Goal: Task Accomplishment & Management: Complete application form

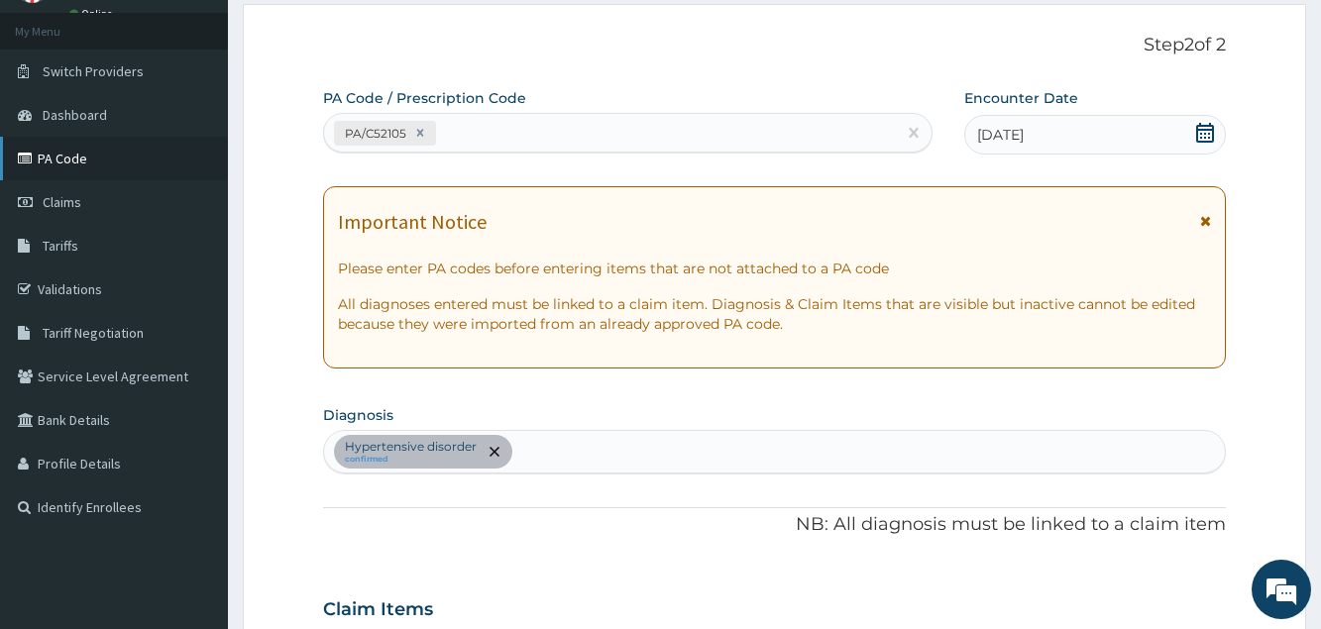
scroll to position [101, 0]
click at [71, 204] on span "Claims" at bounding box center [62, 202] width 39 height 18
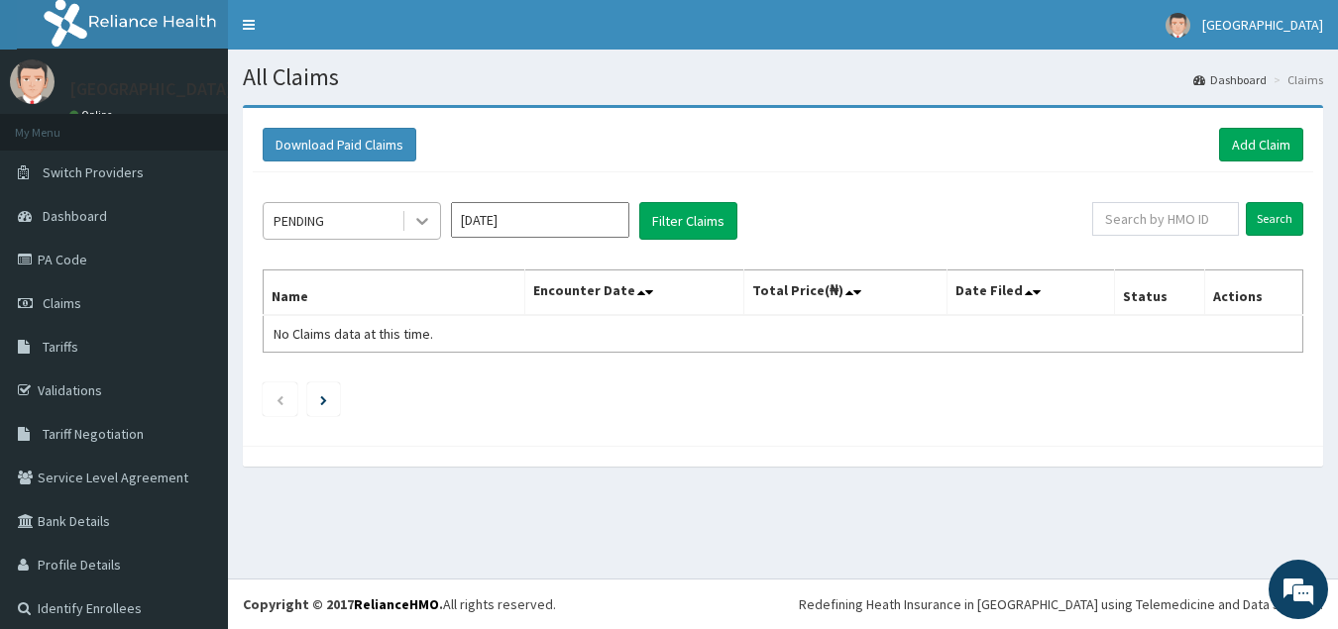
click at [411, 221] on div at bounding box center [422, 221] width 36 height 36
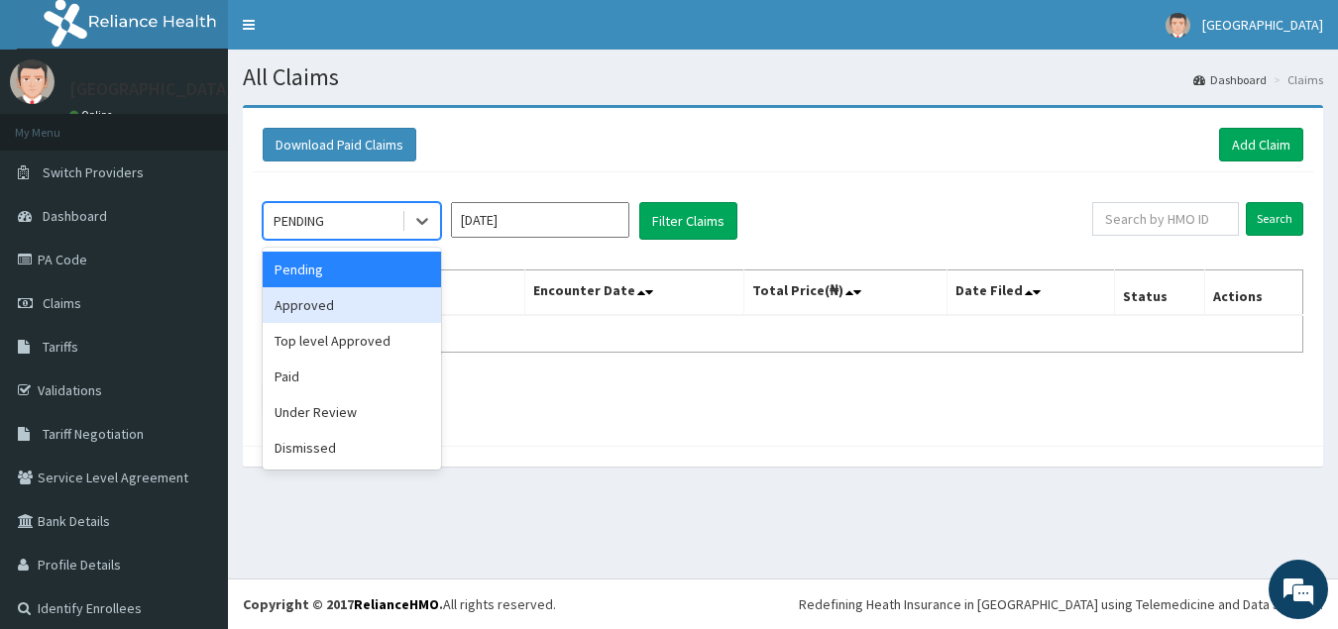
click at [336, 310] on div "Approved" at bounding box center [352, 305] width 178 height 36
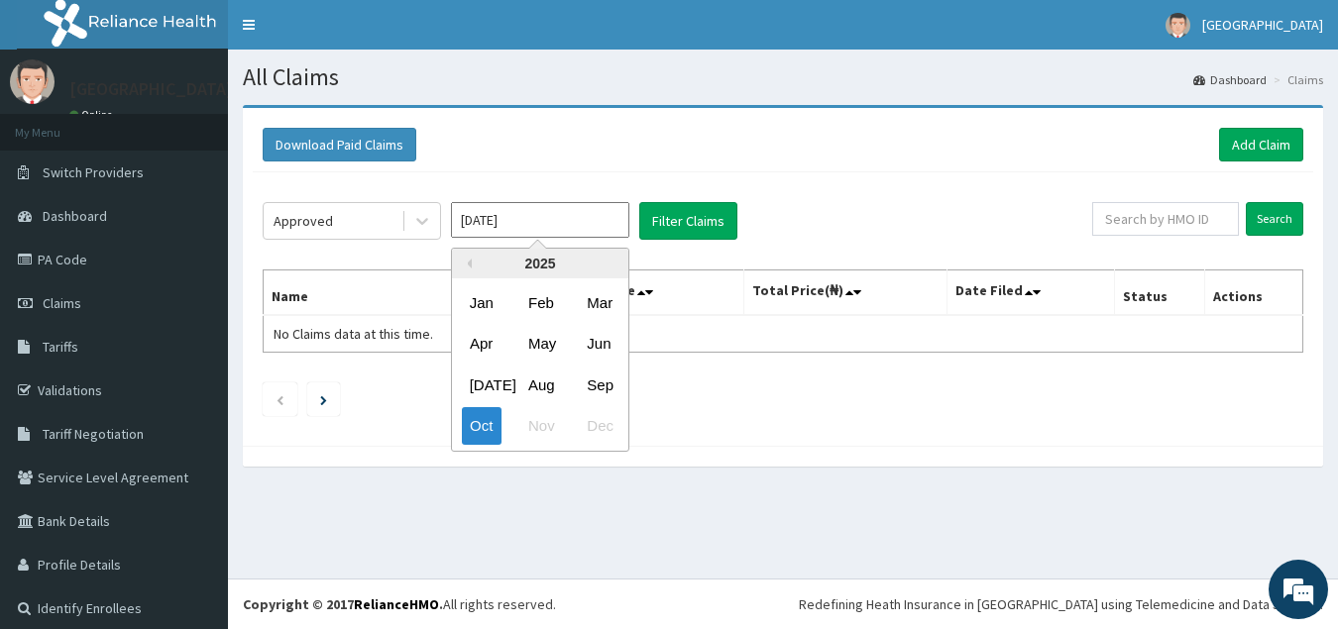
click at [613, 218] on input "Oct 2025" at bounding box center [540, 220] width 178 height 36
click at [593, 389] on div "Sep" at bounding box center [599, 385] width 40 height 37
type input "Sep 2025"
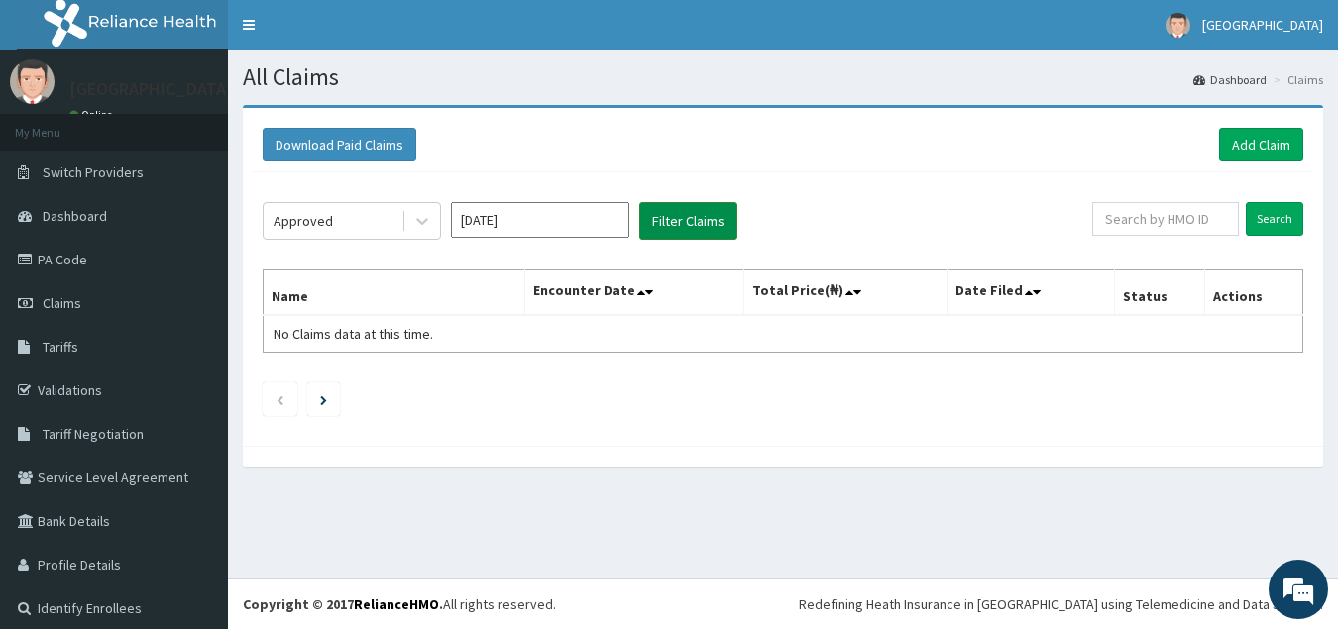
click at [682, 211] on button "Filter Claims" at bounding box center [688, 221] width 98 height 38
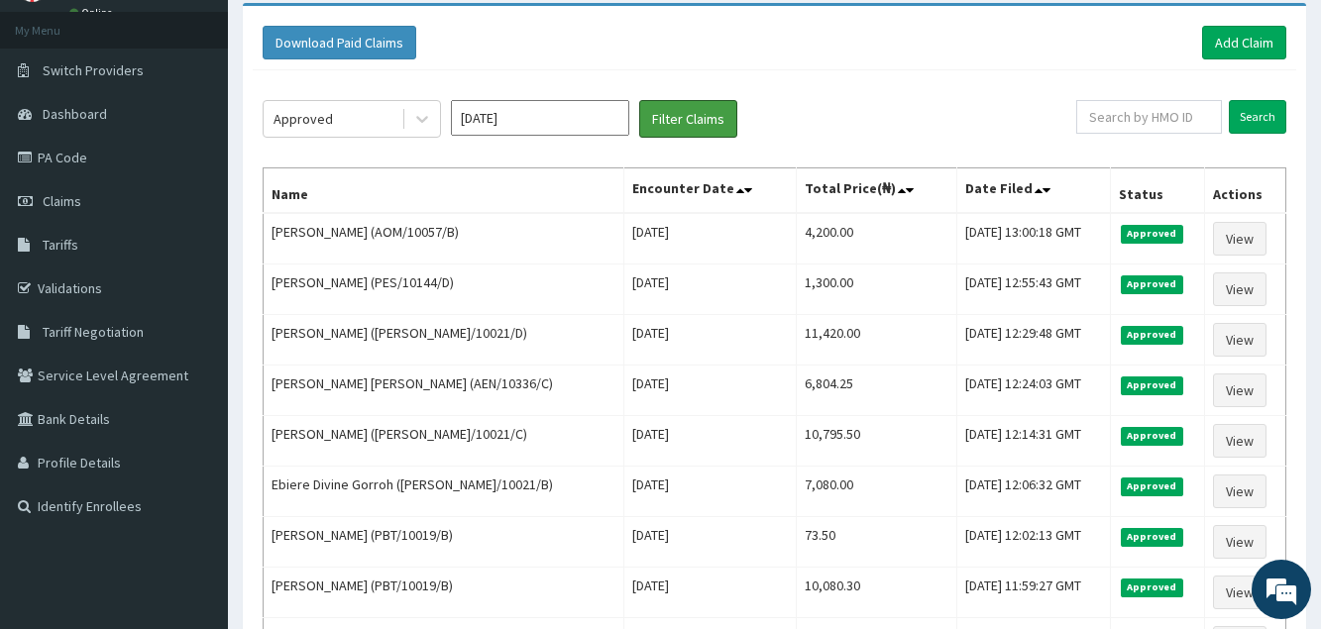
scroll to position [88, 0]
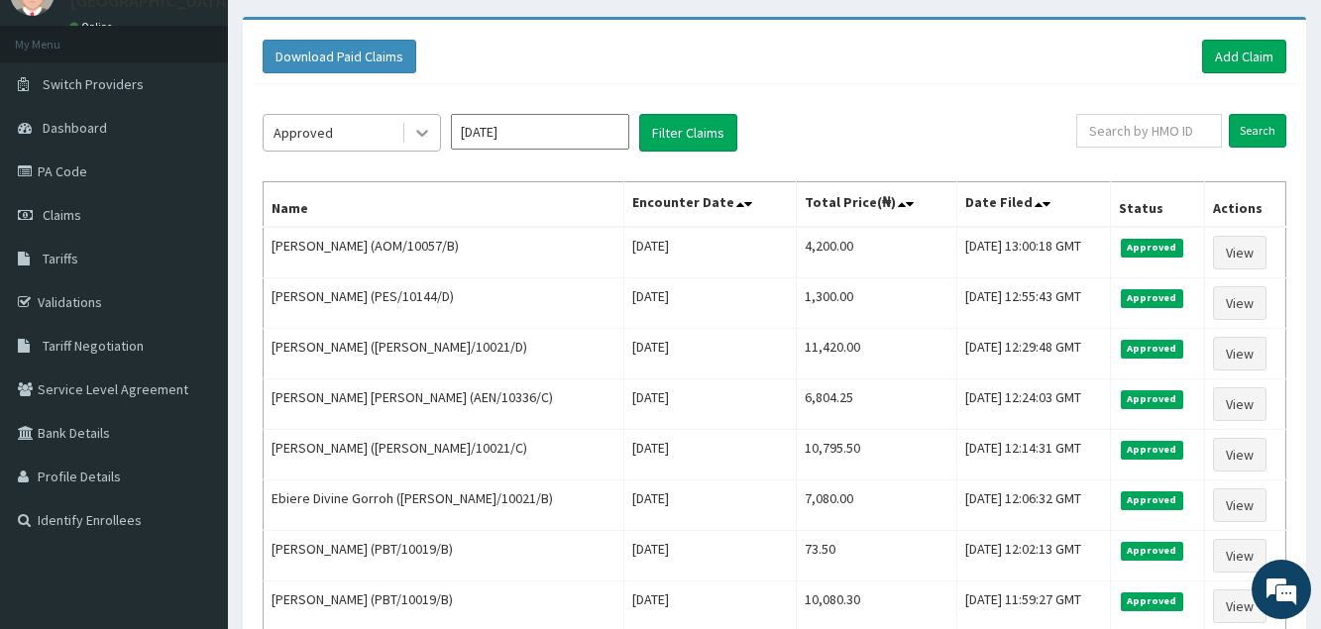
click at [433, 128] on div at bounding box center [422, 133] width 36 height 36
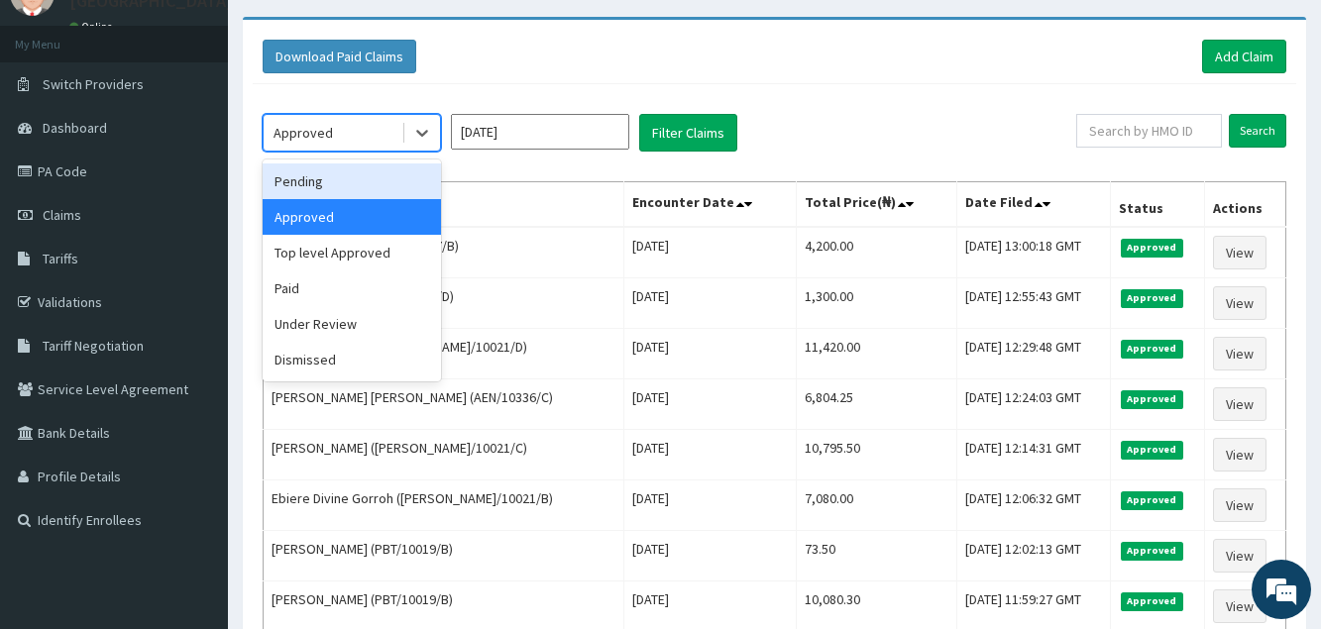
click at [342, 174] on div "Pending" at bounding box center [352, 182] width 178 height 36
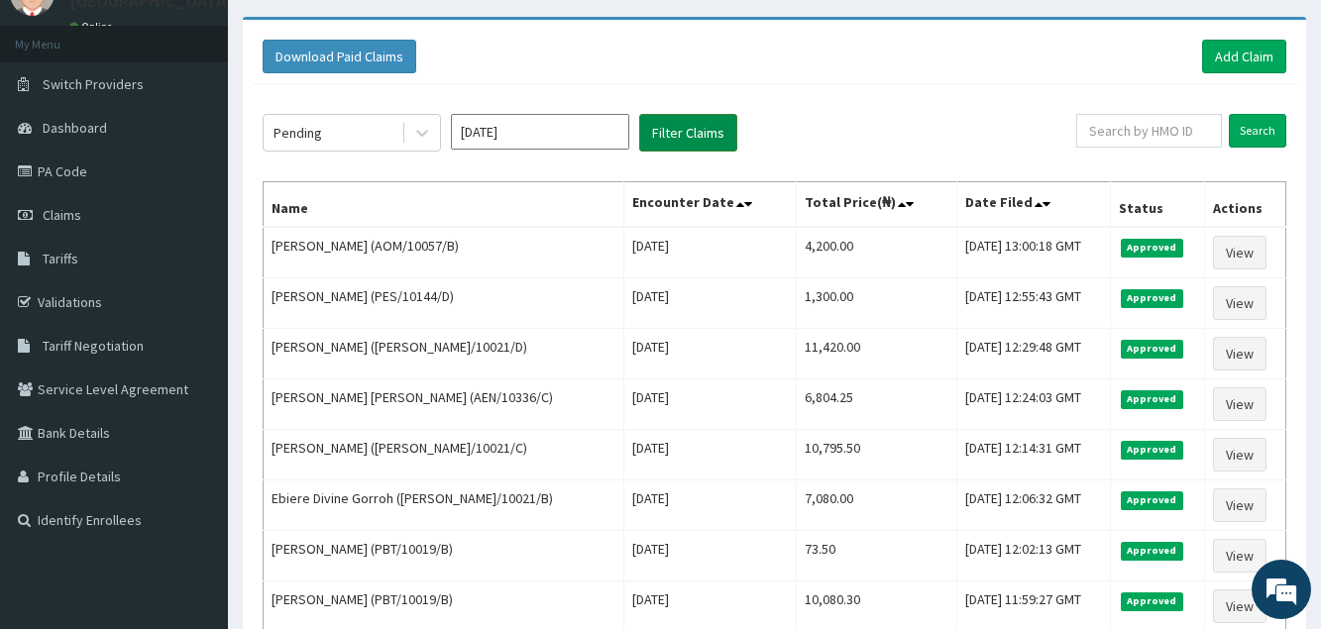
click at [679, 145] on button "Filter Claims" at bounding box center [688, 133] width 98 height 38
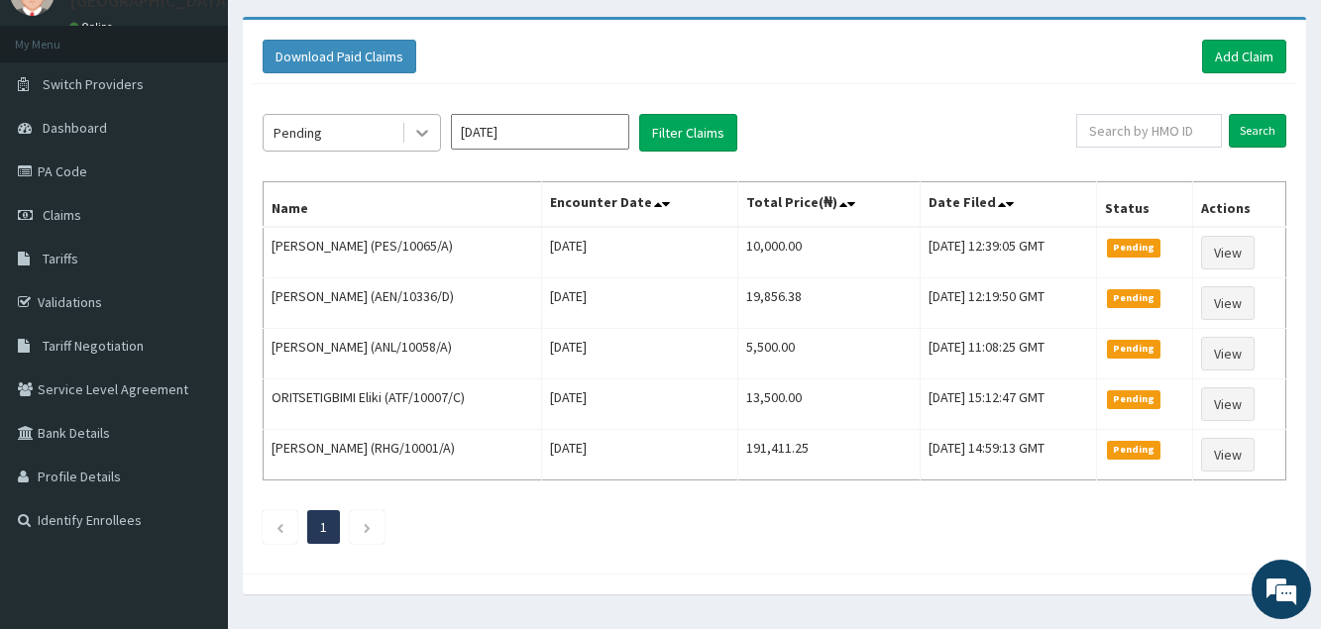
click at [411, 144] on div at bounding box center [422, 133] width 36 height 36
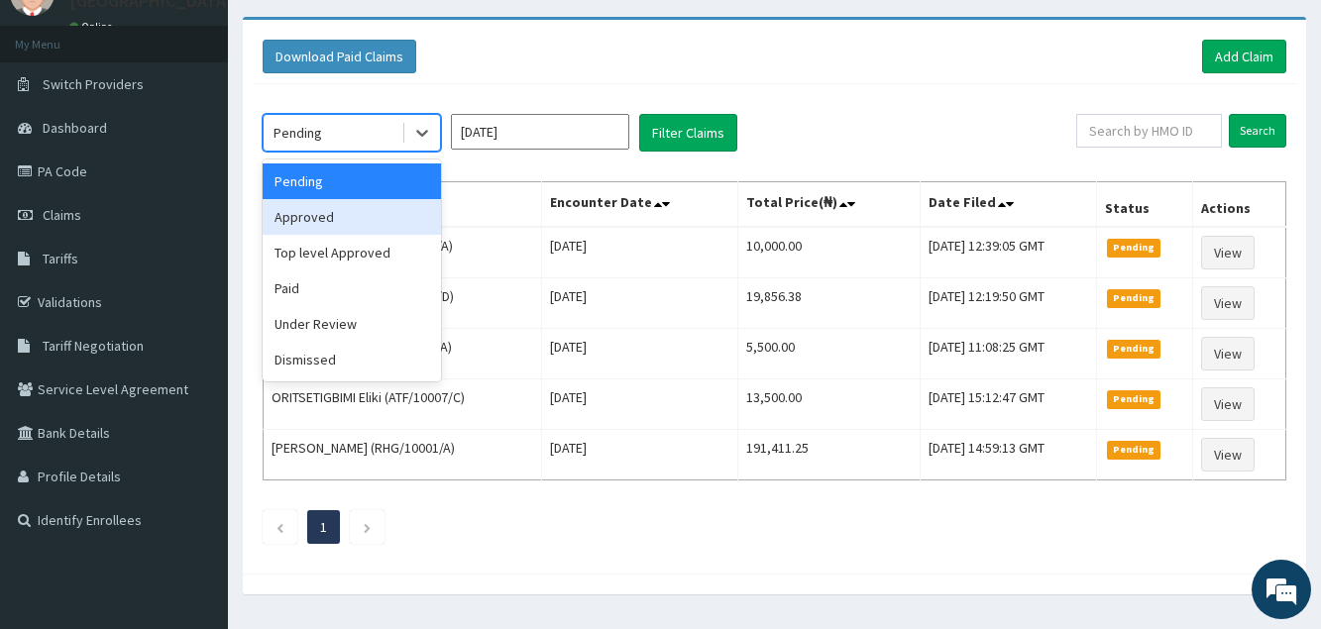
click at [328, 223] on div "Approved" at bounding box center [352, 217] width 178 height 36
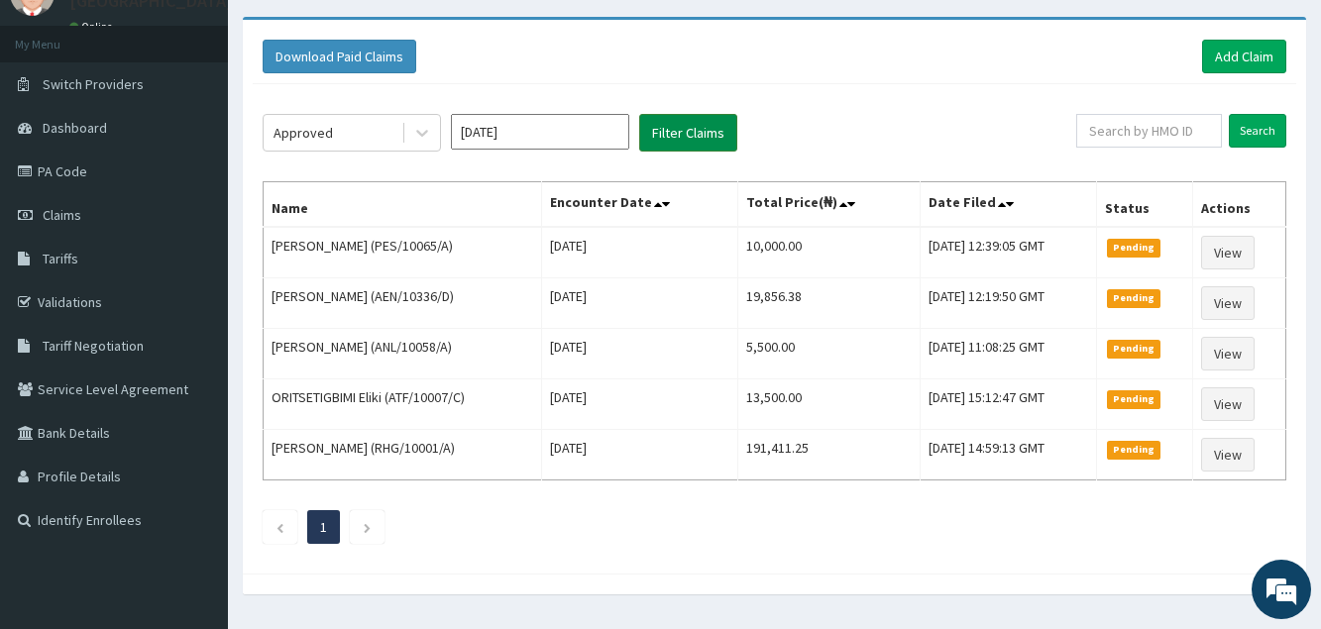
click at [674, 141] on button "Filter Claims" at bounding box center [688, 133] width 98 height 38
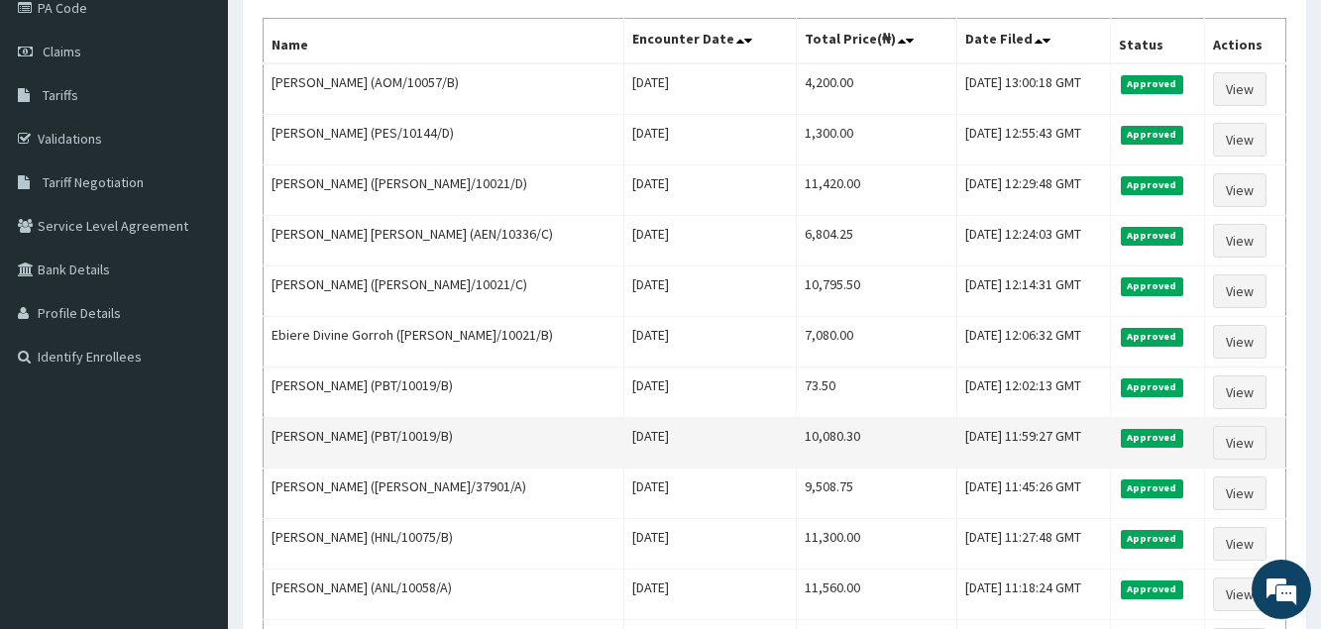
scroll to position [189, 0]
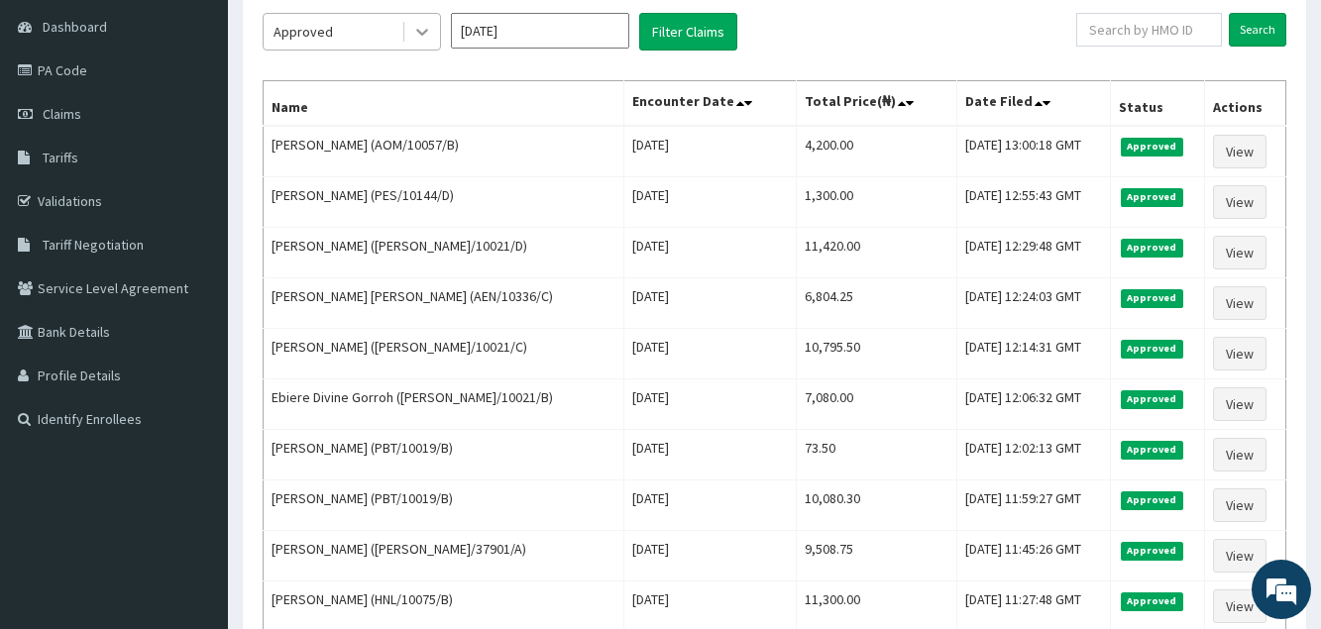
click at [413, 28] on icon at bounding box center [422, 32] width 20 height 20
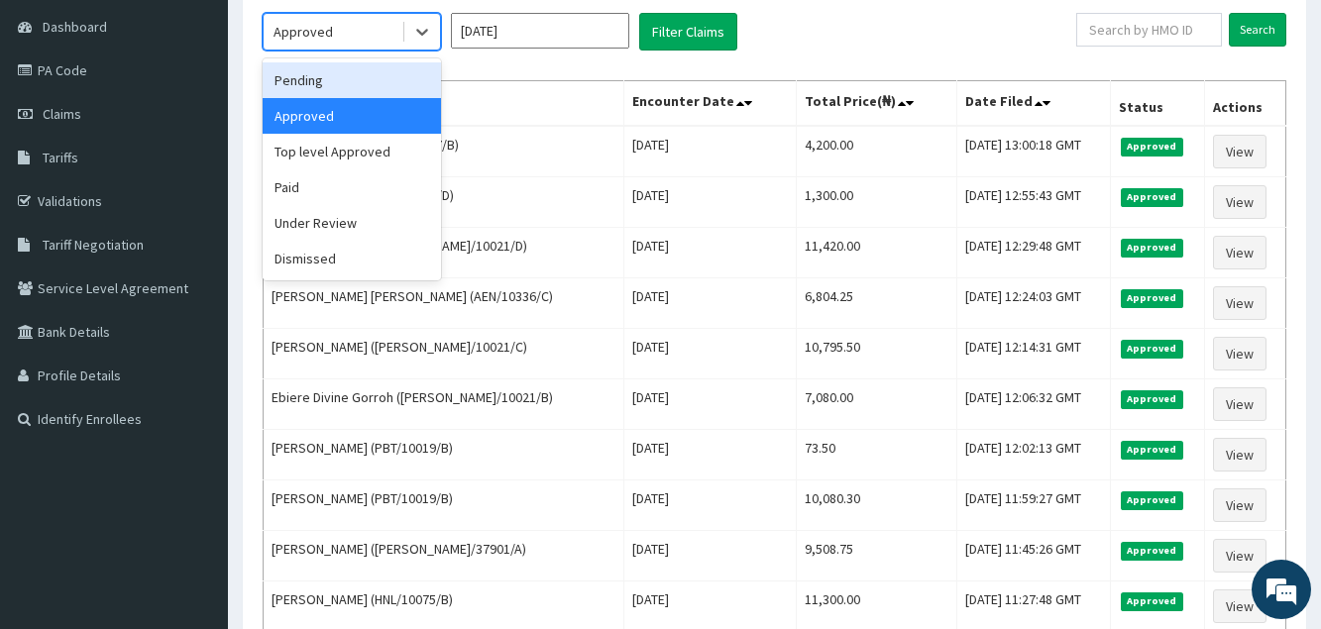
click at [350, 80] on div "Pending" at bounding box center [352, 80] width 178 height 36
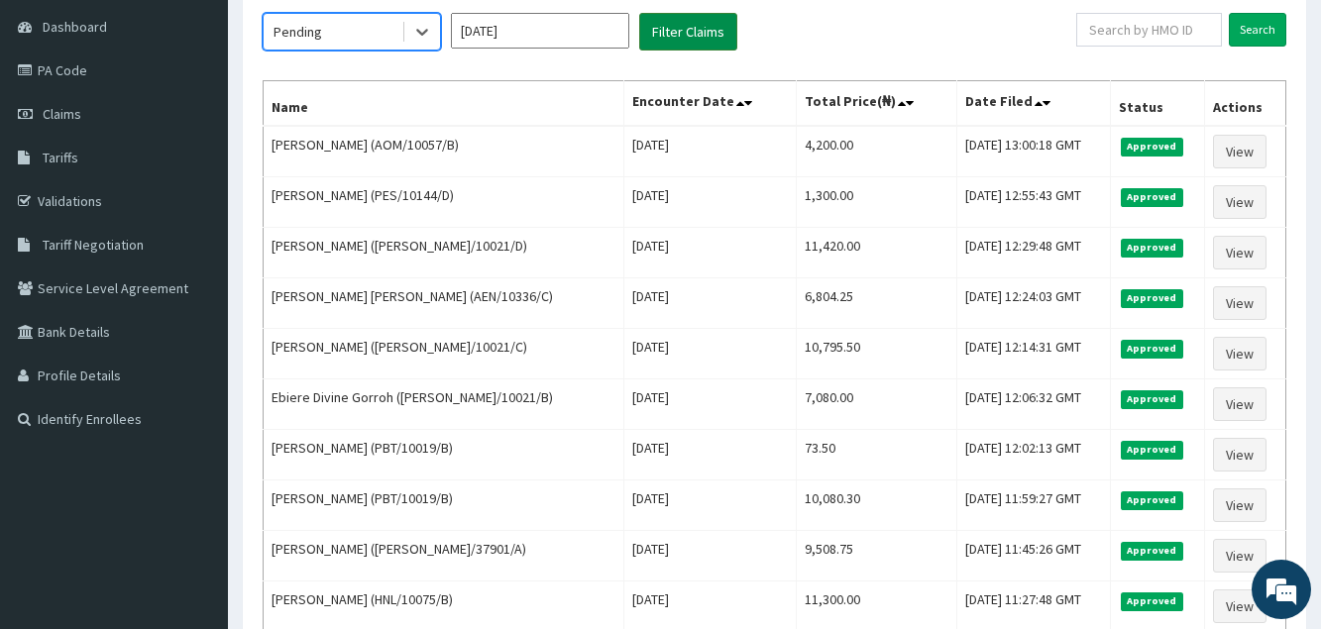
click at [675, 33] on button "Filter Claims" at bounding box center [688, 32] width 98 height 38
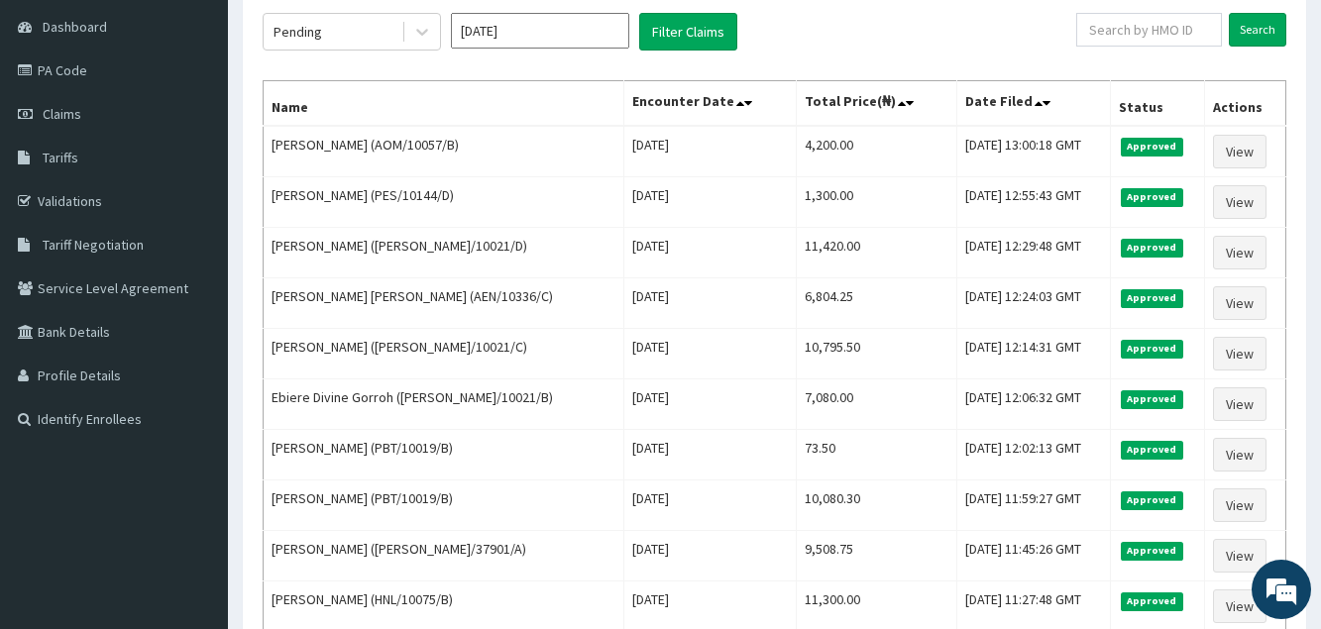
click at [658, 53] on div "Pending Sep 2025 Filter Claims Search Name Encounter Date Total Price(₦) Date F…" at bounding box center [774, 399] width 1043 height 833
click at [665, 36] on button "Filter Claims" at bounding box center [688, 32] width 98 height 38
click at [682, 24] on button "Filter Claims" at bounding box center [688, 32] width 98 height 38
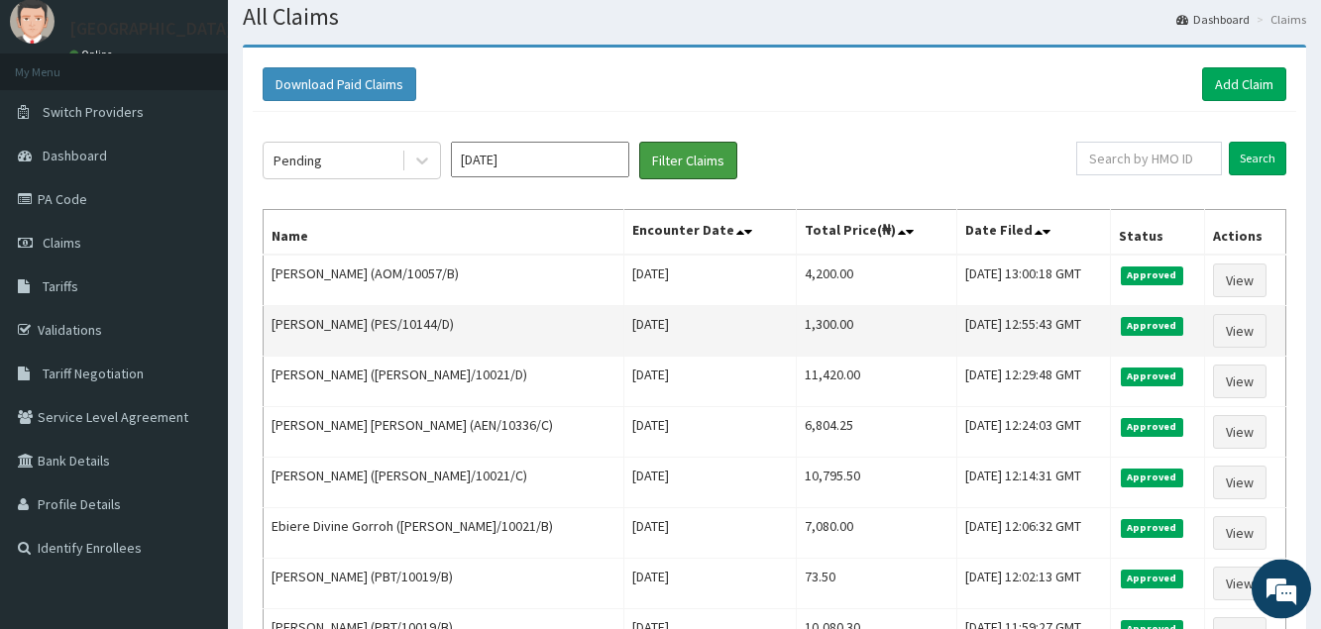
scroll to position [0, 0]
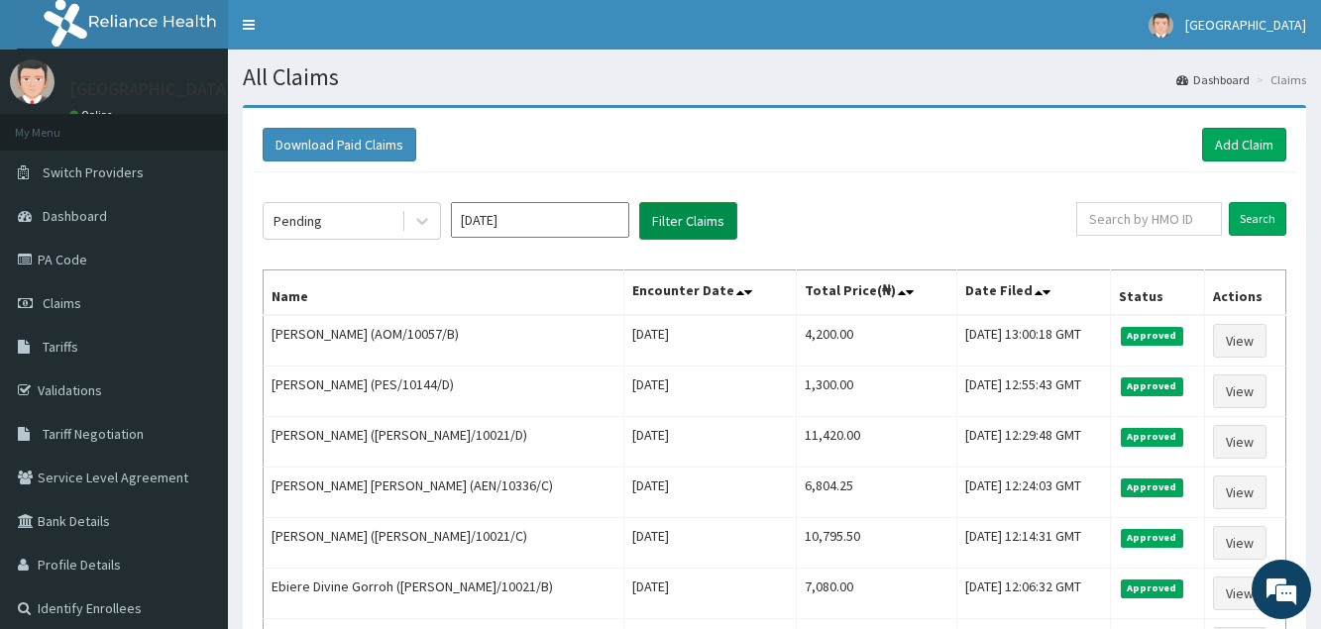
click at [696, 209] on button "Filter Claims" at bounding box center [688, 221] width 98 height 38
click at [696, 215] on button "Filter Claims" at bounding box center [688, 221] width 98 height 38
click at [689, 210] on button "Filter Claims" at bounding box center [688, 221] width 98 height 38
click at [666, 134] on div "Download Paid Claims Add Claim" at bounding box center [775, 145] width 1024 height 34
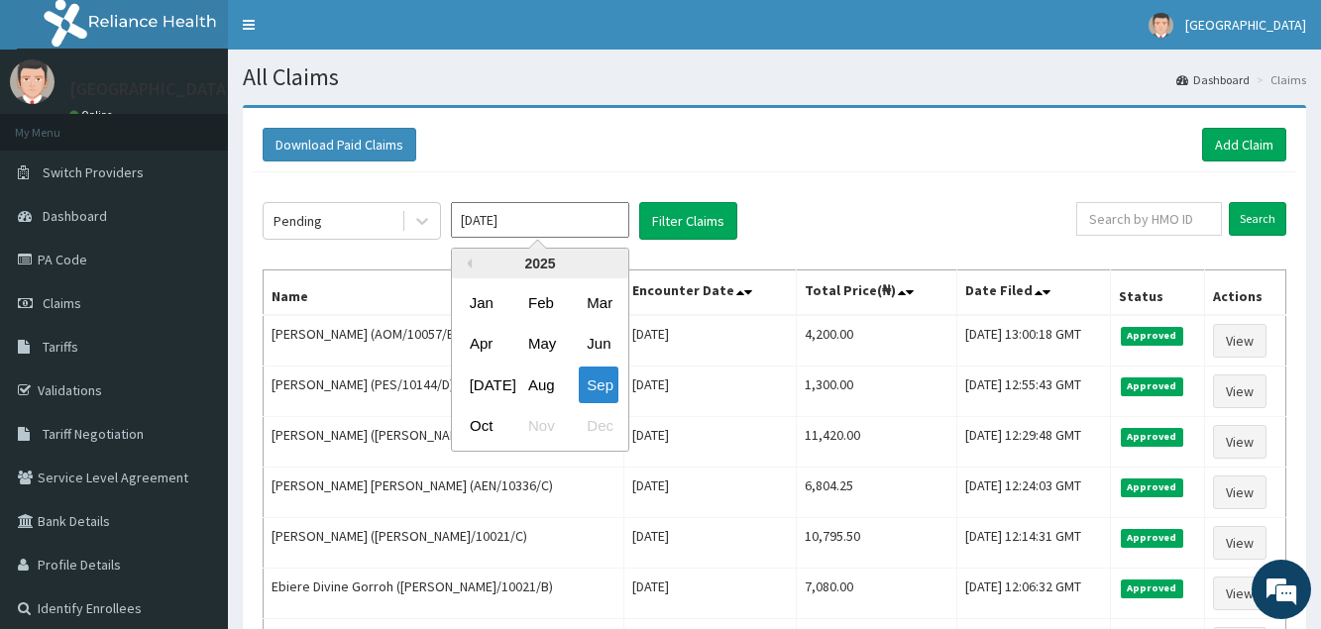
click at [511, 225] on input "Sep 2025" at bounding box center [540, 220] width 178 height 36
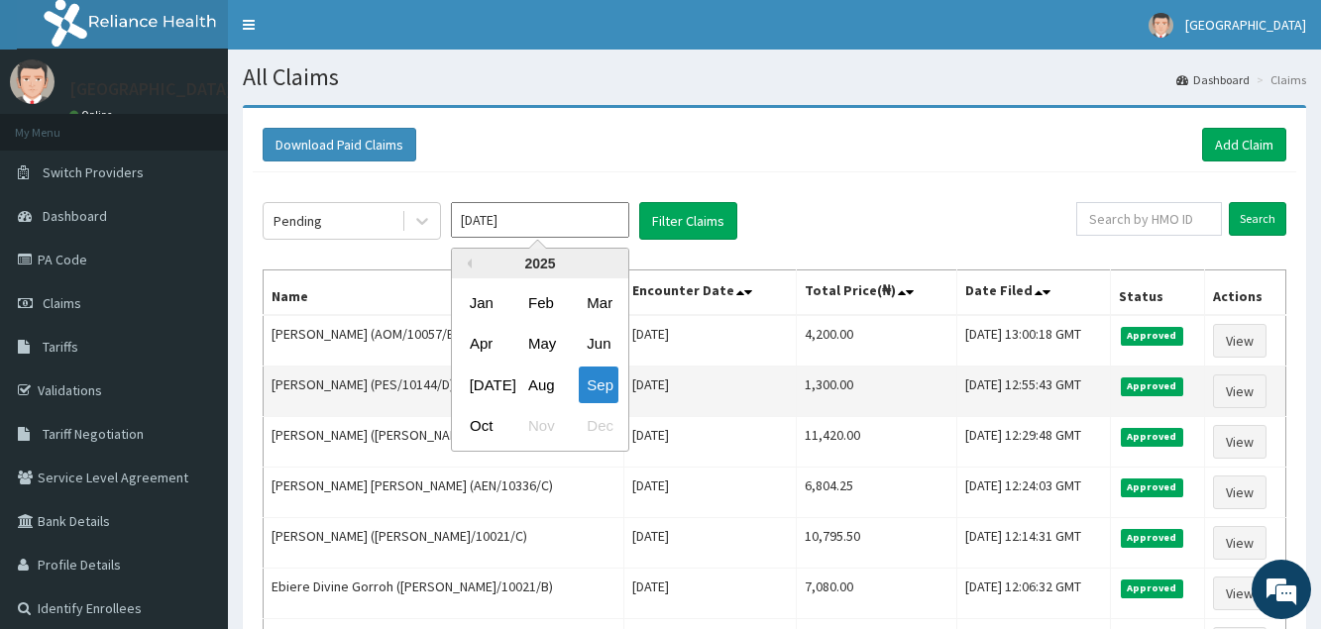
click at [591, 388] on div "Sep" at bounding box center [599, 385] width 40 height 37
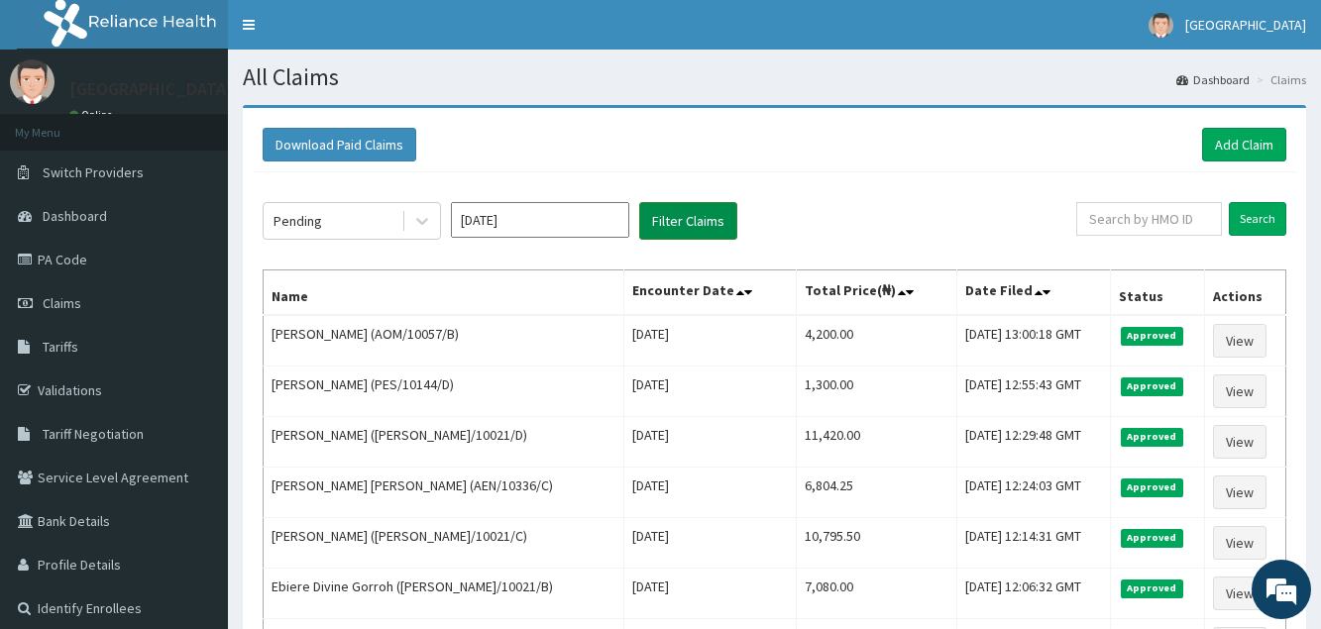
click at [655, 224] on button "Filter Claims" at bounding box center [688, 221] width 98 height 38
click at [402, 226] on div at bounding box center [420, 221] width 39 height 36
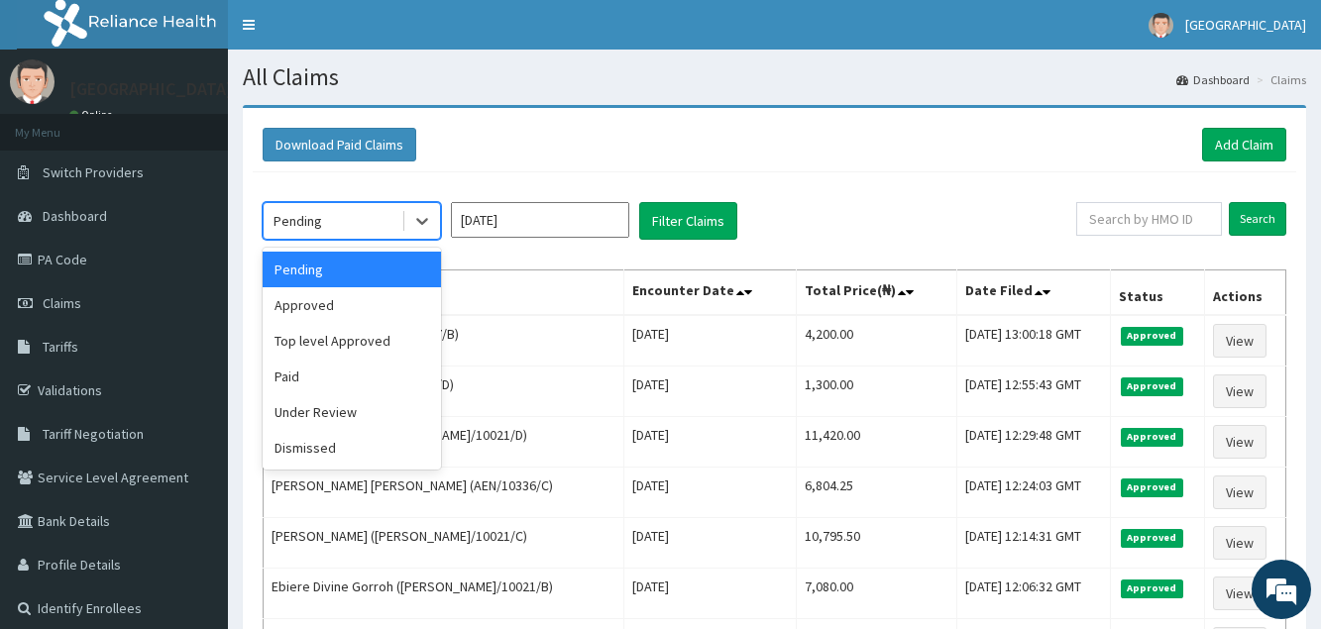
click at [394, 276] on div "Pending" at bounding box center [352, 270] width 178 height 36
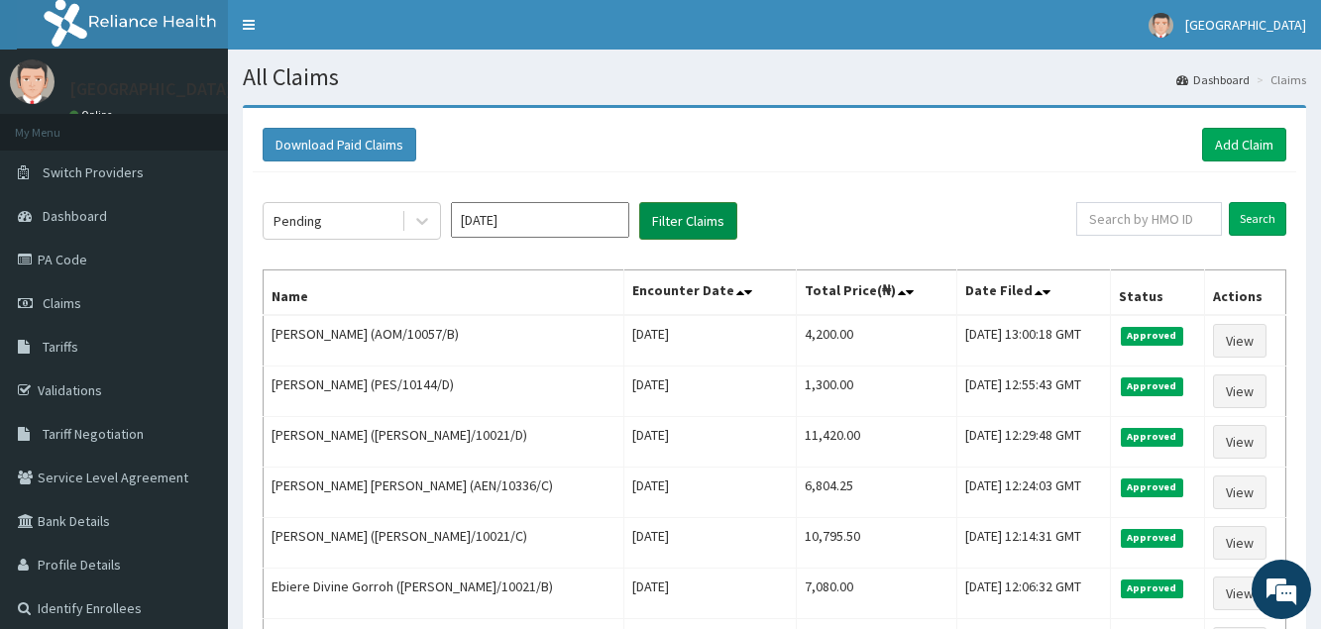
click at [667, 234] on button "Filter Claims" at bounding box center [688, 221] width 98 height 38
click at [667, 231] on button "Filter Claims" at bounding box center [688, 221] width 98 height 38
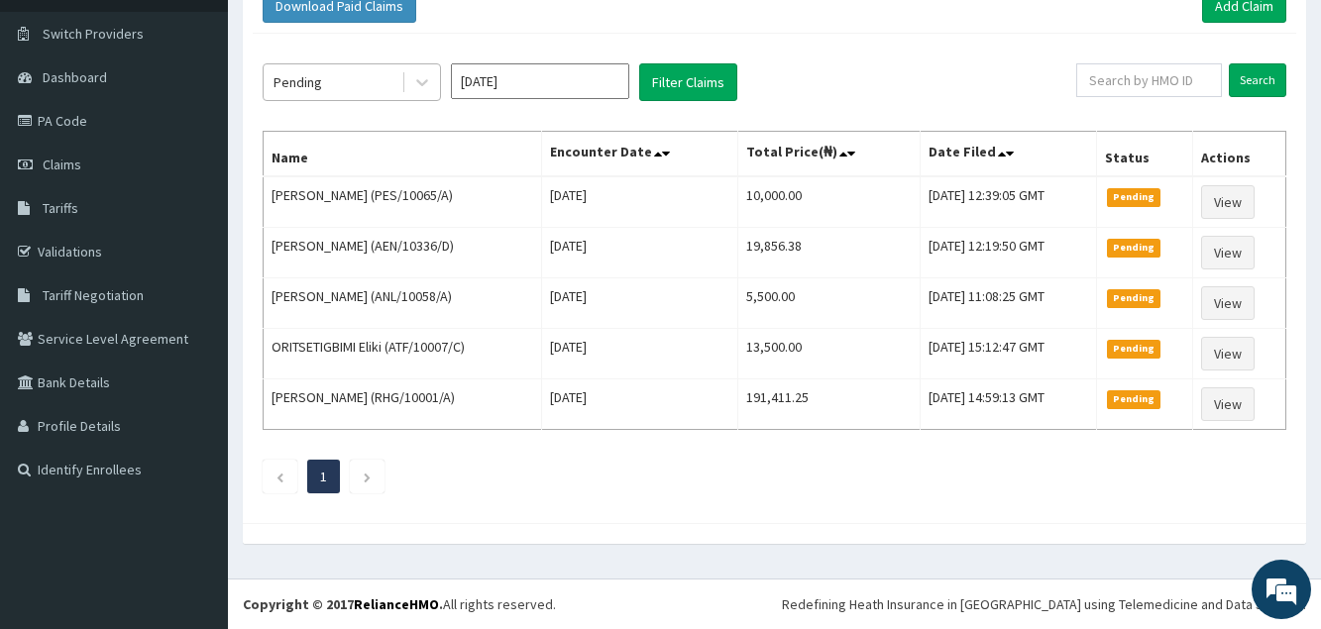
click at [402, 86] on div at bounding box center [420, 82] width 39 height 36
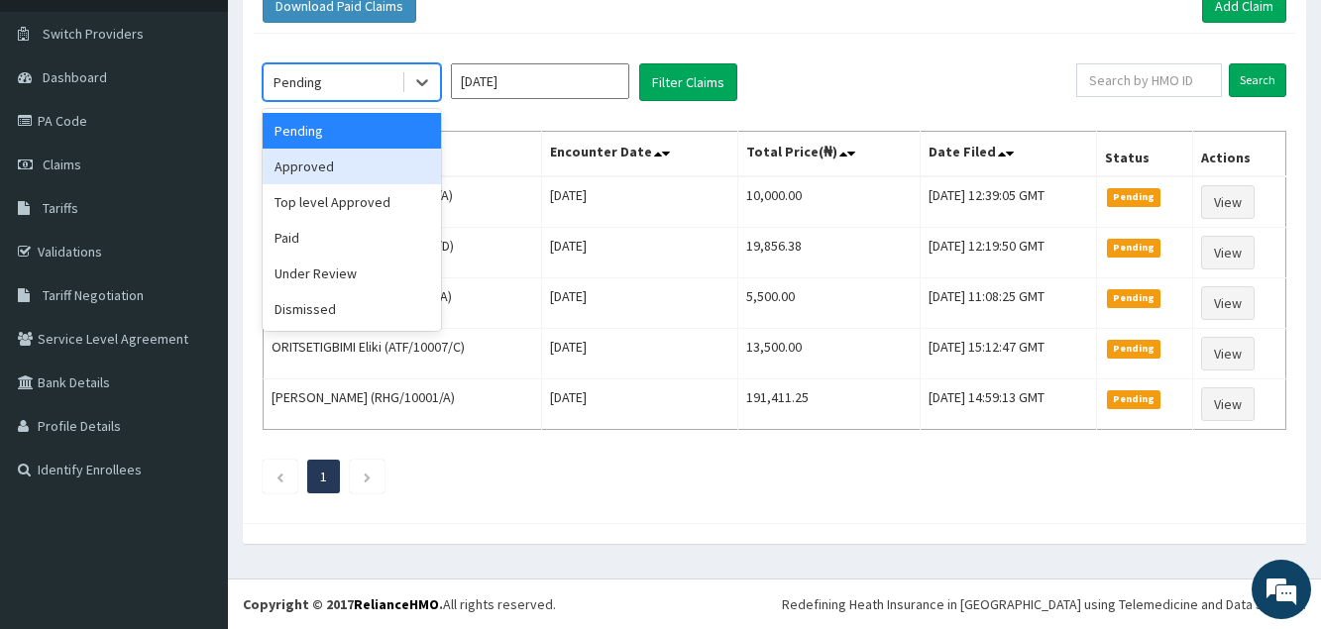
click at [384, 162] on div "Approved" at bounding box center [352, 167] width 178 height 36
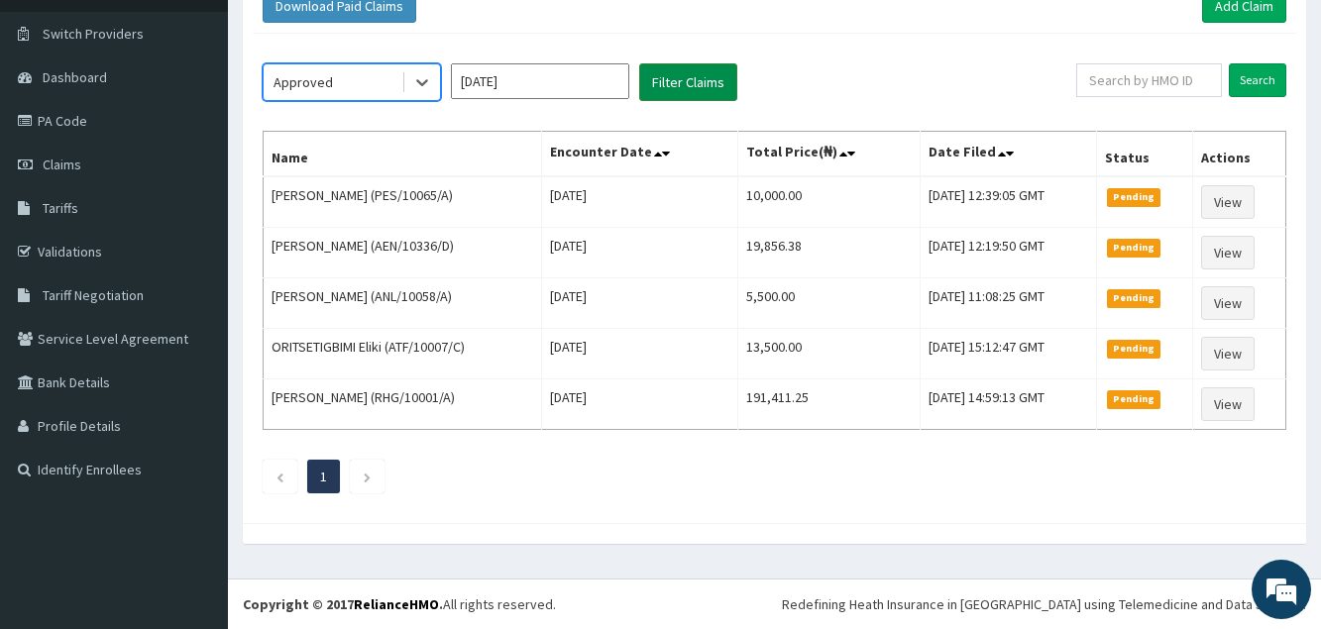
click at [684, 88] on button "Filter Claims" at bounding box center [688, 82] width 98 height 38
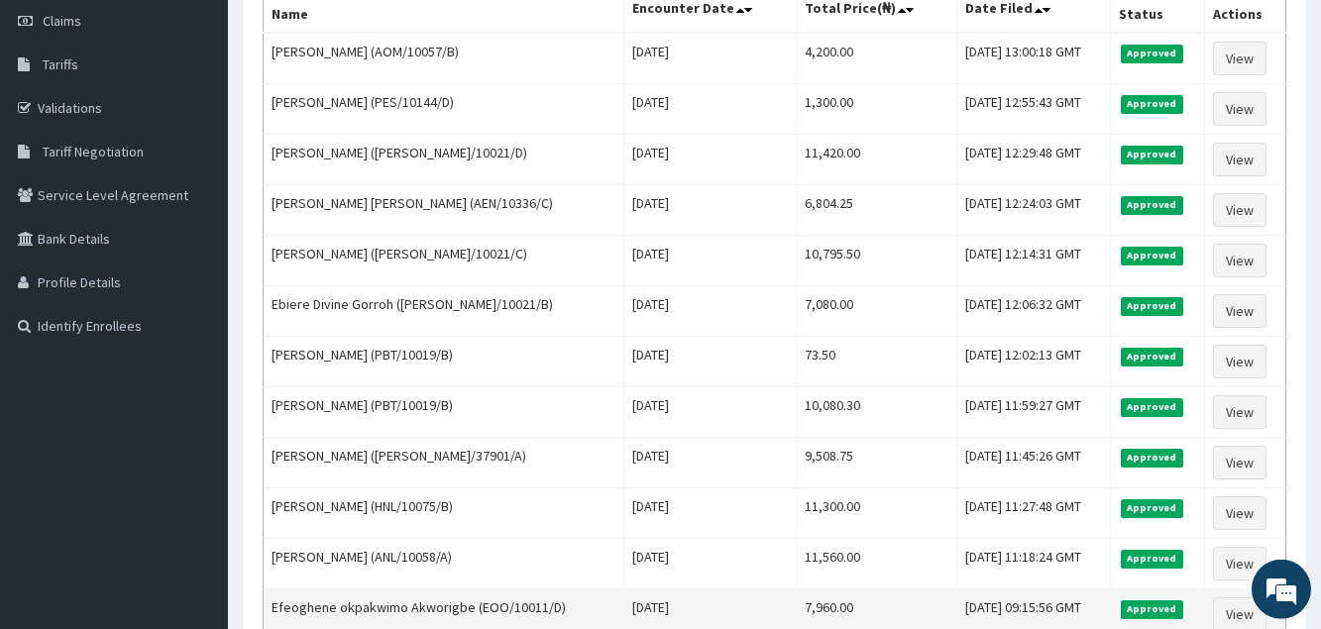
scroll to position [189, 0]
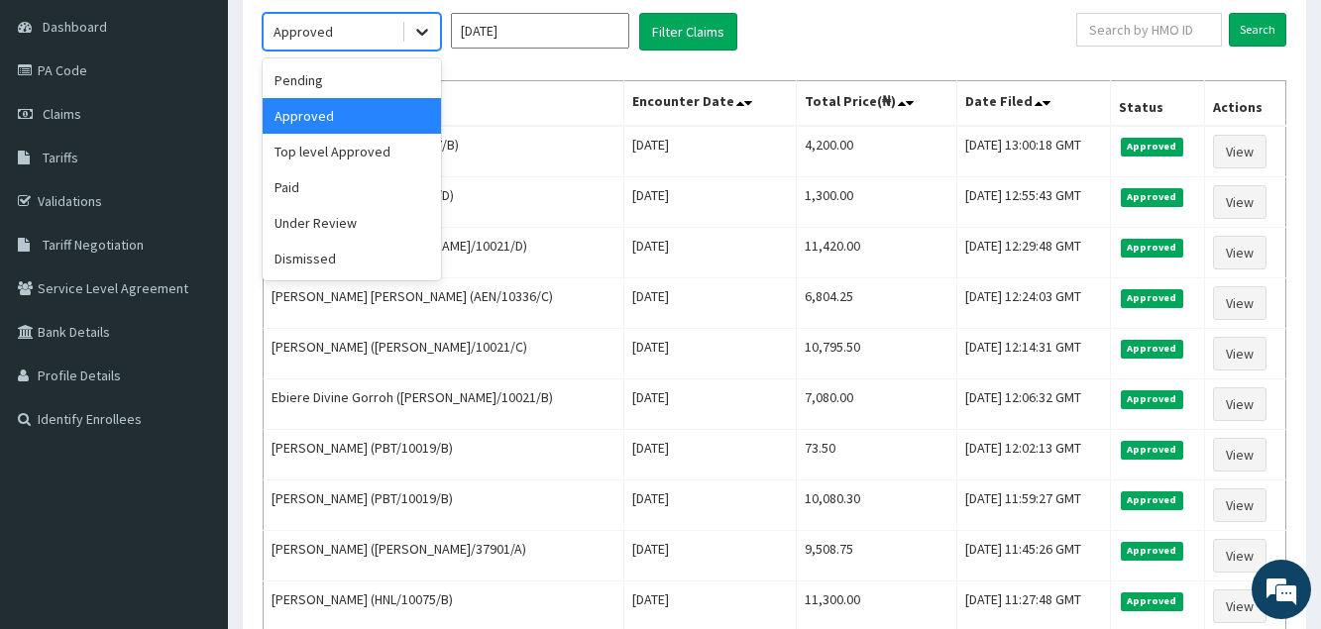
click at [429, 42] on icon at bounding box center [422, 32] width 20 height 20
click at [387, 164] on div "Top level Approved" at bounding box center [352, 152] width 178 height 36
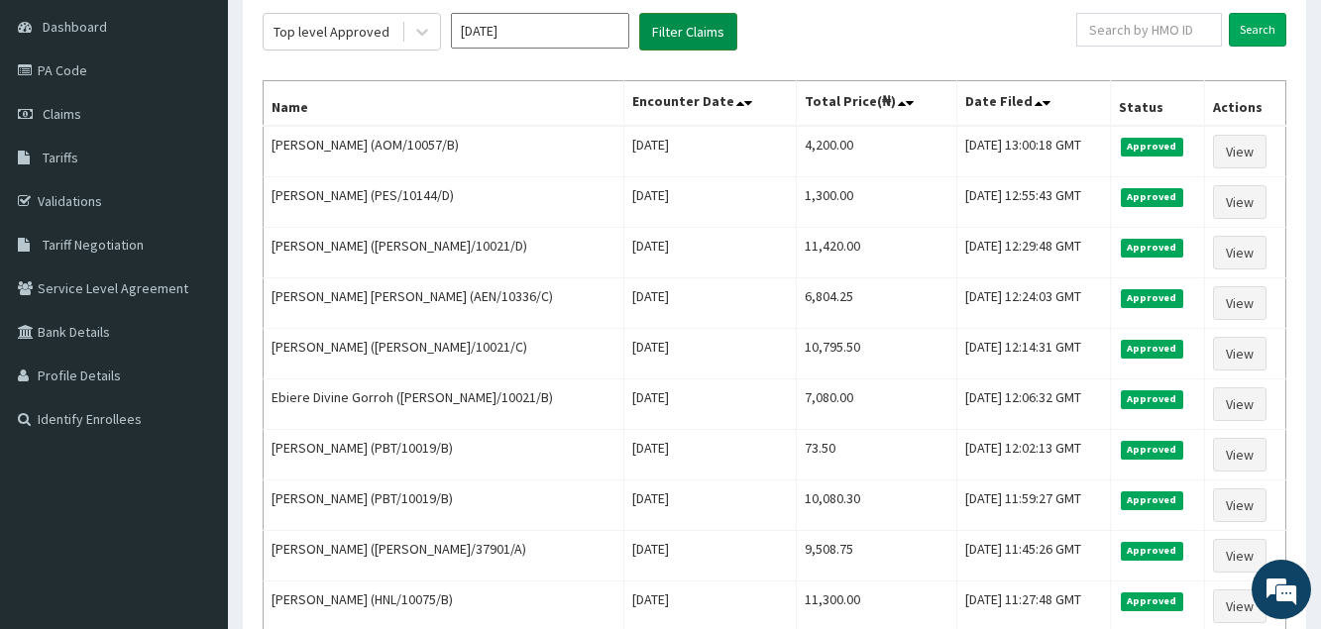
click at [682, 32] on button "Filter Claims" at bounding box center [688, 32] width 98 height 38
click at [690, 24] on button "Filter Claims" at bounding box center [688, 32] width 98 height 38
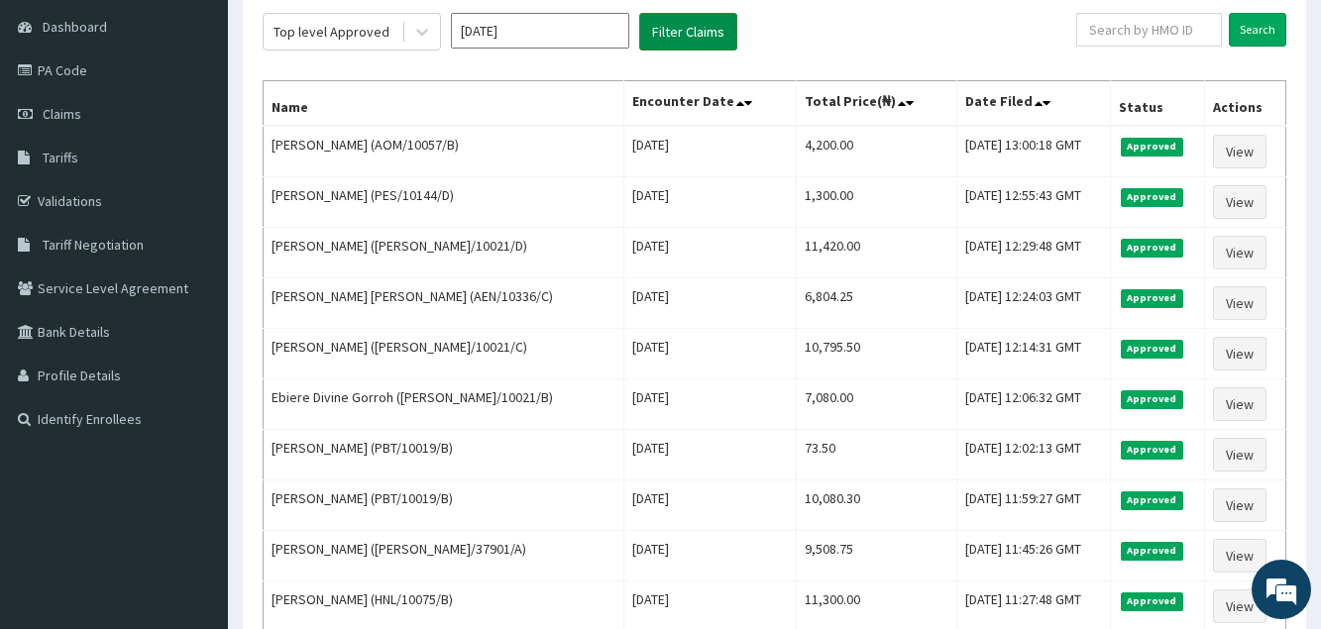
click at [690, 24] on button "Filter Claims" at bounding box center [688, 32] width 98 height 38
click at [437, 40] on div at bounding box center [422, 32] width 36 height 36
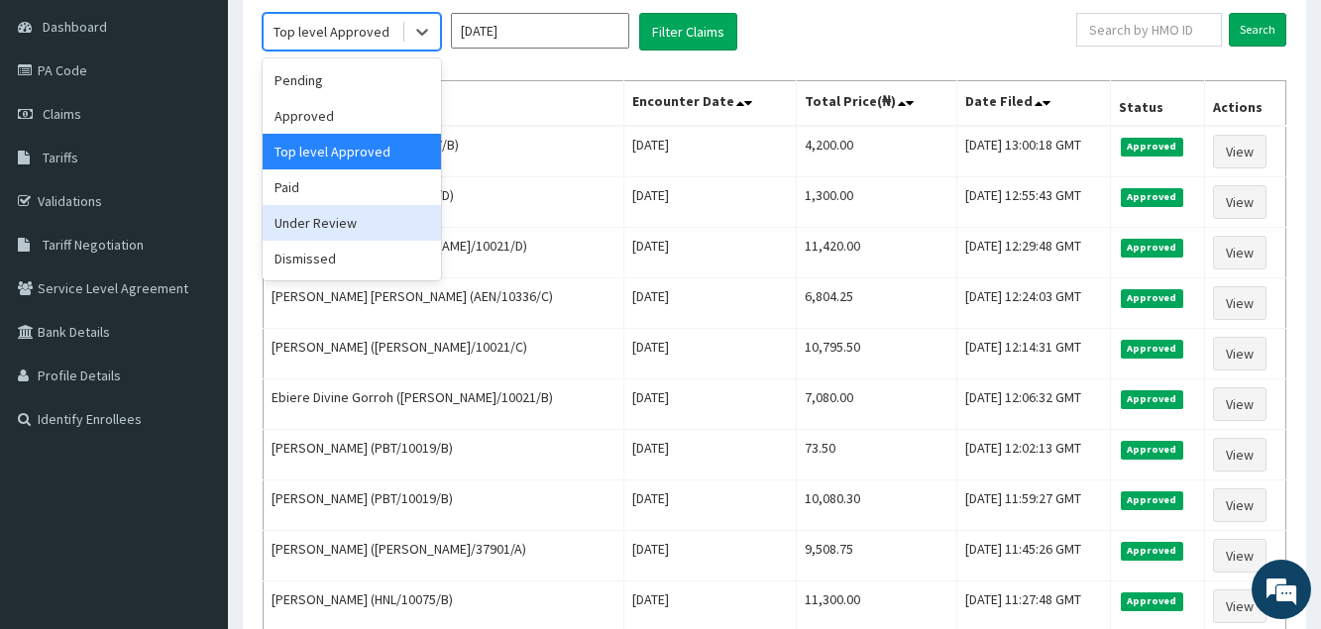
click at [335, 219] on div "Under Review" at bounding box center [352, 223] width 178 height 36
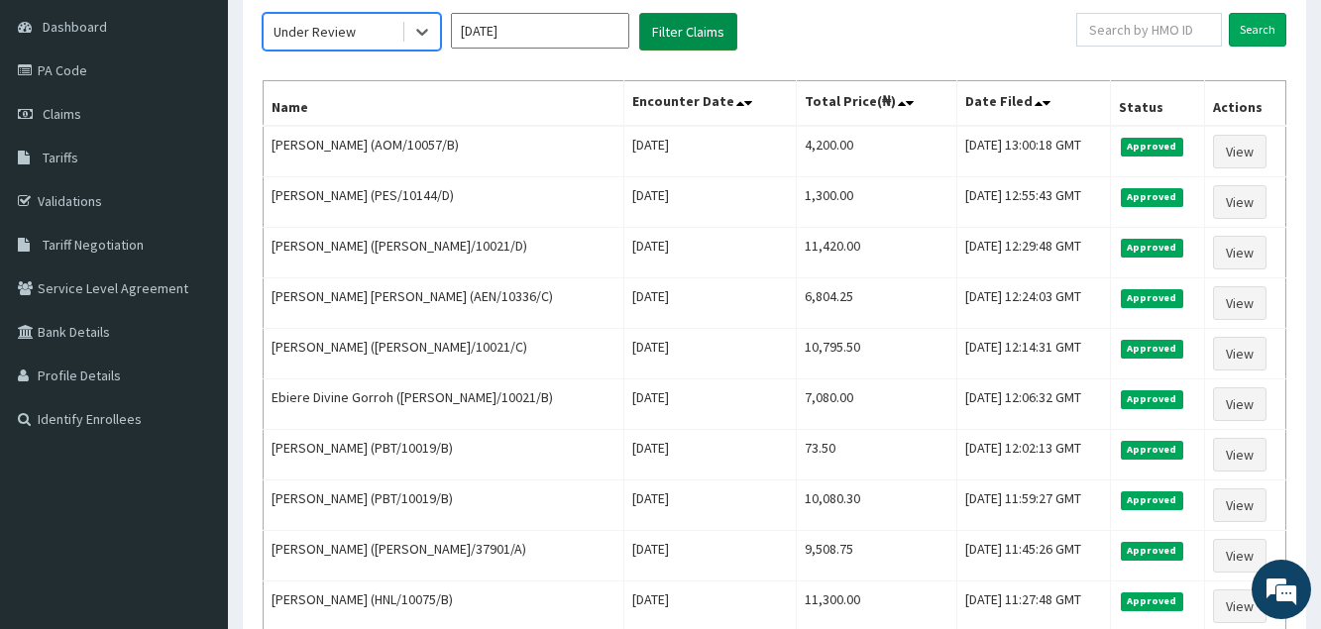
click at [694, 28] on button "Filter Claims" at bounding box center [688, 32] width 98 height 38
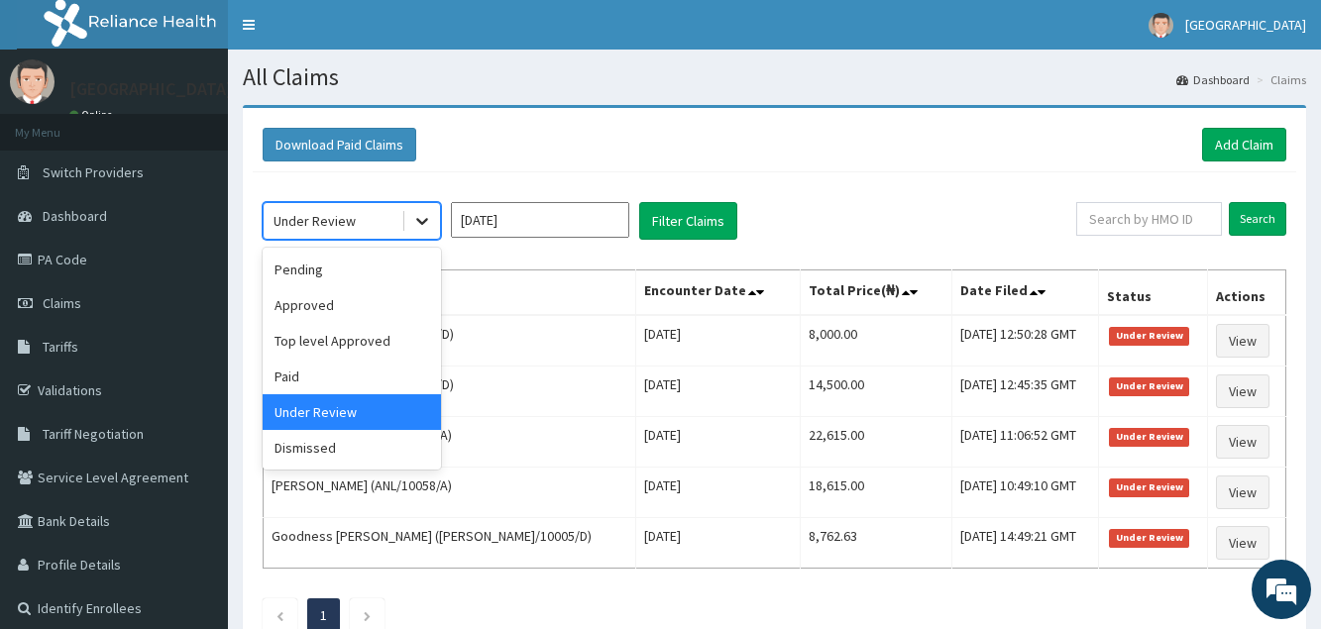
click at [415, 234] on div at bounding box center [422, 221] width 36 height 36
click at [338, 305] on div "Approved" at bounding box center [352, 305] width 178 height 36
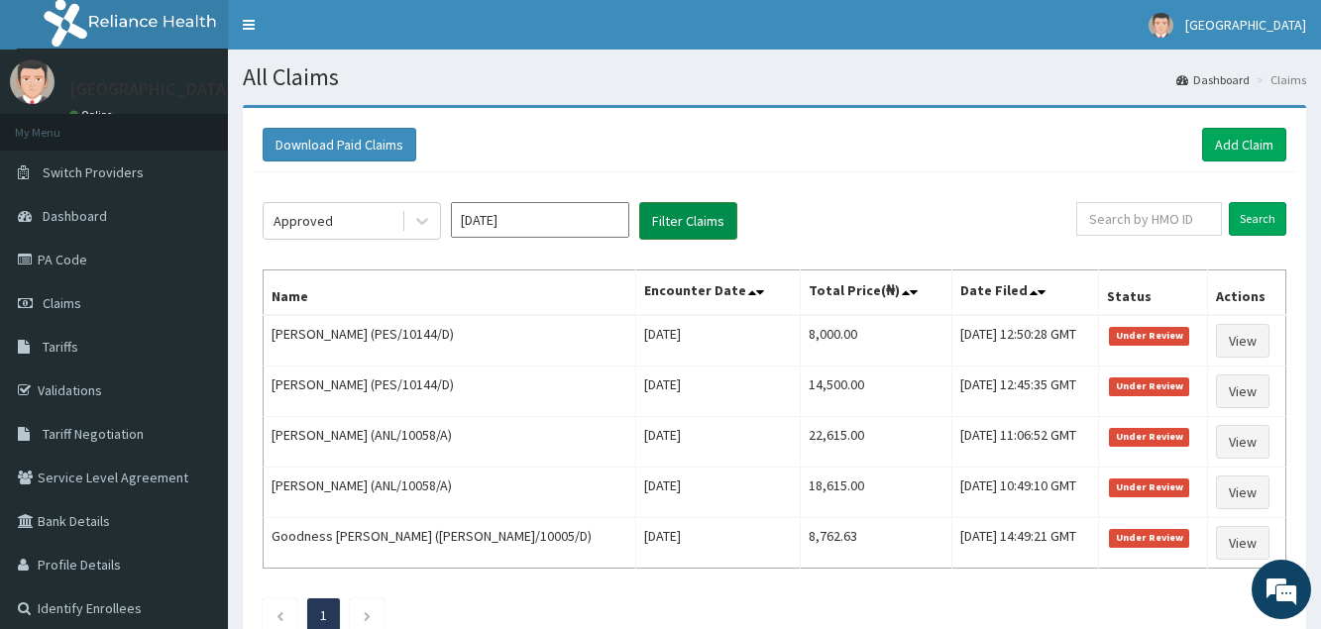
click at [707, 213] on button "Filter Claims" at bounding box center [688, 221] width 98 height 38
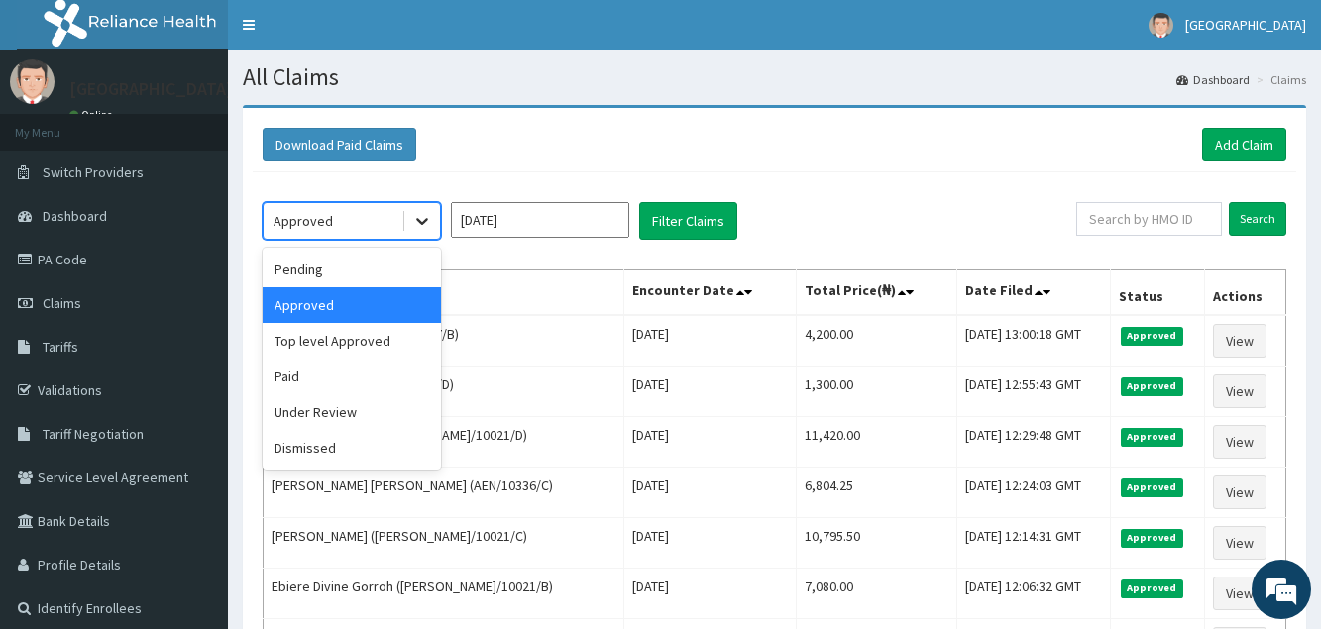
click at [426, 227] on icon at bounding box center [422, 221] width 20 height 20
click at [363, 410] on div "Under Review" at bounding box center [352, 412] width 178 height 36
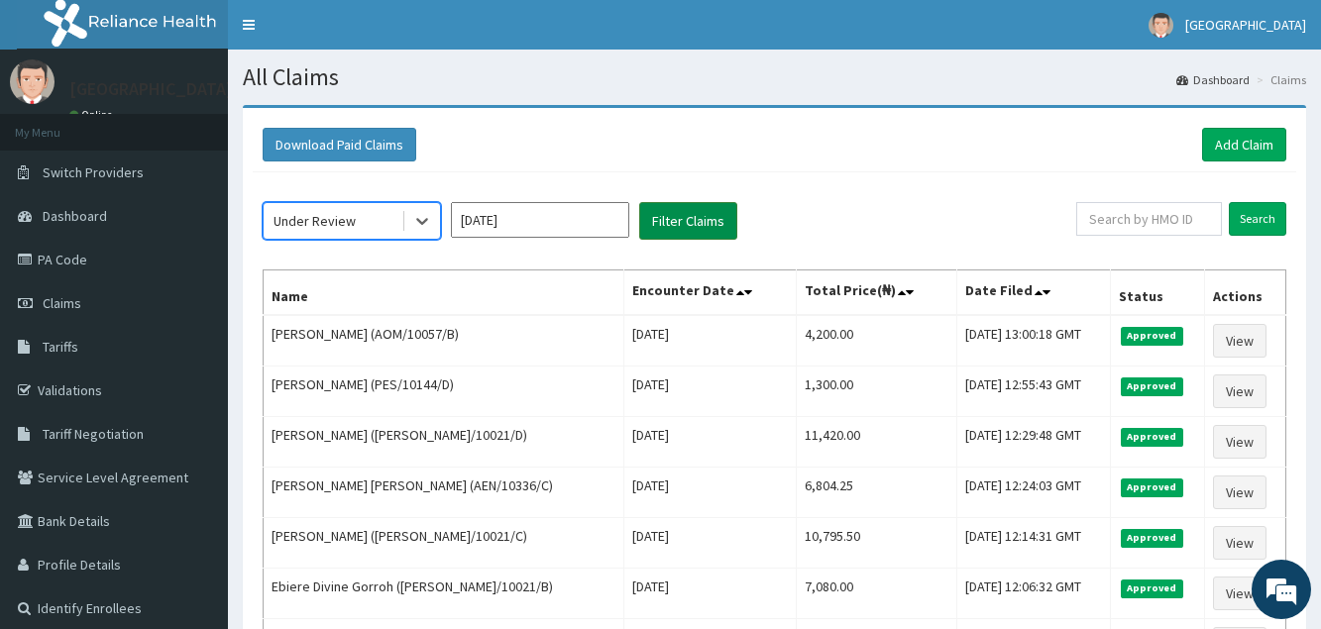
click at [705, 228] on button "Filter Claims" at bounding box center [688, 221] width 98 height 38
click at [705, 224] on button "Filter Claims" at bounding box center [688, 221] width 98 height 38
click at [710, 225] on button "Filter Claims" at bounding box center [688, 221] width 98 height 38
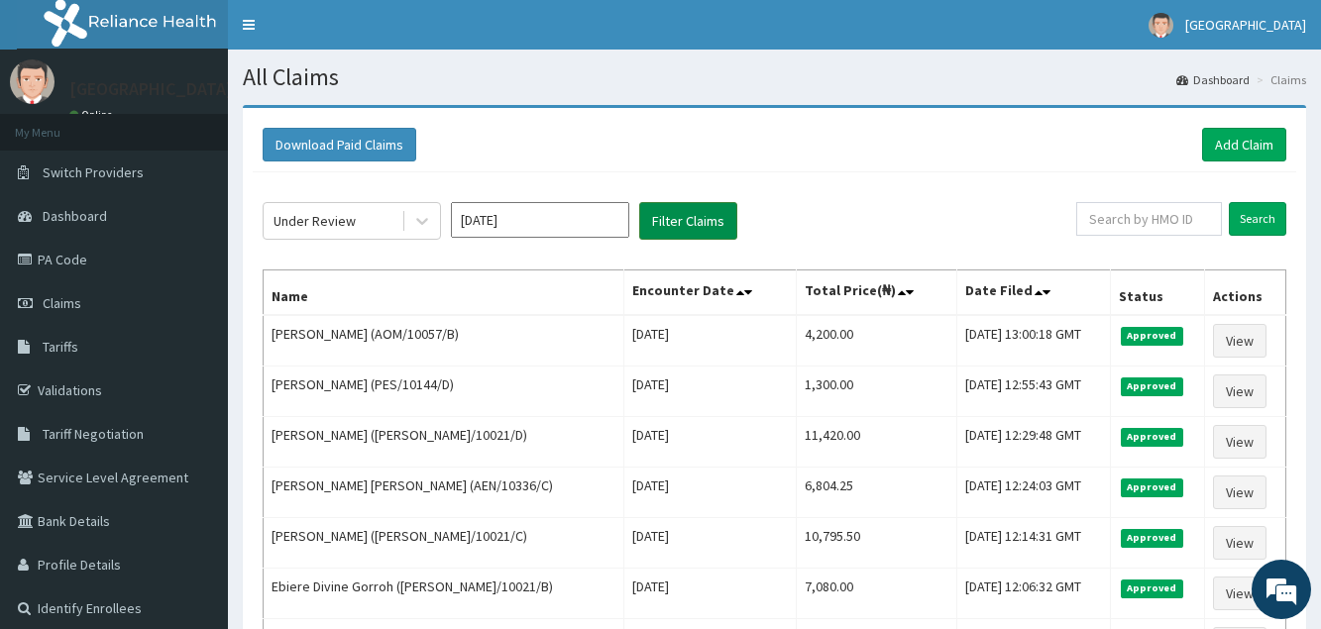
click at [709, 222] on button "Filter Claims" at bounding box center [688, 221] width 98 height 38
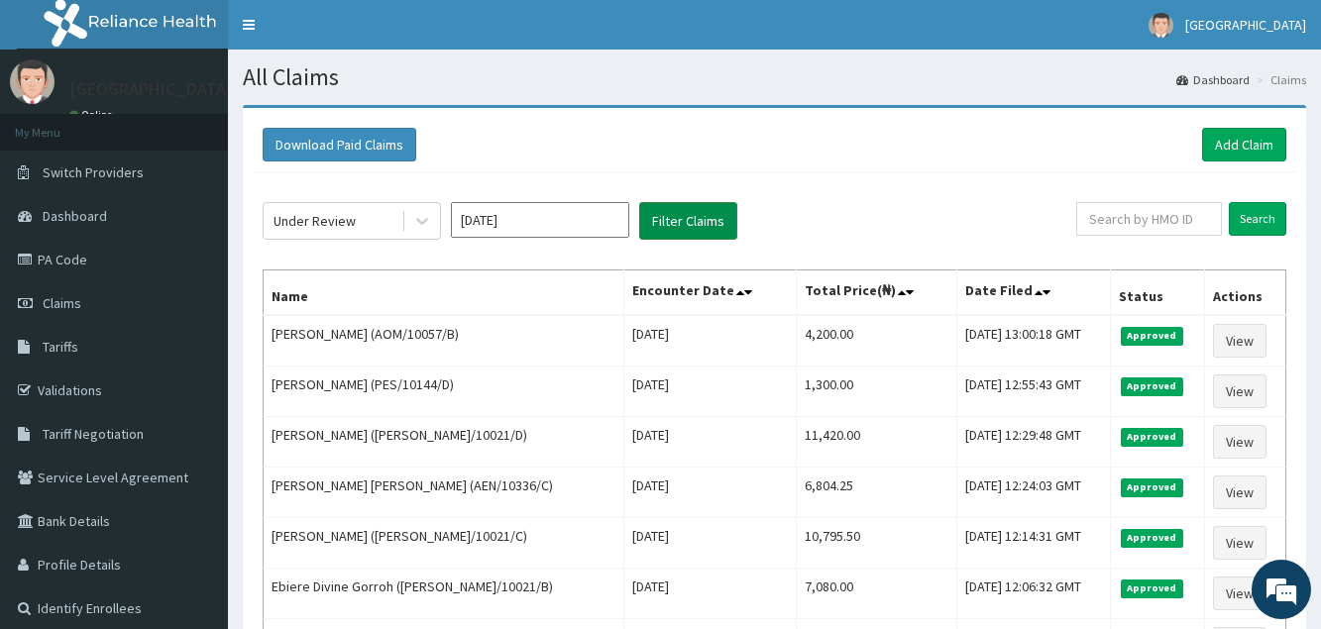
click at [709, 222] on button "Filter Claims" at bounding box center [688, 221] width 98 height 38
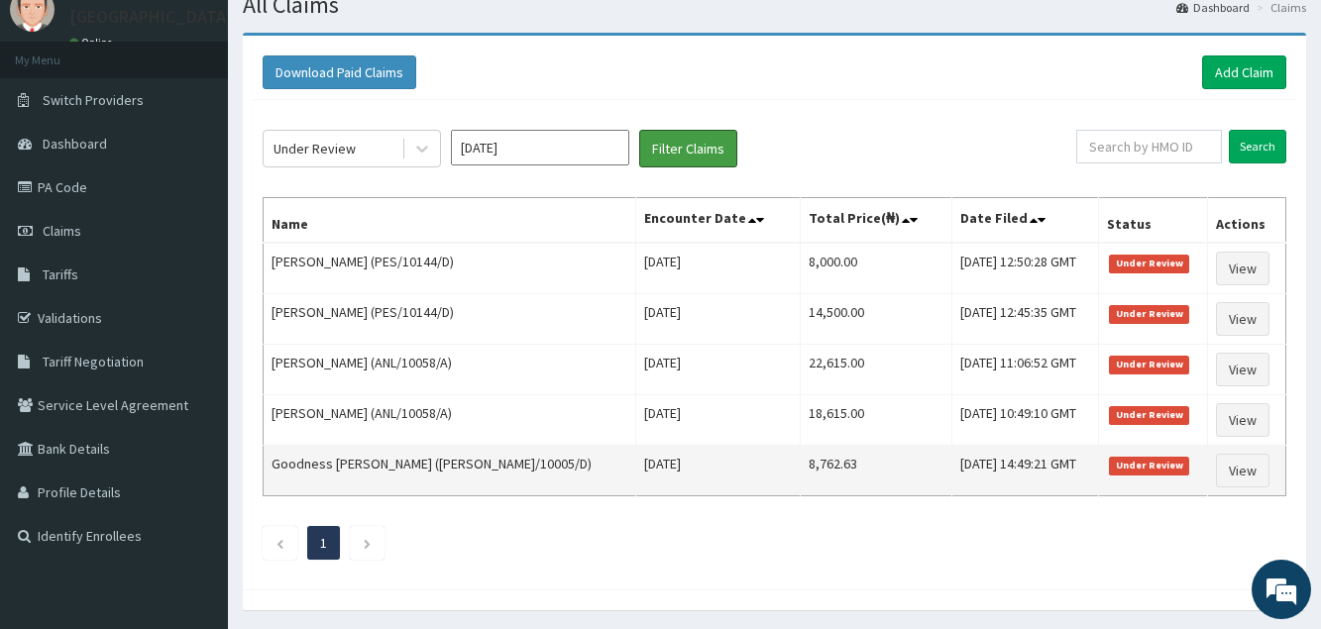
scroll to position [38, 0]
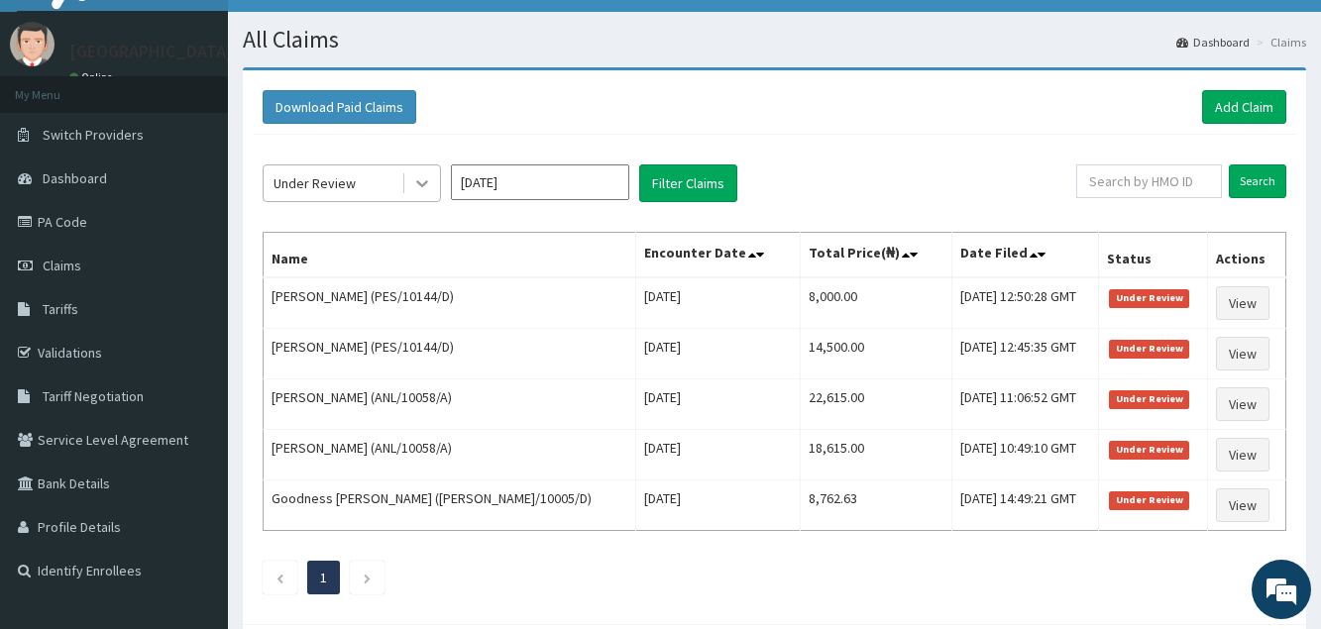
click at [422, 178] on icon at bounding box center [422, 183] width 20 height 20
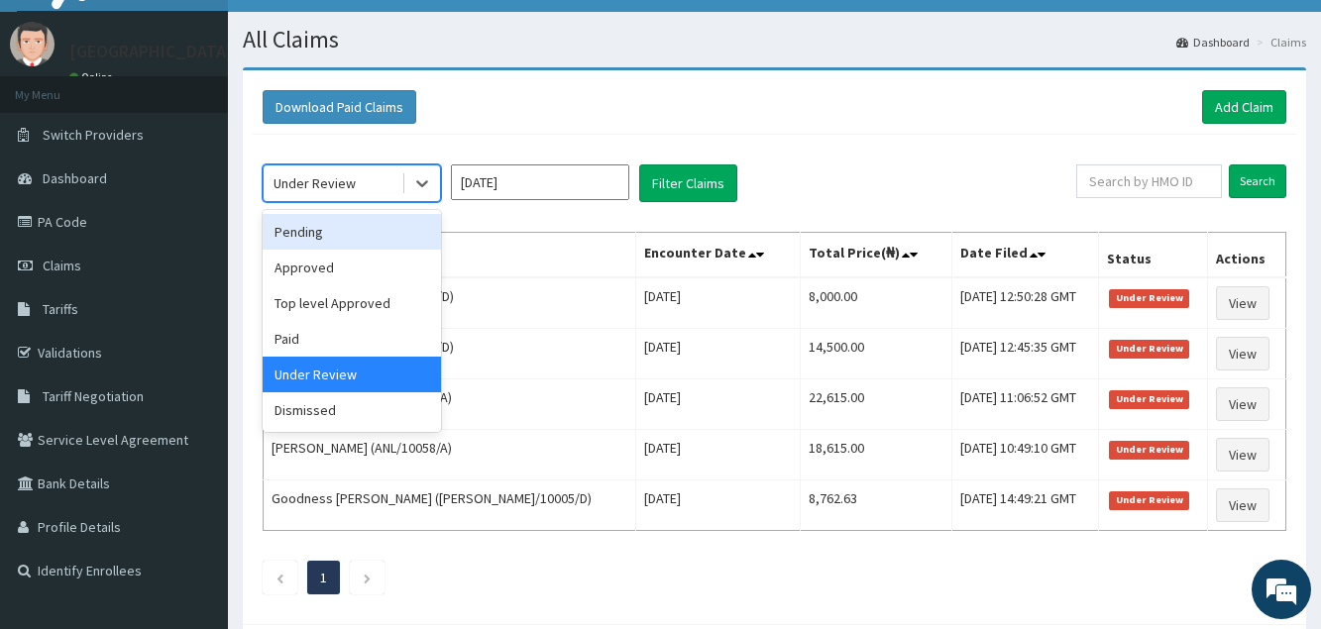
click at [350, 230] on div "Pending" at bounding box center [352, 232] width 178 height 36
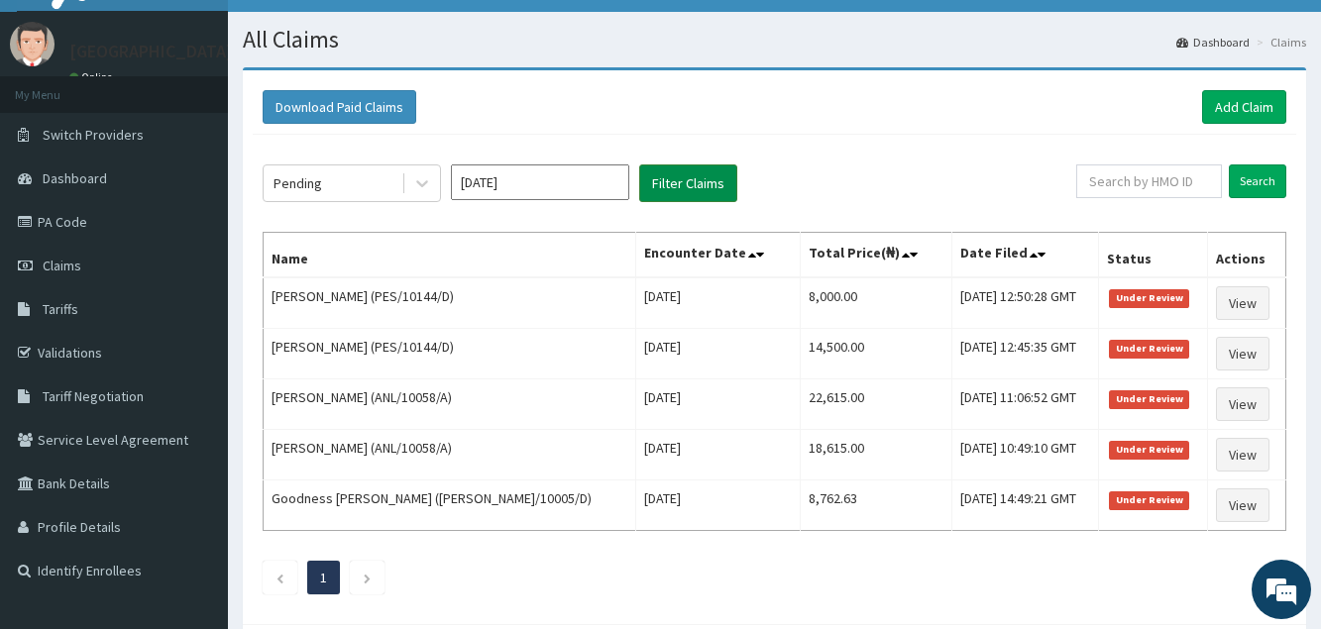
click at [693, 193] on button "Filter Claims" at bounding box center [688, 184] width 98 height 38
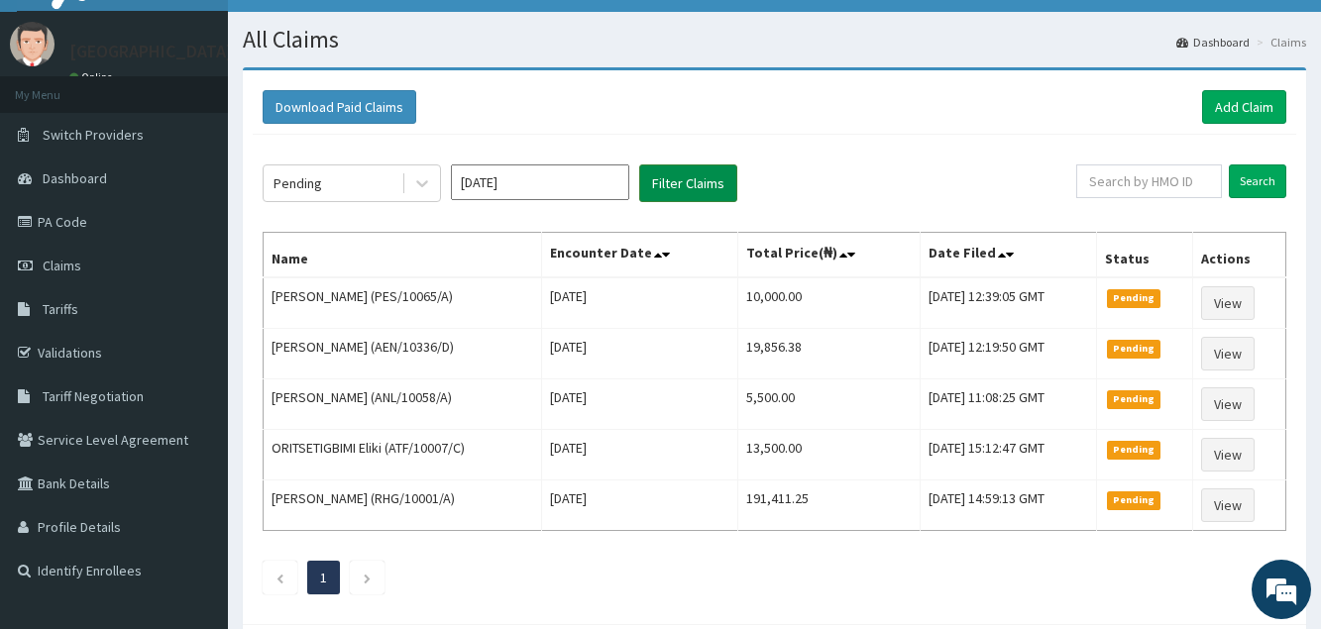
click at [694, 187] on button "Filter Claims" at bounding box center [688, 184] width 98 height 38
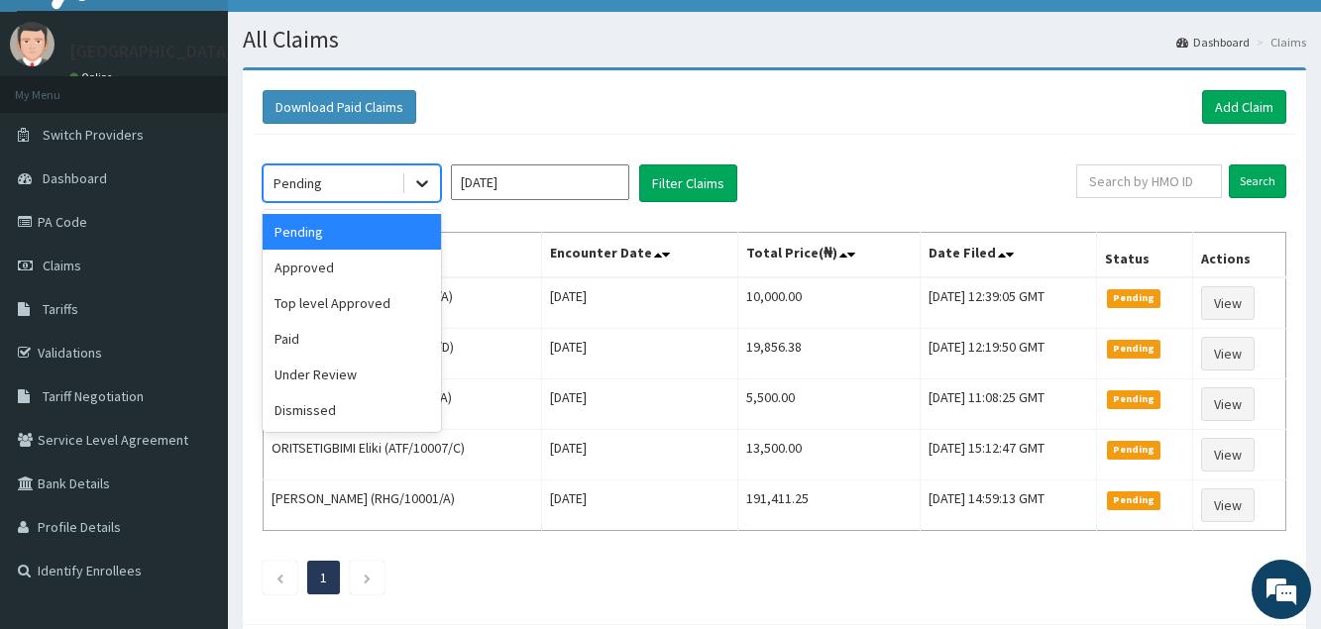
click at [417, 172] on div at bounding box center [422, 183] width 36 height 36
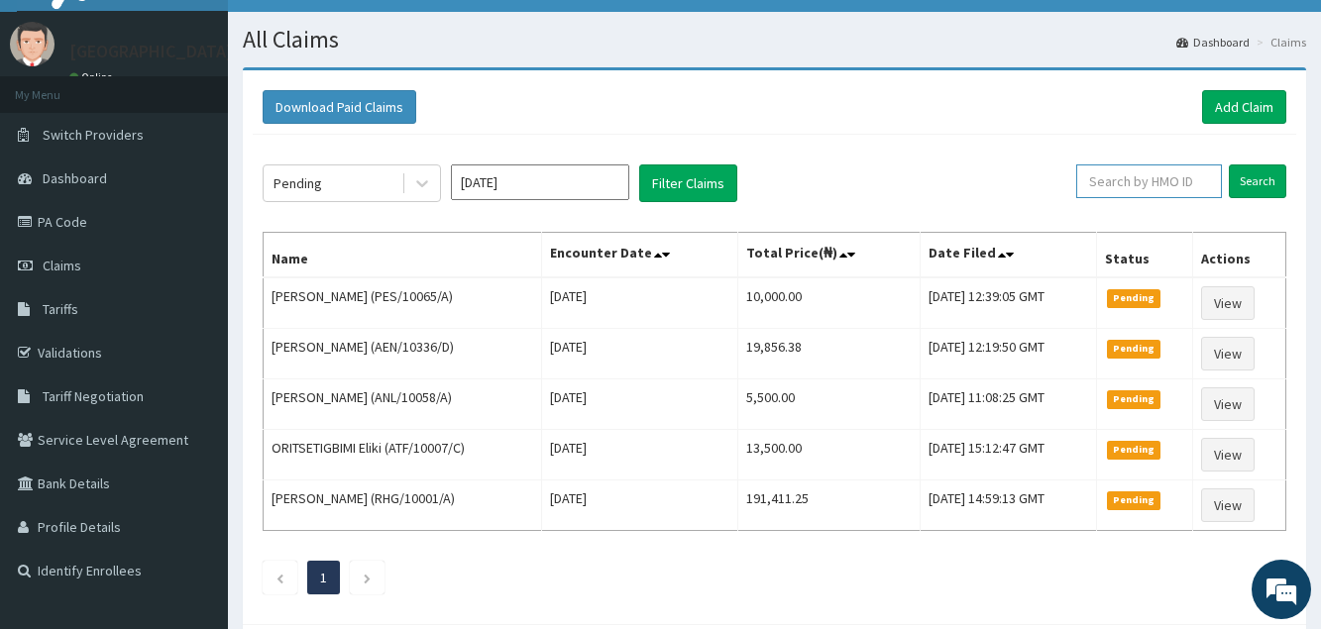
click at [1140, 182] on input "text" at bounding box center [1149, 182] width 146 height 34
type input "O"
click at [1270, 181] on input "Search" at bounding box center [1257, 182] width 57 height 34
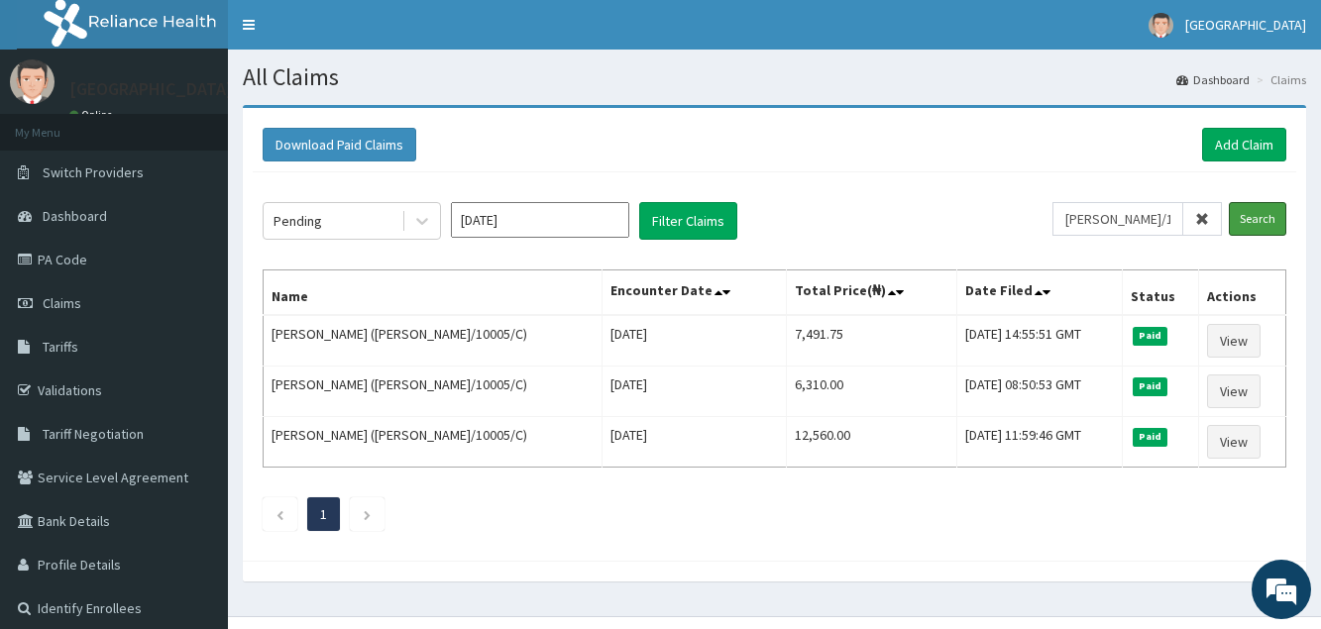
scroll to position [0, 0]
click at [1163, 213] on input "ELI/10005/C" at bounding box center [1117, 219] width 131 height 34
type input "ELI/10005/B"
click at [1268, 218] on input "Search" at bounding box center [1257, 219] width 57 height 34
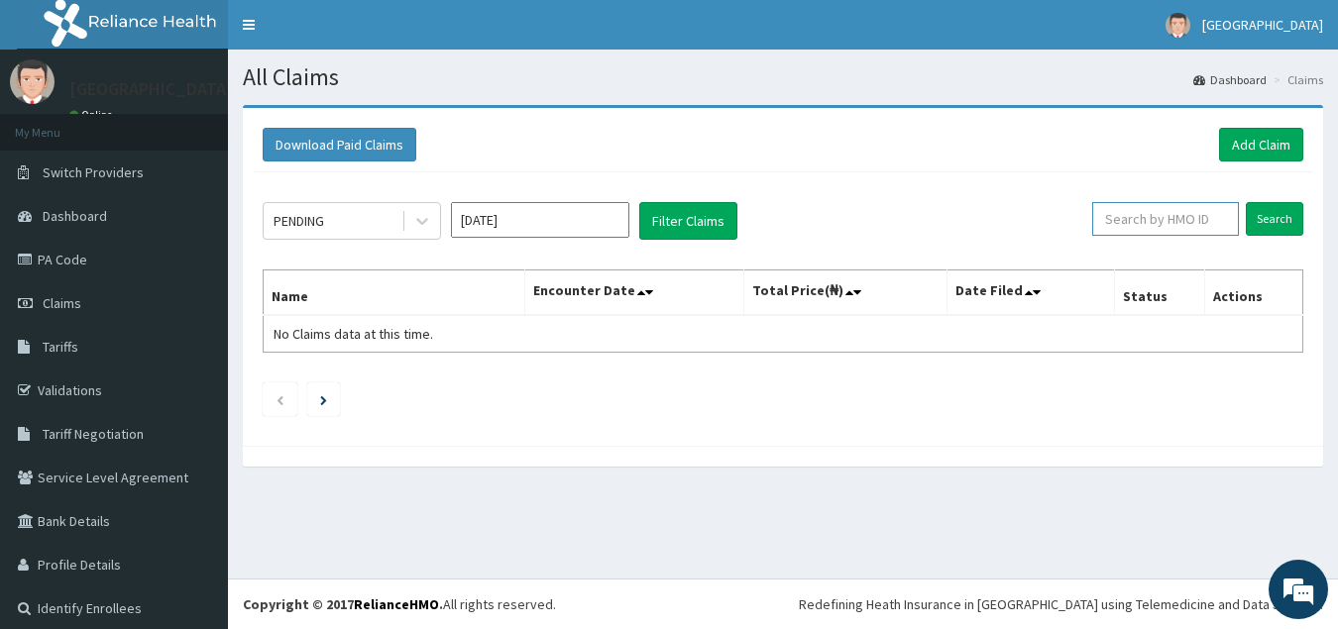
click at [1138, 221] on input "text" at bounding box center [1165, 219] width 147 height 34
type input "[PERSON_NAME]/10005/B"
click at [1261, 223] on input "Search" at bounding box center [1274, 219] width 57 height 34
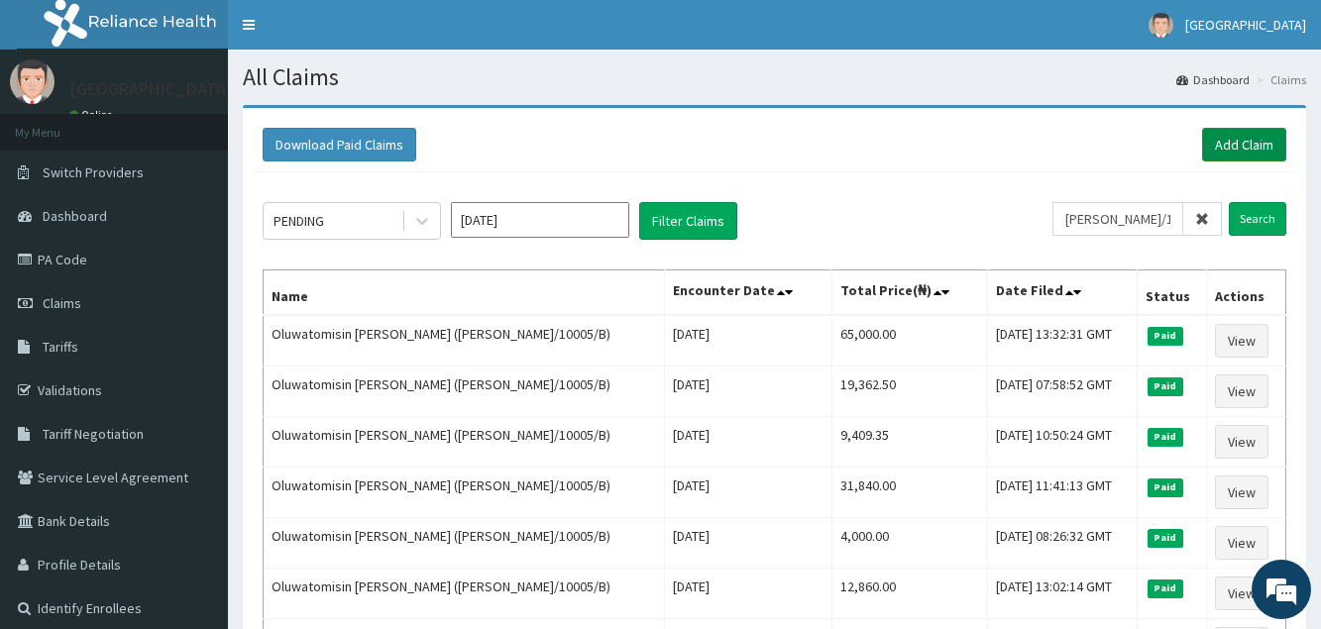
click at [1233, 152] on link "Add Claim" at bounding box center [1244, 145] width 84 height 34
click at [1226, 149] on link "Add Claim" at bounding box center [1244, 145] width 84 height 34
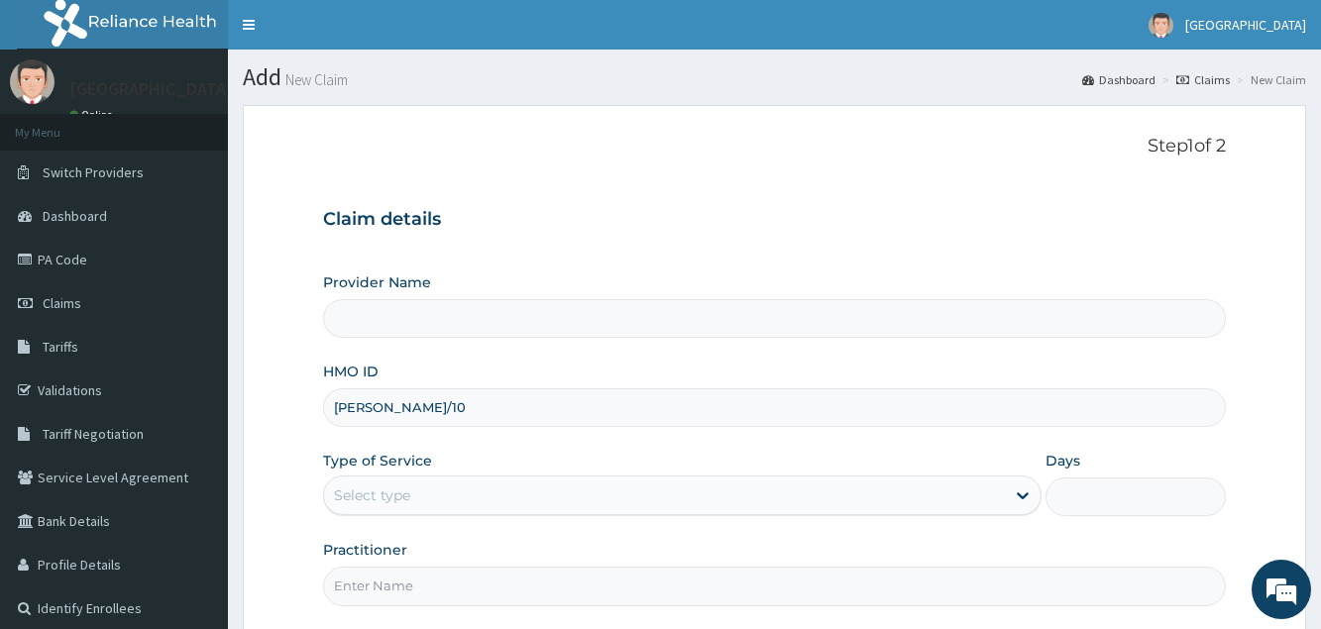
type input "ELI/100"
type input "WESTEND HOSPITAL"
type input "ELI/10005/B"
click at [394, 494] on div "Select type" at bounding box center [372, 496] width 76 height 20
click at [409, 496] on div "Select type" at bounding box center [372, 496] width 76 height 20
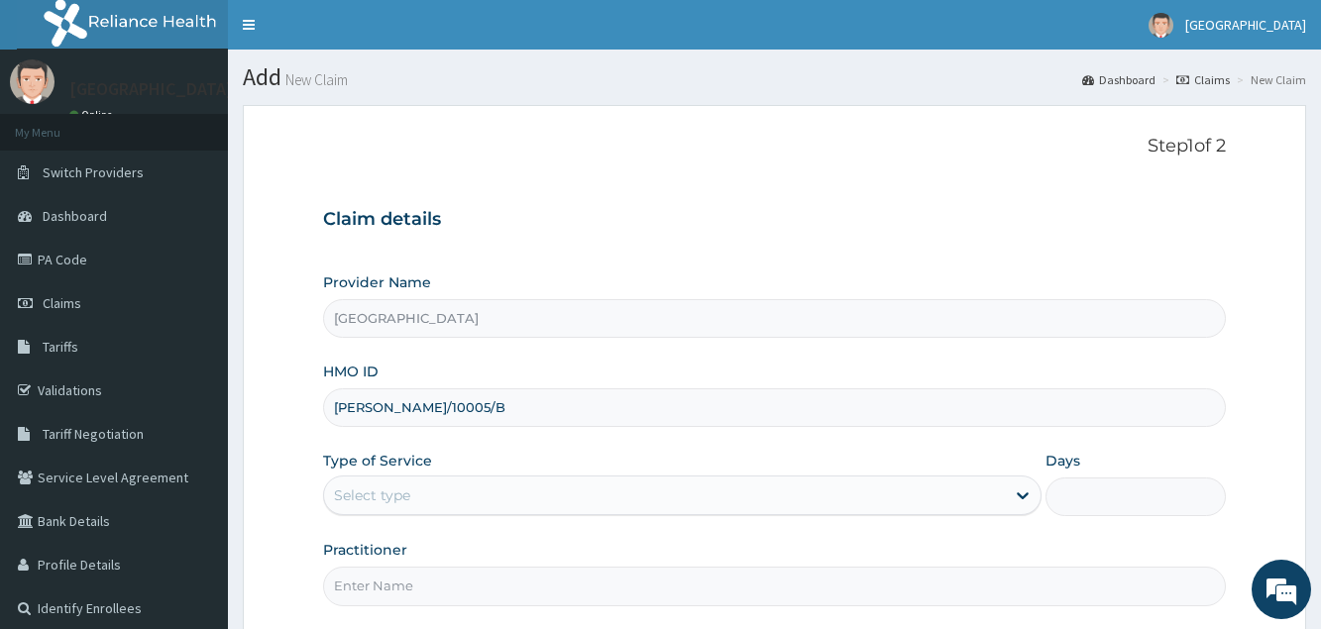
click at [409, 496] on div "Select type" at bounding box center [372, 496] width 76 height 20
type input "[GEOGRAPHIC_DATA]"
click at [414, 403] on input "HMO ID" at bounding box center [774, 407] width 902 height 39
click at [412, 402] on input "HMO ID" at bounding box center [774, 407] width 902 height 39
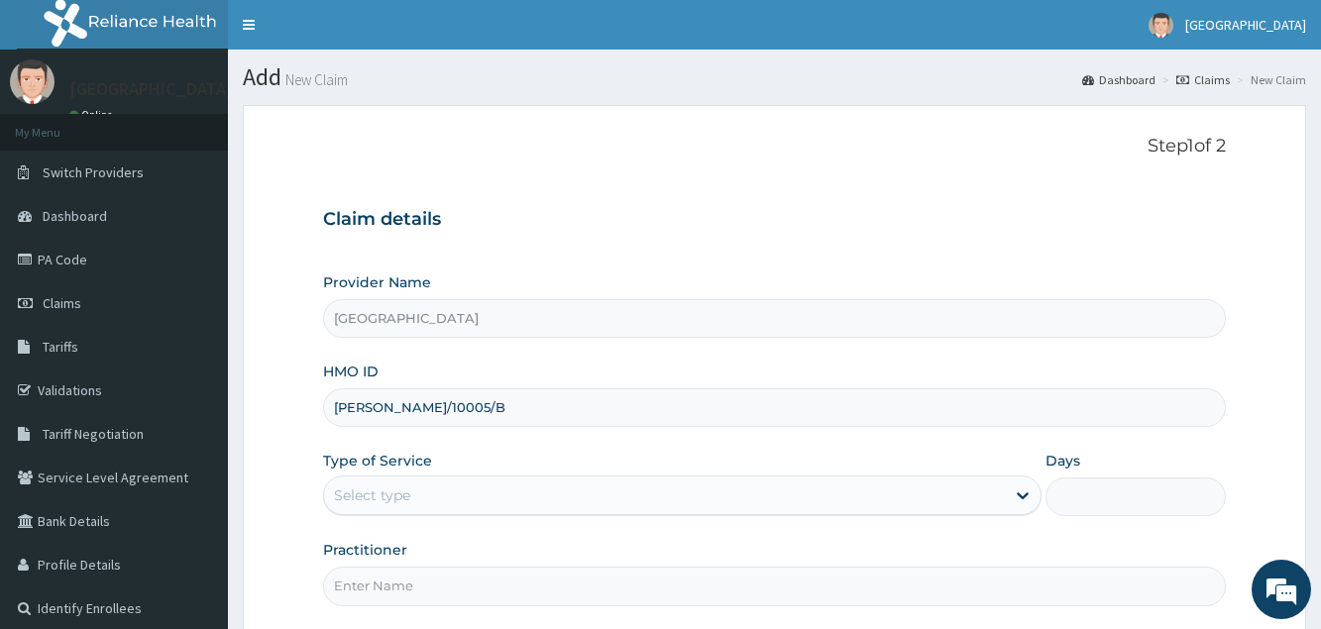
type input "[PERSON_NAME]/10005/B"
click at [384, 497] on div "Select type" at bounding box center [372, 496] width 76 height 20
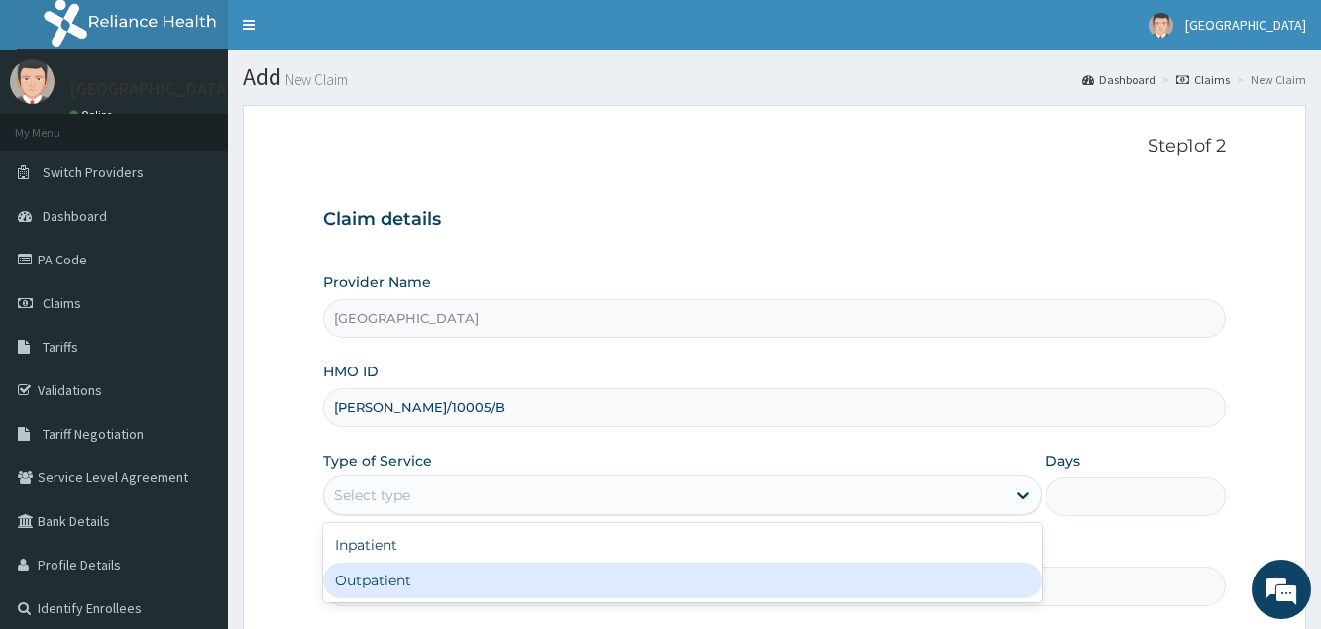
click at [400, 591] on div "Outpatient" at bounding box center [682, 581] width 718 height 36
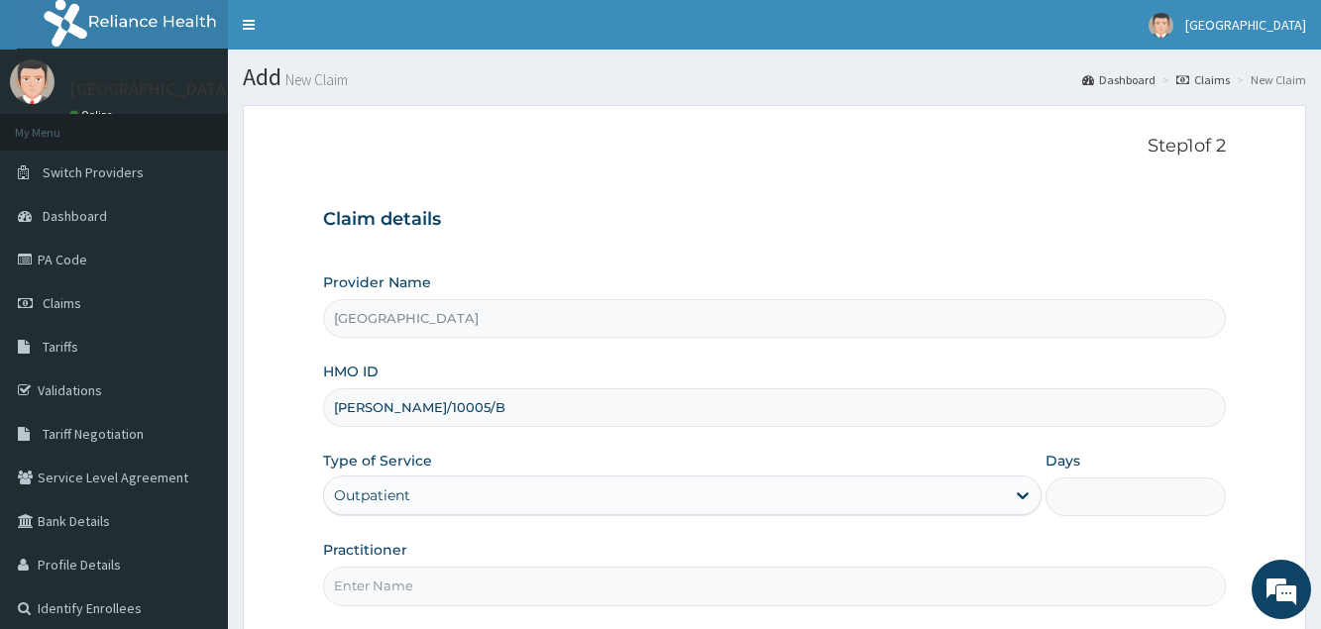
type input "1"
click at [400, 581] on input "Practitioner" at bounding box center [774, 586] width 902 height 39
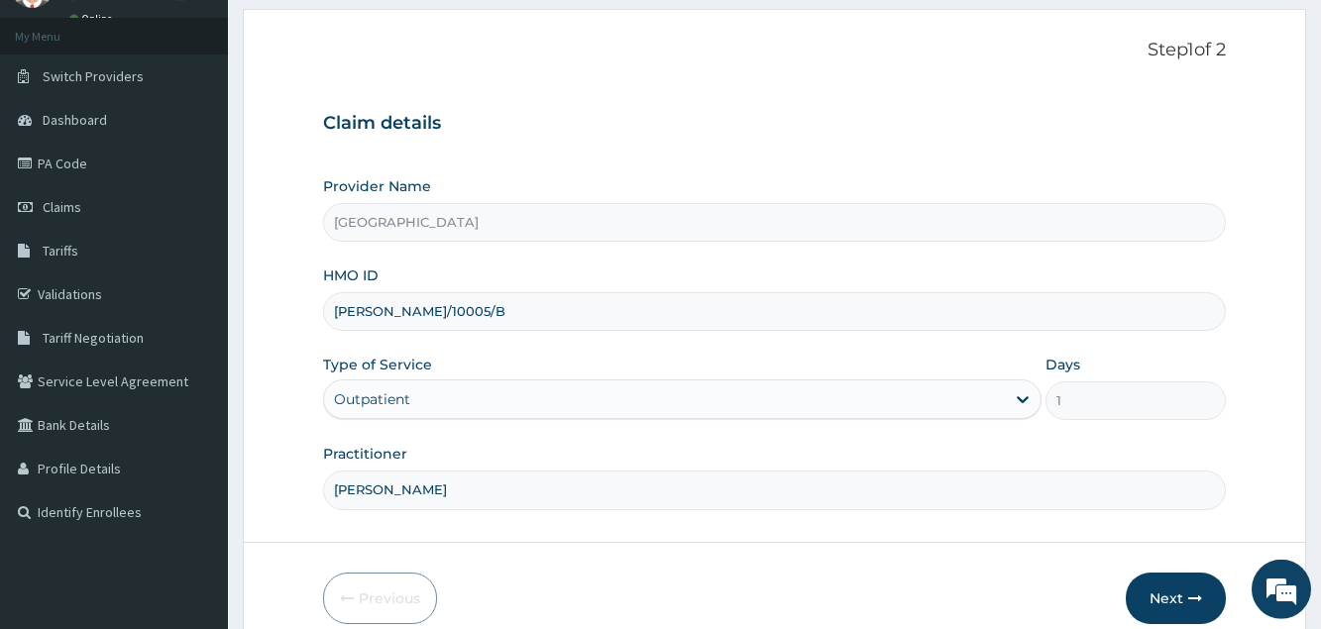
scroll to position [187, 0]
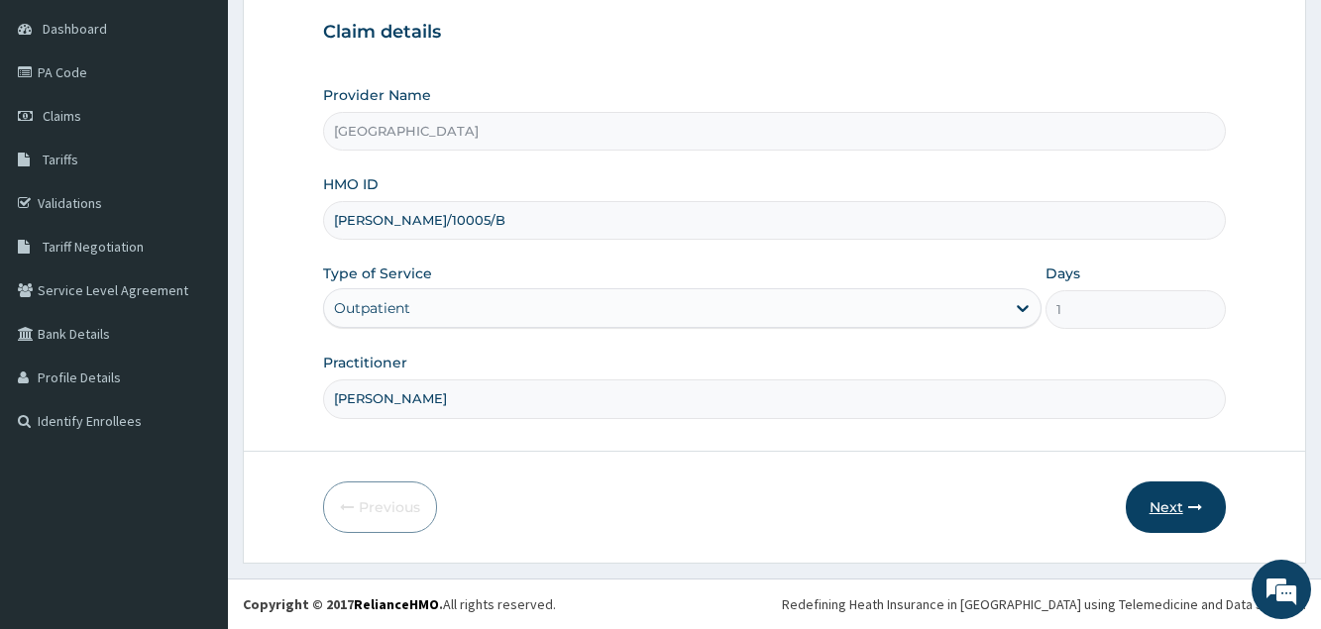
type input "DR OKEKE"
click at [1148, 510] on button "Next" at bounding box center [1176, 508] width 100 height 52
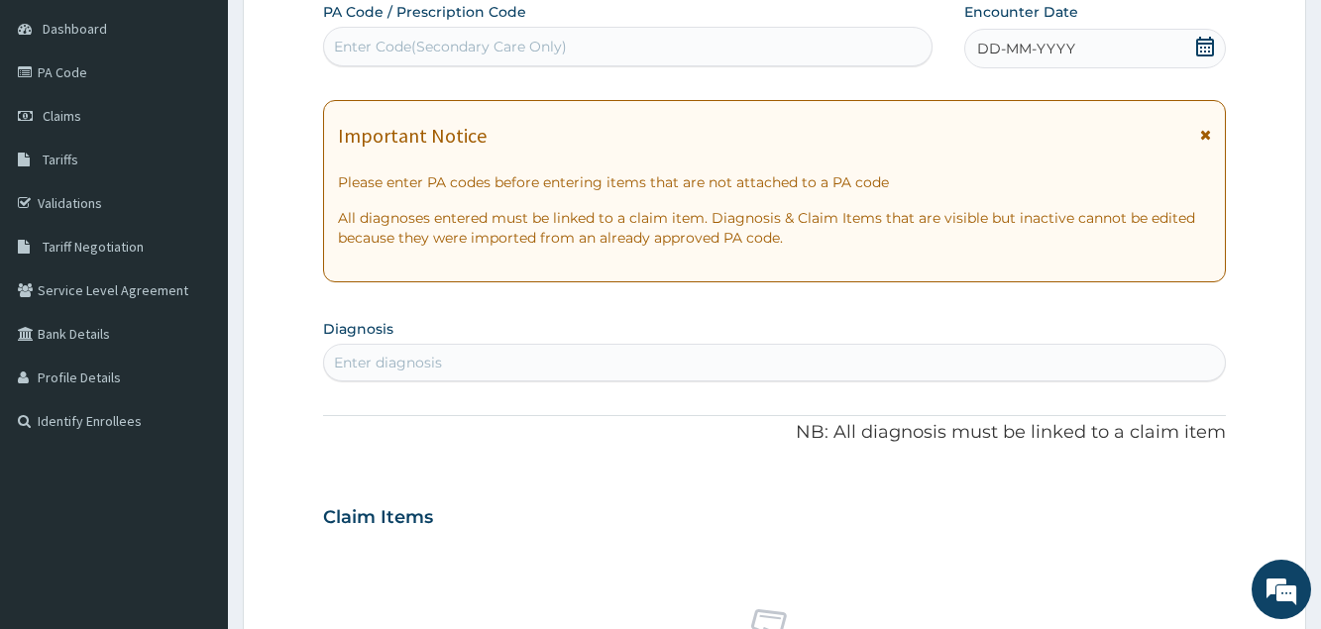
click at [1002, 49] on span "DD-MM-YYYY" at bounding box center [1026, 49] width 98 height 20
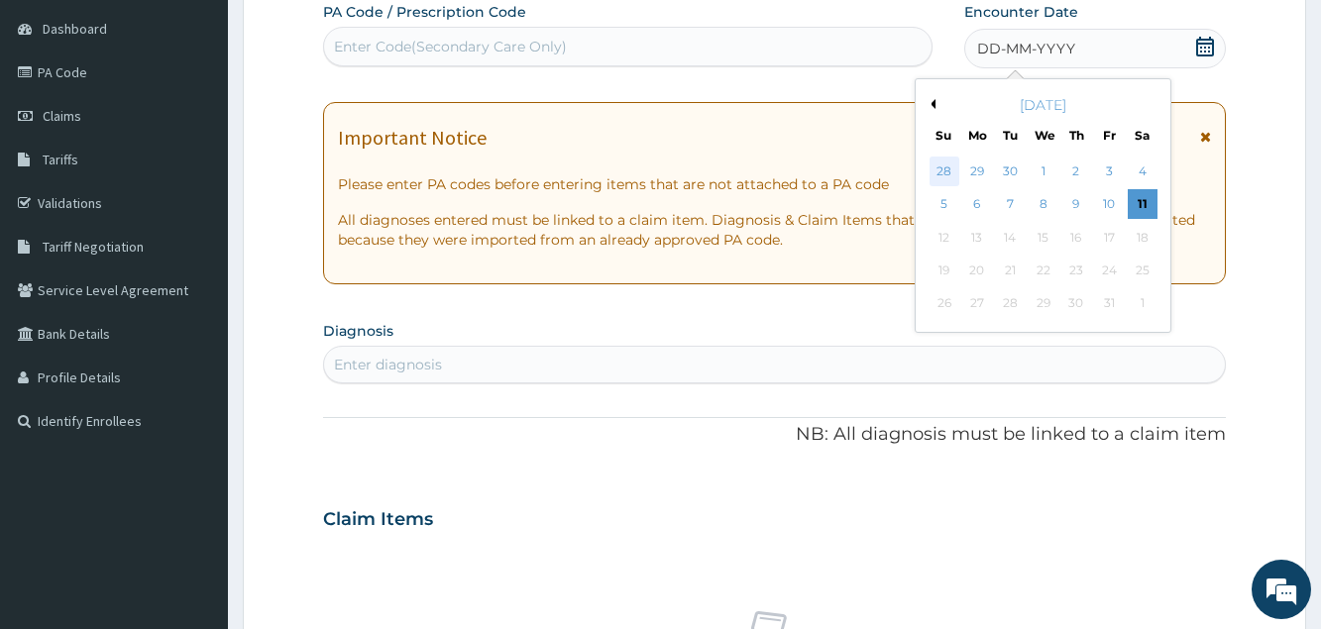
click at [953, 184] on div "28" at bounding box center [945, 172] width 30 height 30
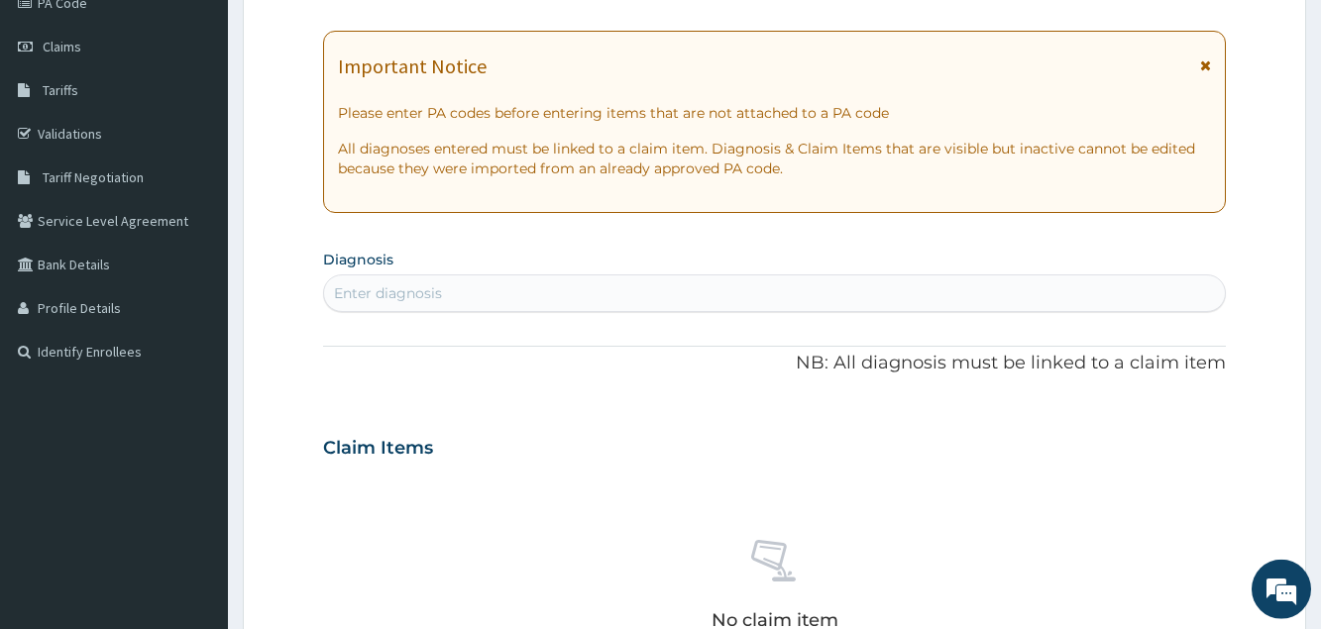
scroll to position [288, 0]
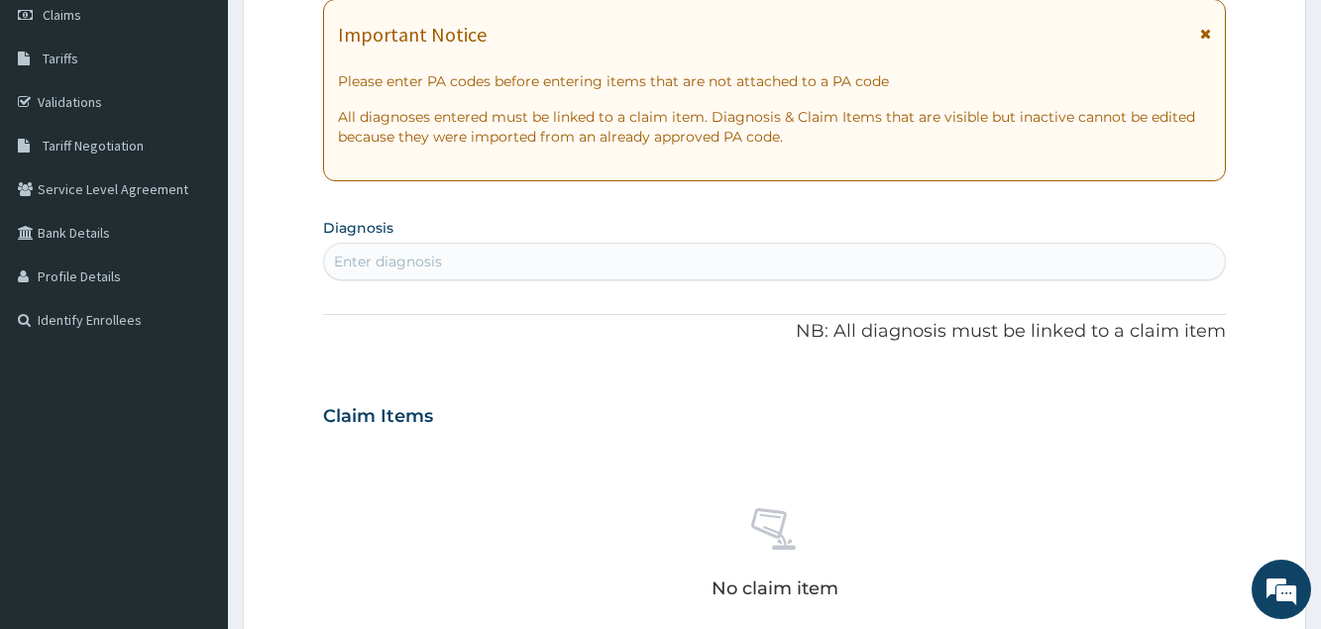
click at [485, 270] on div "Enter diagnosis" at bounding box center [774, 262] width 900 height 32
type input "MALARIA"
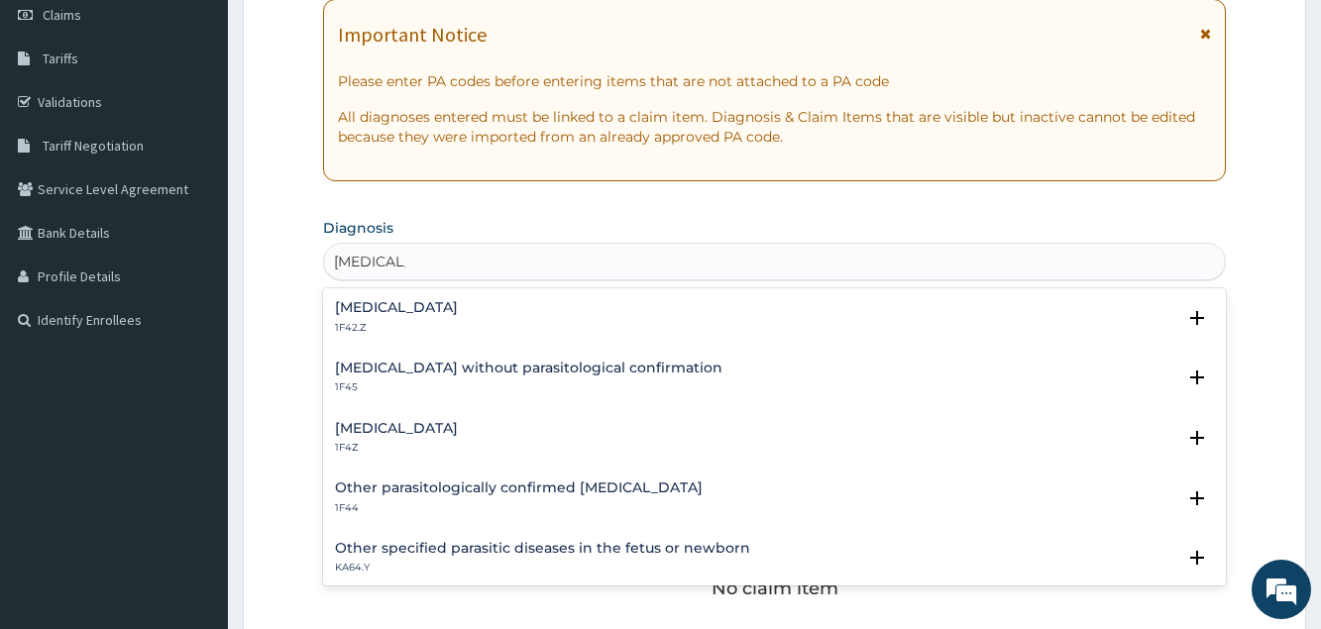
click at [428, 432] on h4 "Malaria, unspecified" at bounding box center [396, 428] width 123 height 15
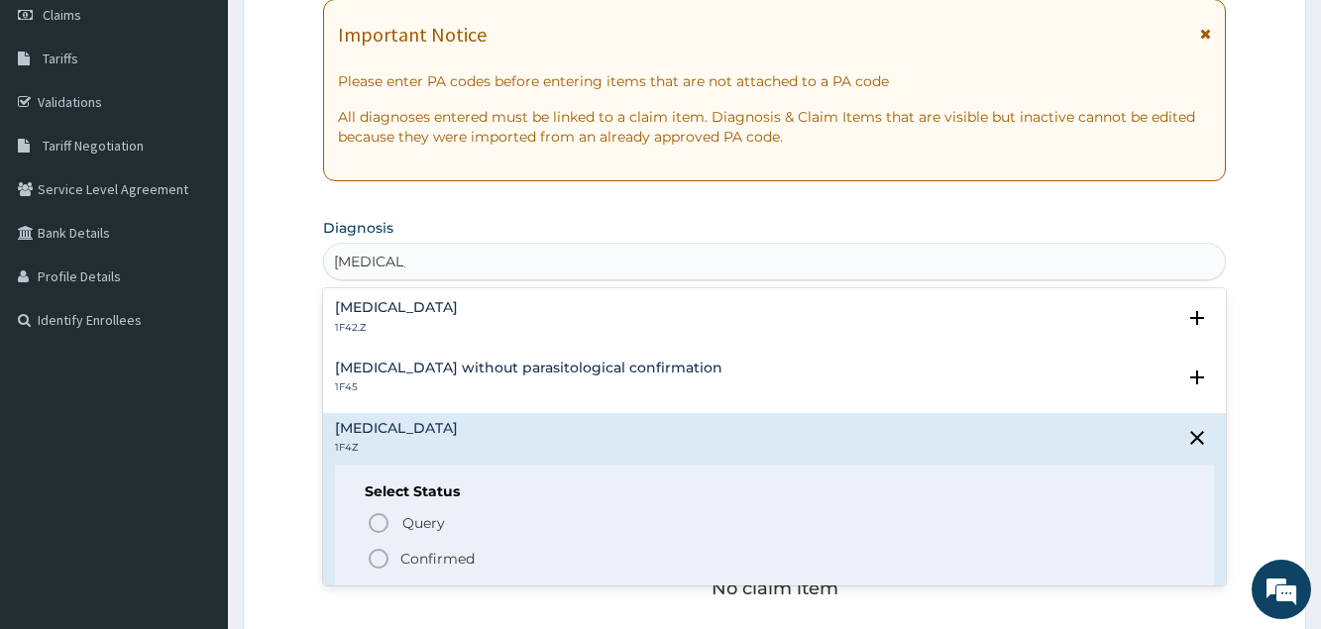
click at [443, 555] on p "Confirmed" at bounding box center [437, 559] width 74 height 20
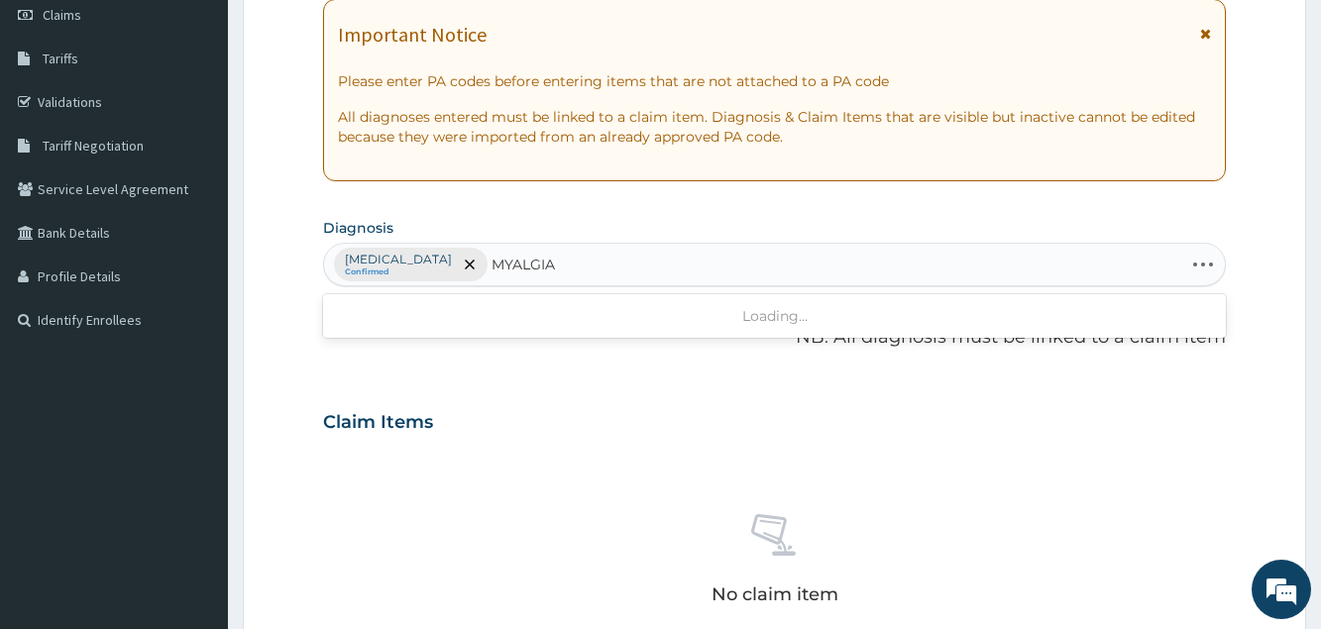
type input "MYALGIA"
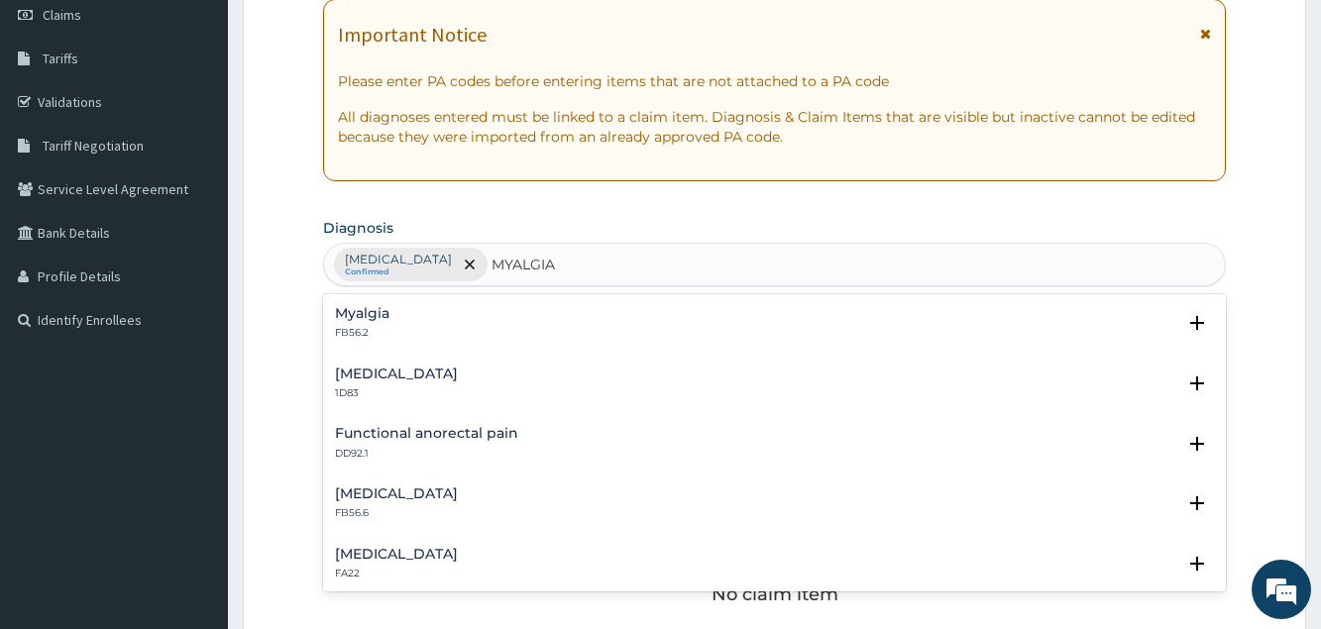
click at [360, 320] on h4 "Myalgia" at bounding box center [362, 313] width 55 height 15
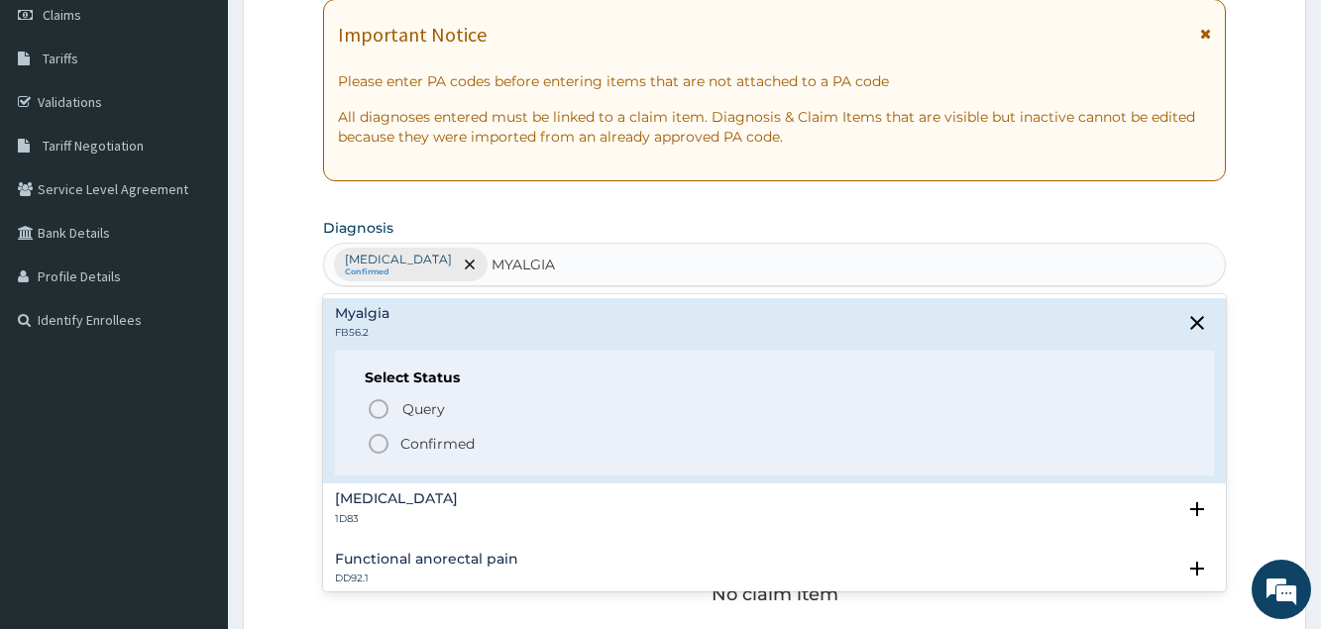
click at [417, 454] on p "Confirmed" at bounding box center [437, 444] width 74 height 20
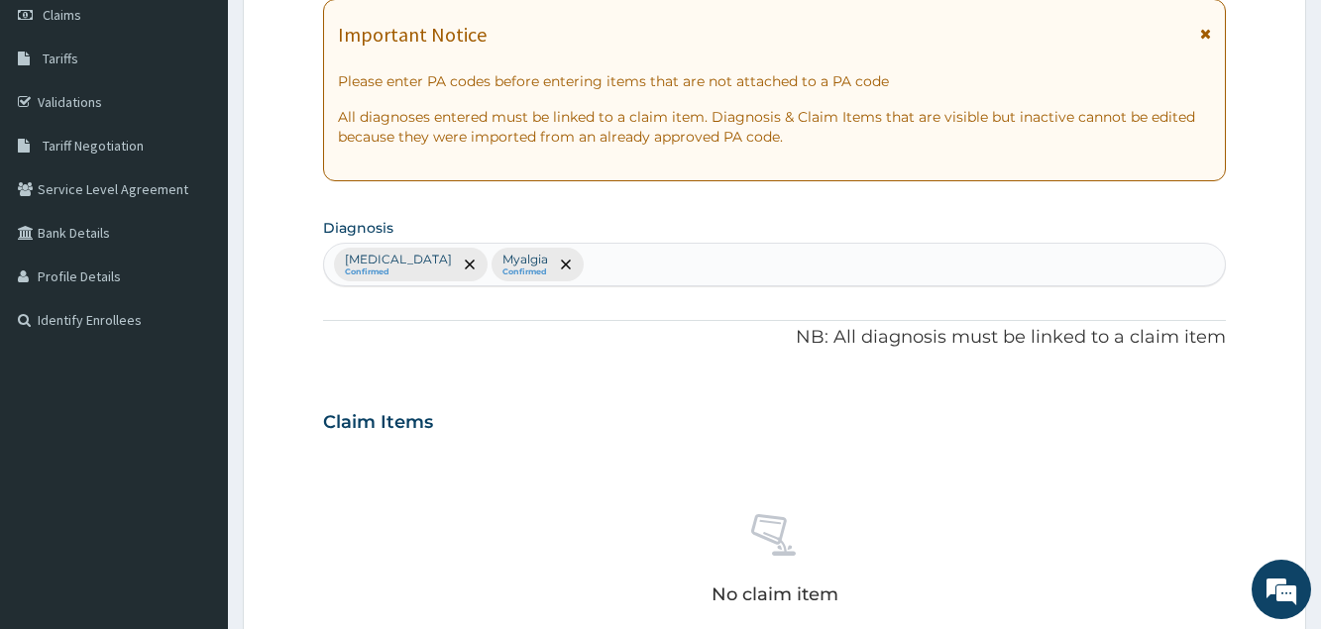
scroll to position [693, 0]
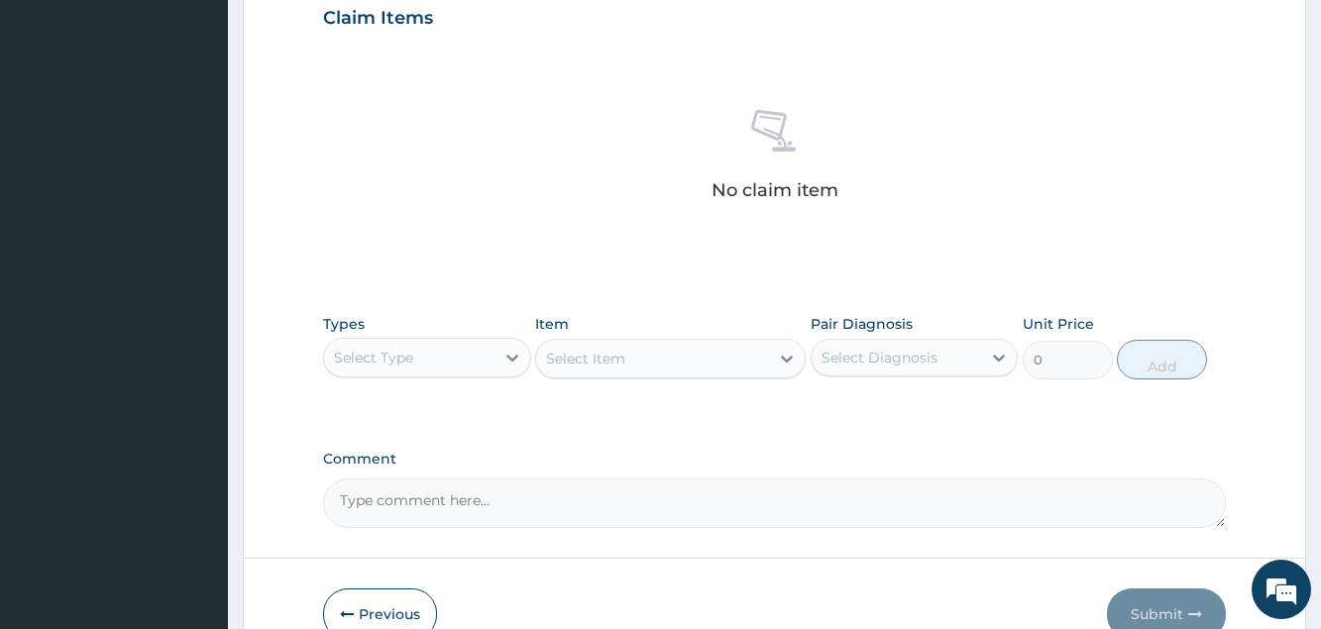
click at [397, 372] on div "Select Type" at bounding box center [408, 358] width 169 height 32
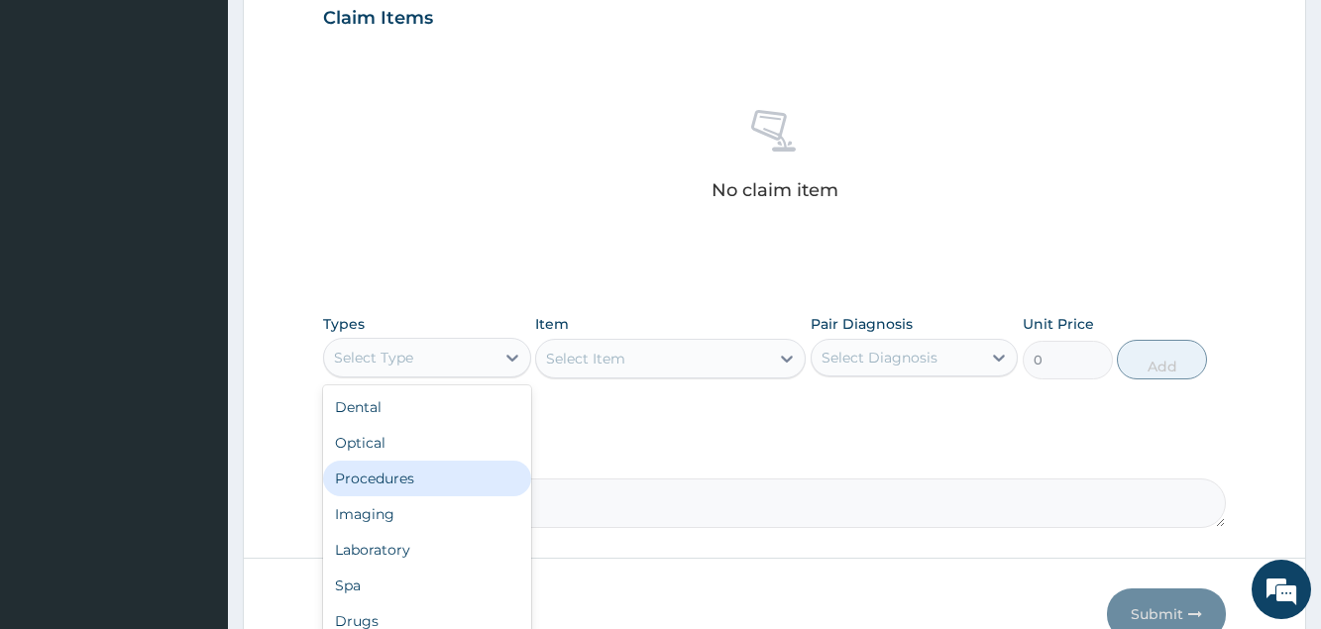
click at [396, 466] on div "Procedures" at bounding box center [426, 479] width 207 height 36
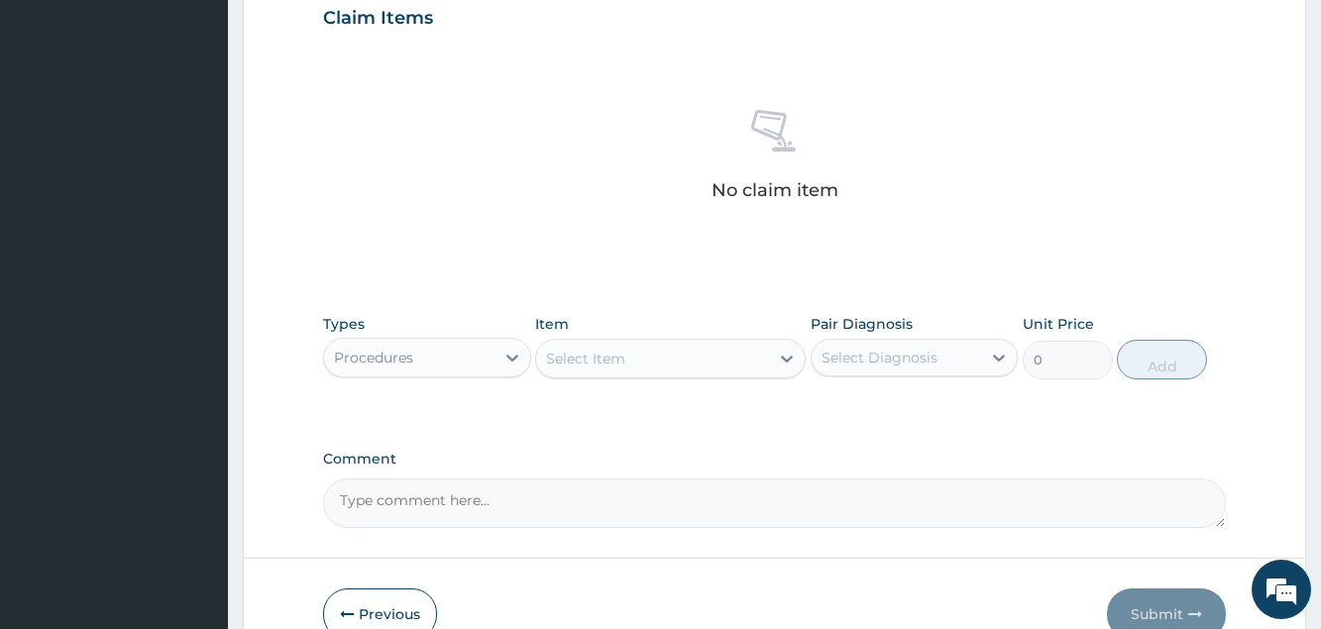
click at [574, 363] on div "Select Item" at bounding box center [585, 359] width 79 height 20
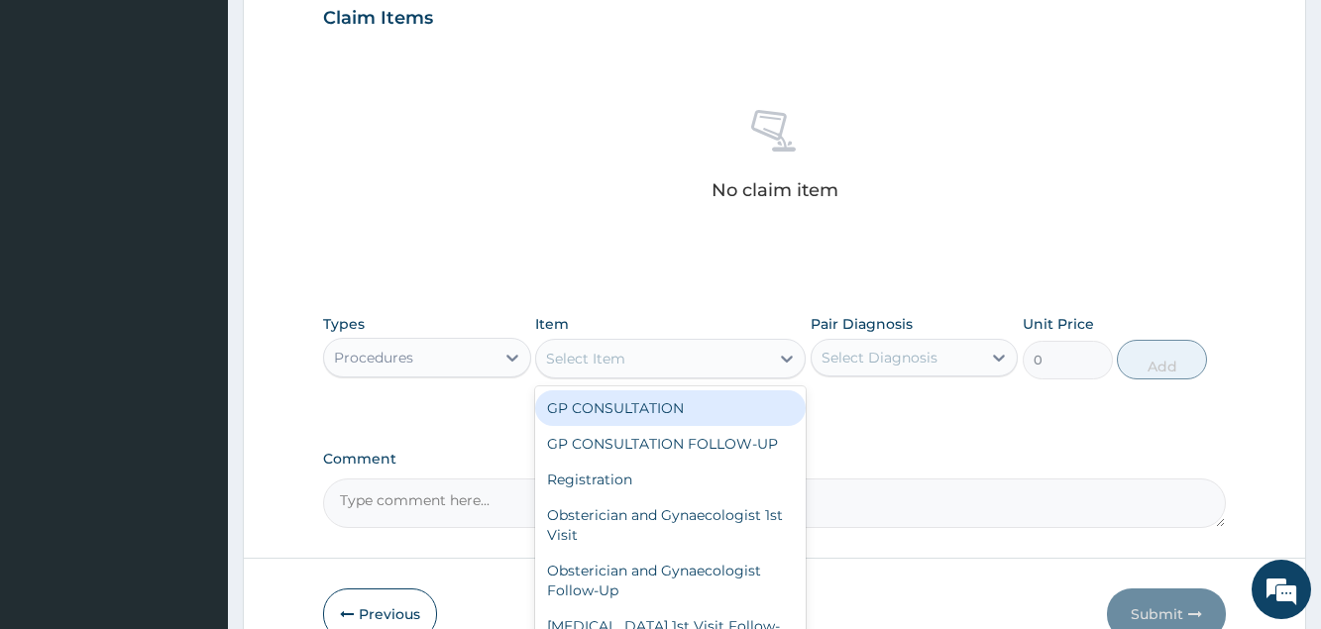
click at [588, 405] on div "GP CONSULTATION" at bounding box center [670, 408] width 271 height 36
type input "3000"
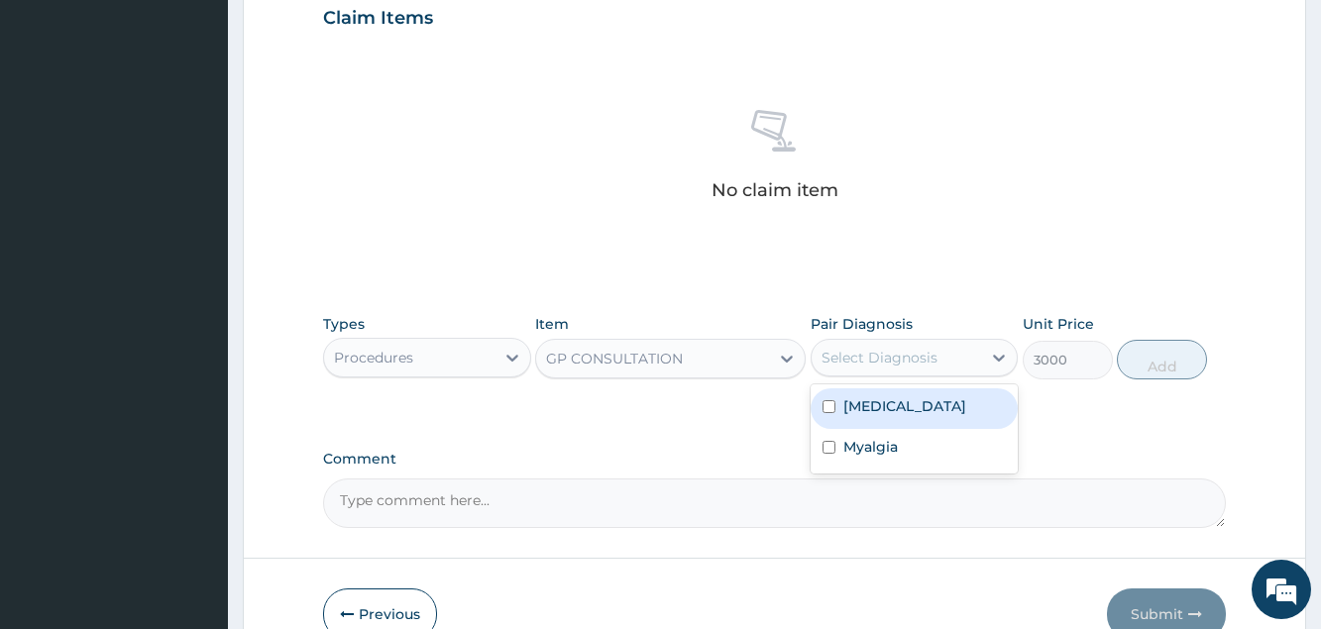
click at [854, 362] on div "Select Diagnosis" at bounding box center [880, 358] width 116 height 20
click at [861, 413] on label "Malaria, unspecified" at bounding box center [904, 406] width 123 height 20
checkbox input "true"
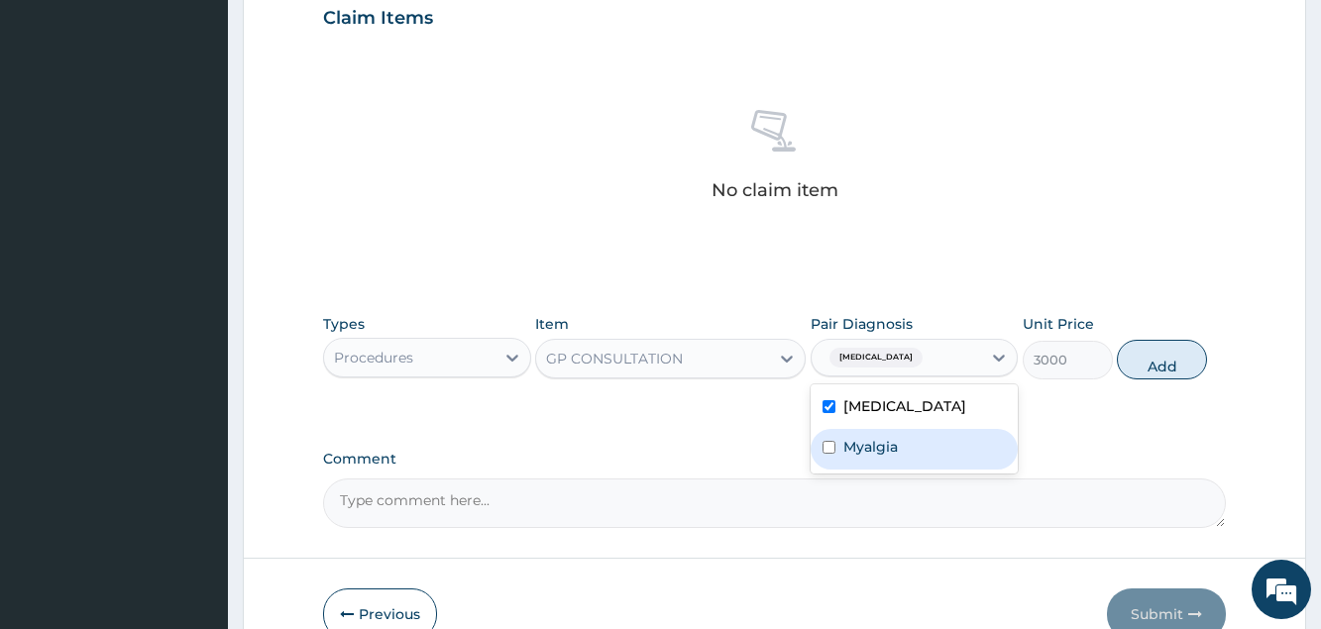
click at [864, 465] on div "Myalgia" at bounding box center [914, 449] width 207 height 41
checkbox input "true"
click at [1170, 372] on button "Add" at bounding box center [1162, 360] width 90 height 40
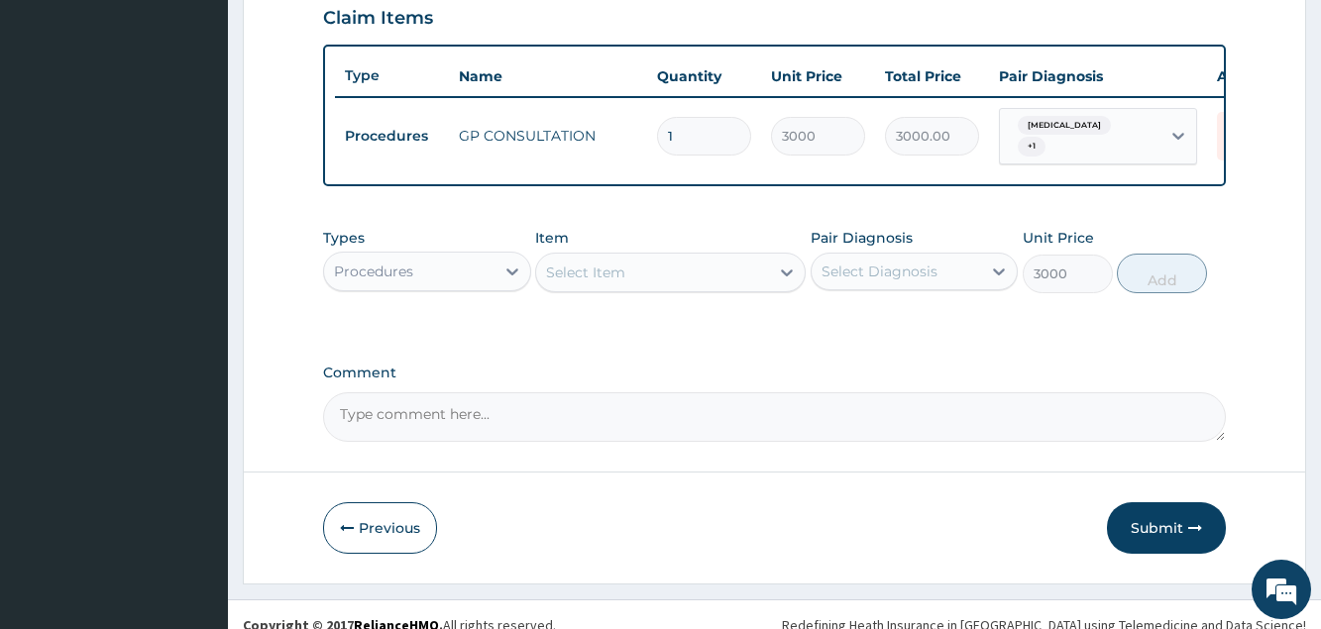
type input "0"
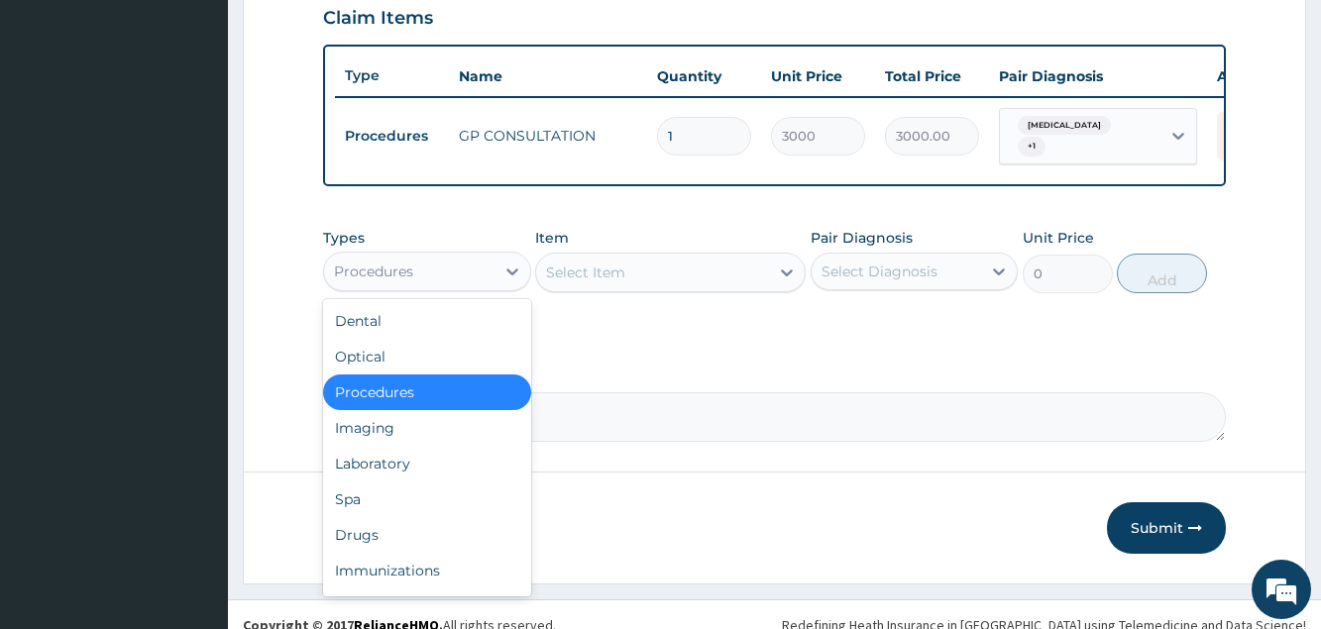
click at [391, 280] on div "Procedures" at bounding box center [373, 272] width 79 height 20
click at [399, 465] on div "Laboratory" at bounding box center [426, 464] width 207 height 36
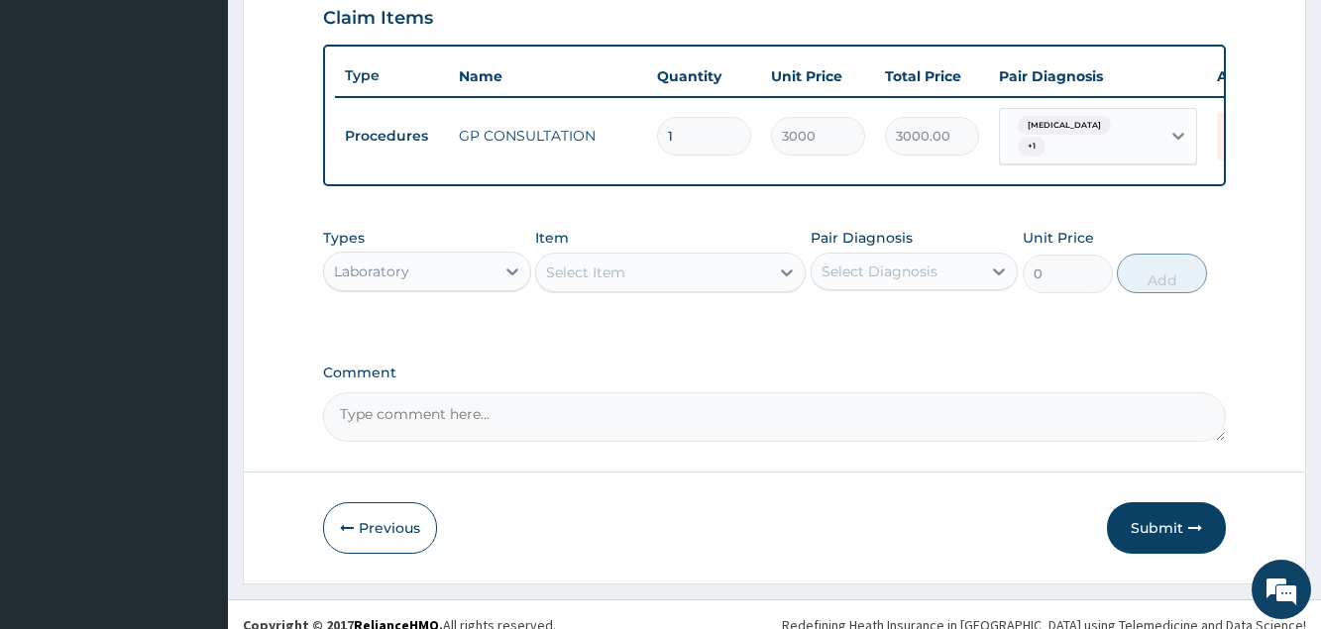
click at [587, 282] on div "Select Item" at bounding box center [585, 273] width 79 height 20
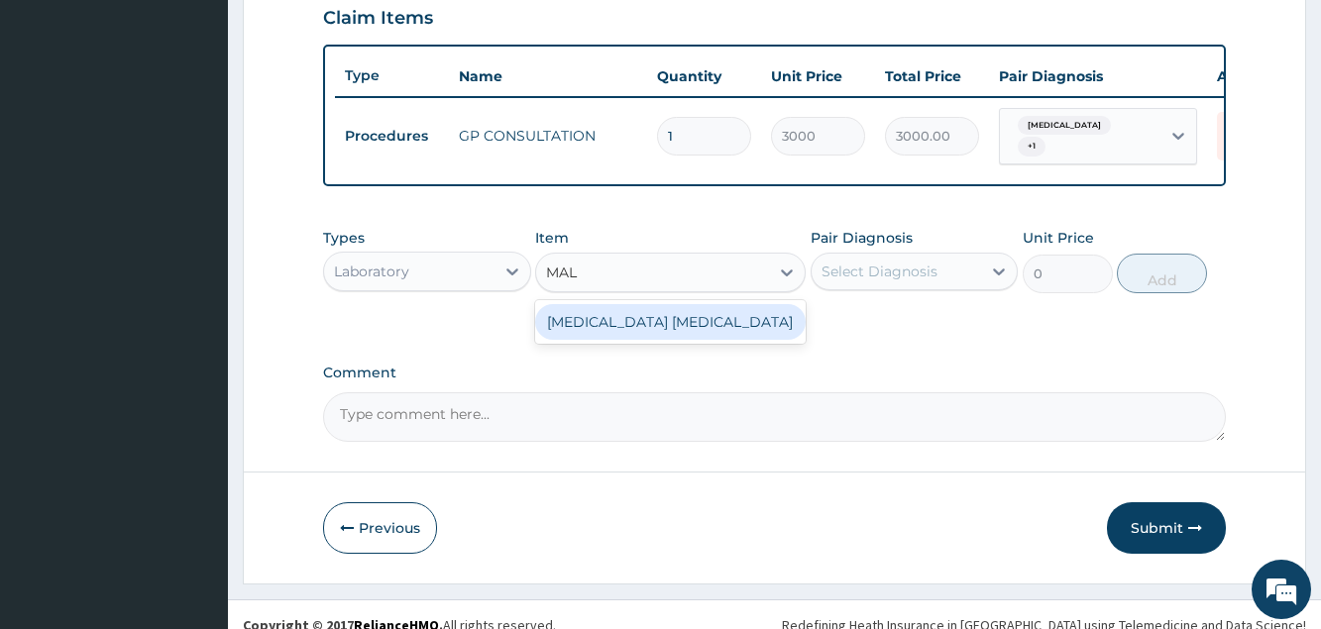
type input "MALA"
click at [670, 340] on div "Malaria Parasite" at bounding box center [670, 322] width 271 height 36
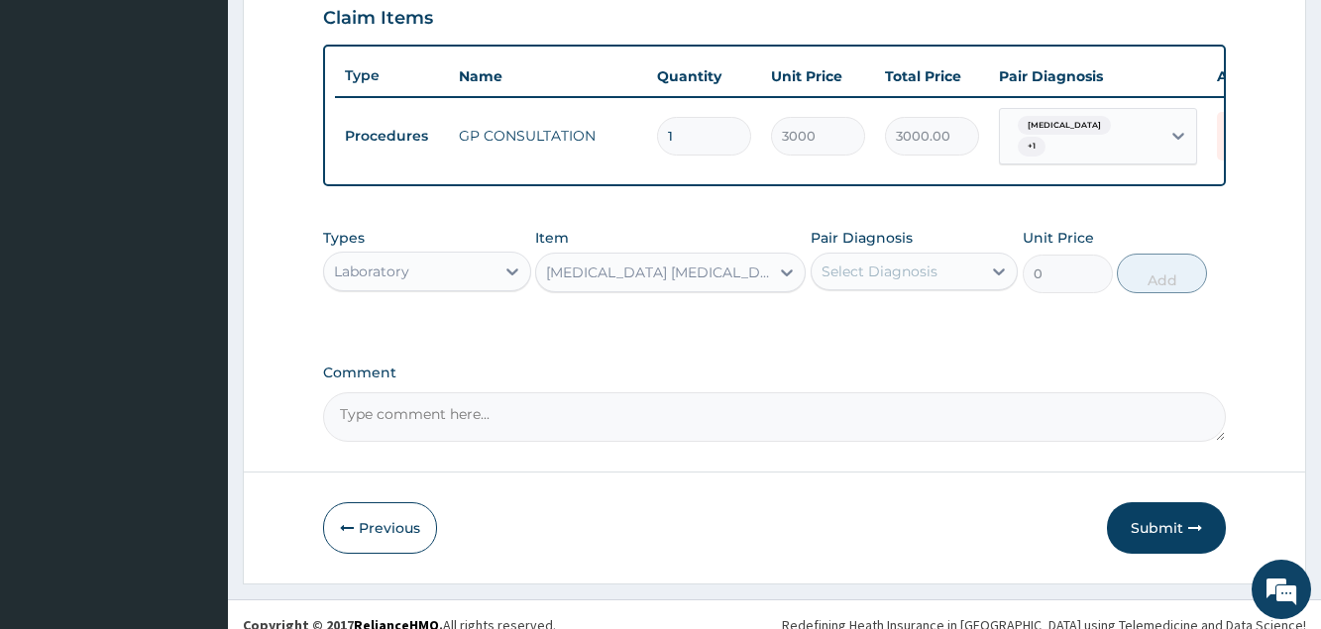
type input "1000"
click at [925, 281] on div "Select Diagnosis" at bounding box center [880, 272] width 116 height 20
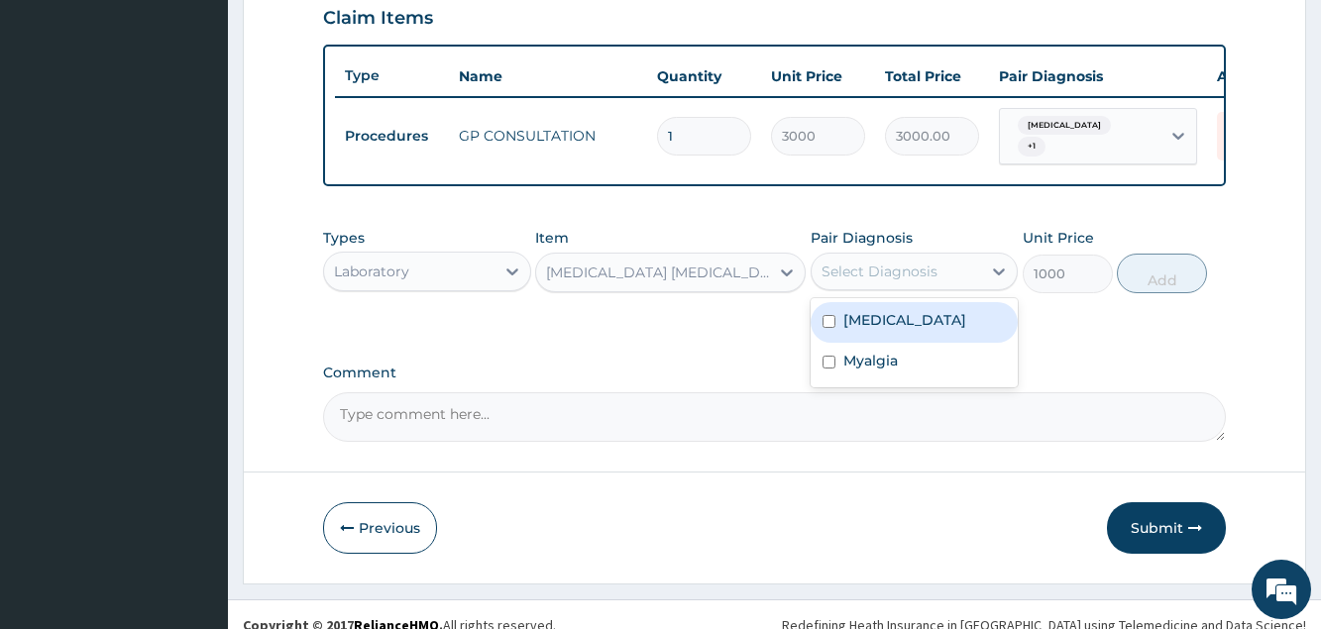
click at [919, 330] on label "Malaria, unspecified" at bounding box center [904, 320] width 123 height 20
checkbox input "true"
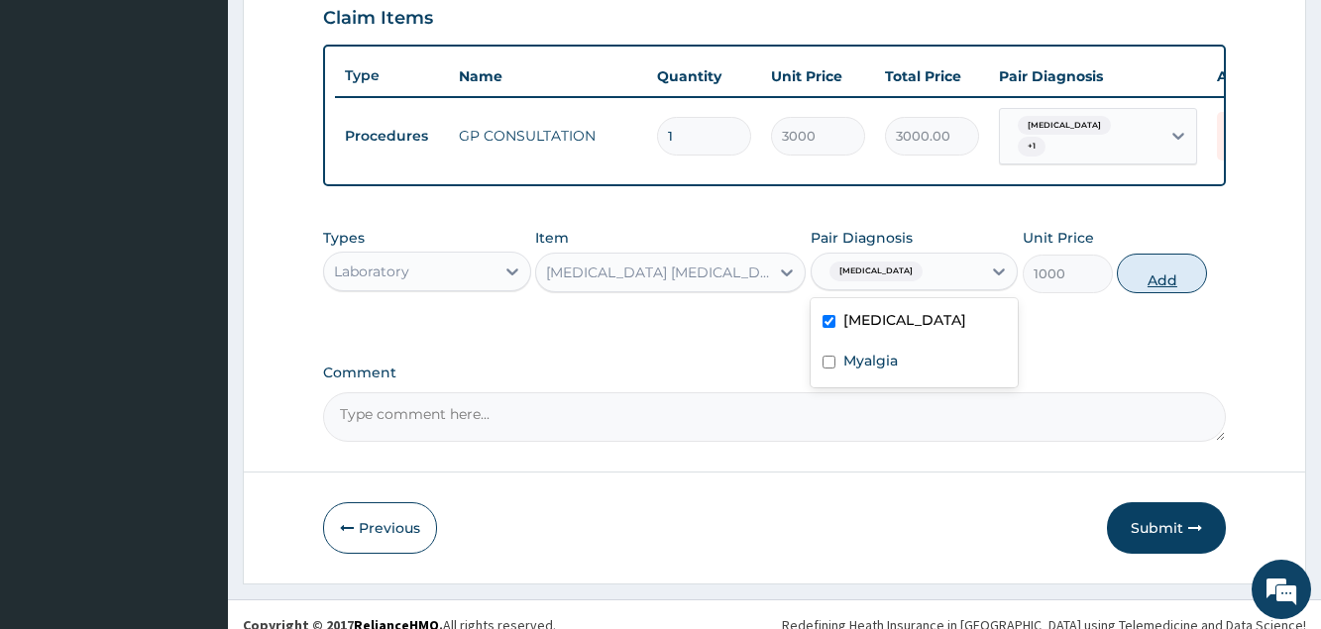
click at [1149, 293] on button "Add" at bounding box center [1162, 274] width 90 height 40
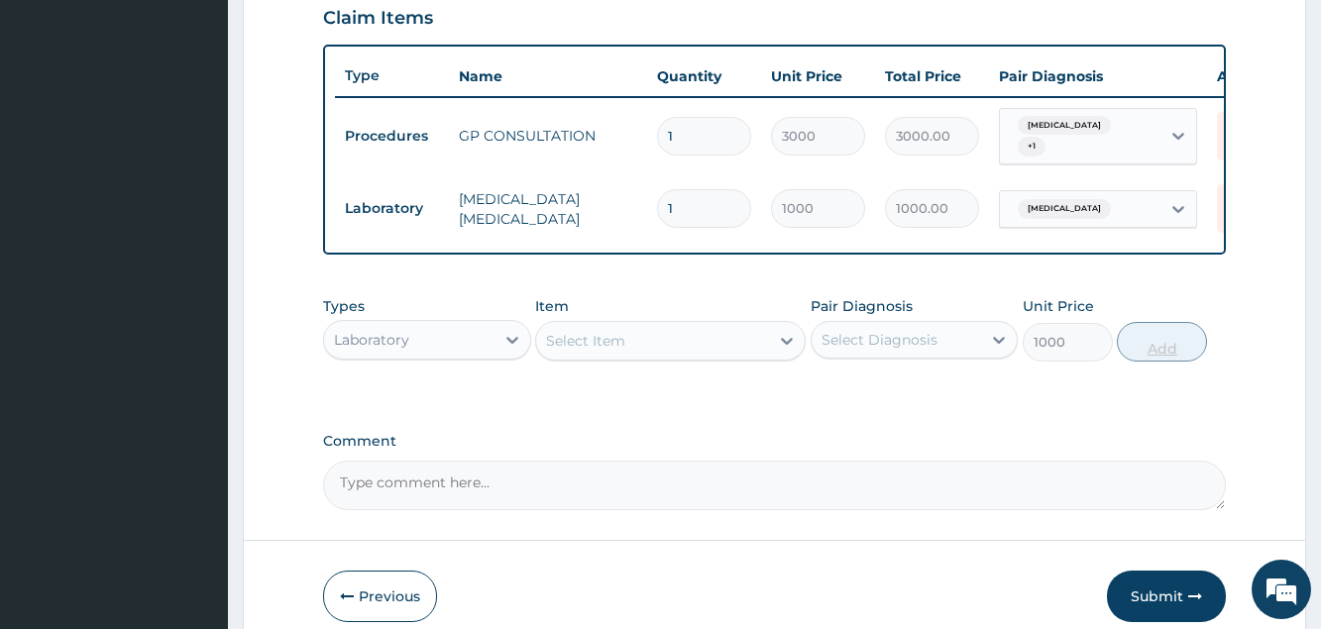
type input "0"
click at [445, 356] on div "Laboratory" at bounding box center [408, 340] width 169 height 32
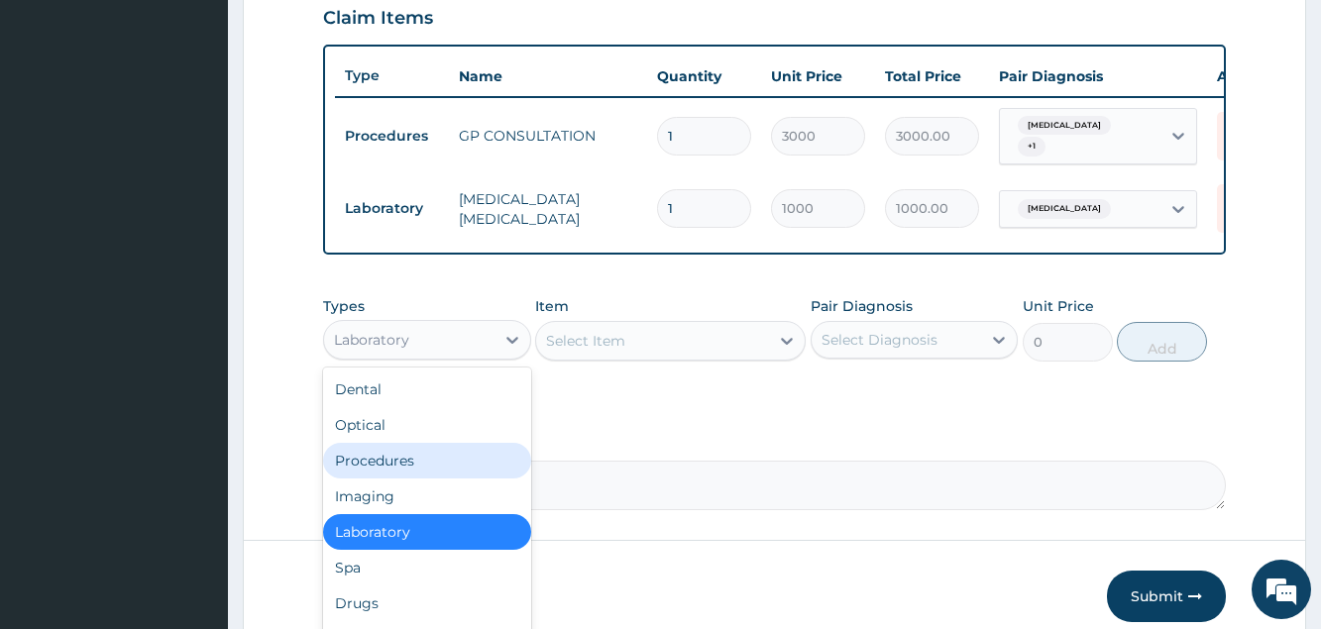
scroll to position [67, 0]
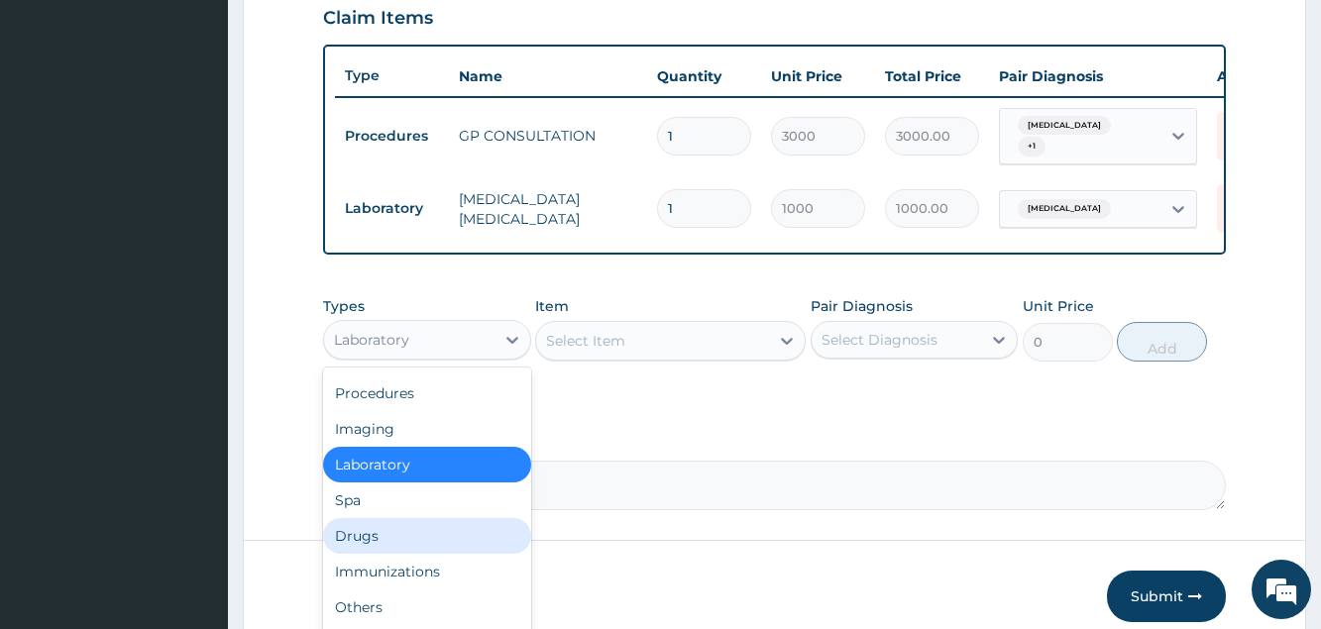
click at [416, 547] on div "Drugs" at bounding box center [426, 536] width 207 height 36
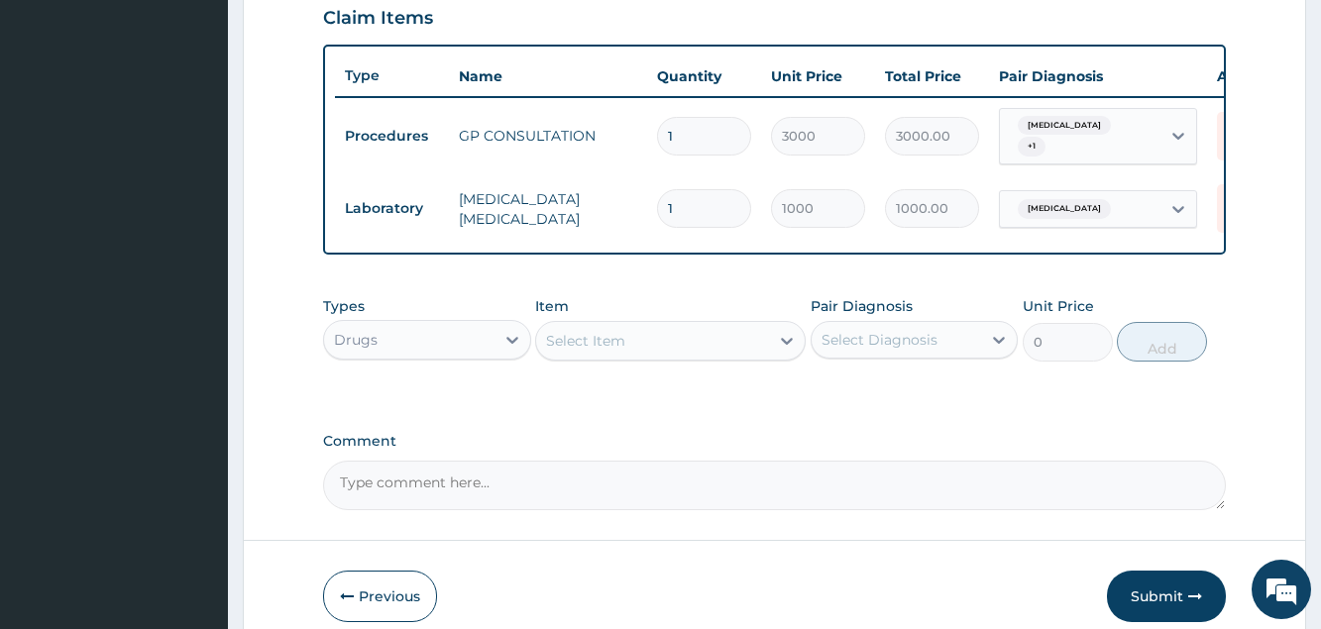
click at [588, 351] on div "Select Item" at bounding box center [585, 341] width 79 height 20
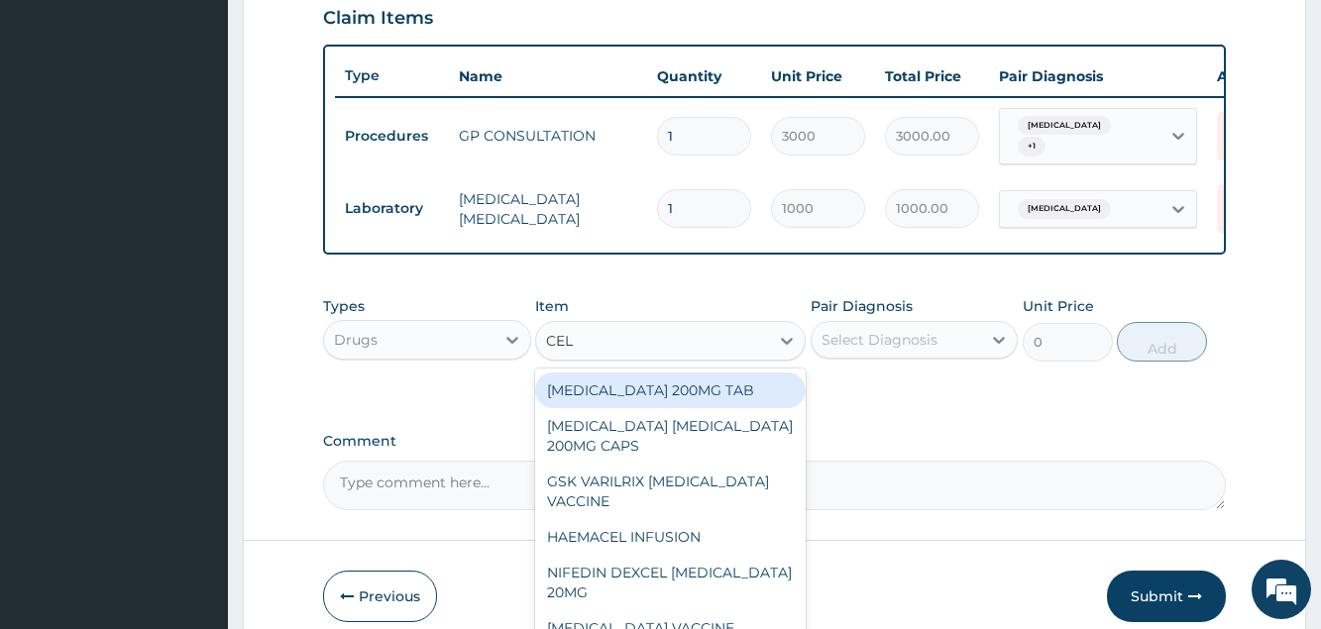
type input "CELE"
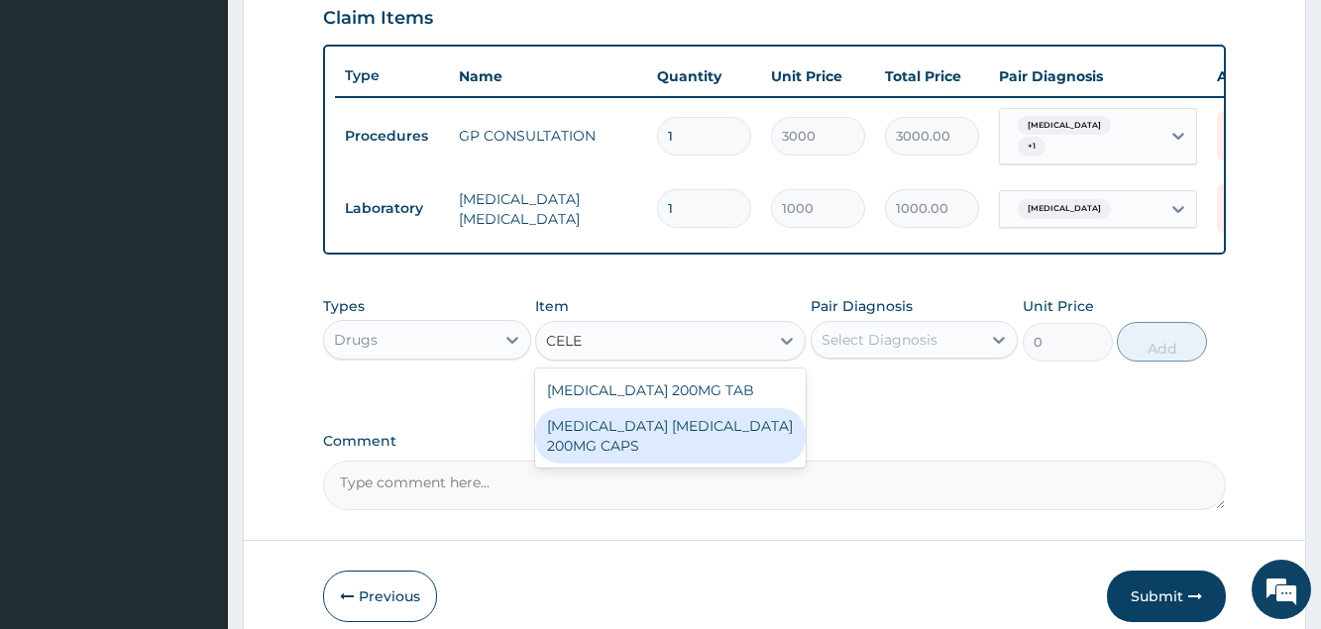
click at [570, 432] on div "CELEBREX CELECOXIB 200MG CAPS" at bounding box center [670, 435] width 271 height 55
type input "300"
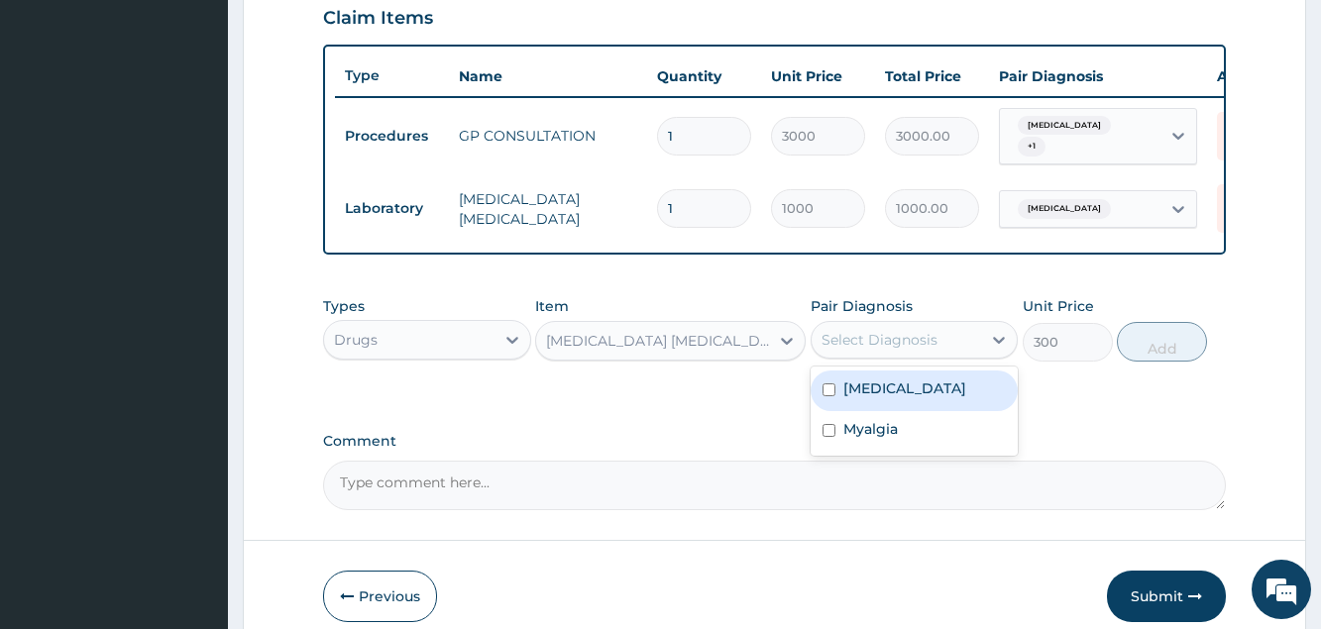
click at [836, 350] on div "Select Diagnosis" at bounding box center [880, 340] width 116 height 20
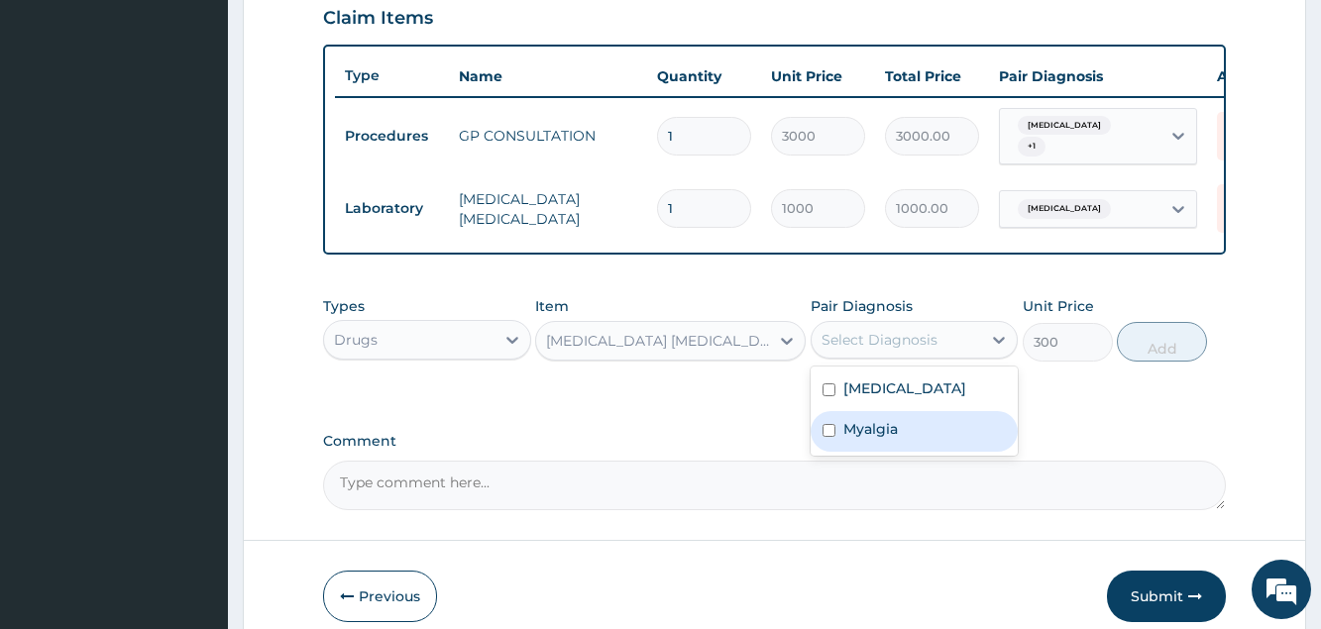
click at [856, 439] on label "Myalgia" at bounding box center [870, 429] width 55 height 20
checkbox input "true"
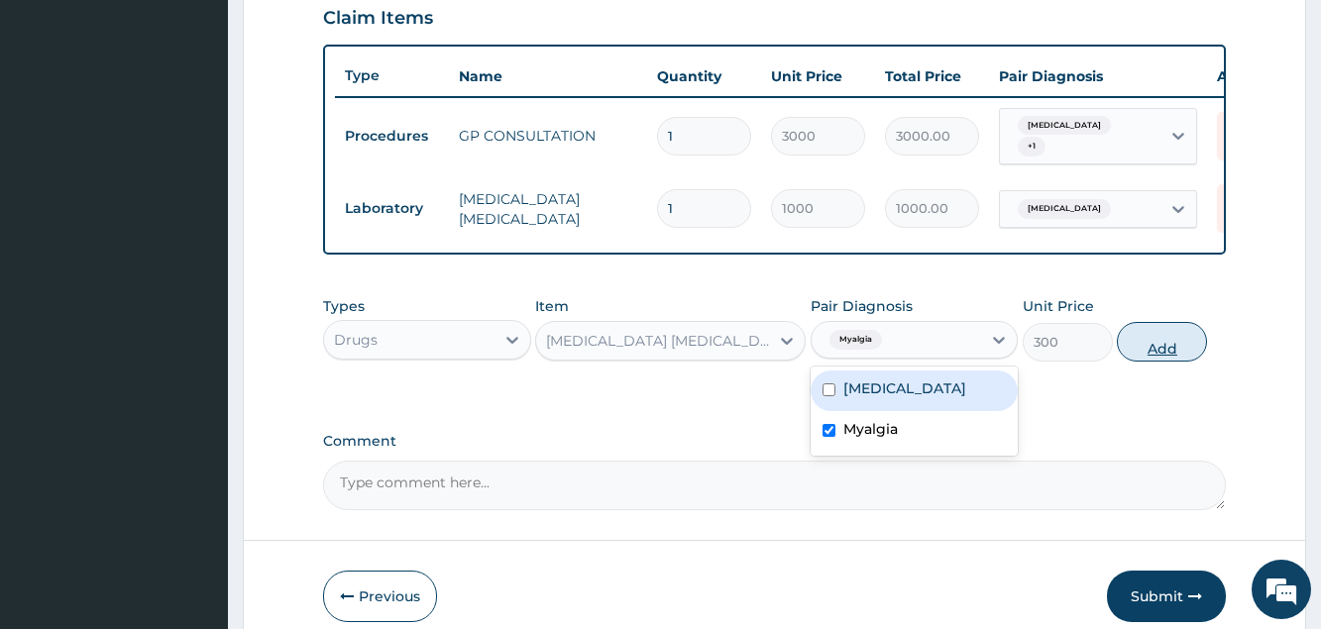
click at [1157, 362] on button "Add" at bounding box center [1162, 342] width 90 height 40
type input "0"
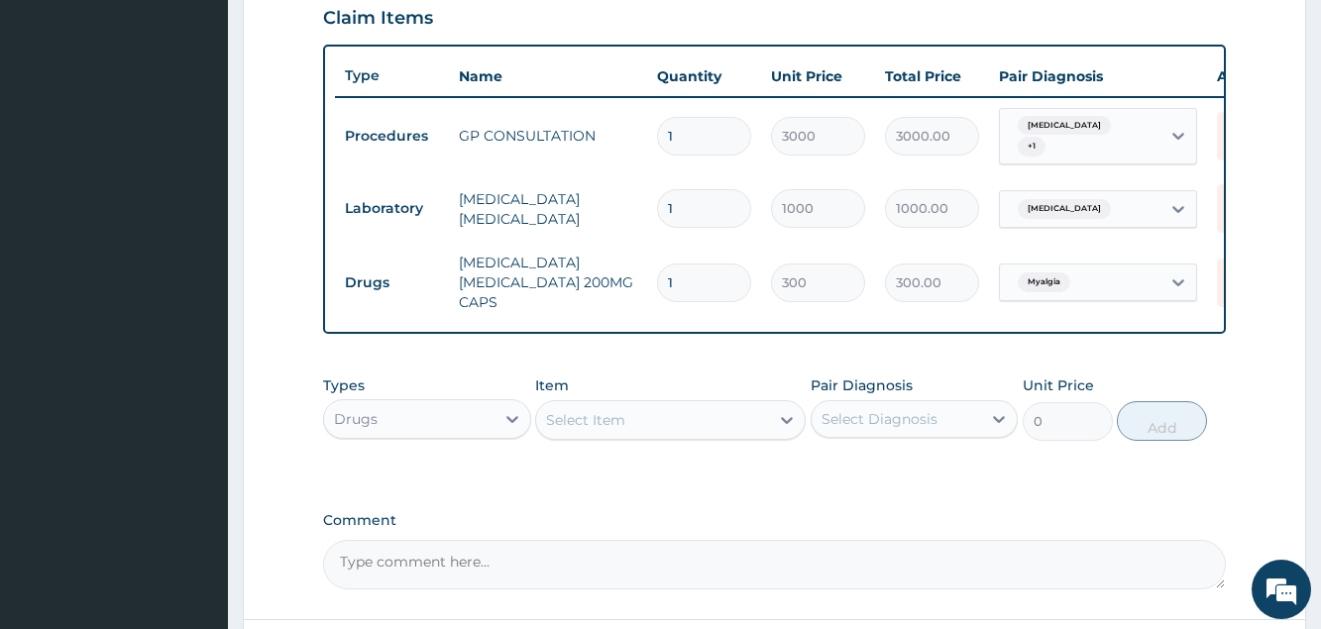
click at [696, 278] on input "1" at bounding box center [704, 283] width 94 height 39
type input "10"
type input "3000.00"
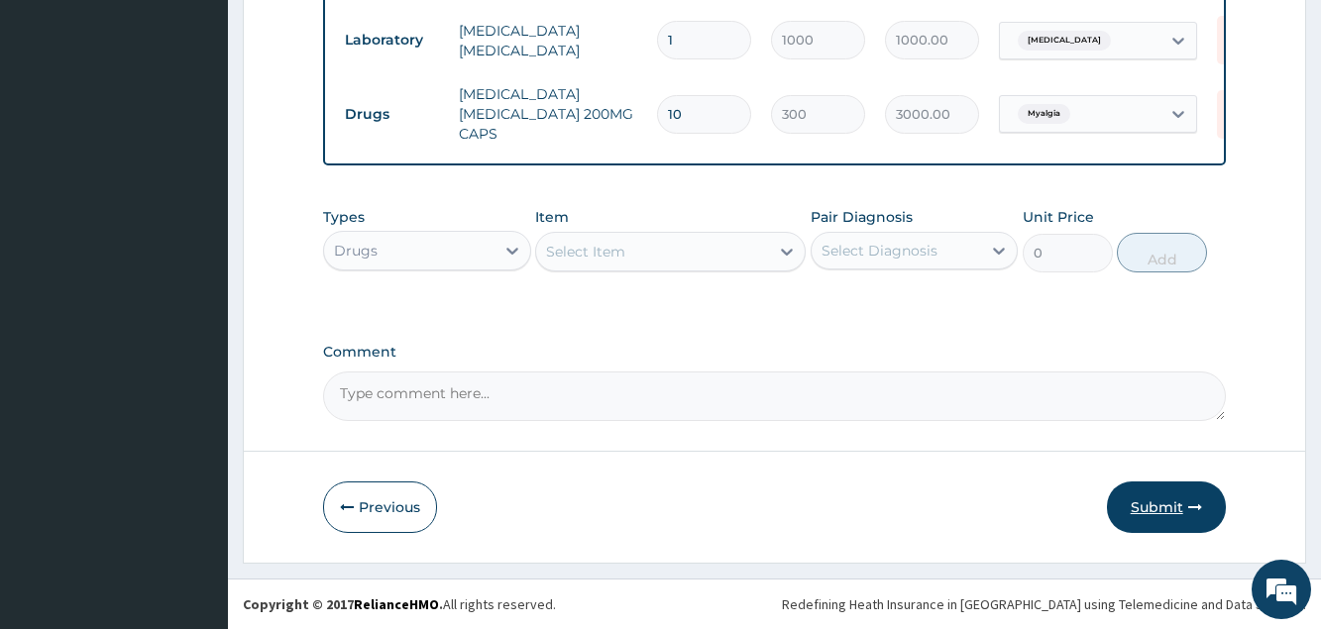
type input "10"
click at [1152, 516] on button "Submit" at bounding box center [1166, 508] width 119 height 52
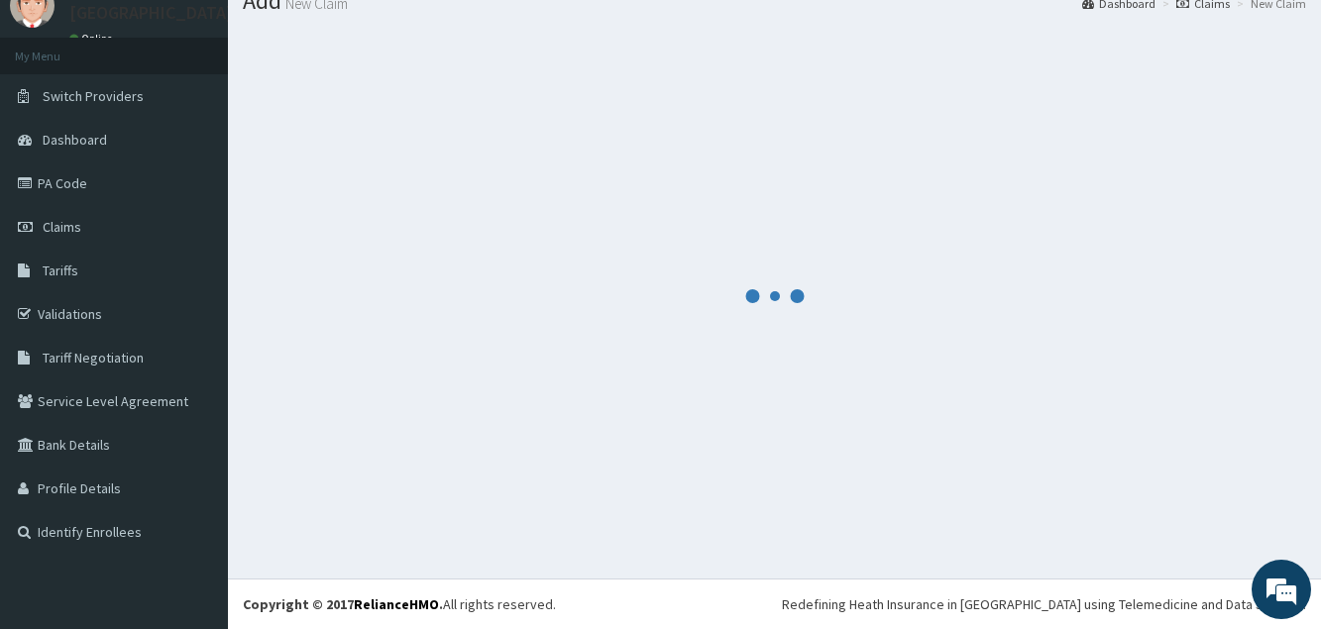
scroll to position [76, 0]
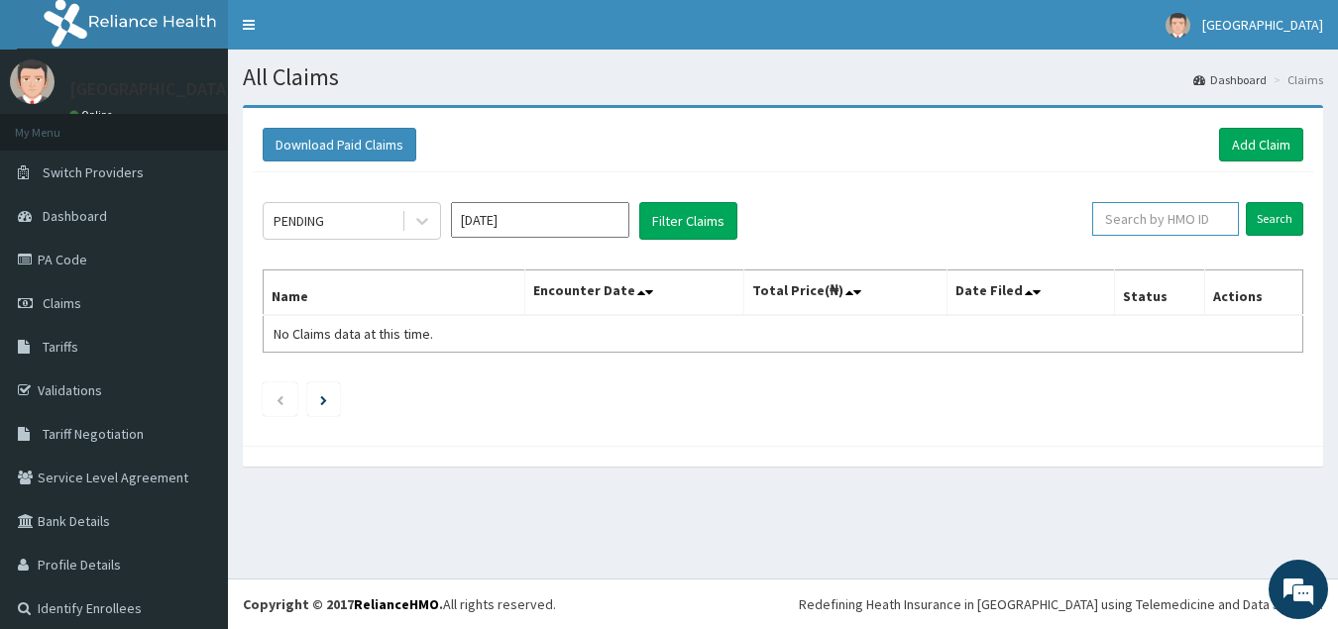
click at [1102, 230] on input "text" at bounding box center [1165, 219] width 147 height 34
click at [1246, 213] on input "Search" at bounding box center [1274, 219] width 57 height 34
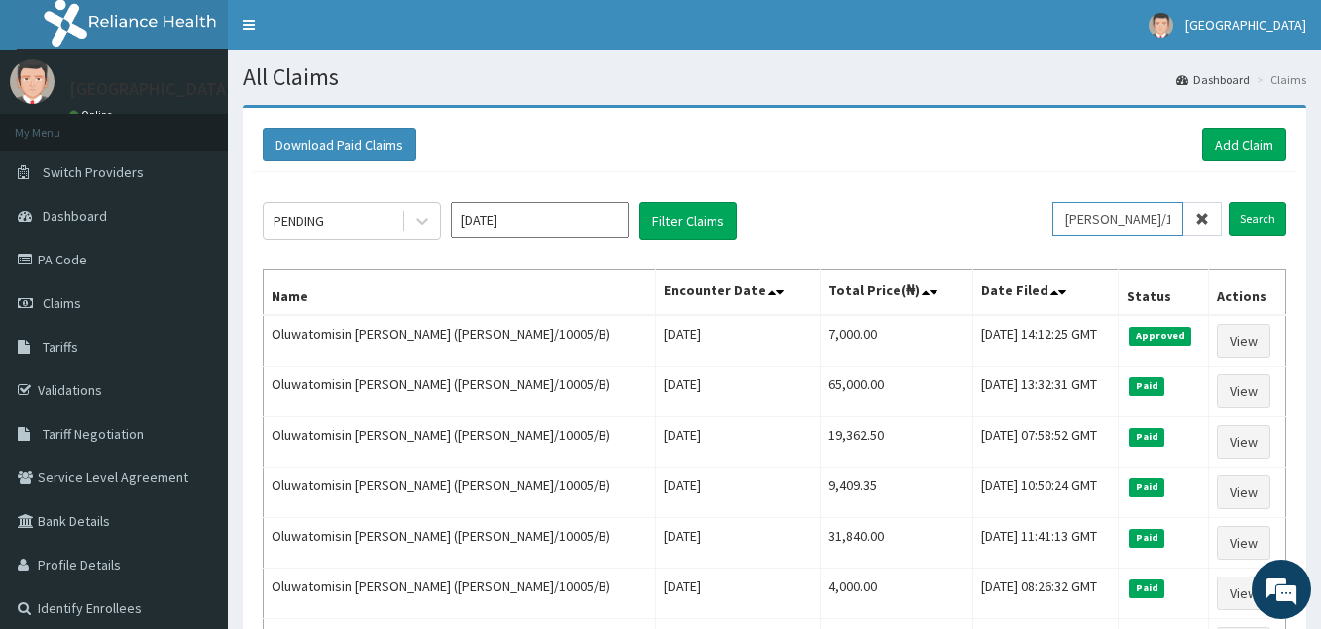
drag, startPoint x: 1057, startPoint y: 217, endPoint x: 1013, endPoint y: 222, distance: 44.9
click at [1052, 222] on input "ELI/10005/B" at bounding box center [1117, 219] width 131 height 34
drag, startPoint x: 1151, startPoint y: 219, endPoint x: 1065, endPoint y: 220, distance: 85.2
click at [1065, 220] on input "ELI/10005/B" at bounding box center [1117, 219] width 131 height 34
click at [1249, 222] on input "Search" at bounding box center [1257, 219] width 57 height 34
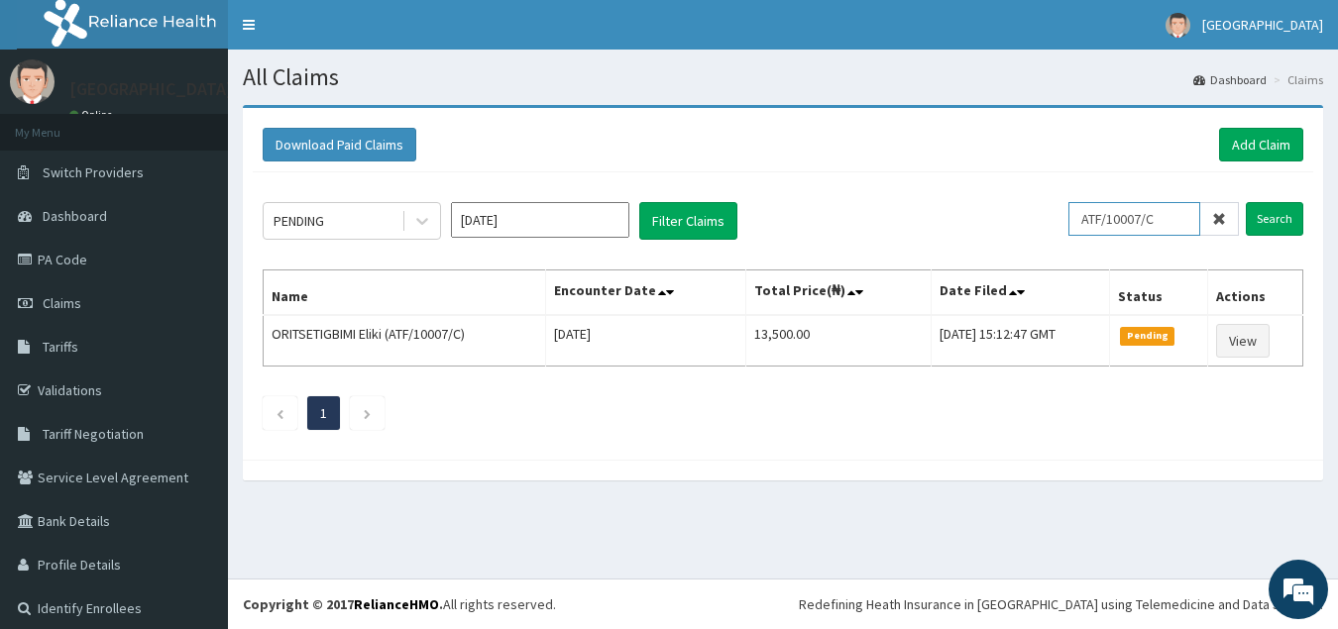
drag, startPoint x: 1149, startPoint y: 218, endPoint x: 919, endPoint y: 178, distance: 233.3
click at [1068, 222] on input "ATF/10007/C" at bounding box center [1134, 219] width 132 height 34
type input "KAT/10071/C"
click at [1249, 227] on input "Search" at bounding box center [1274, 219] width 57 height 34
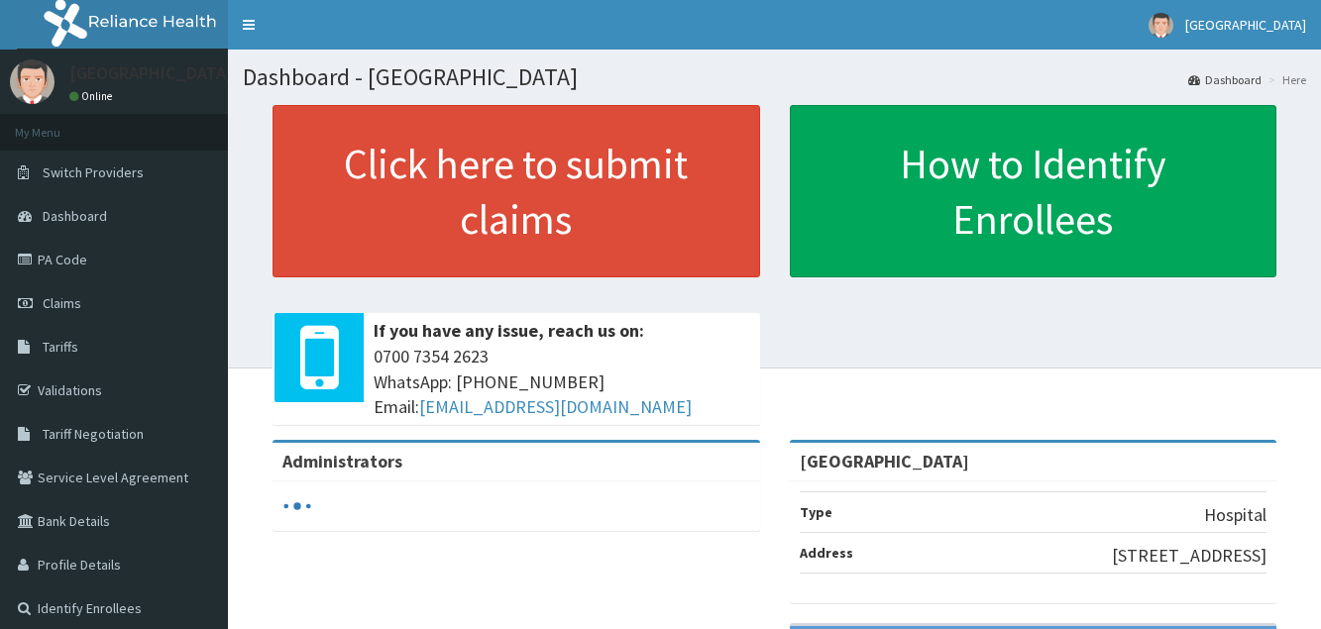
click at [62, 294] on link "Claims" at bounding box center [114, 303] width 228 height 44
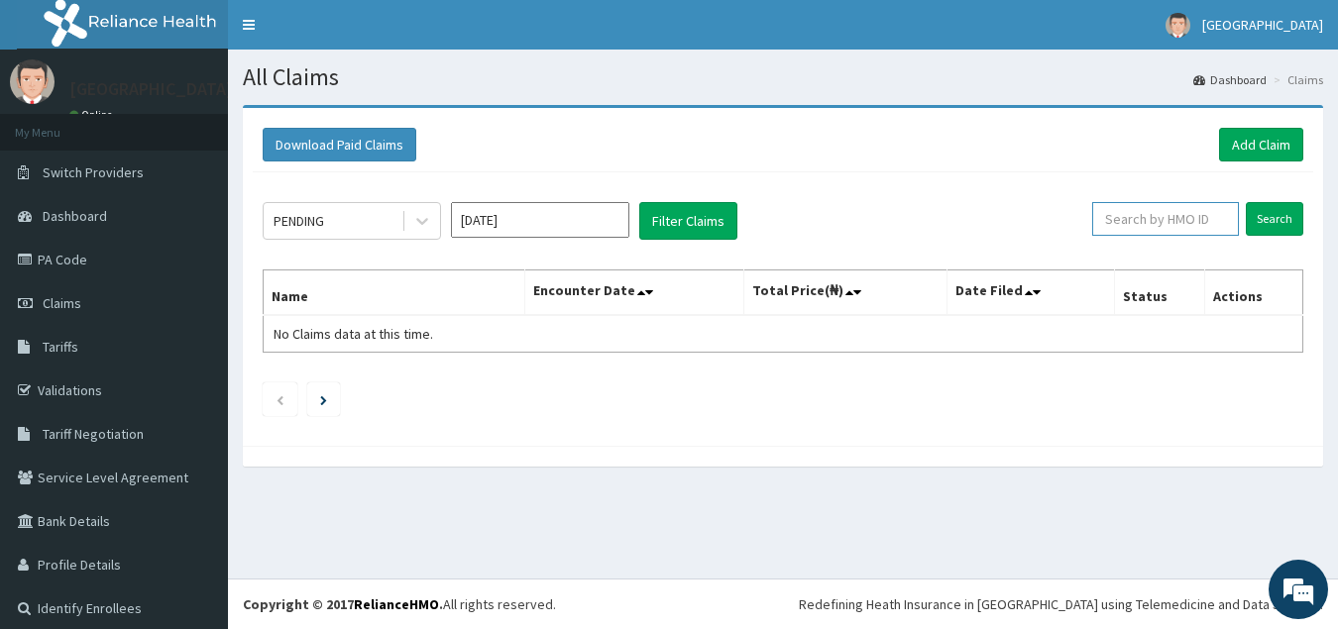
click at [1159, 216] on input "text" at bounding box center [1165, 219] width 147 height 34
click at [1276, 223] on input "Search" at bounding box center [1274, 219] width 57 height 34
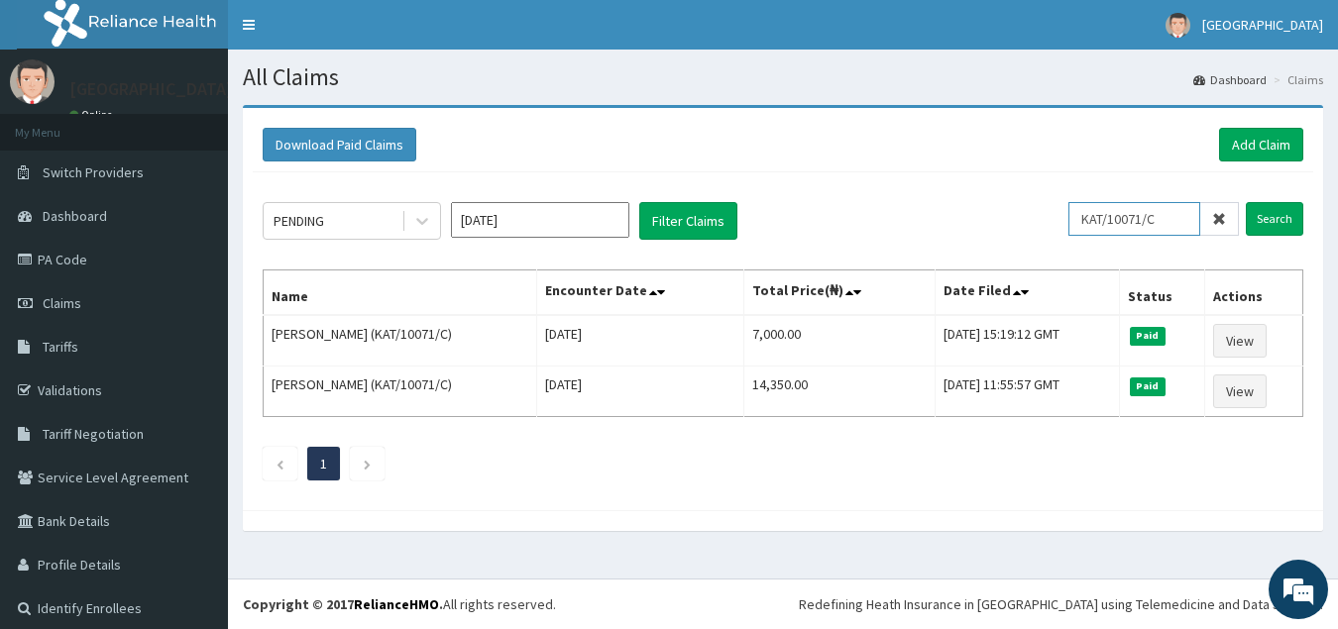
drag, startPoint x: 1163, startPoint y: 220, endPoint x: 1143, endPoint y: 219, distance: 20.8
click at [1143, 219] on input "KAT/10071/C" at bounding box center [1134, 219] width 132 height 34
click at [1264, 219] on input "Search" at bounding box center [1274, 219] width 57 height 34
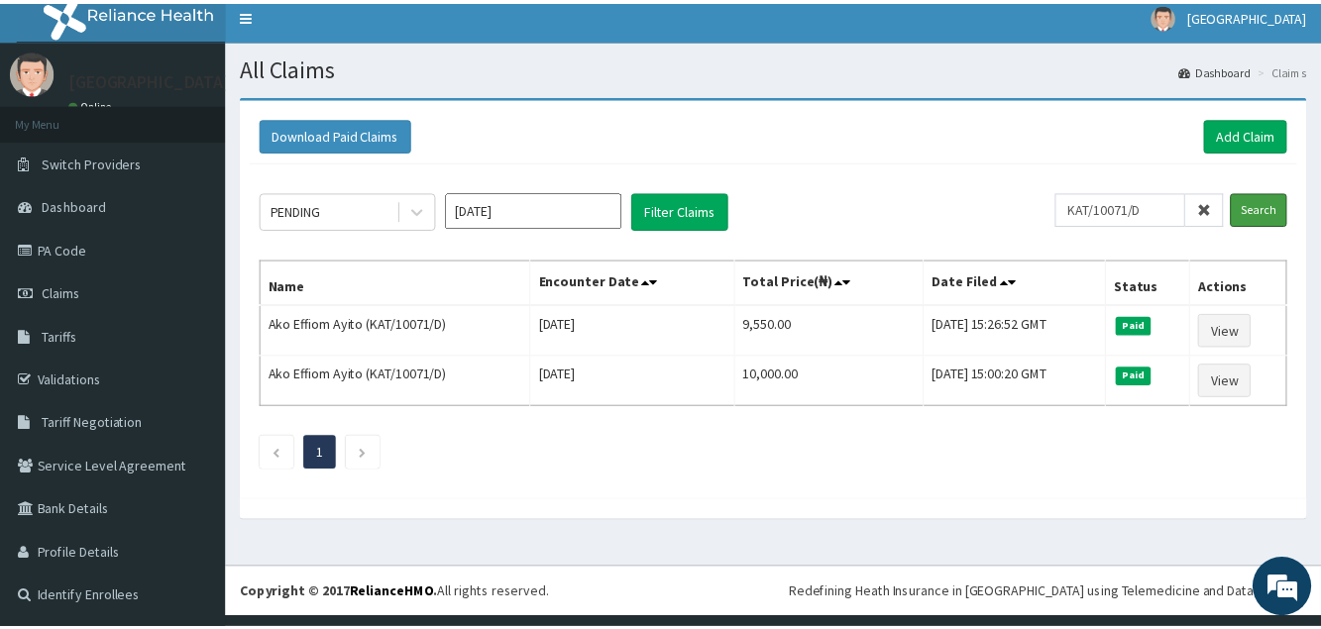
scroll to position [11, 0]
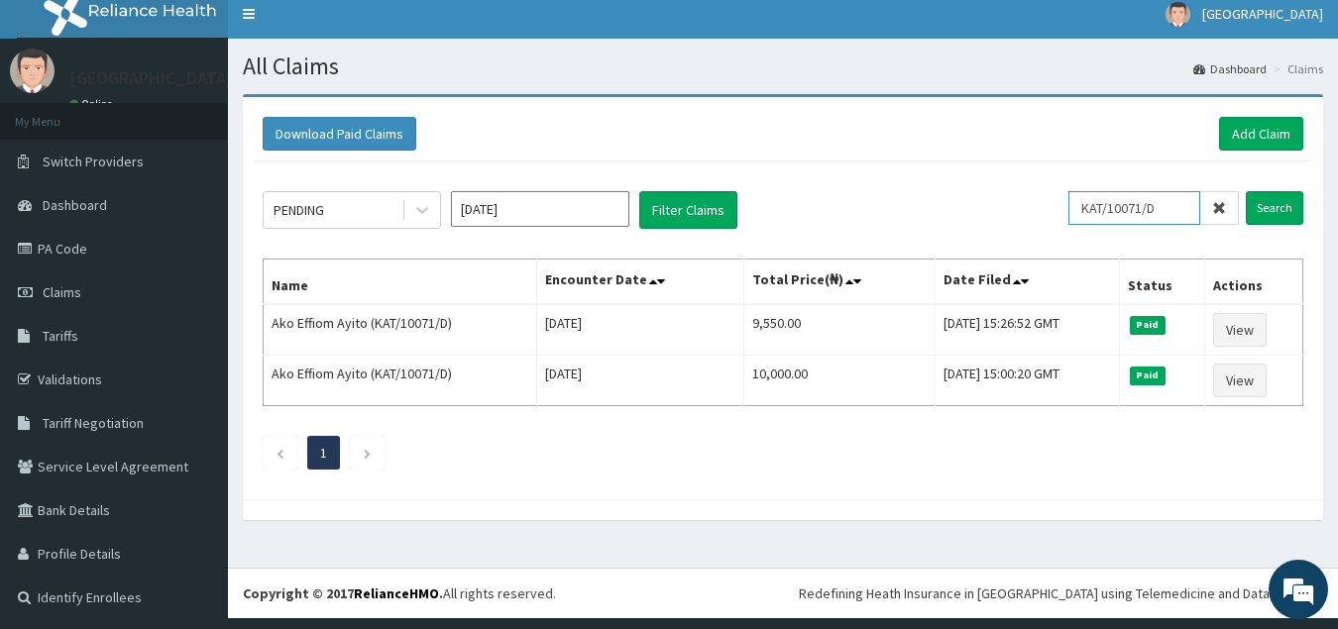
drag, startPoint x: 1156, startPoint y: 208, endPoint x: 1064, endPoint y: 204, distance: 92.2
click at [1068, 204] on input "KAT/10071/D" at bounding box center [1134, 208] width 132 height 34
click at [1255, 211] on input "Search" at bounding box center [1274, 208] width 57 height 34
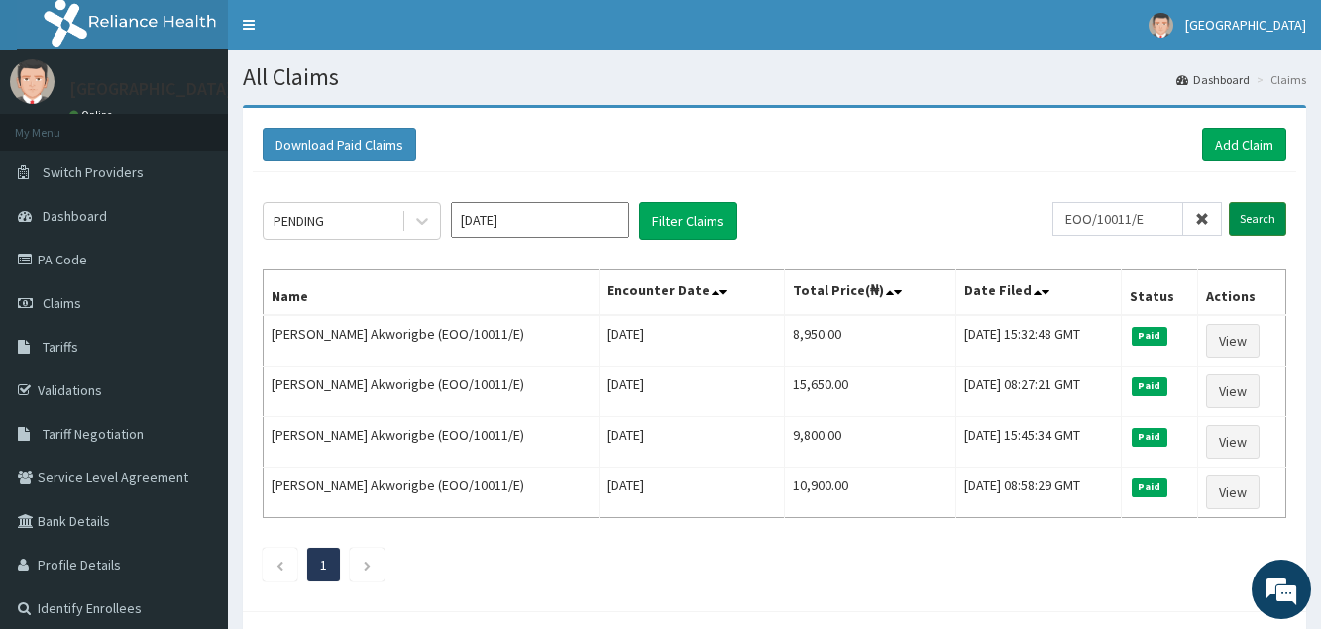
scroll to position [0, 0]
drag, startPoint x: 1260, startPoint y: 210, endPoint x: 1228, endPoint y: 169, distance: 51.5
click at [1228, 169] on div "Download Paid Claims Add Claim × Note you can only download claims within a max…" at bounding box center [774, 359] width 1063 height 503
drag, startPoint x: 1075, startPoint y: 171, endPoint x: 1057, endPoint y: 172, distance: 17.9
click at [1057, 172] on div "Download Paid Claims Add Claim" at bounding box center [774, 145] width 1043 height 55
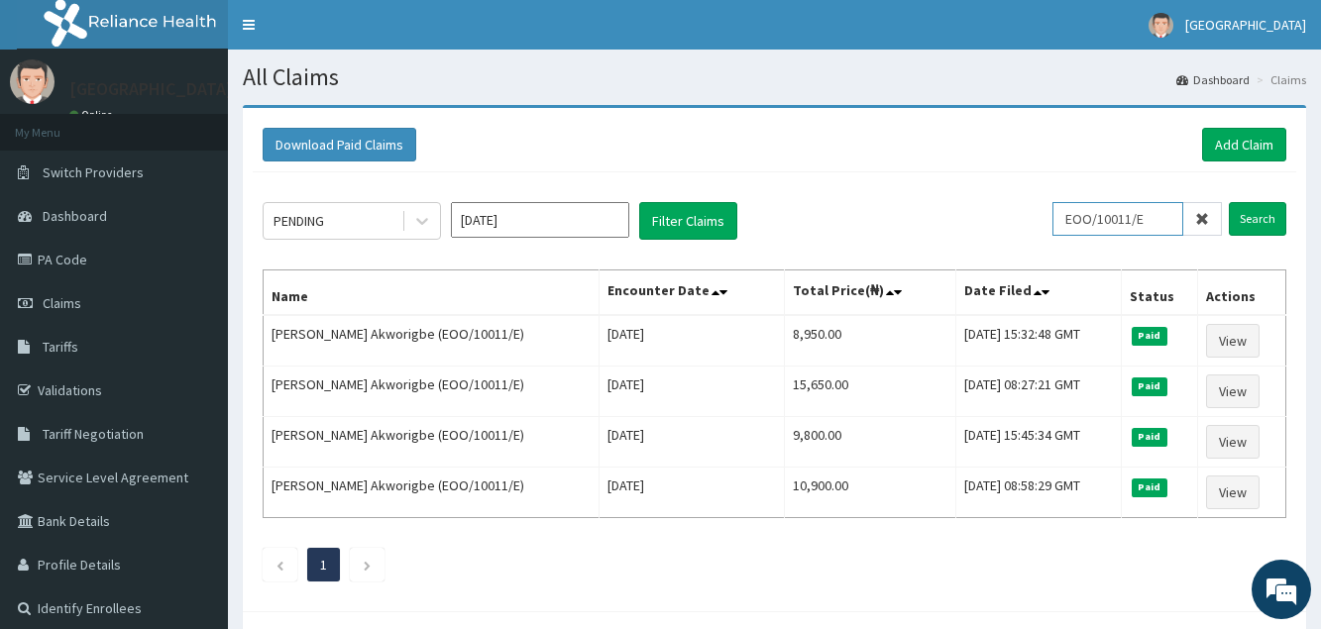
click at [1156, 222] on input "EOO/10011/E" at bounding box center [1117, 219] width 131 height 34
type input "EOO/10011/D"
click at [1261, 215] on input "Search" at bounding box center [1257, 219] width 57 height 34
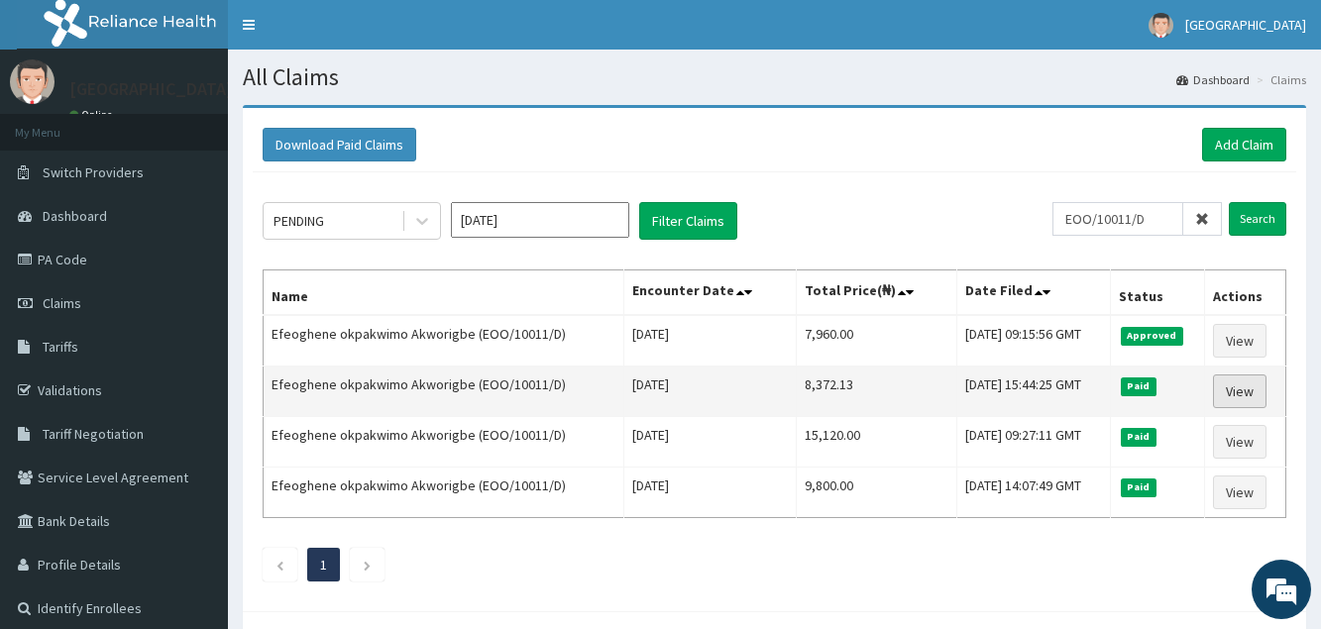
click at [1238, 400] on link "View" at bounding box center [1240, 392] width 54 height 34
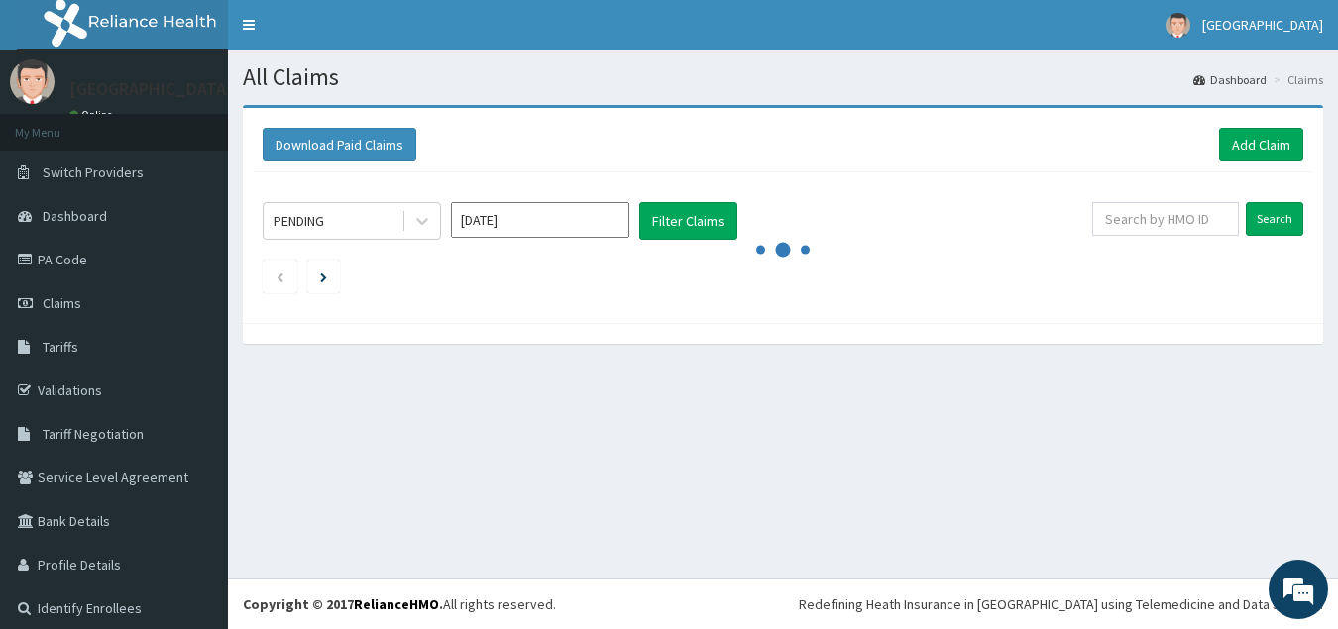
type input "W"
type input "EOO/10011/D"
click at [1268, 213] on input "Search" at bounding box center [1274, 219] width 57 height 34
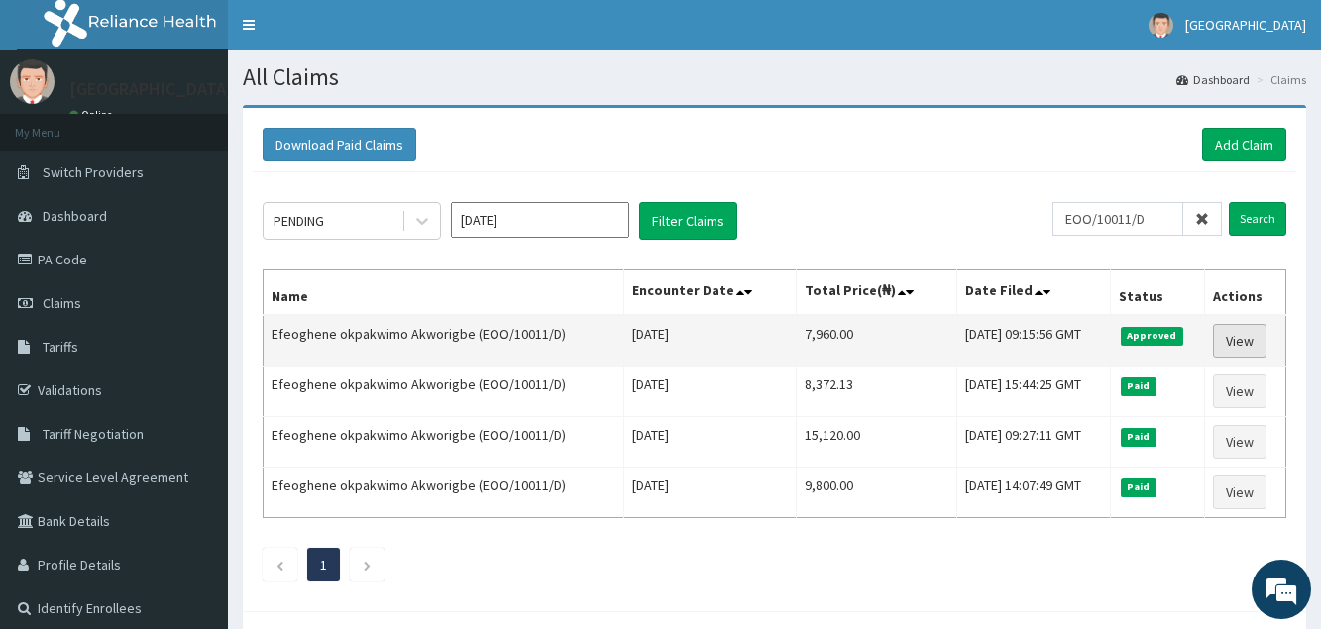
click at [1261, 348] on link "View" at bounding box center [1240, 341] width 54 height 34
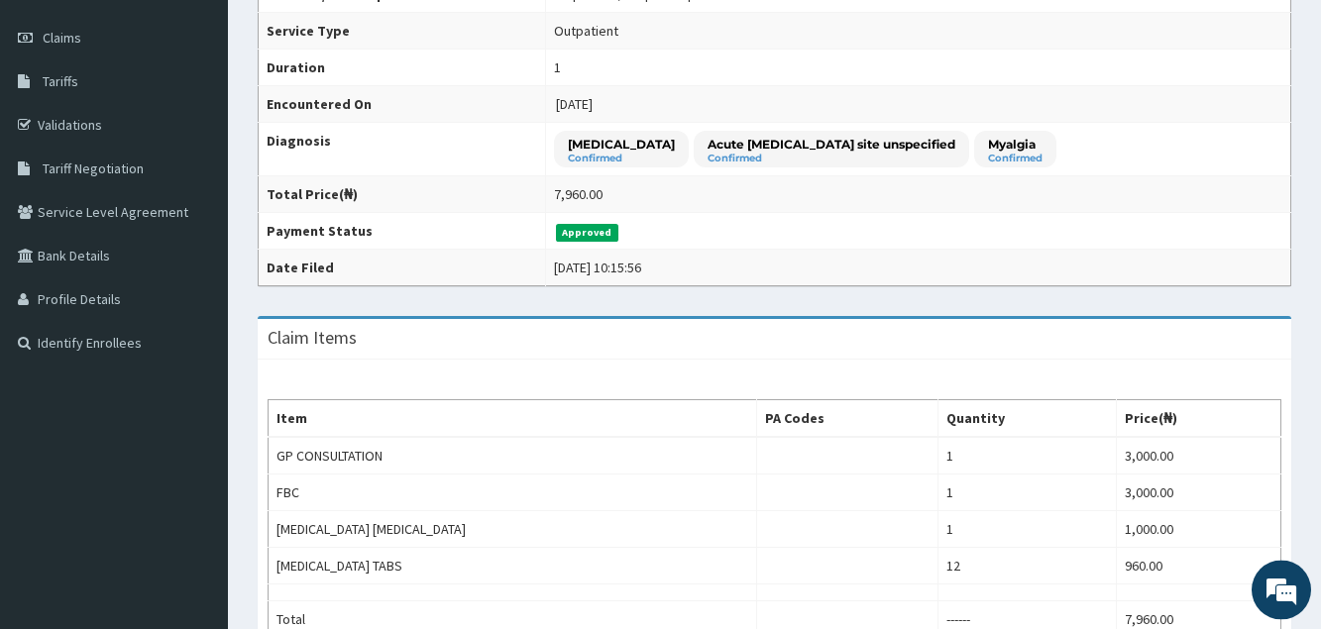
scroll to position [202, 0]
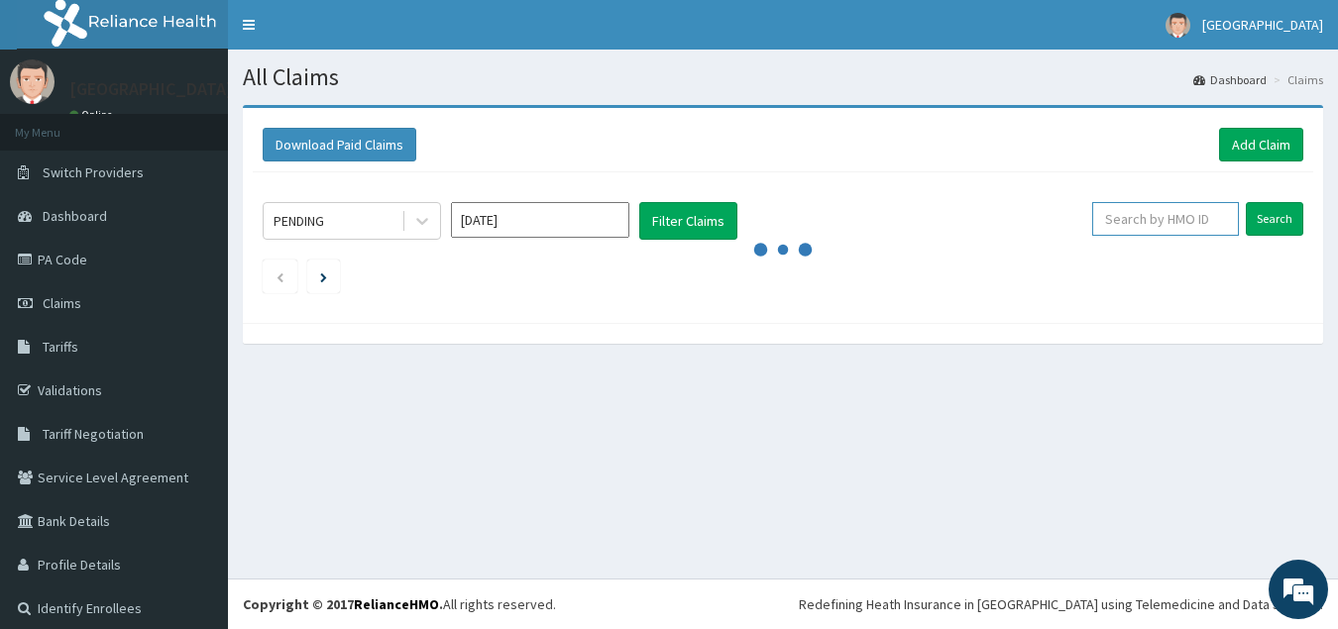
click at [1133, 207] on input "text" at bounding box center [1165, 219] width 147 height 34
click at [1273, 218] on input "Search" at bounding box center [1274, 219] width 57 height 34
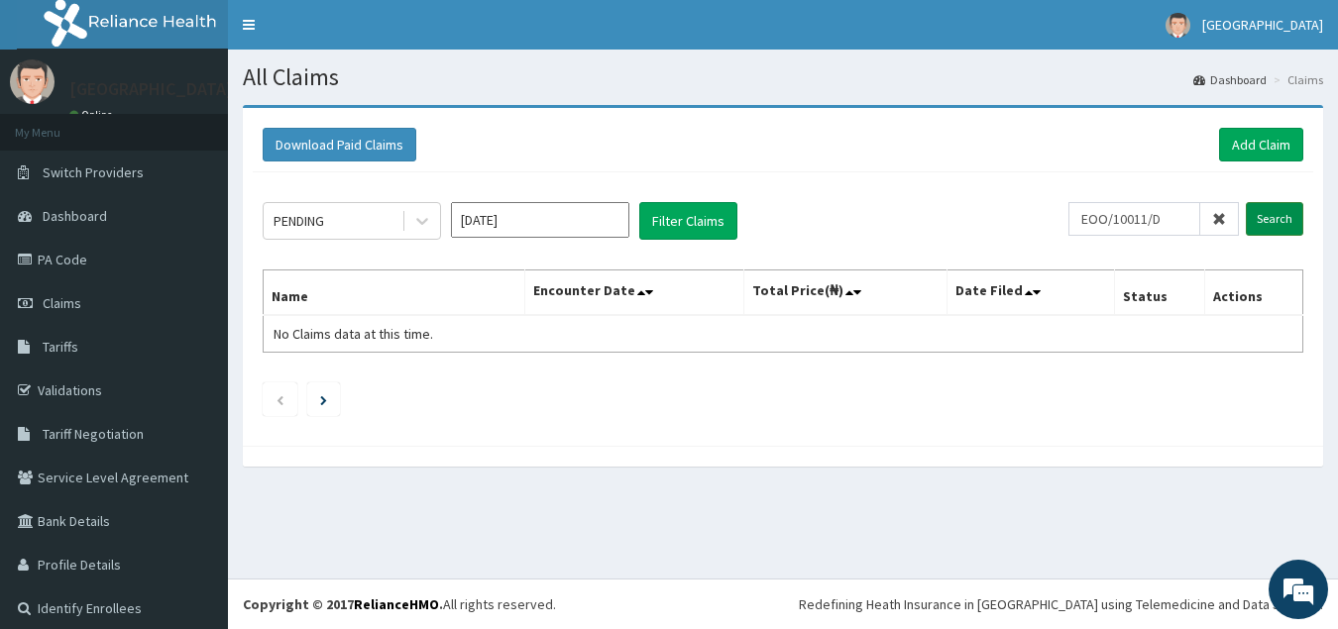
click at [1273, 222] on input "Search" at bounding box center [1274, 219] width 57 height 34
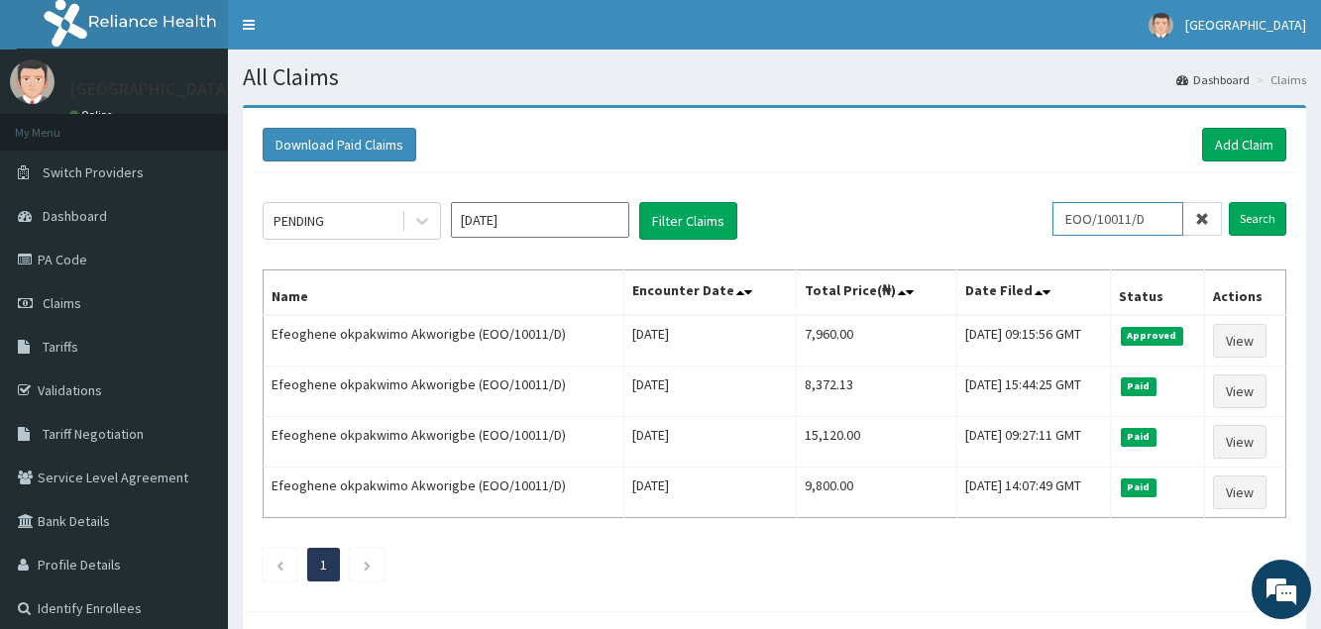
drag, startPoint x: 1157, startPoint y: 217, endPoint x: 1145, endPoint y: 222, distance: 13.8
click at [1148, 218] on input "EOO/10011/D" at bounding box center [1117, 219] width 131 height 34
type input "EOO/10011/E"
click at [1240, 220] on input "Search" at bounding box center [1257, 219] width 57 height 34
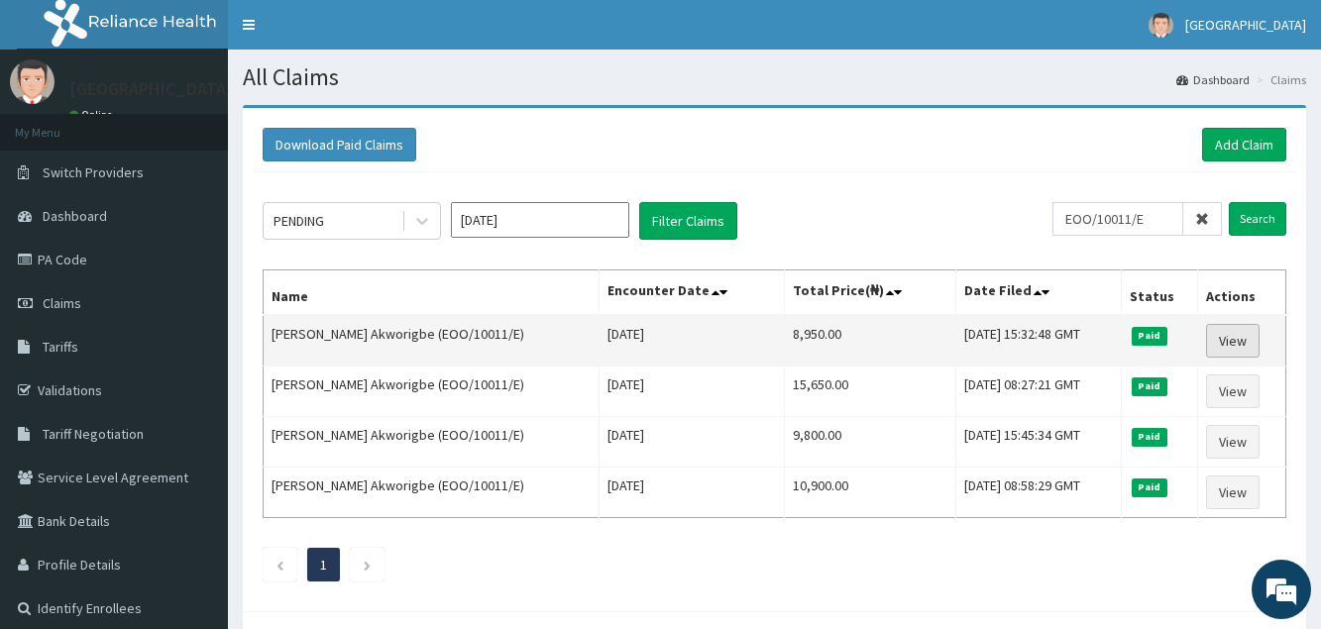
click at [1228, 339] on link "View" at bounding box center [1233, 341] width 54 height 34
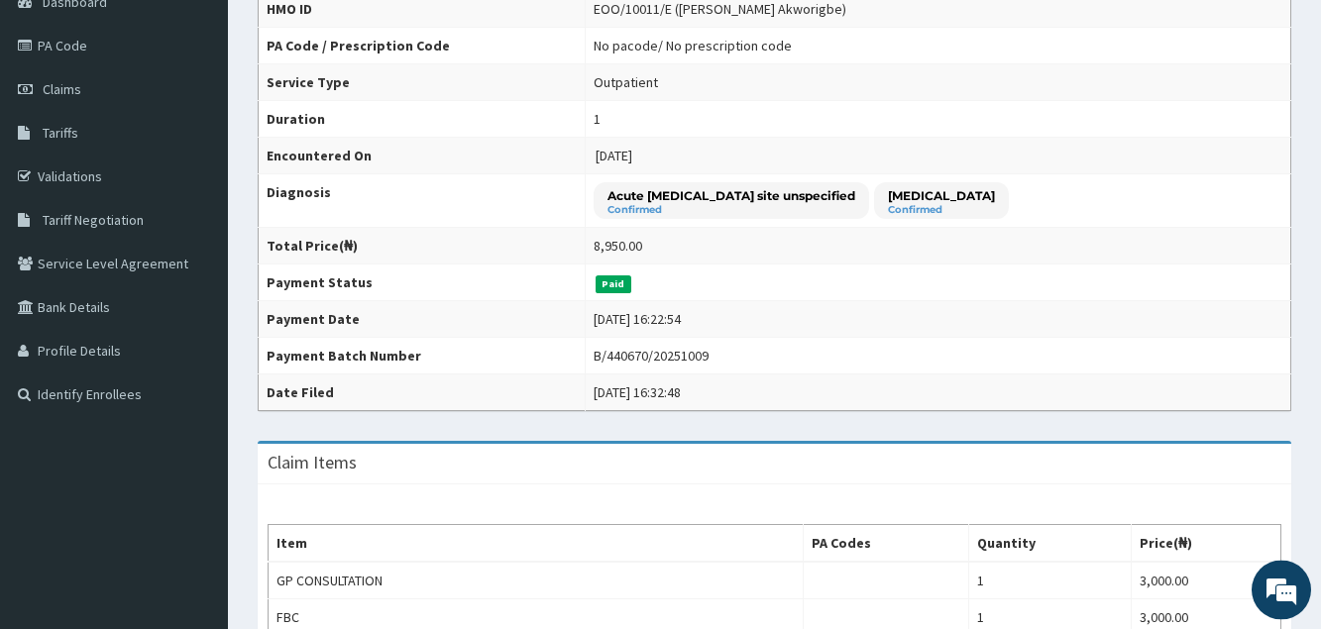
scroll to position [202, 0]
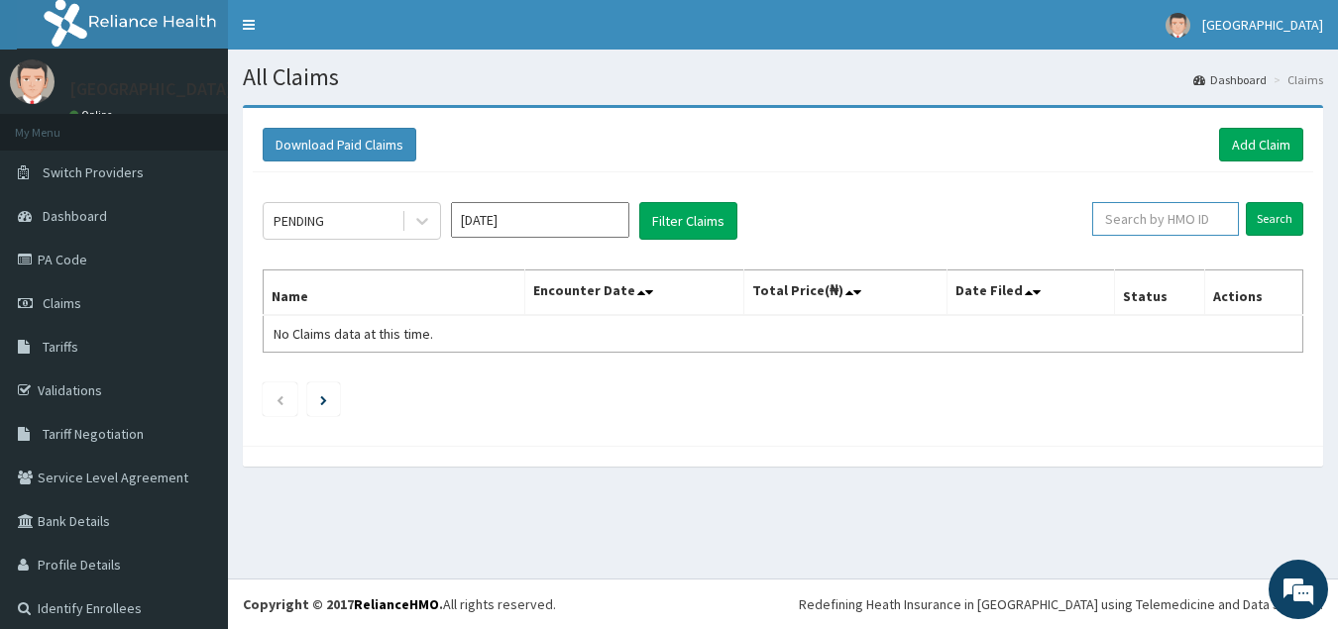
click at [1155, 222] on input "text" at bounding box center [1165, 219] width 147 height 34
click at [1255, 225] on input "Search" at bounding box center [1274, 219] width 57 height 34
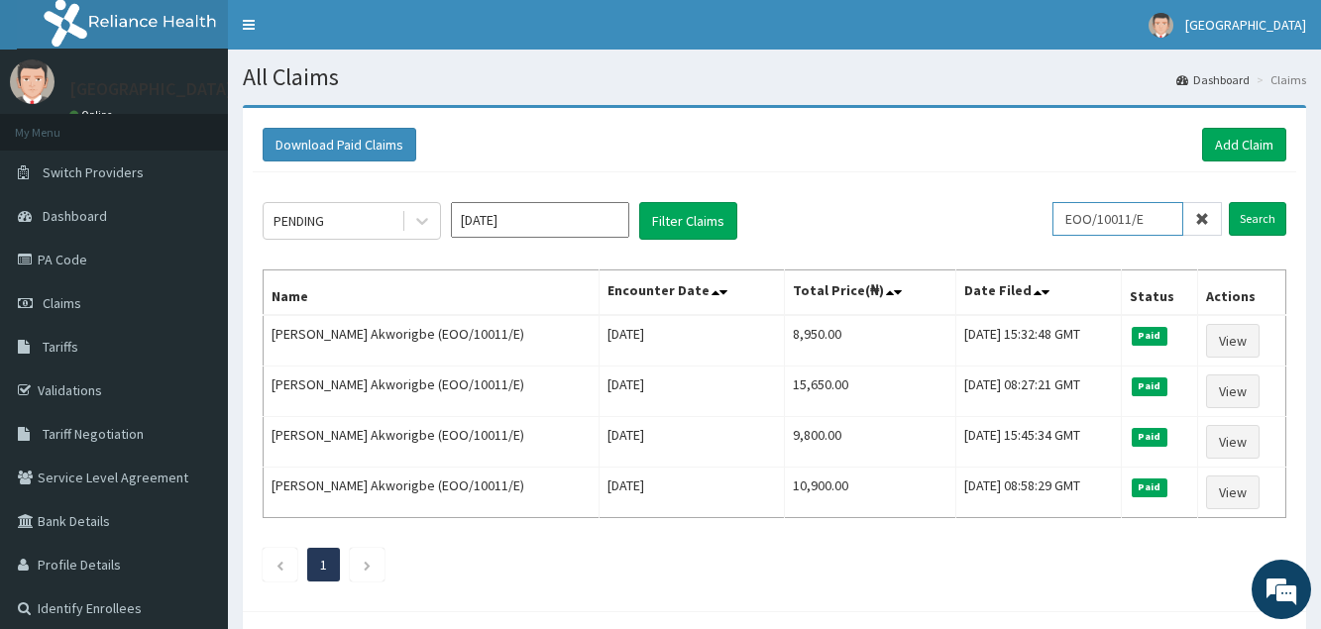
drag, startPoint x: 1167, startPoint y: 220, endPoint x: 912, endPoint y: 236, distance: 256.2
click at [1052, 234] on input "EOO/10011/E" at bounding box center [1117, 219] width 131 height 34
click at [1242, 221] on input "Search" at bounding box center [1257, 219] width 57 height 34
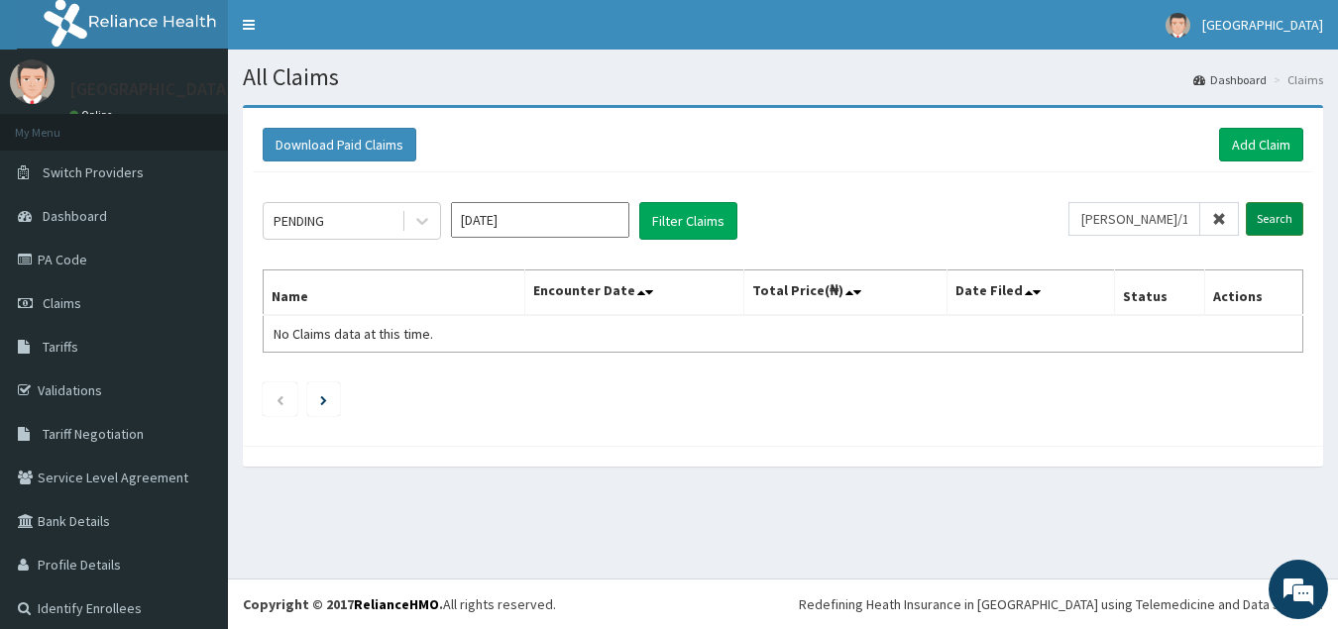
click at [1277, 224] on input "Search" at bounding box center [1274, 219] width 57 height 34
click at [1247, 223] on input "Search" at bounding box center [1274, 219] width 57 height 34
click at [1126, 224] on input "[PERSON_NAME]/10094/E" at bounding box center [1134, 219] width 132 height 34
click at [1279, 213] on input "Search" at bounding box center [1274, 219] width 57 height 34
drag, startPoint x: 1157, startPoint y: 216, endPoint x: 958, endPoint y: 226, distance: 199.4
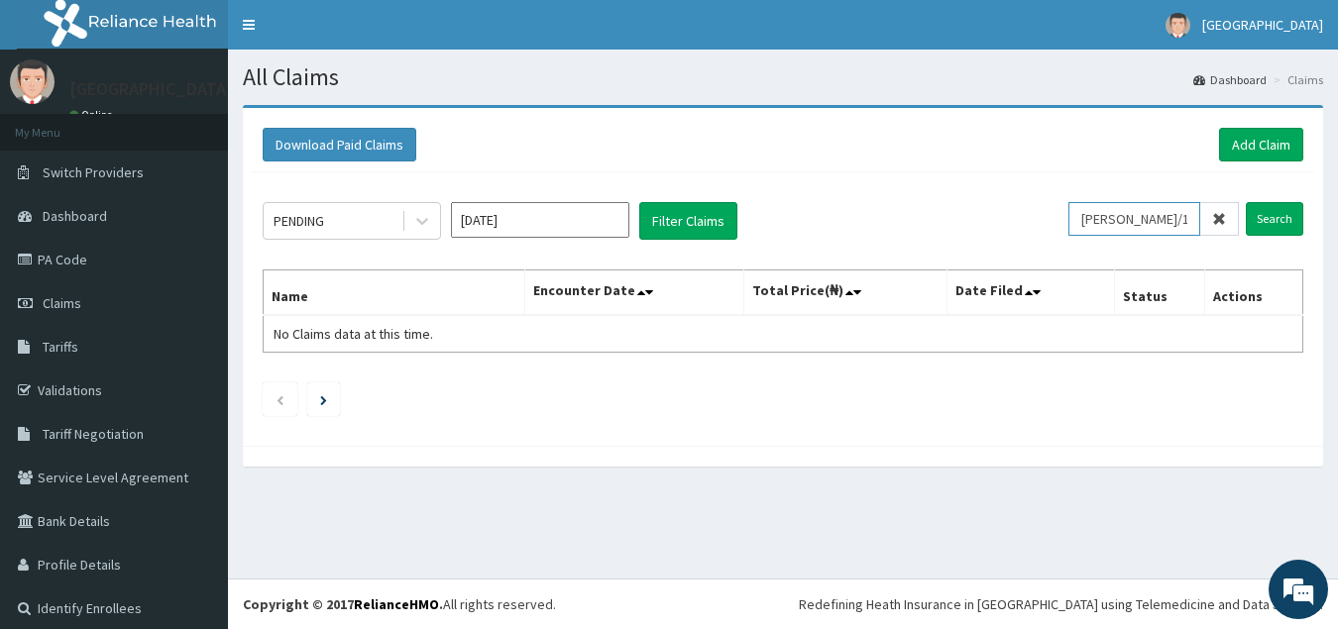
click at [1068, 220] on input "ELI/10014/E" at bounding box center [1134, 219] width 132 height 34
paste input "9"
type input "ELI/10094/E"
click at [1260, 226] on input "Search" at bounding box center [1274, 219] width 57 height 34
click at [1227, 147] on link "Add Claim" at bounding box center [1261, 145] width 84 height 34
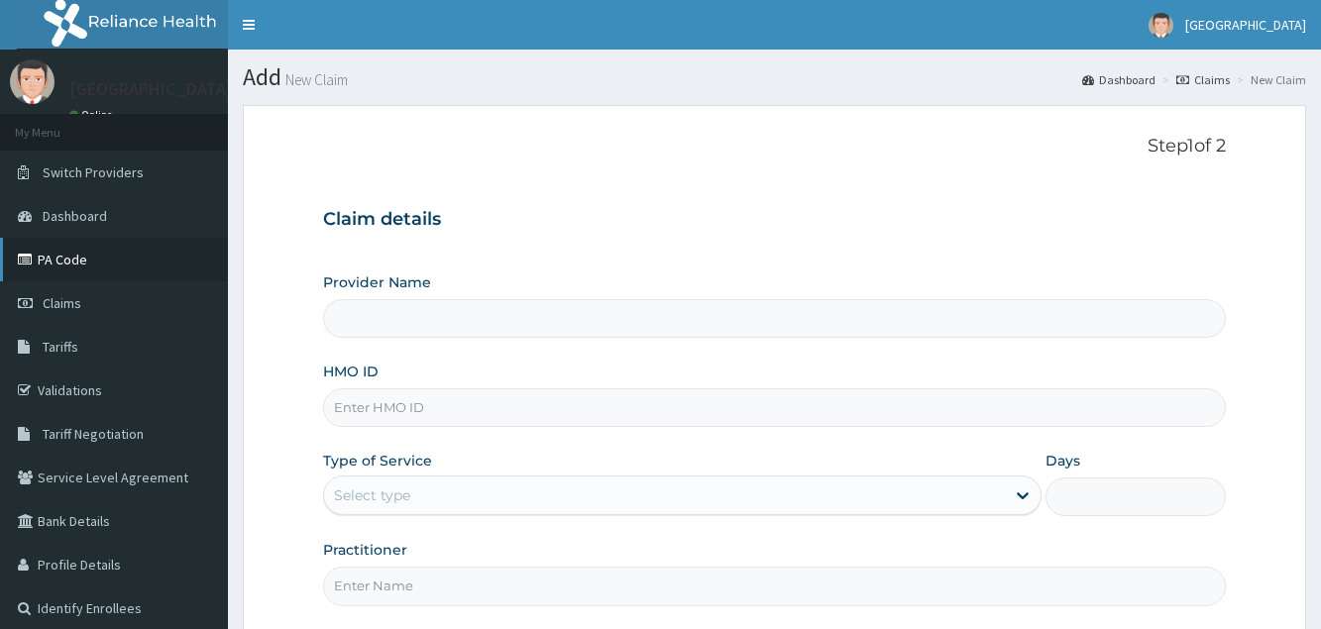
click at [94, 274] on link "PA Code" at bounding box center [114, 260] width 228 height 44
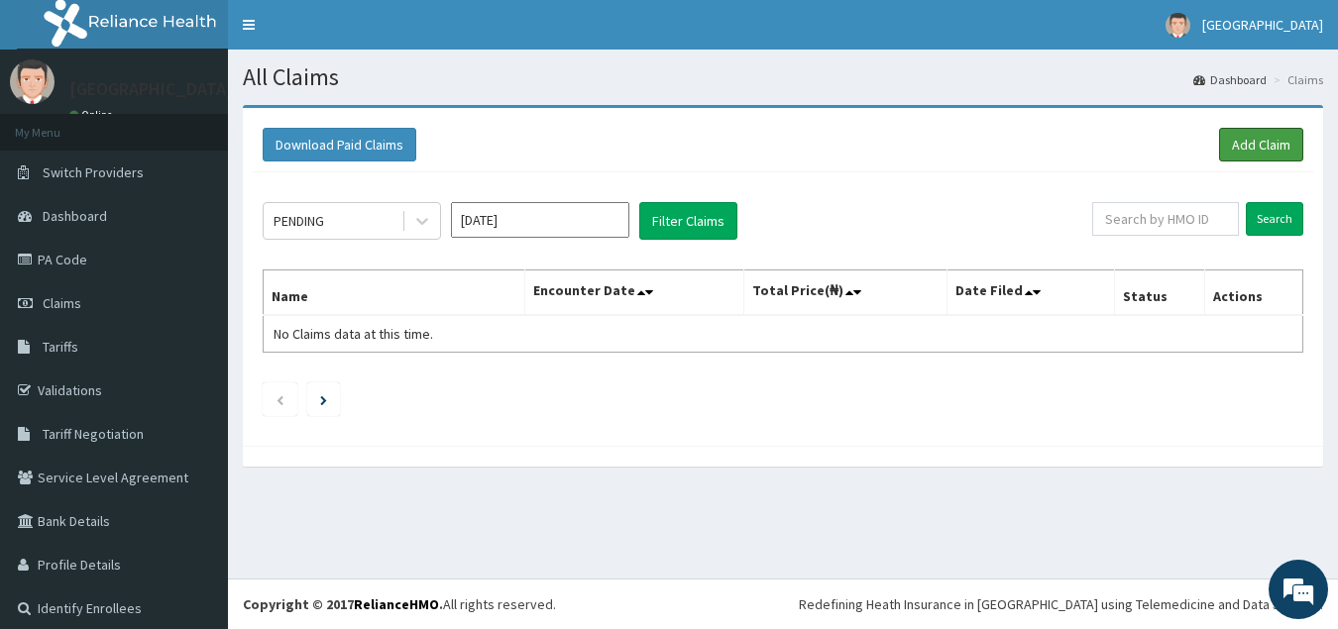
click at [1232, 151] on link "Add Claim" at bounding box center [1261, 145] width 84 height 34
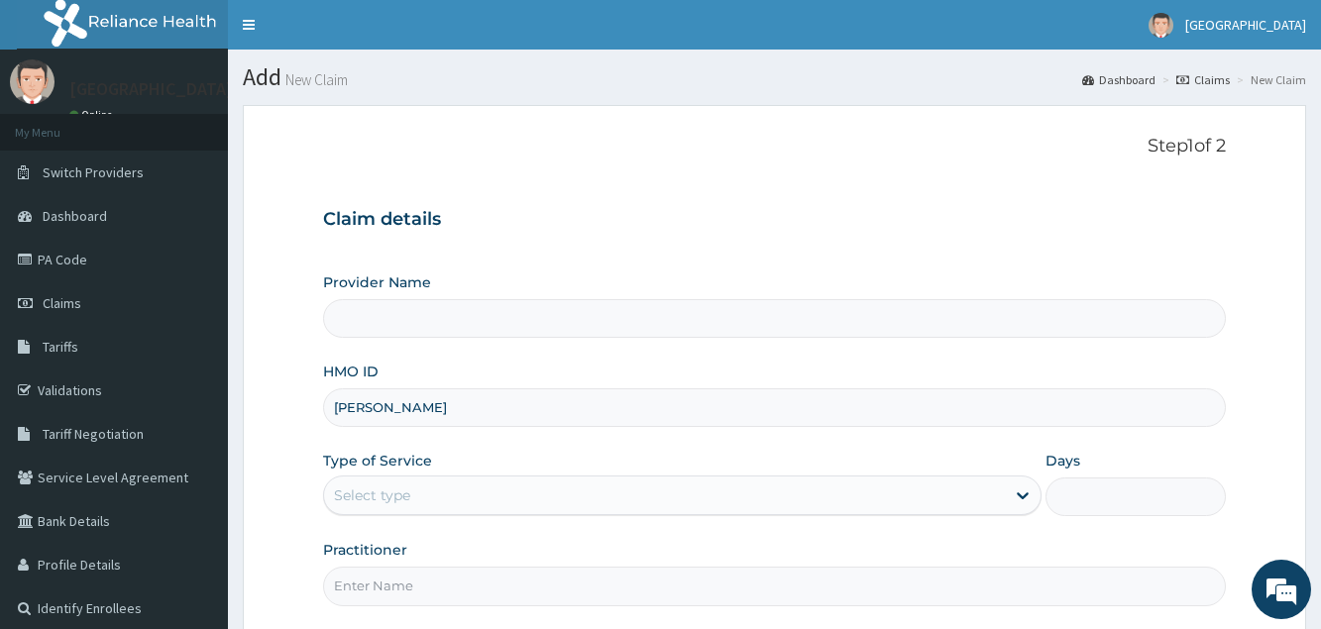
type input "[PERSON_NAME]/"
type input "[GEOGRAPHIC_DATA]"
type input "[PERSON_NAME]/10094/E"
click at [496, 499] on div "Select type" at bounding box center [664, 496] width 681 height 32
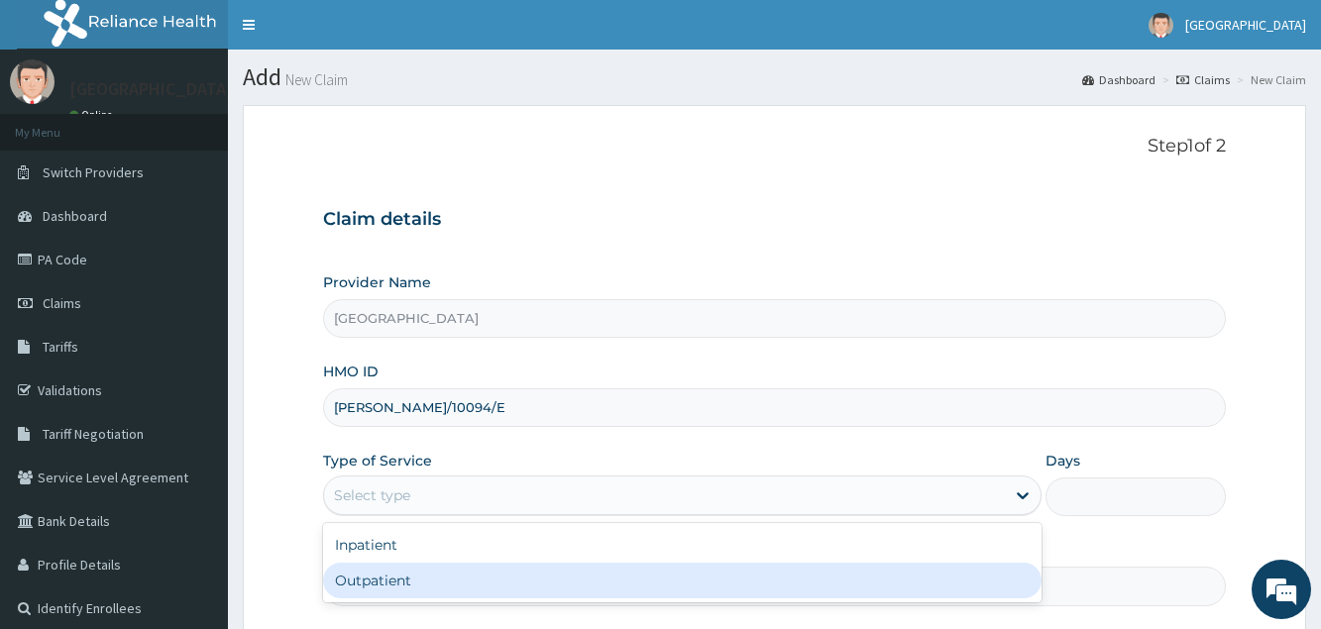
click at [485, 574] on div "Outpatient" at bounding box center [682, 581] width 718 height 36
type input "1"
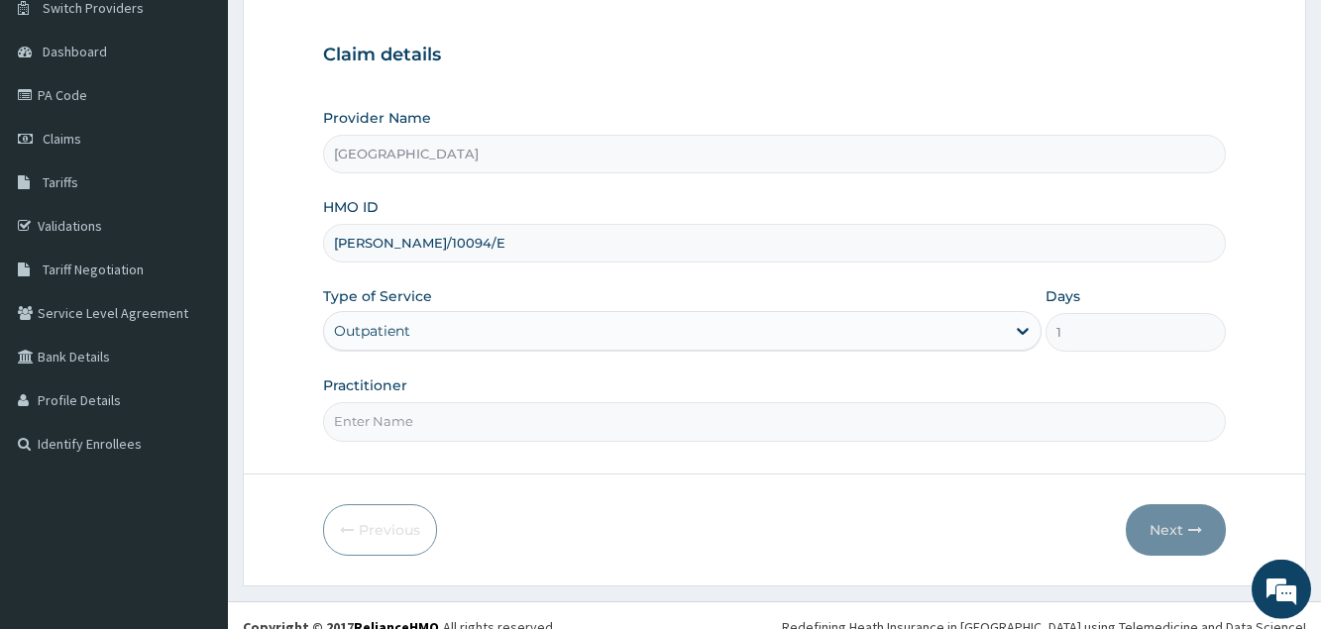
scroll to position [187, 0]
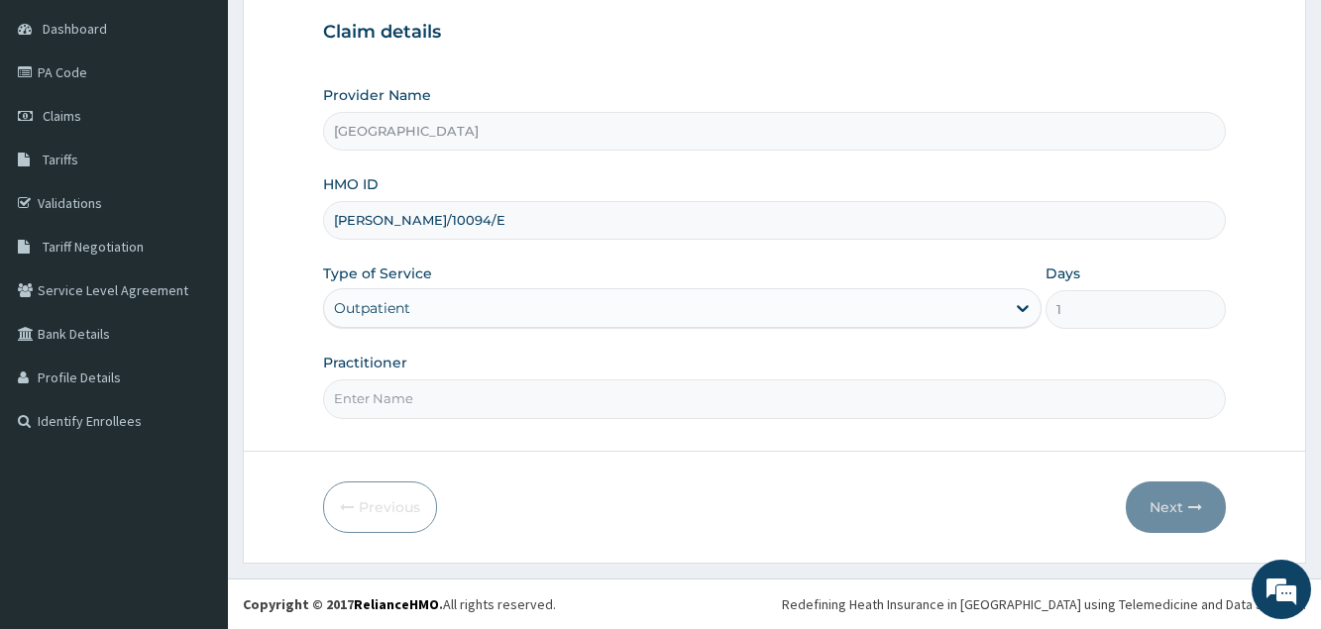
click at [474, 409] on input "Practitioner" at bounding box center [774, 399] width 902 height 39
type input "[PERSON_NAME]"
click at [1167, 511] on button "Next" at bounding box center [1176, 508] width 100 height 52
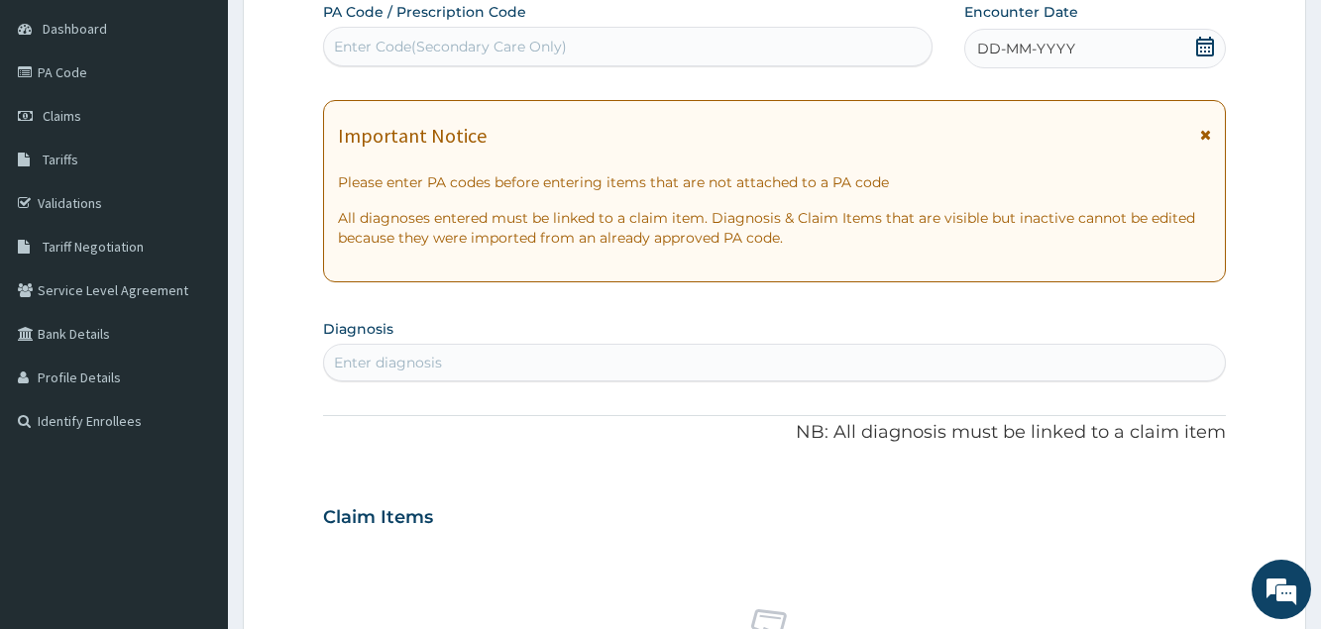
click at [705, 59] on div "Enter Code(Secondary Care Only)" at bounding box center [627, 47] width 607 height 32
paste input "PA/941BB4"
type input "PA/941BB4"
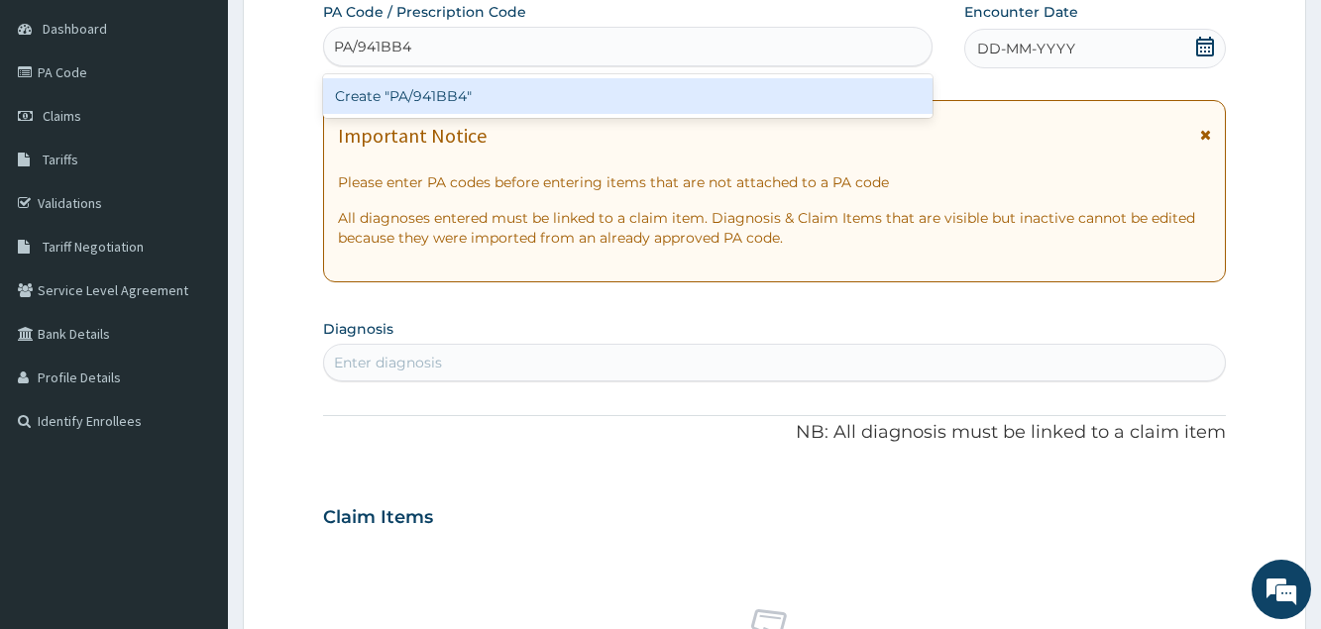
click at [641, 91] on div "Create "PA/941BB4"" at bounding box center [627, 96] width 609 height 36
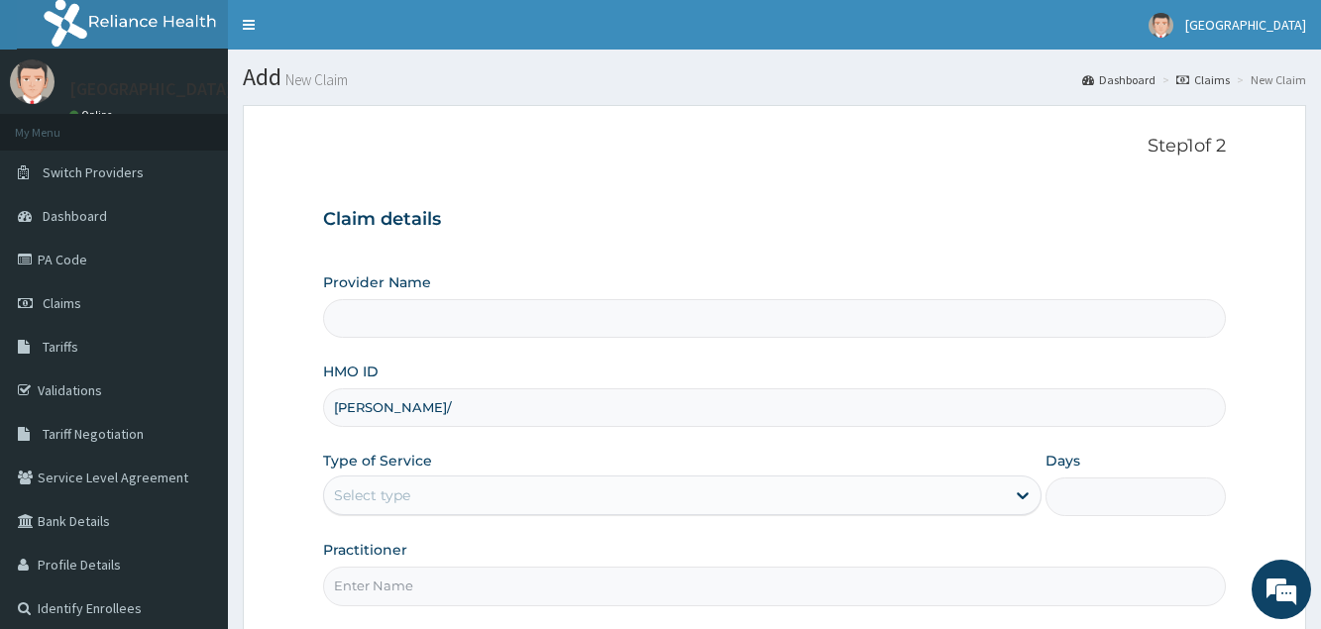
type input "[PERSON_NAME]/1"
type input "[GEOGRAPHIC_DATA]"
type input "[PERSON_NAME]/10094/E"
click at [361, 486] on div "Select type" at bounding box center [664, 496] width 681 height 32
click at [420, 480] on div "Select type" at bounding box center [682, 496] width 718 height 40
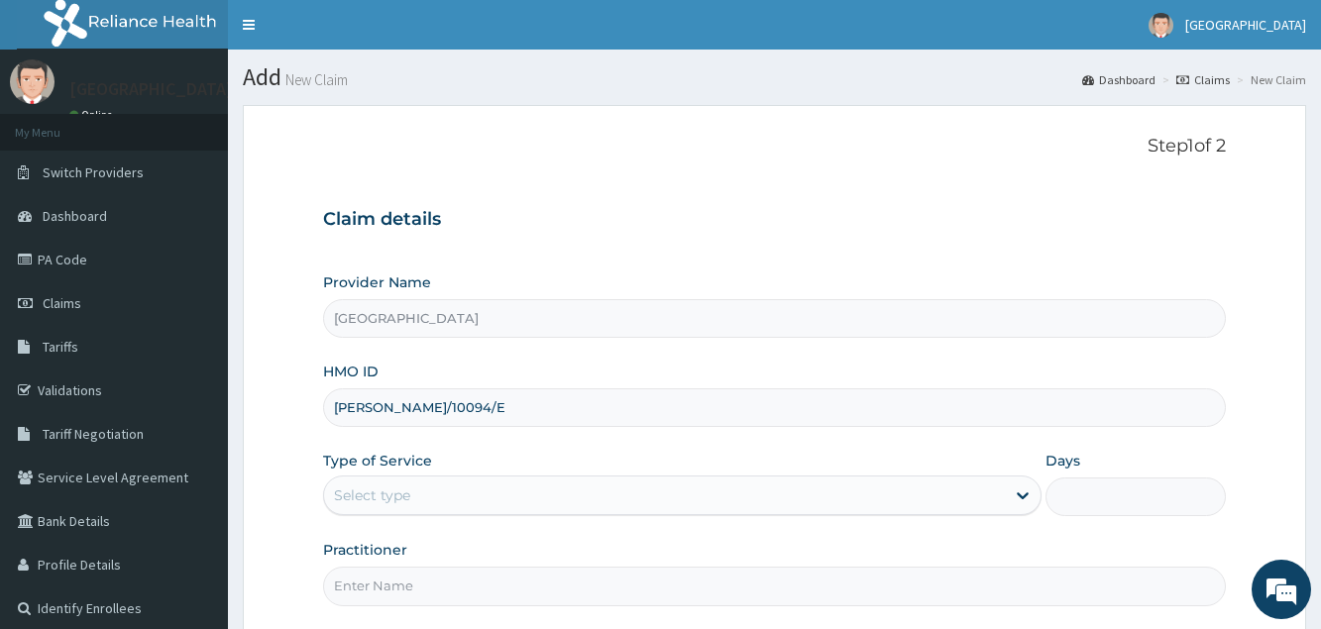
click at [422, 489] on div "Select type" at bounding box center [664, 496] width 681 height 32
click at [417, 589] on input "Practitioner" at bounding box center [774, 586] width 902 height 39
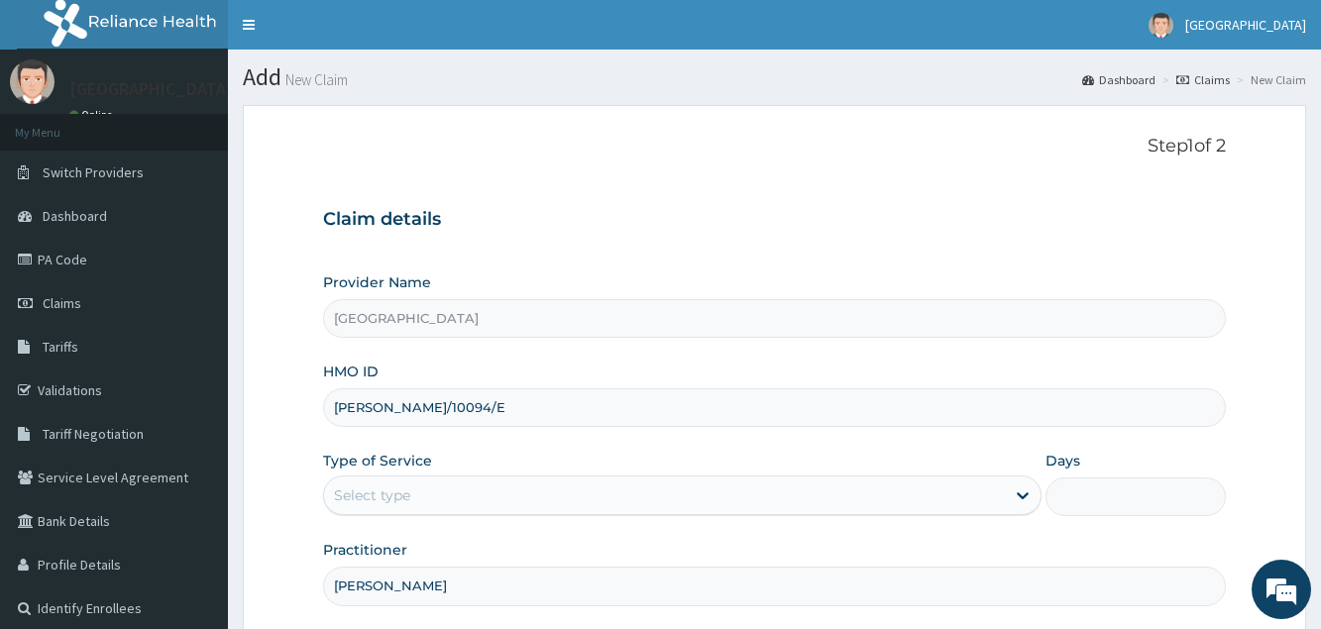
type input "[PERSON_NAME]"
click at [458, 484] on div "Select type" at bounding box center [664, 496] width 681 height 32
click at [458, 486] on div "Select type" at bounding box center [664, 496] width 681 height 32
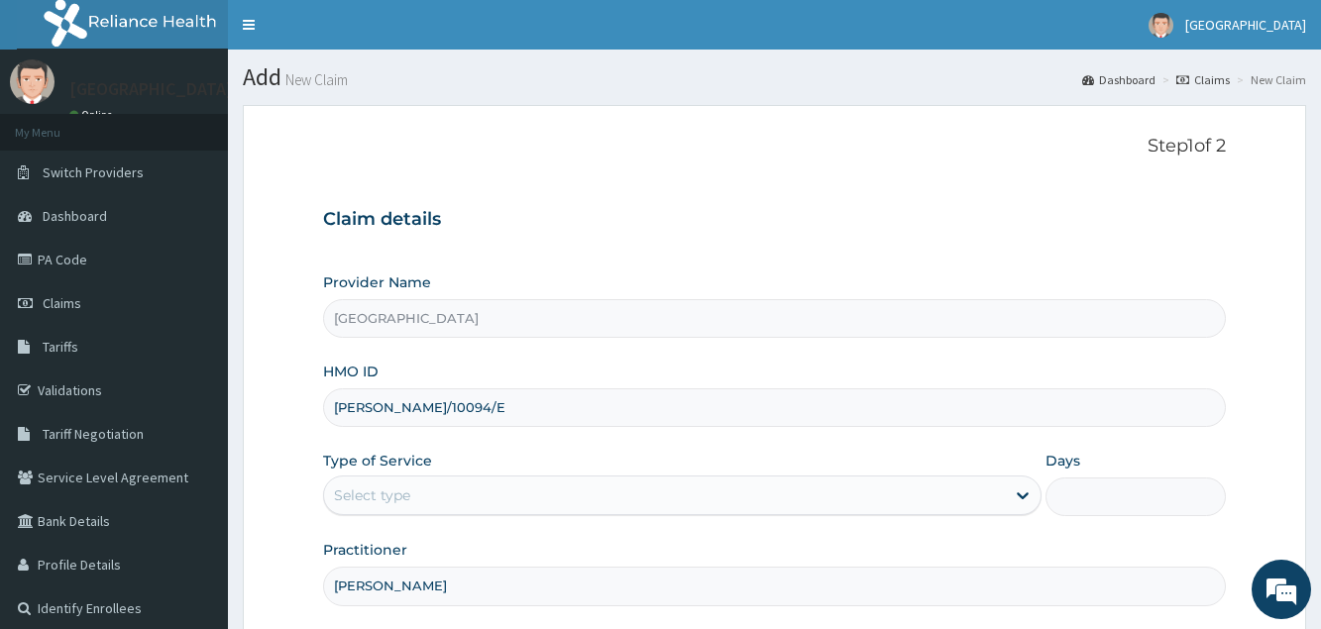
click at [458, 486] on div "Select type" at bounding box center [664, 496] width 681 height 32
type input "[PERSON_NAME]"
type input "[GEOGRAPHIC_DATA]"
type input "[PERSON_NAME]/10094/E"
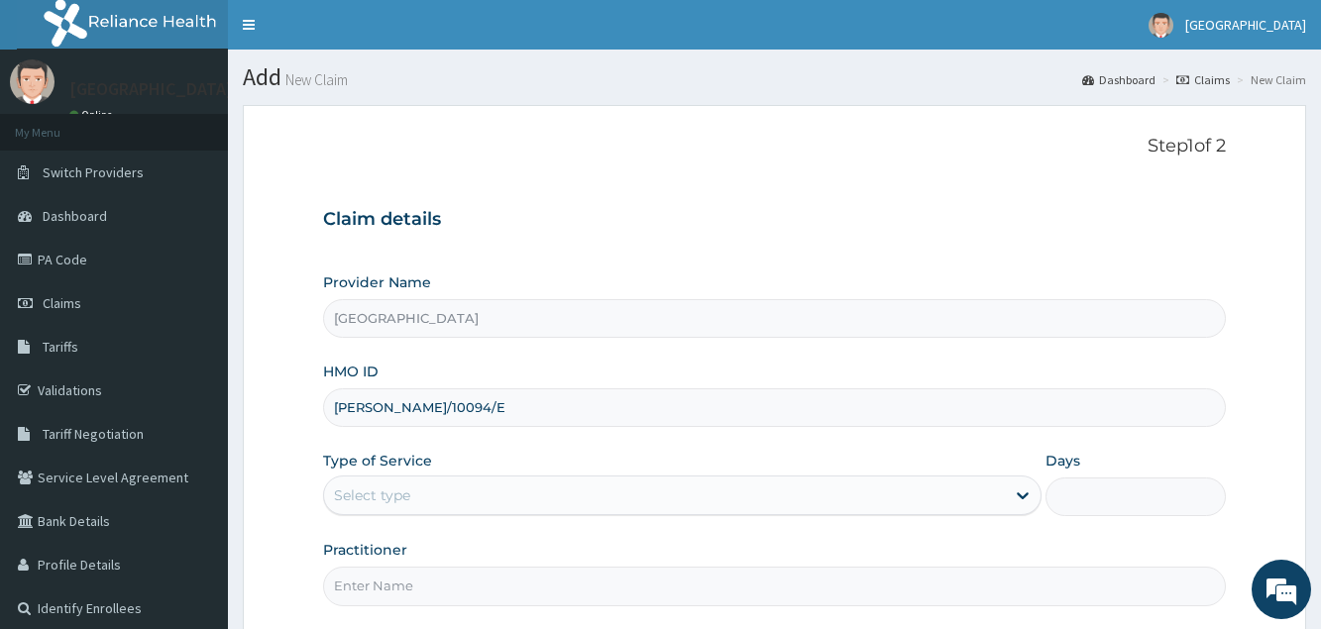
click at [385, 482] on div "Select type" at bounding box center [664, 496] width 681 height 32
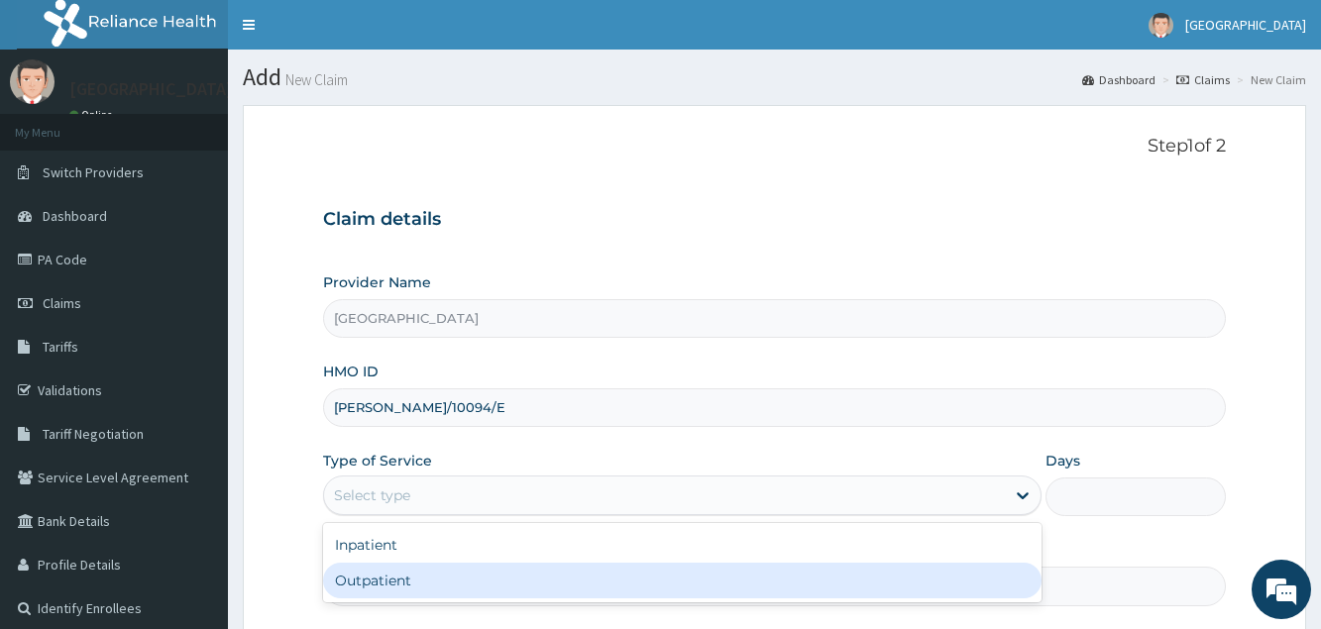
click at [409, 591] on div "Outpatient" at bounding box center [682, 581] width 718 height 36
type input "1"
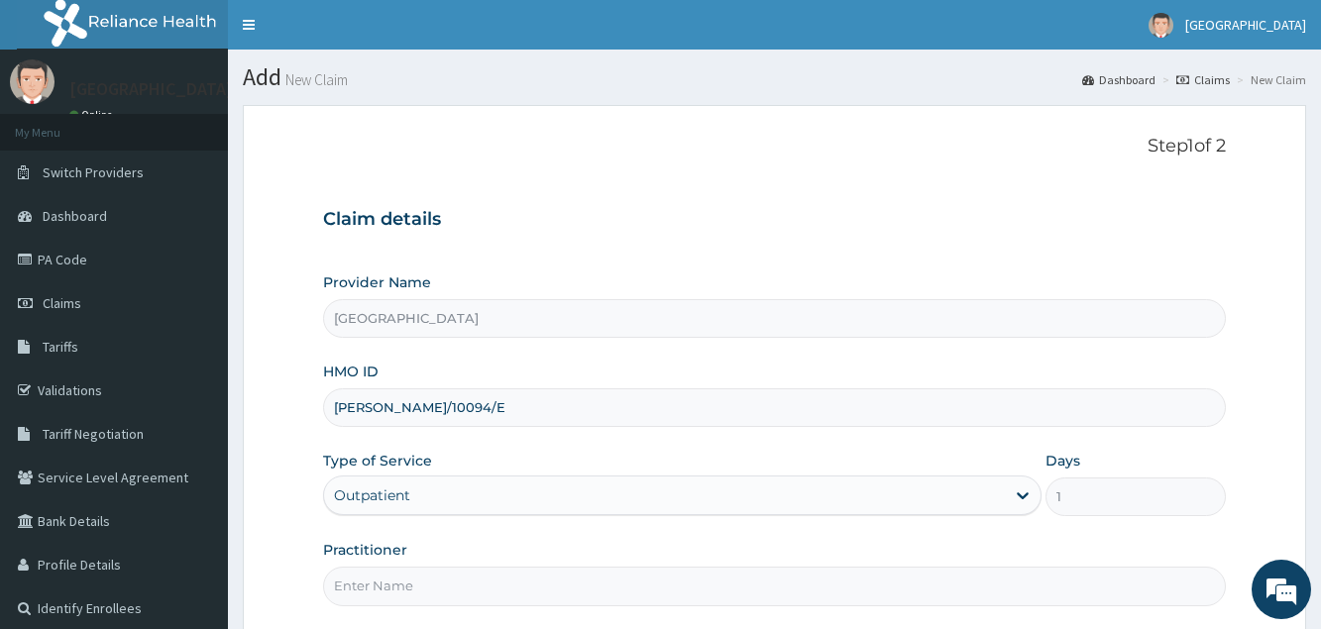
click at [407, 585] on input "Practitioner" at bounding box center [774, 586] width 902 height 39
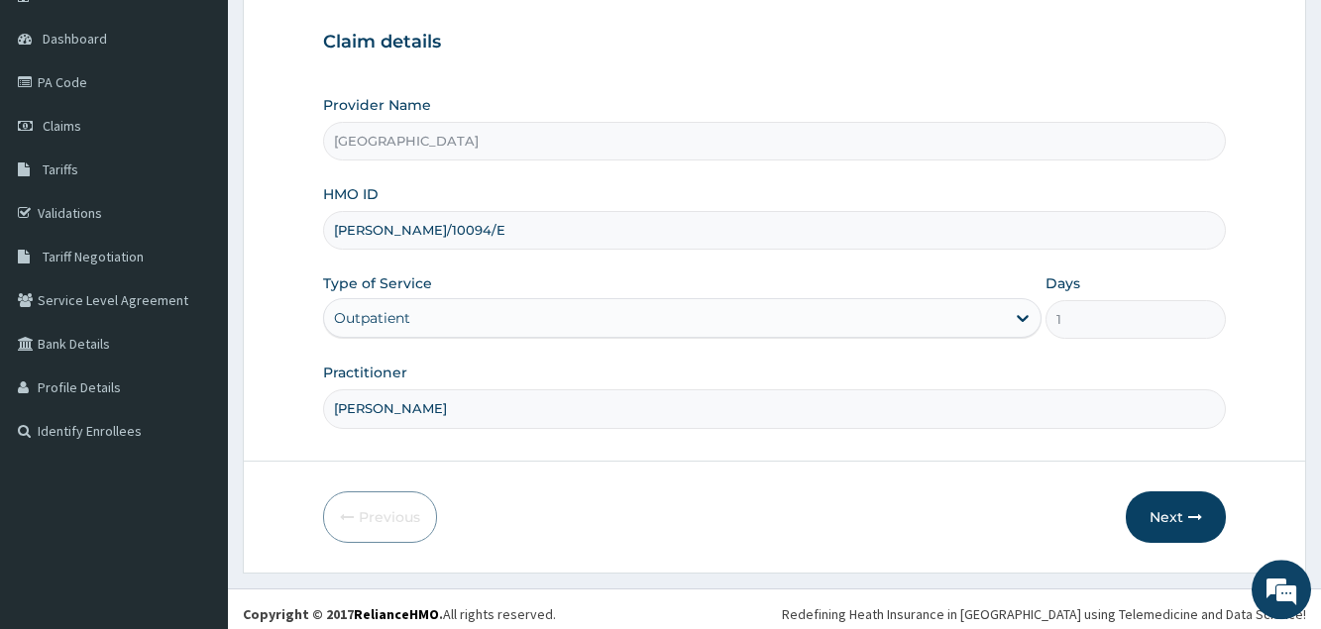
scroll to position [187, 0]
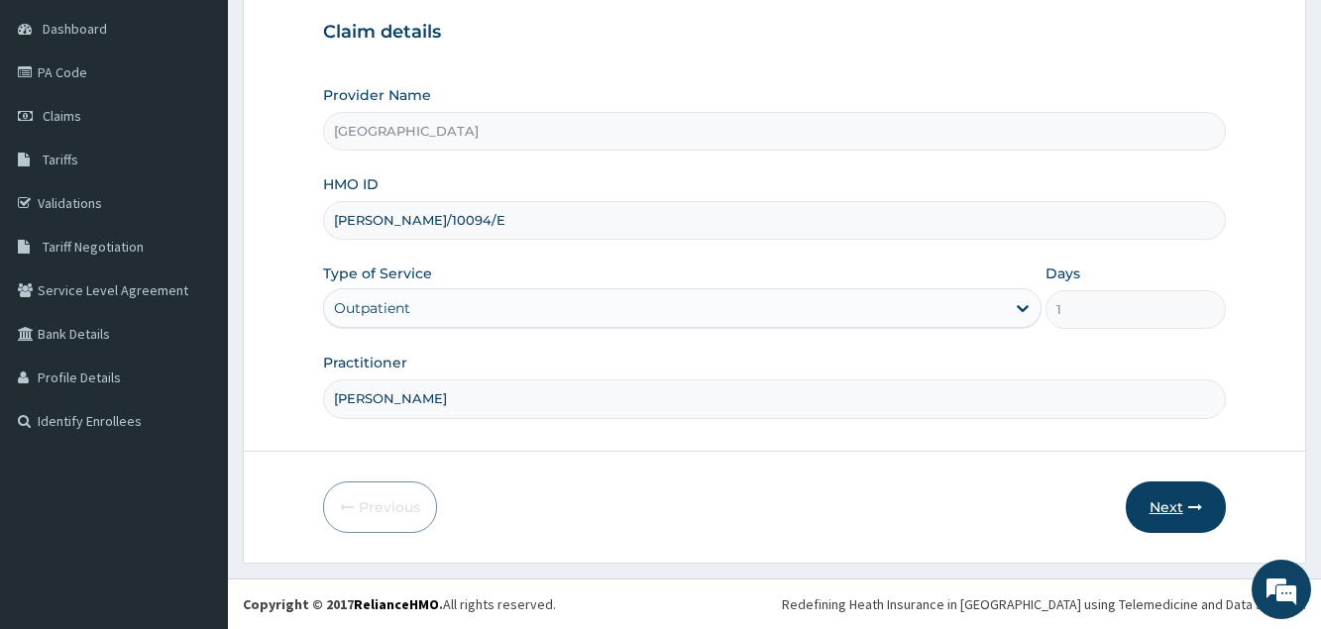
type input "DR SAMUEL"
click at [1156, 512] on button "Next" at bounding box center [1176, 508] width 100 height 52
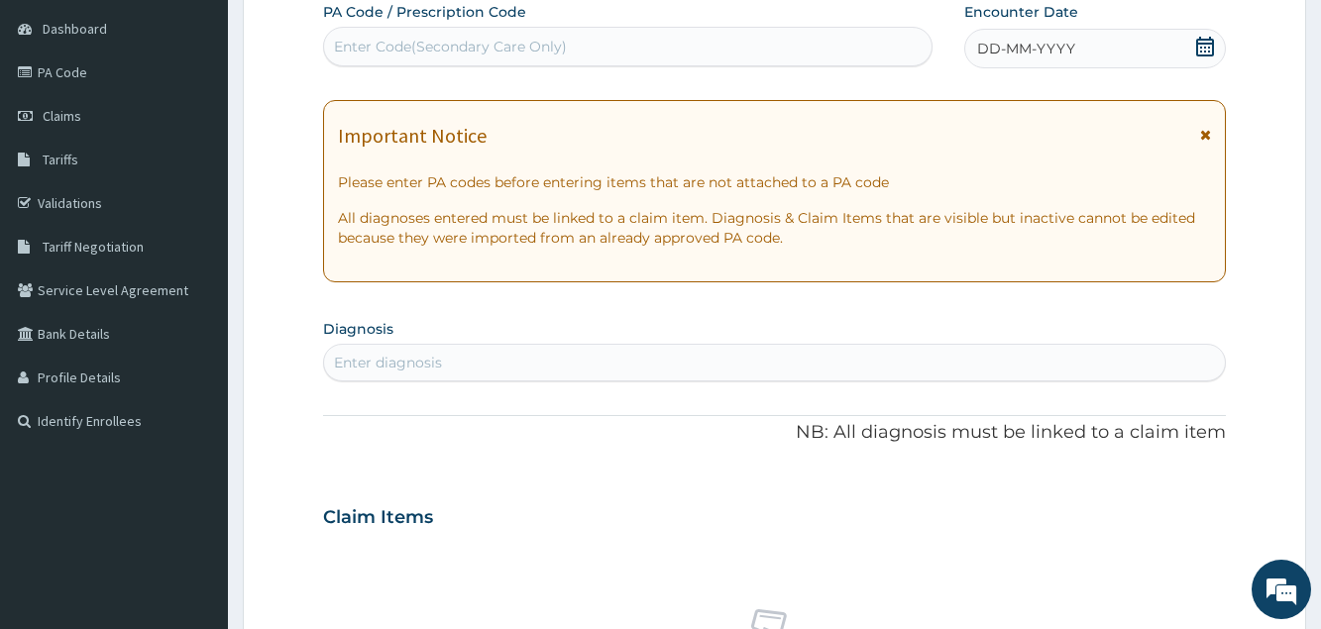
click at [767, 54] on div "Enter Code(Secondary Care Only)" at bounding box center [627, 47] width 607 height 32
paste input "PA/941BB4"
type input "PA/941BB4"
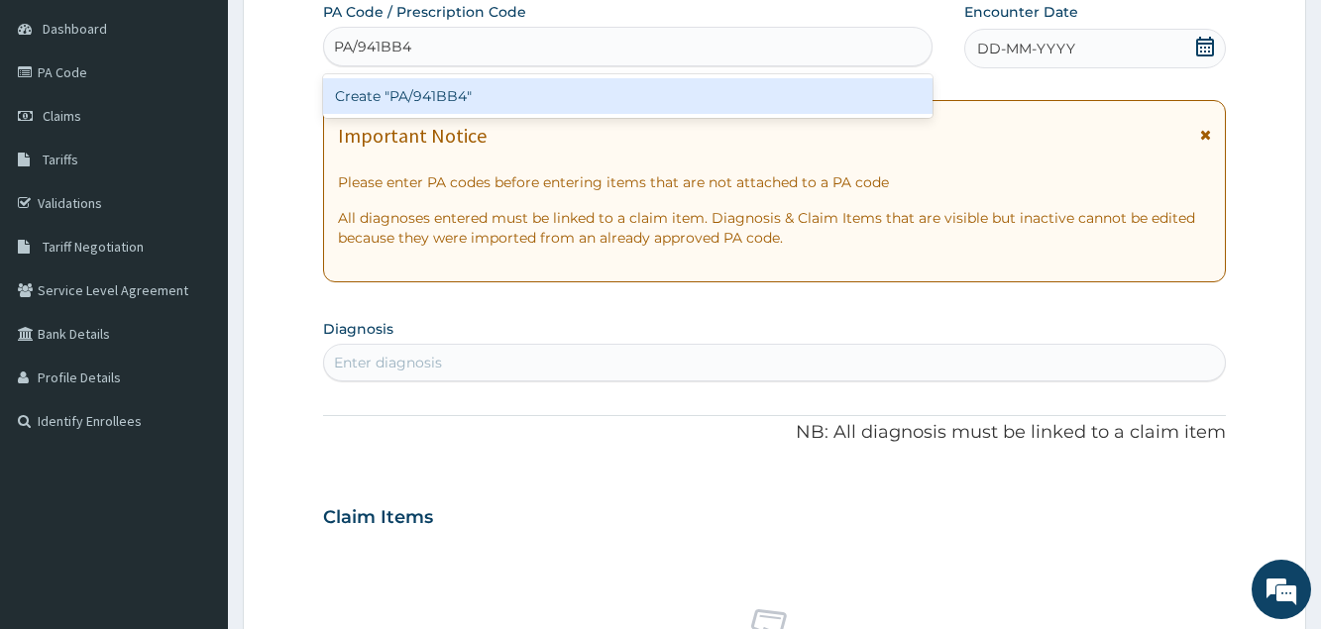
click at [524, 99] on div "Create "PA/941BB4"" at bounding box center [627, 96] width 609 height 36
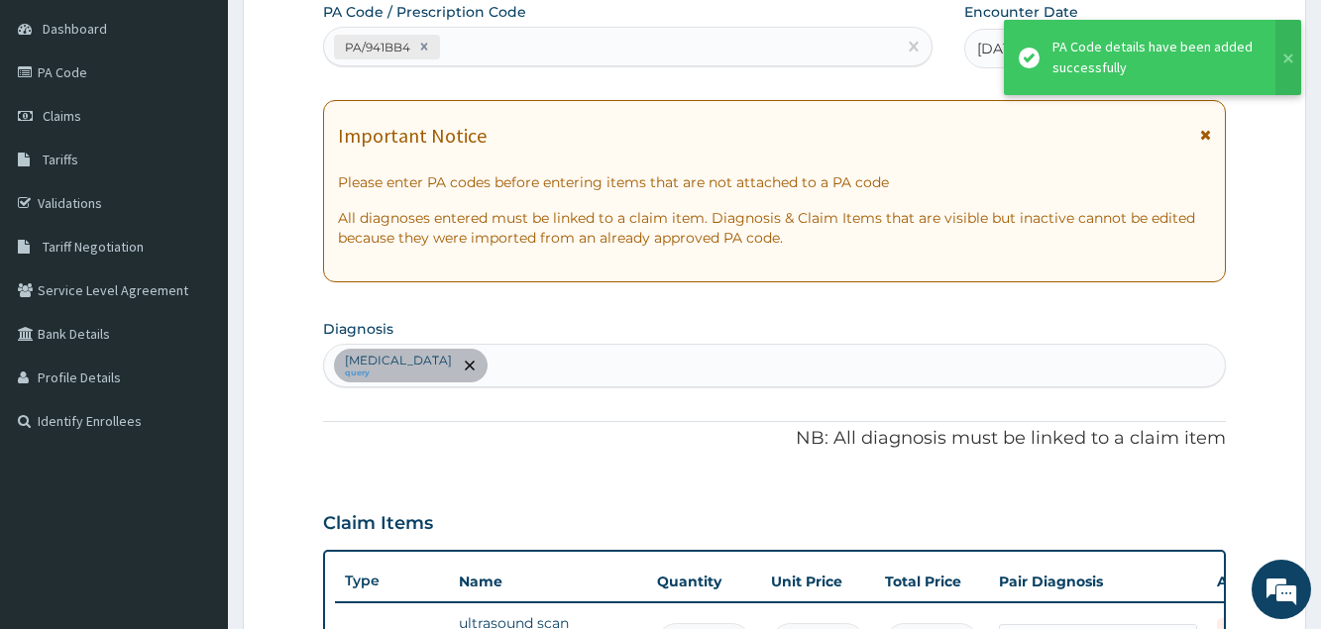
scroll to position [515, 0]
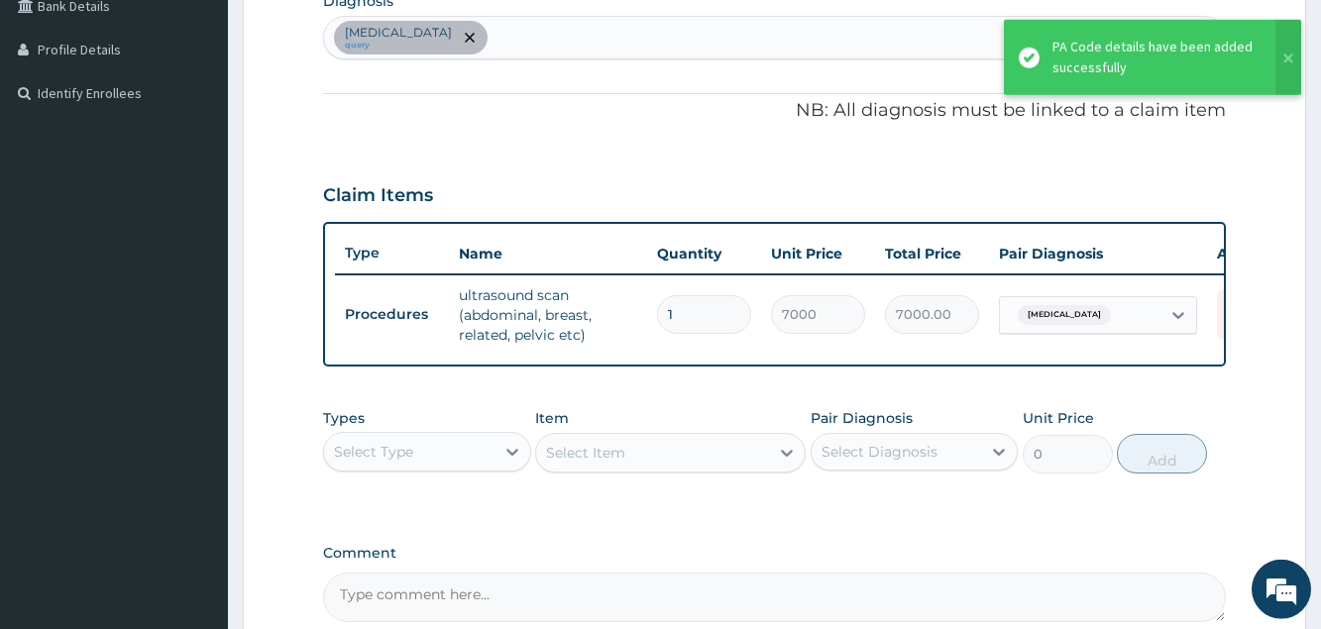
click at [471, 40] on div "Appendicitis query" at bounding box center [774, 38] width 900 height 42
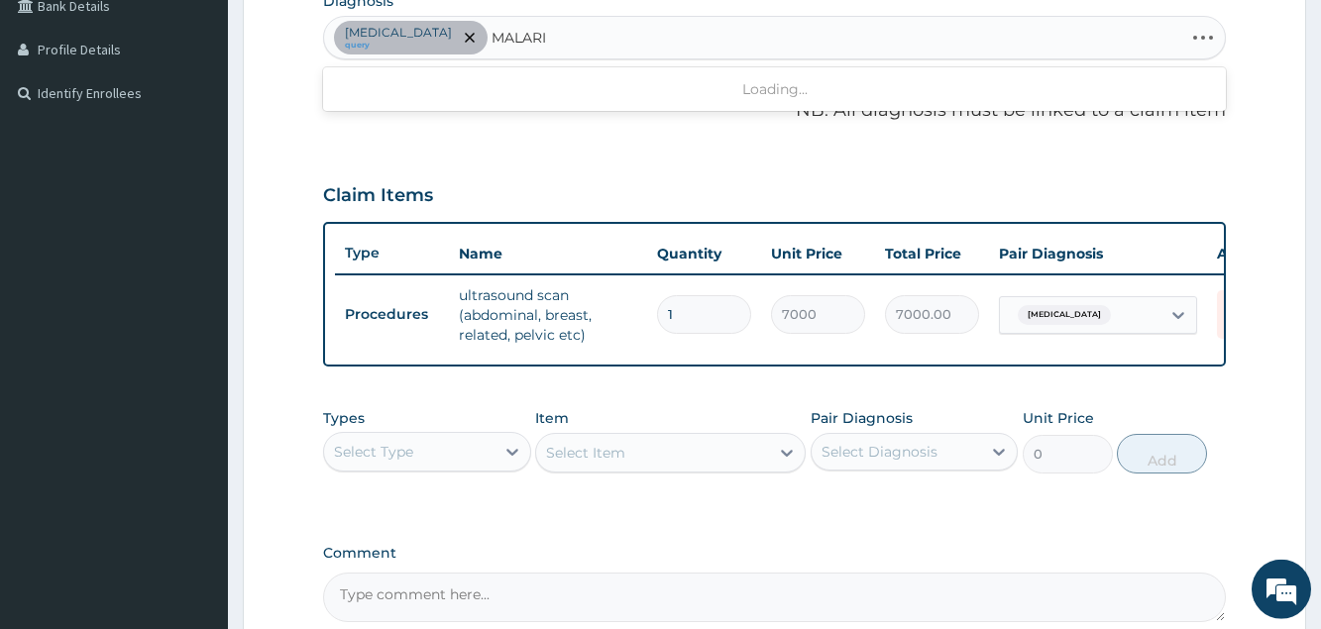
type input "MALARIA"
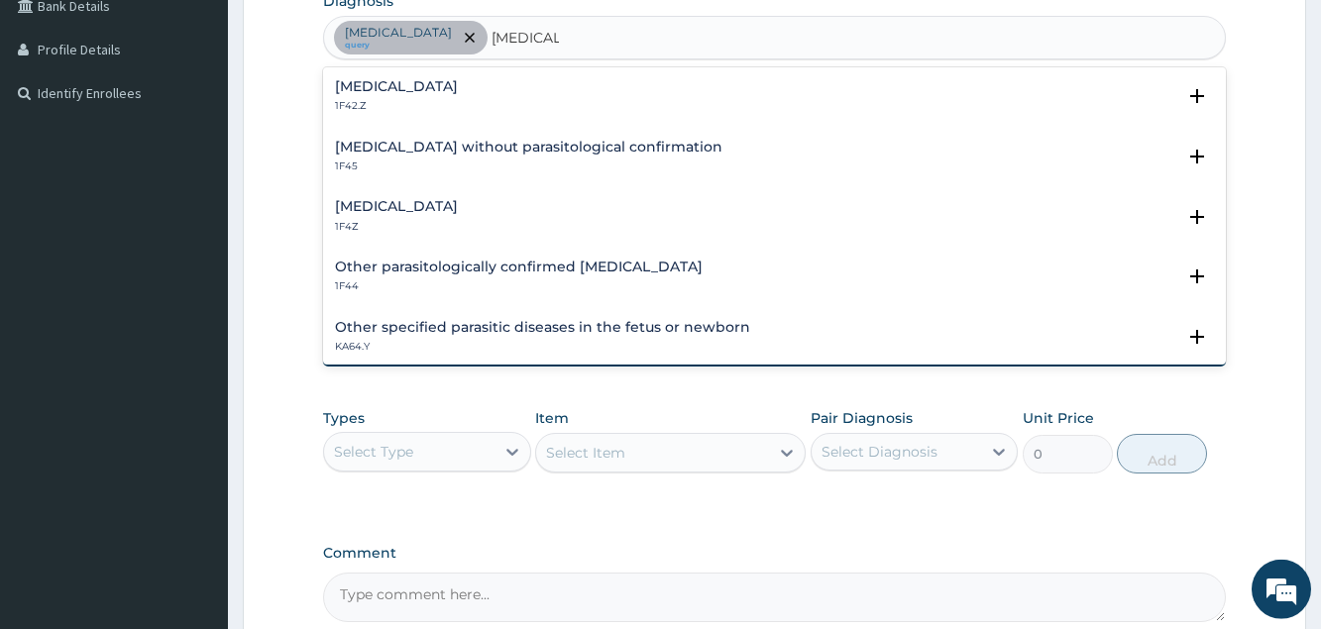
click at [374, 211] on h4 "Malaria, unspecified" at bounding box center [396, 206] width 123 height 15
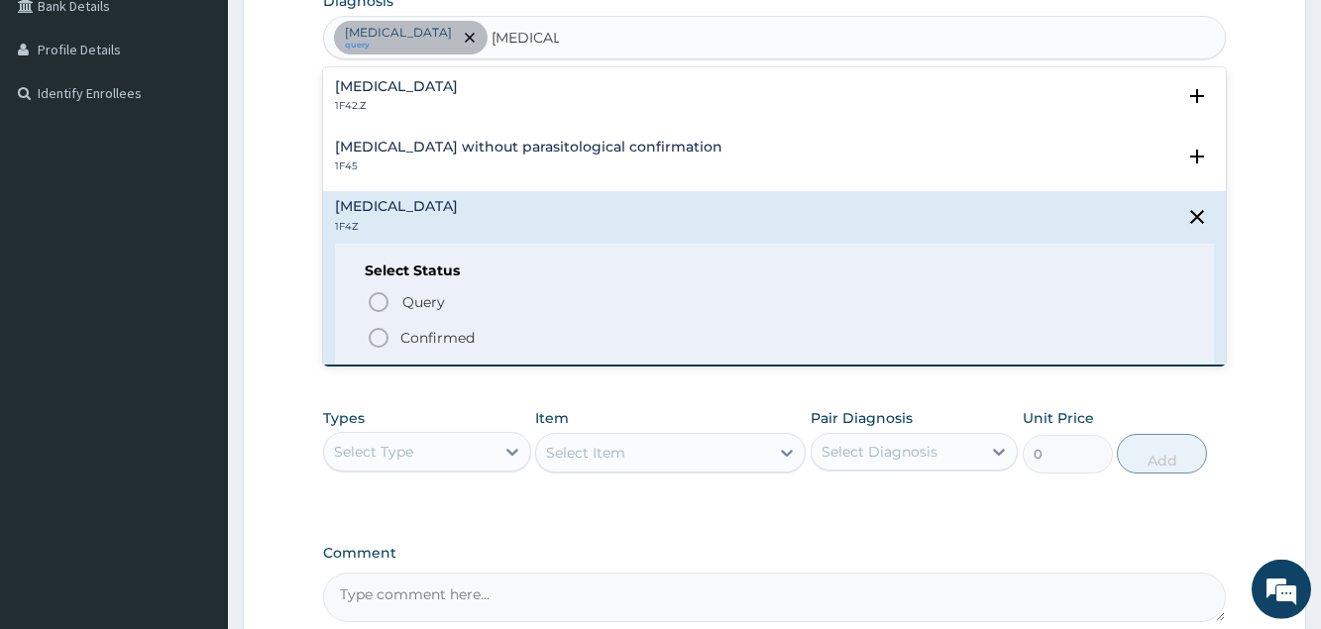
click at [438, 339] on p "Confirmed" at bounding box center [437, 338] width 74 height 20
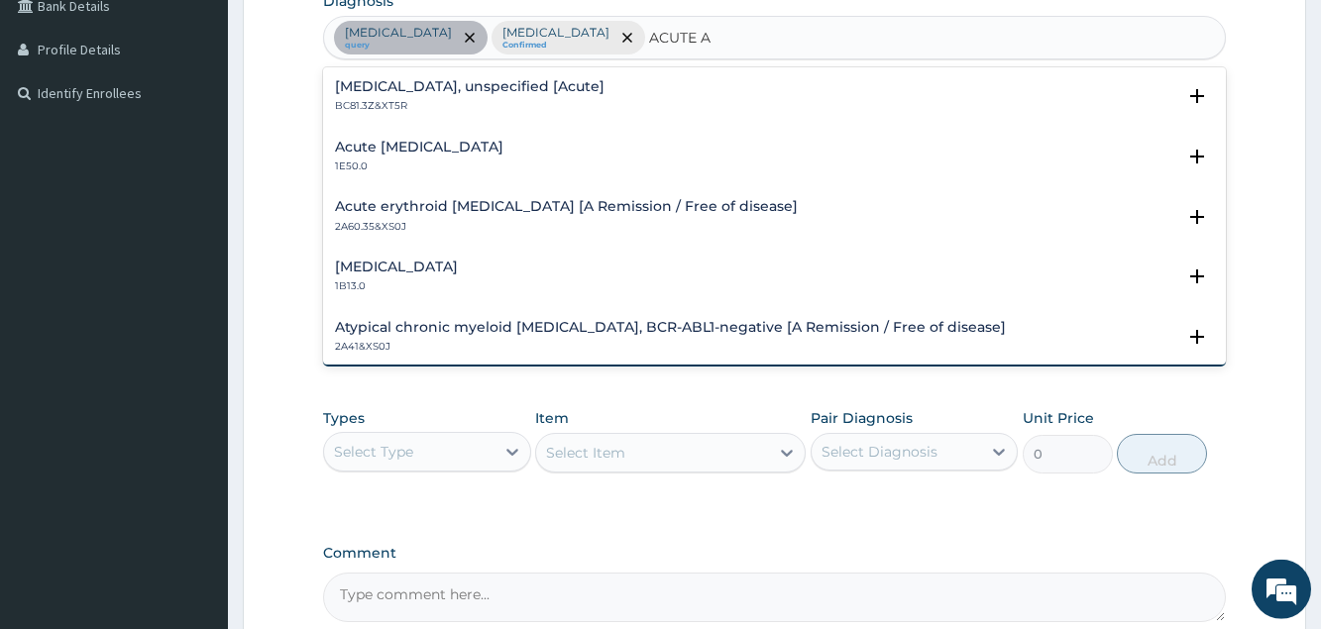
type input "ACUTE"
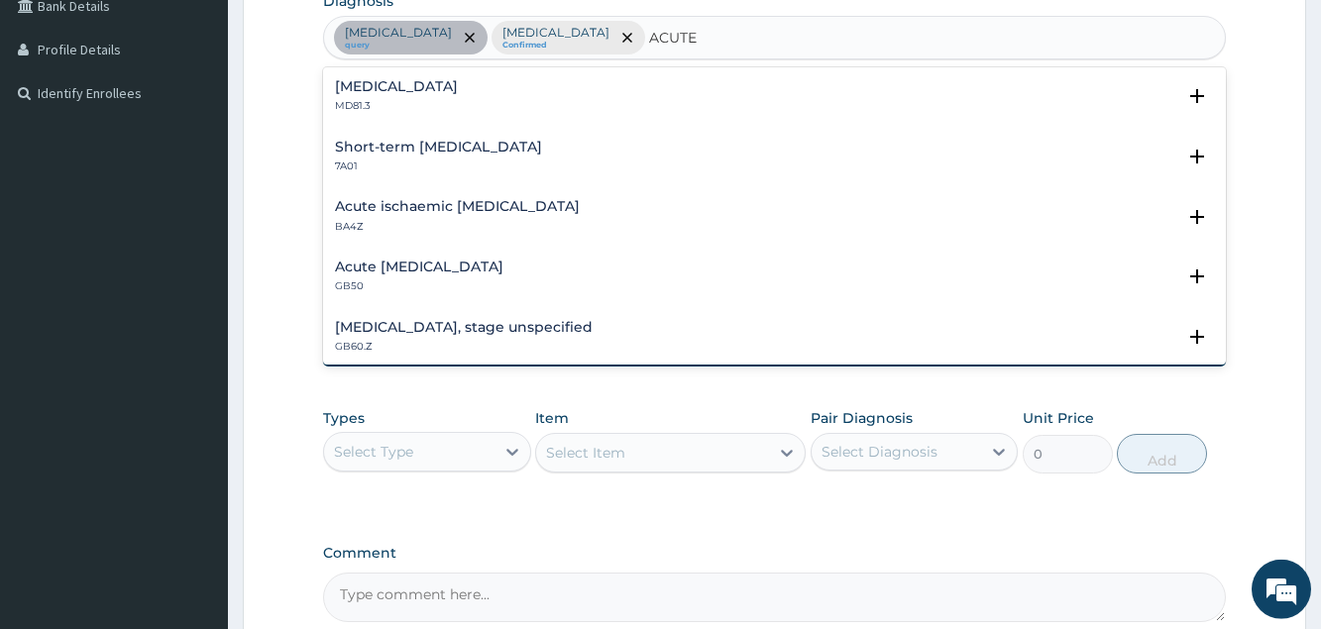
click at [432, 94] on h4 "Acute abdomen" at bounding box center [396, 86] width 123 height 15
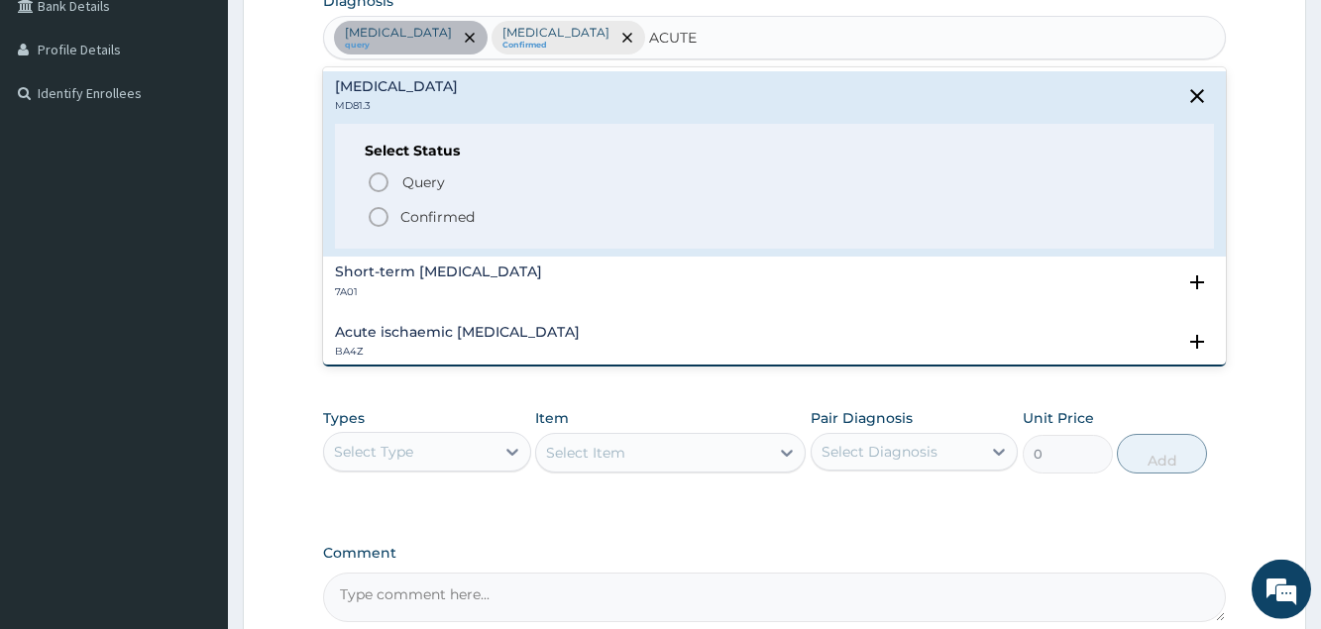
click at [431, 222] on p "Confirmed" at bounding box center [437, 217] width 74 height 20
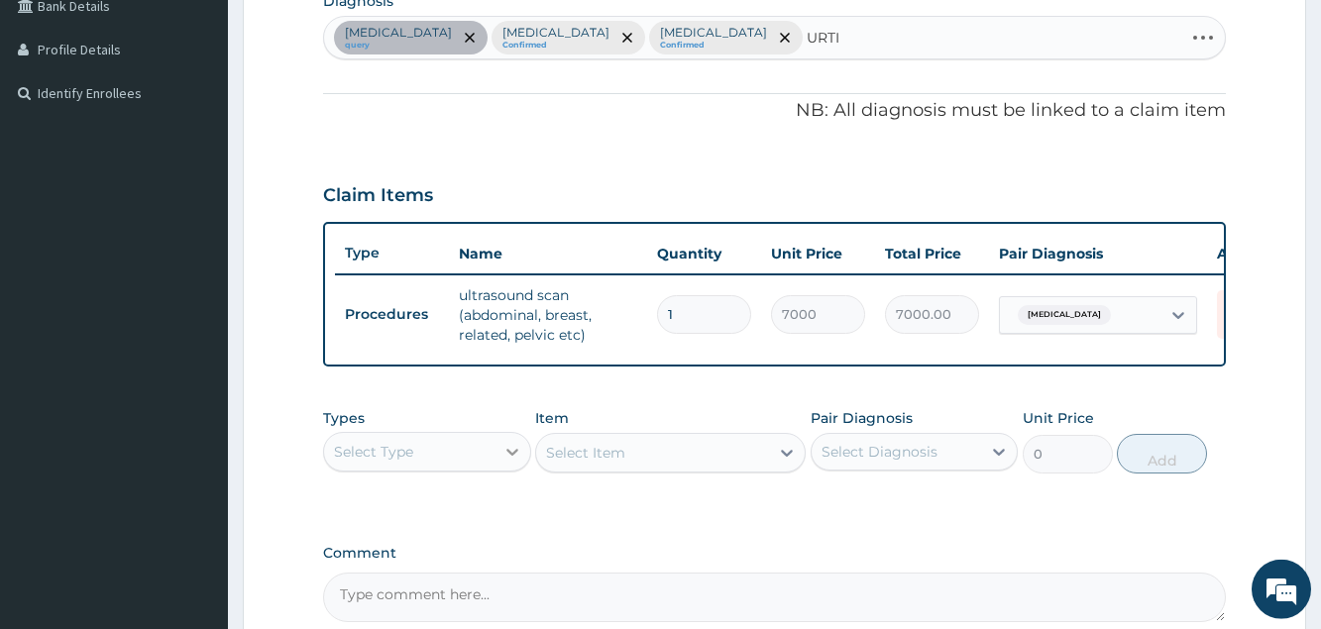
type input "URTI"
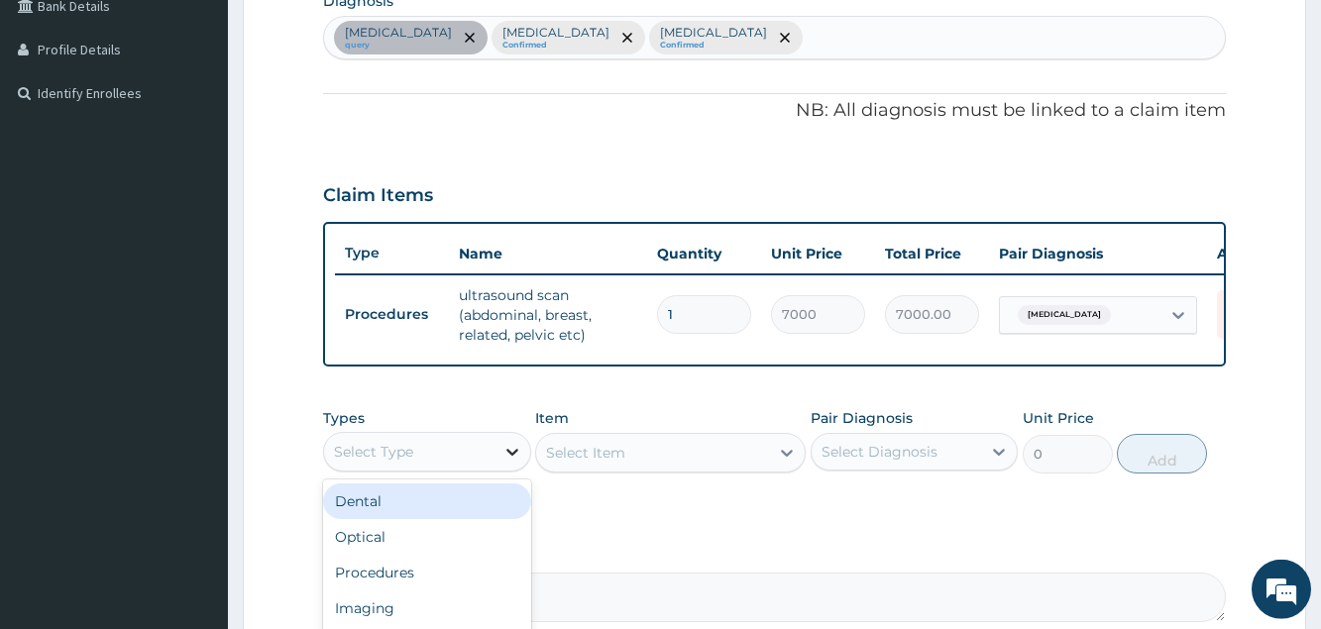
click at [514, 456] on icon at bounding box center [512, 452] width 12 height 7
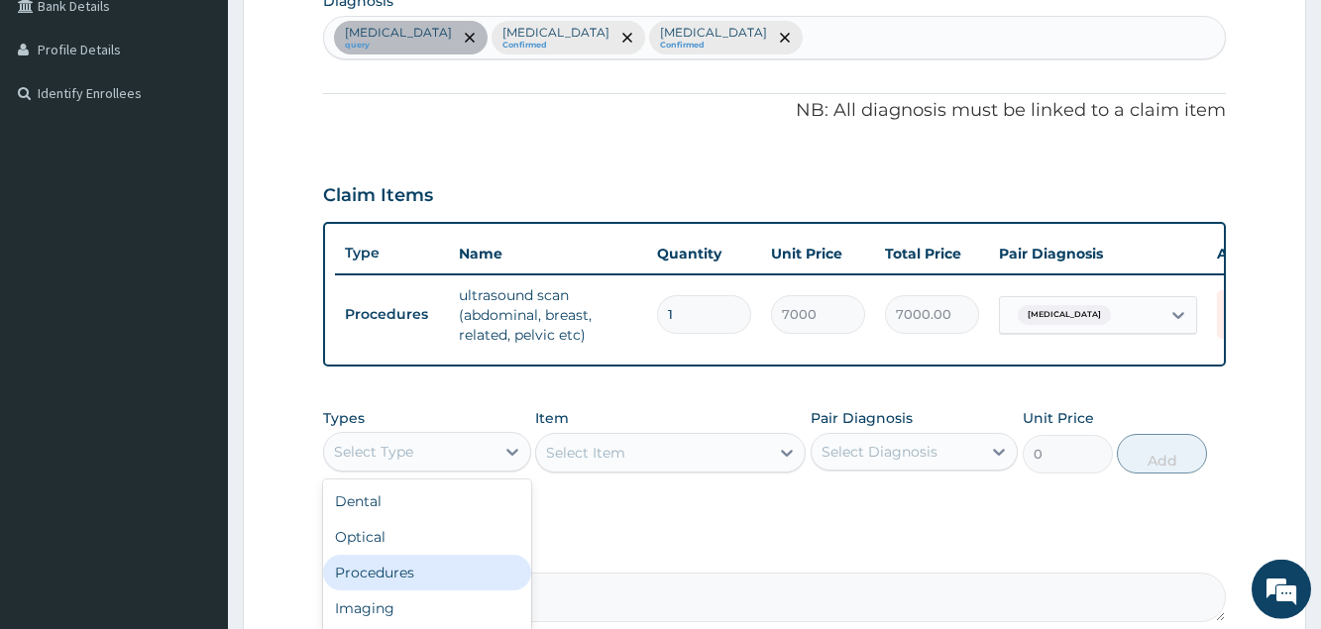
click at [434, 583] on div "Procedures" at bounding box center [426, 573] width 207 height 36
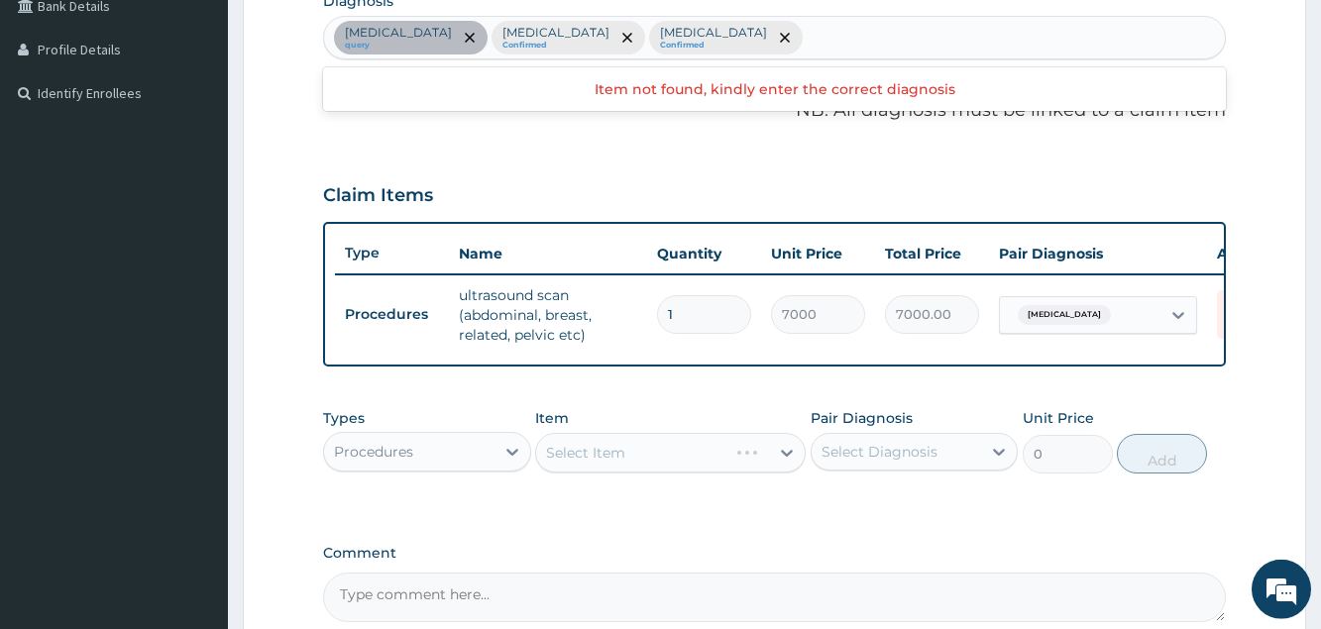
click at [587, 471] on div "Select Item" at bounding box center [670, 453] width 271 height 40
click at [674, 473] on div "Select Item" at bounding box center [670, 453] width 271 height 40
click at [670, 469] on div "Select Item" at bounding box center [652, 453] width 233 height 32
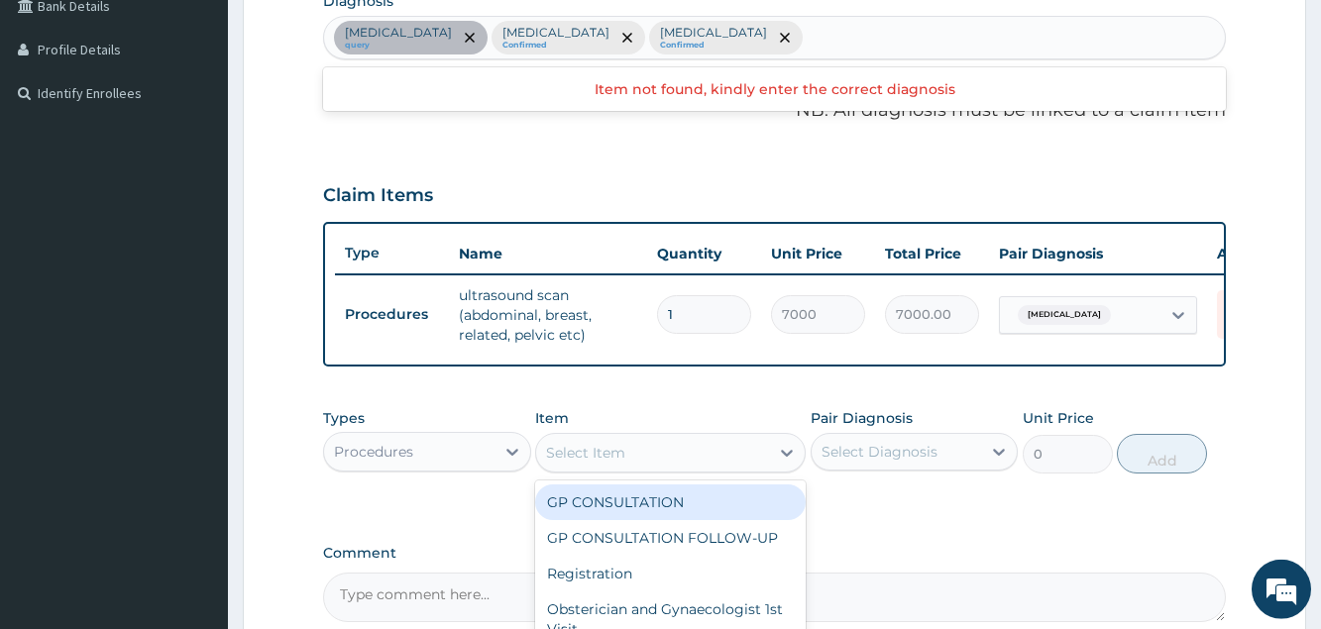
click at [662, 515] on div "GP CONSULTATION" at bounding box center [670, 503] width 271 height 36
type input "3000"
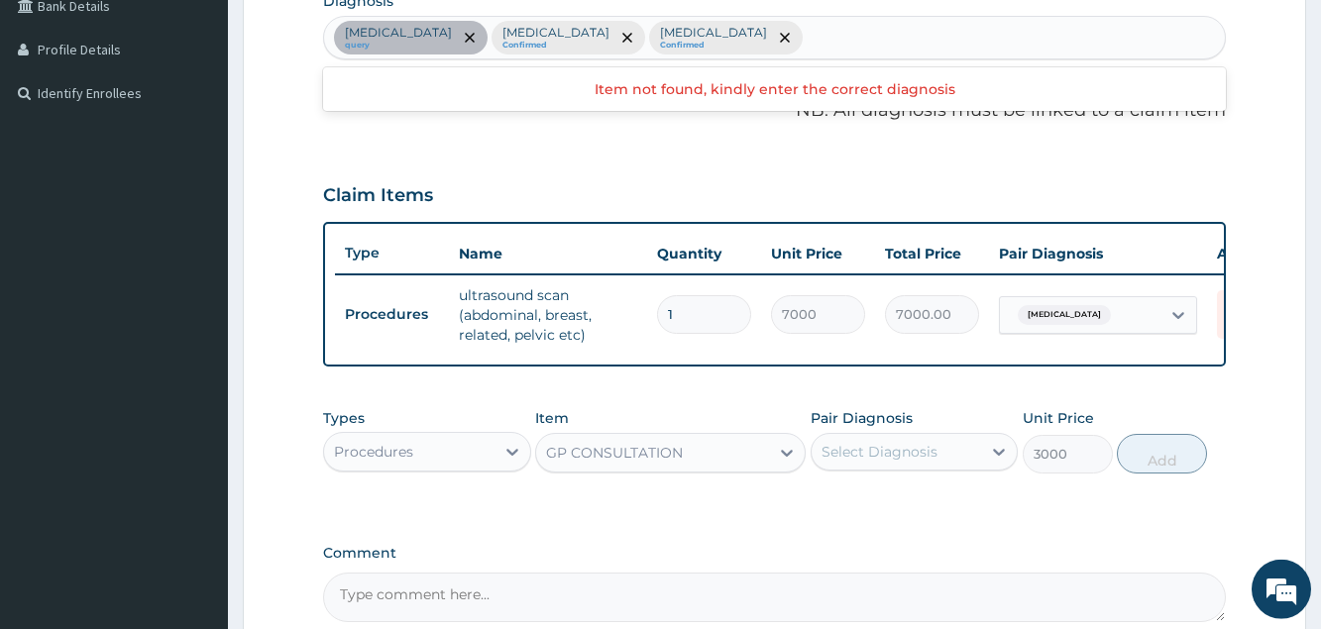
click at [840, 462] on div "Select Diagnosis" at bounding box center [880, 452] width 116 height 20
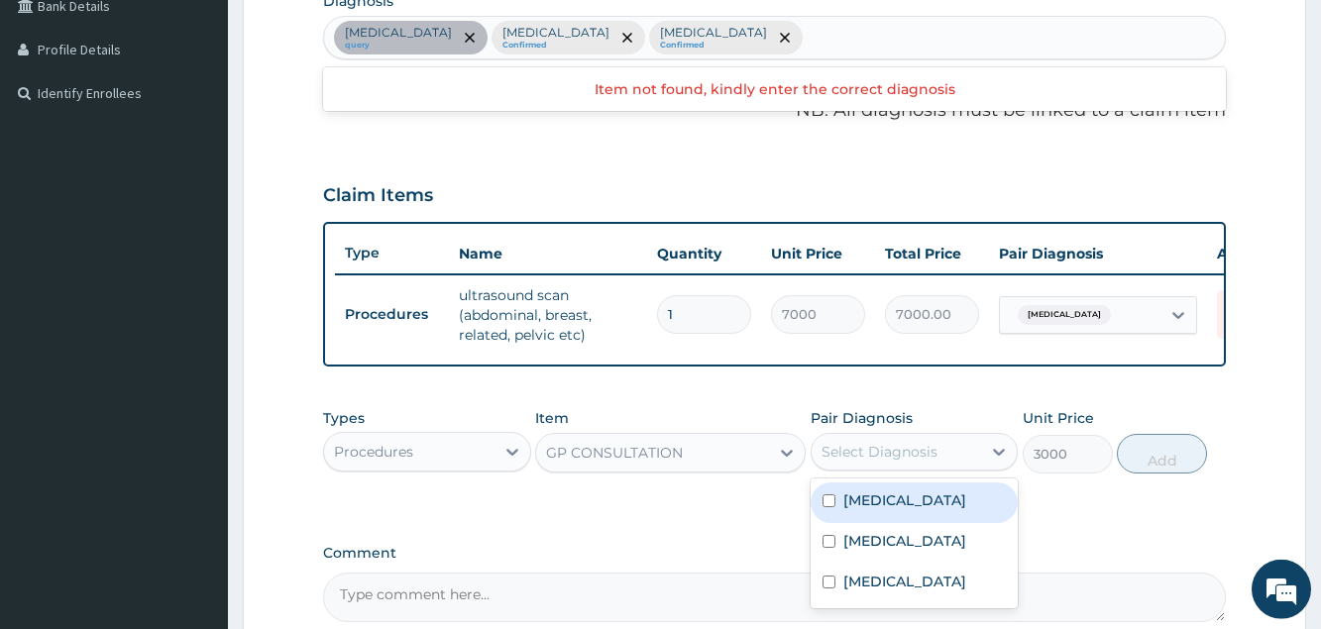
click at [893, 510] on label "Appendicitis" at bounding box center [904, 501] width 123 height 20
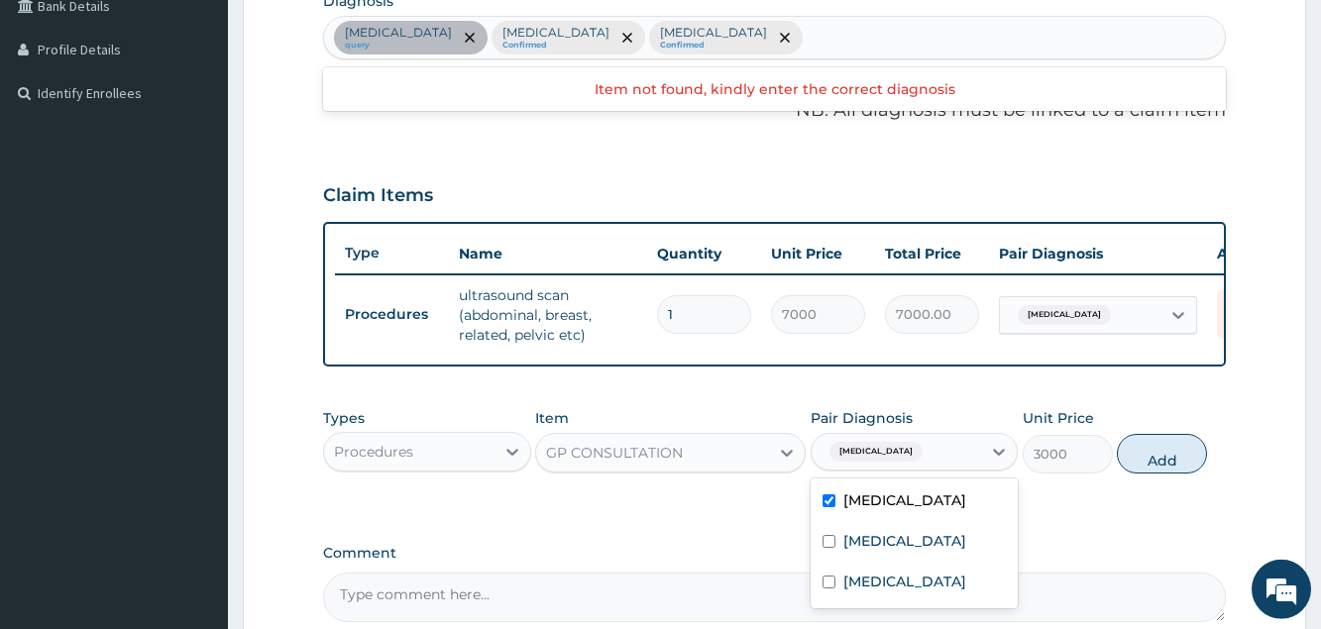
checkbox input "true"
click at [894, 551] on label "Malaria, unspecified" at bounding box center [904, 541] width 123 height 20
checkbox input "true"
click at [896, 592] on label "Acute abdomen" at bounding box center [904, 582] width 123 height 20
checkbox input "true"
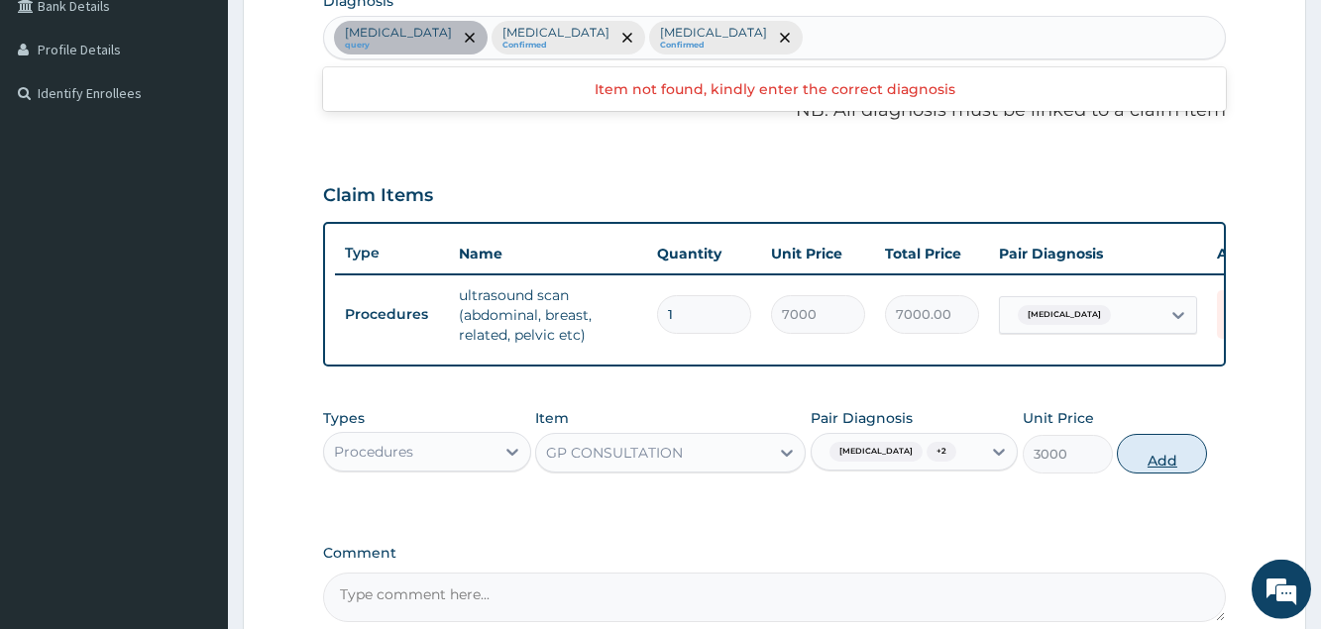
click at [1144, 469] on button "Add" at bounding box center [1162, 454] width 90 height 40
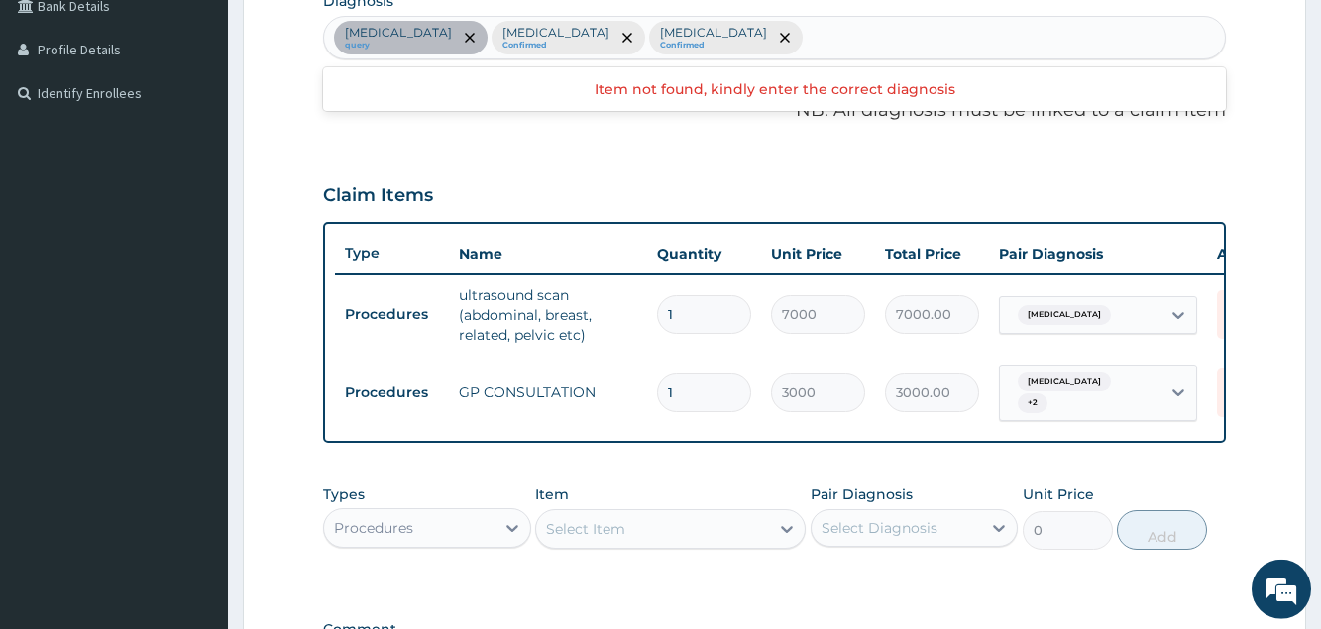
scroll to position [717, 0]
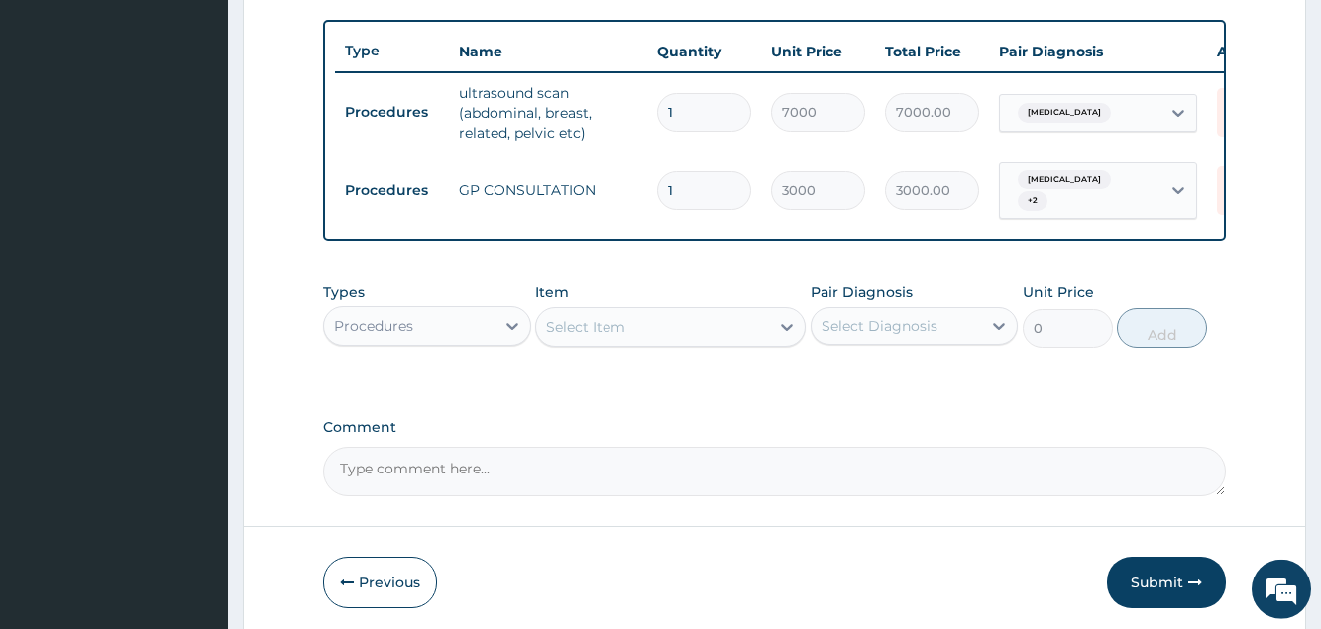
click at [483, 329] on div "Procedures" at bounding box center [408, 326] width 169 height 32
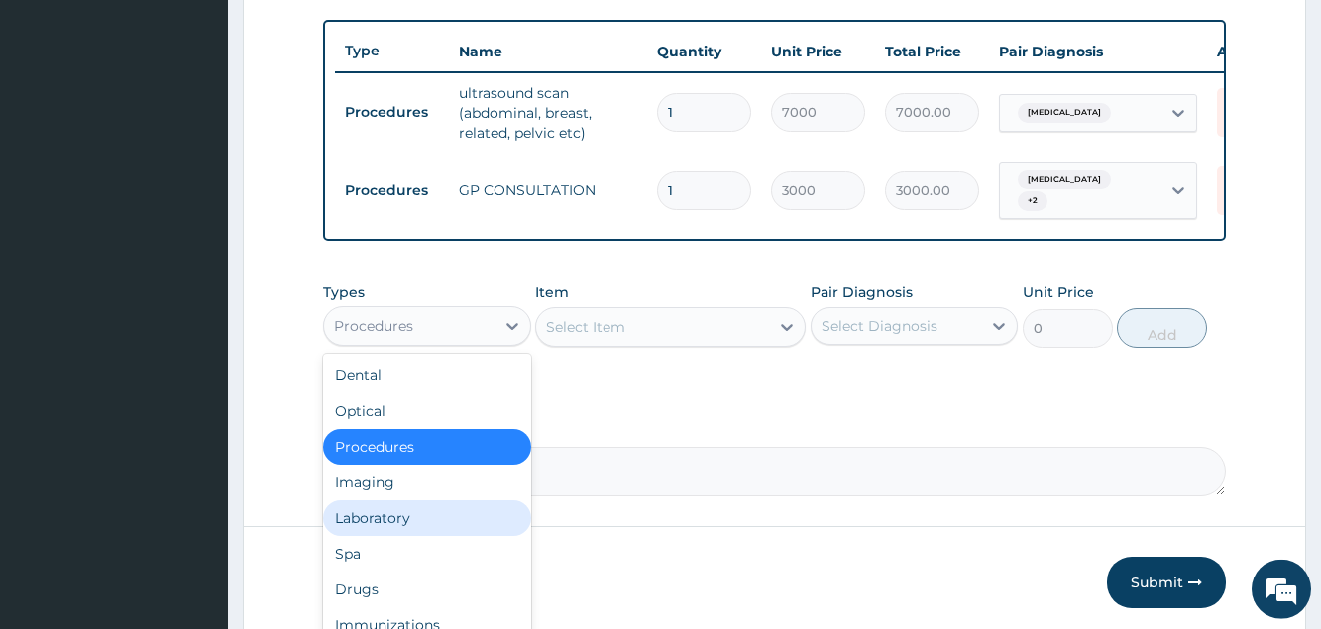
click at [428, 518] on div "Laboratory" at bounding box center [426, 518] width 207 height 36
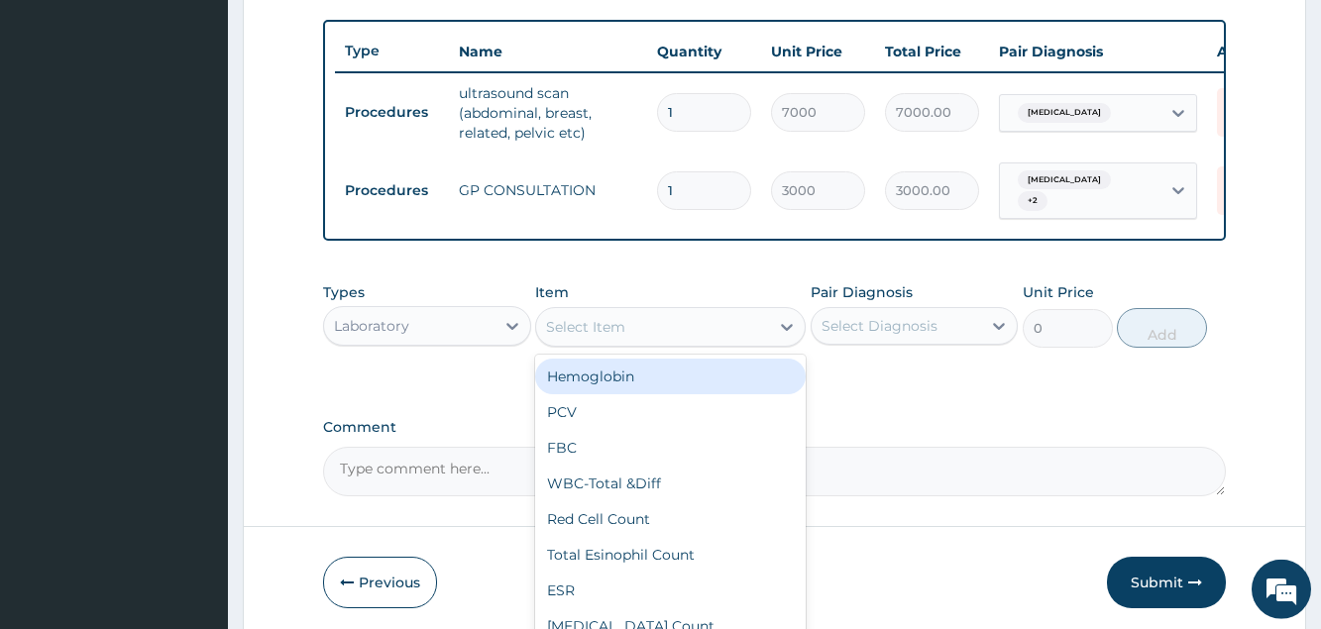
click at [569, 337] on div "Select Item" at bounding box center [585, 327] width 79 height 20
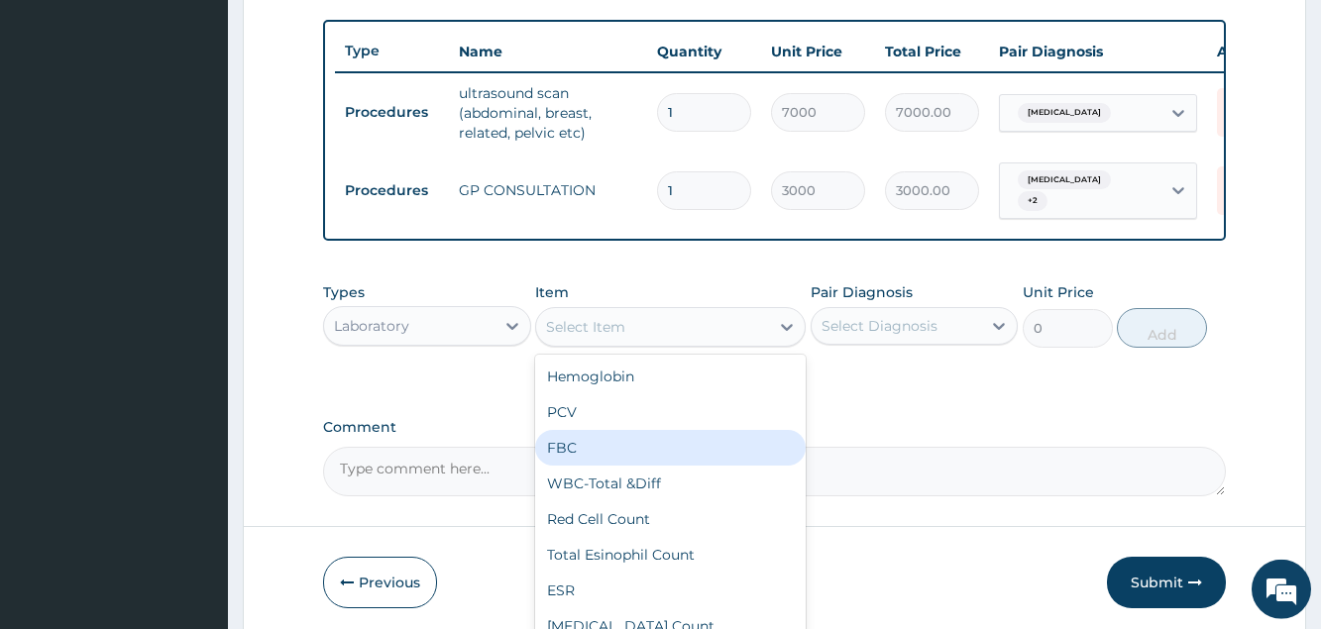
click at [564, 462] on div "FBC" at bounding box center [670, 448] width 271 height 36
type input "3000"
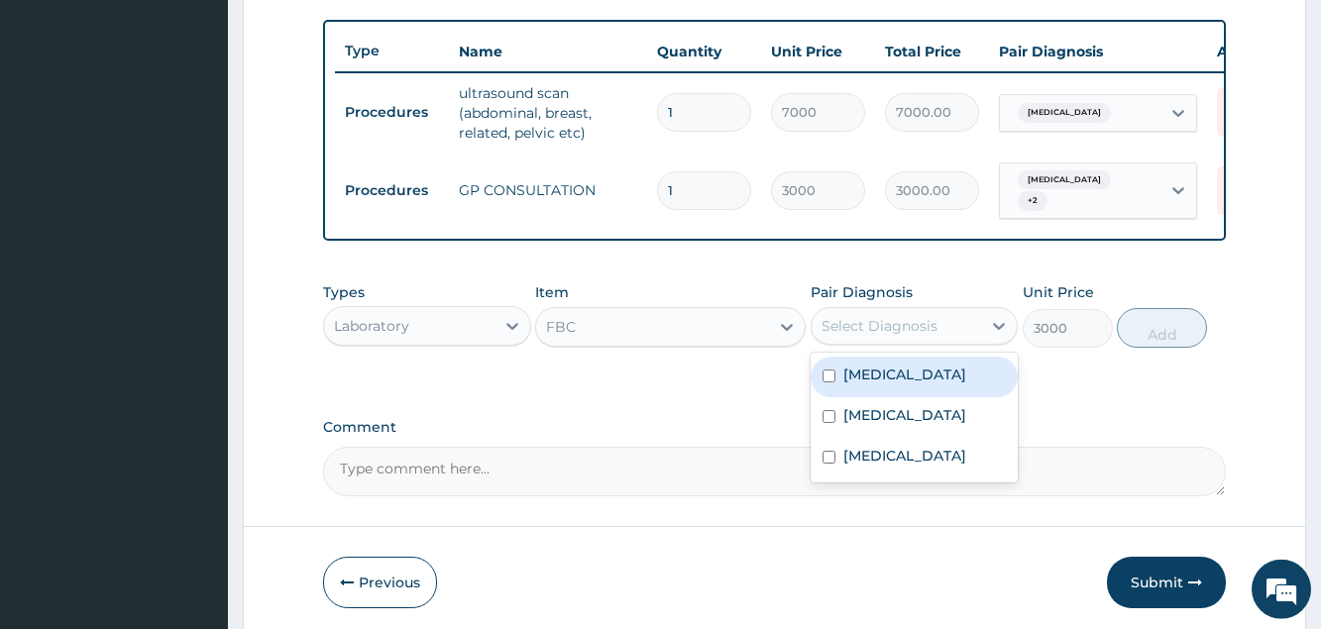
click at [900, 336] on div "Select Diagnosis" at bounding box center [880, 326] width 116 height 20
click at [889, 384] on label "Appendicitis" at bounding box center [904, 375] width 123 height 20
checkbox input "true"
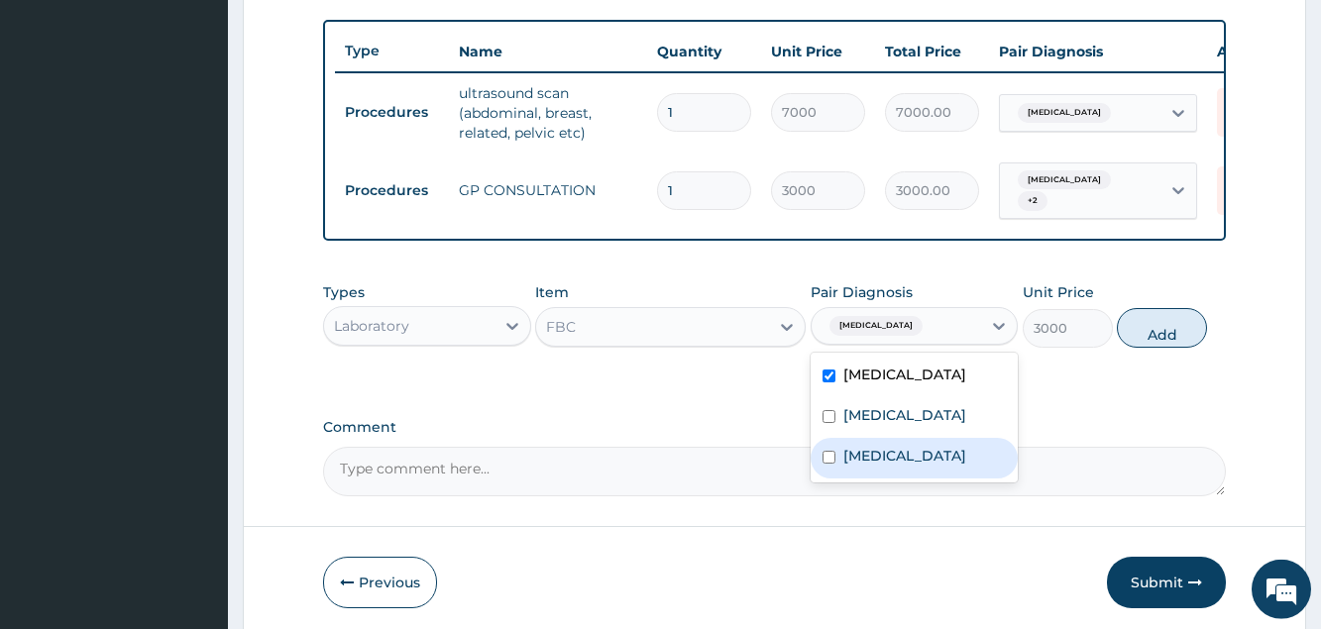
click at [892, 476] on div "Acute abdomen" at bounding box center [914, 458] width 207 height 41
checkbox input "true"
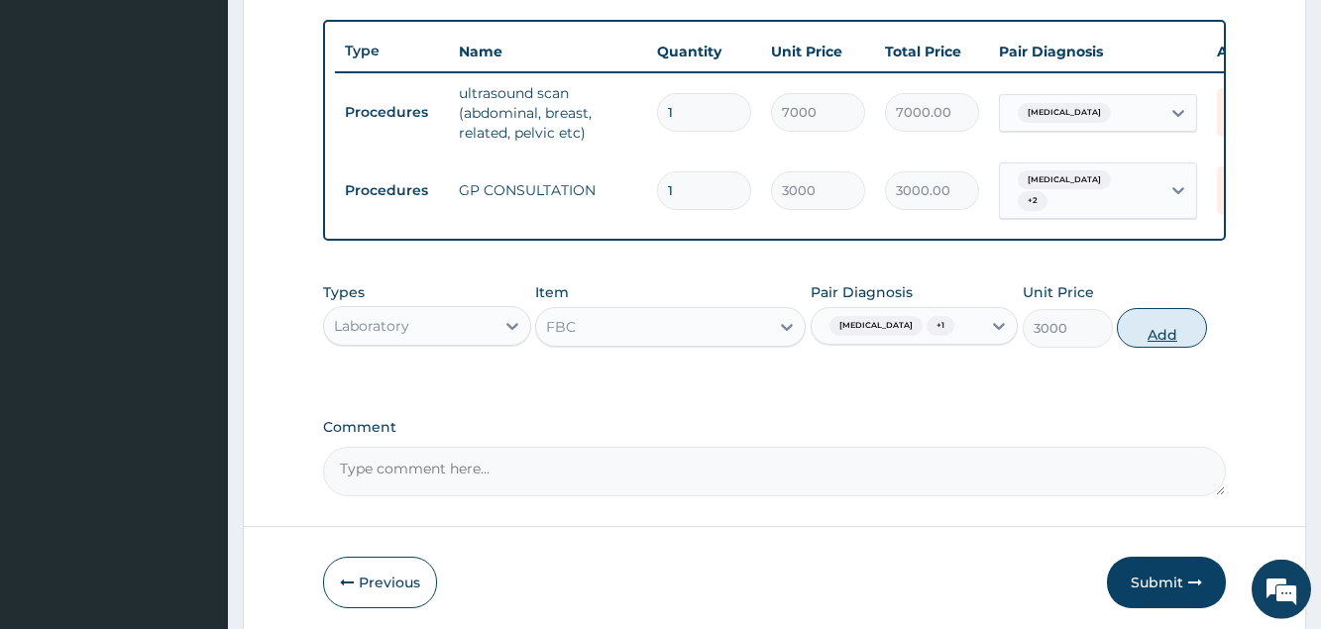
click at [1143, 348] on button "Add" at bounding box center [1162, 328] width 90 height 40
type input "0"
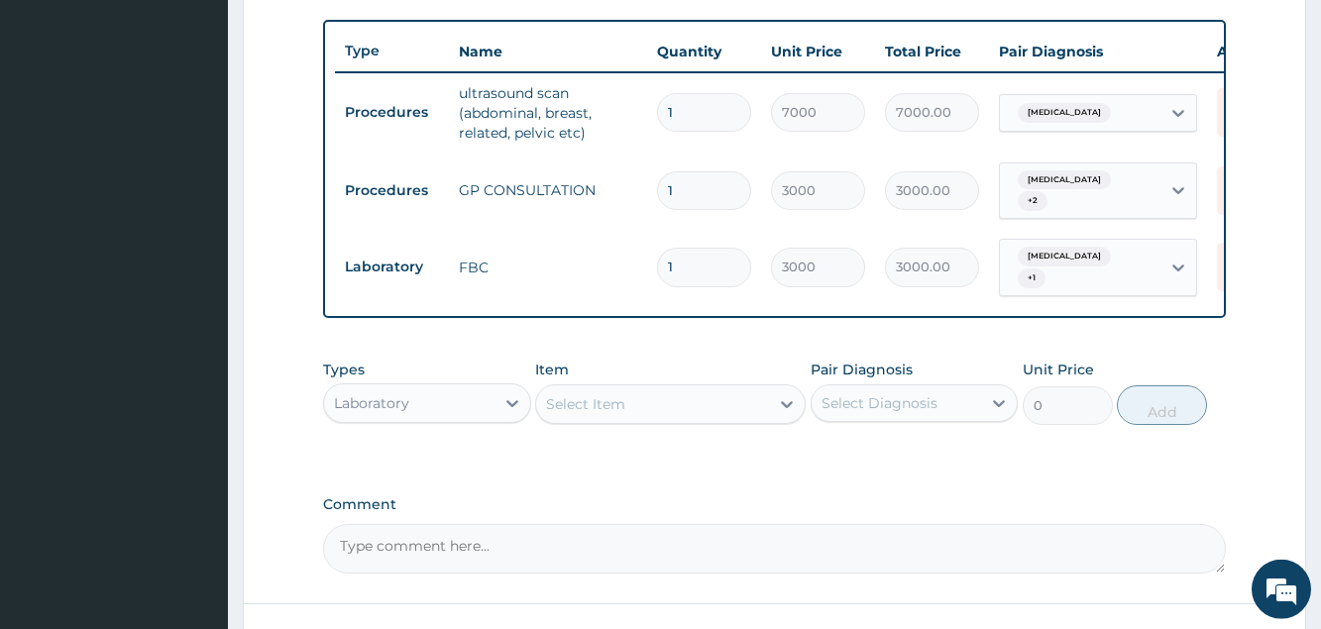
click at [636, 403] on div "Select Item" at bounding box center [652, 404] width 233 height 32
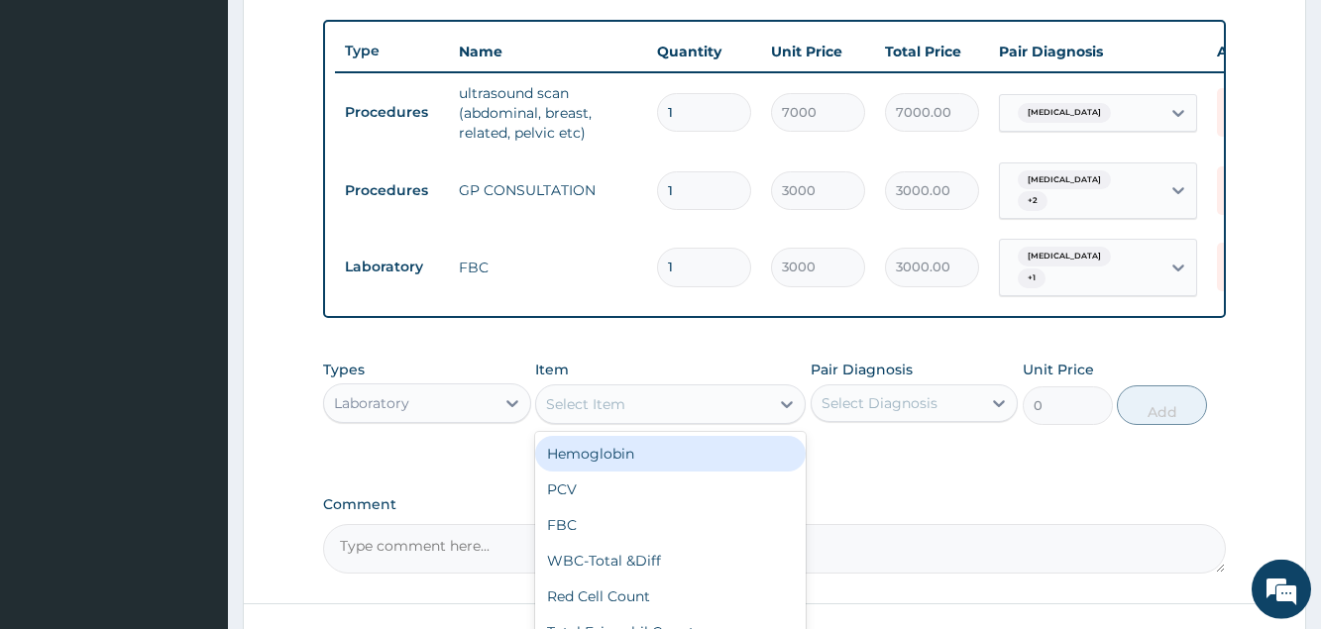
type input "L"
type input "MALARIA"
click at [624, 460] on div "Malaria Parasite" at bounding box center [670, 454] width 271 height 36
type input "1000"
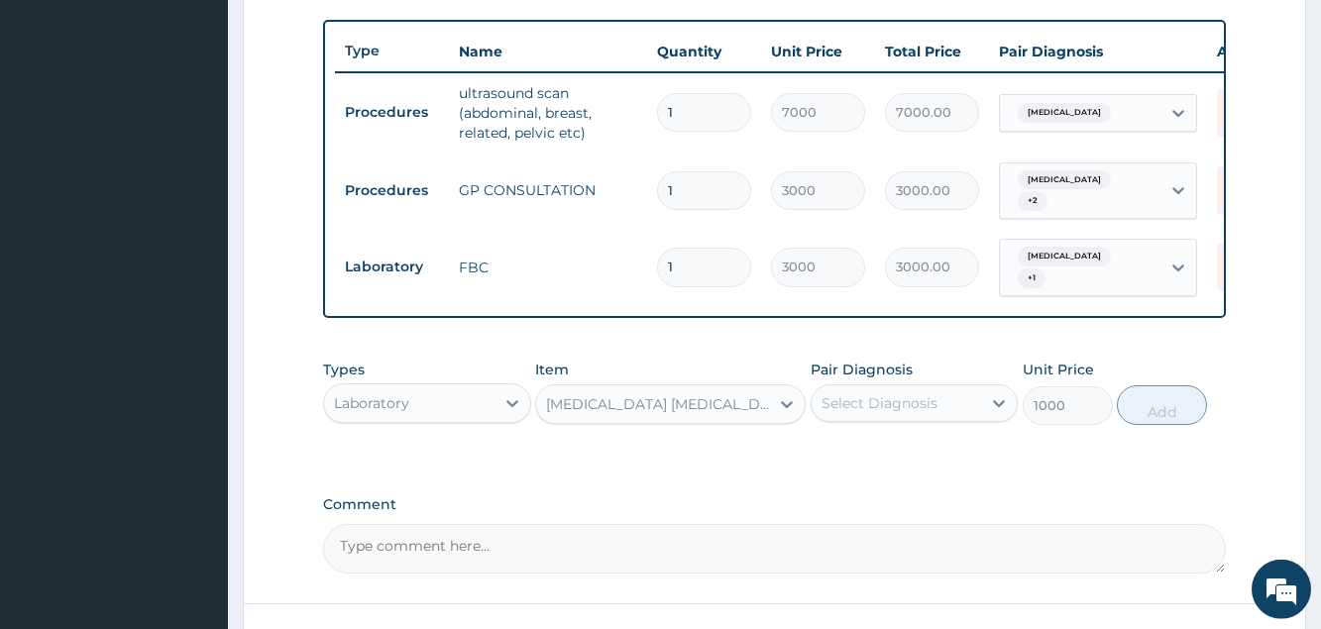
click at [870, 397] on div "Select Diagnosis" at bounding box center [880, 403] width 116 height 20
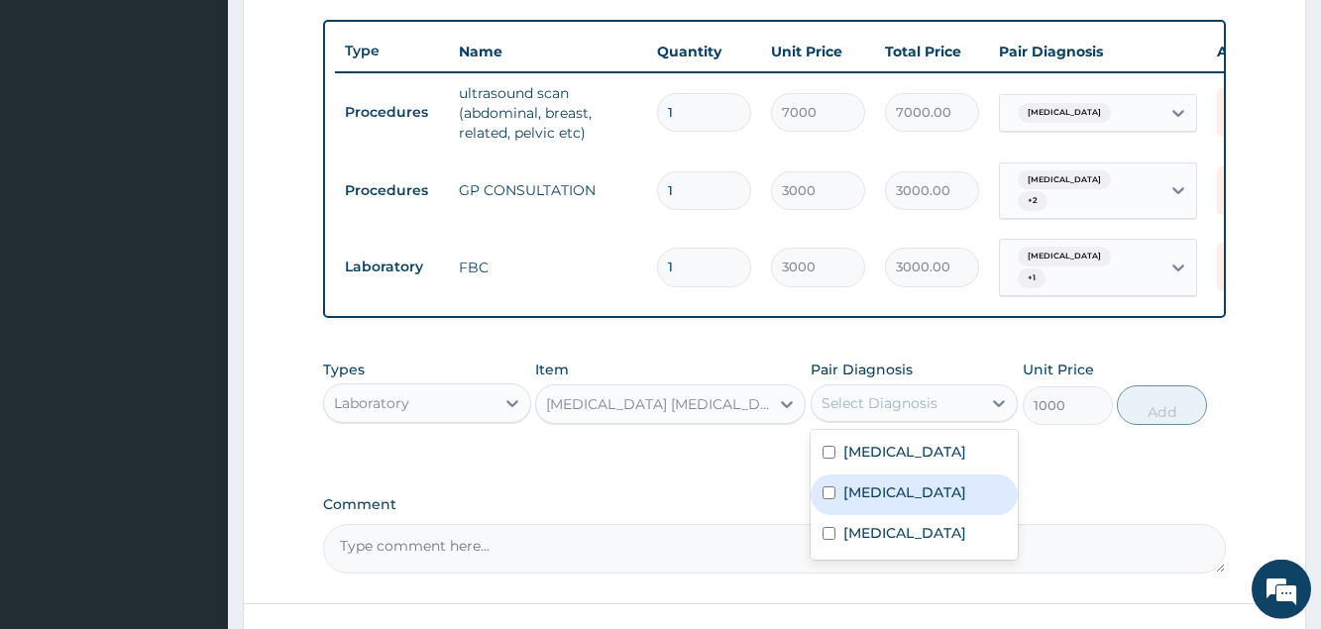
click at [894, 500] on label "Malaria, unspecified" at bounding box center [904, 493] width 123 height 20
checkbox input "true"
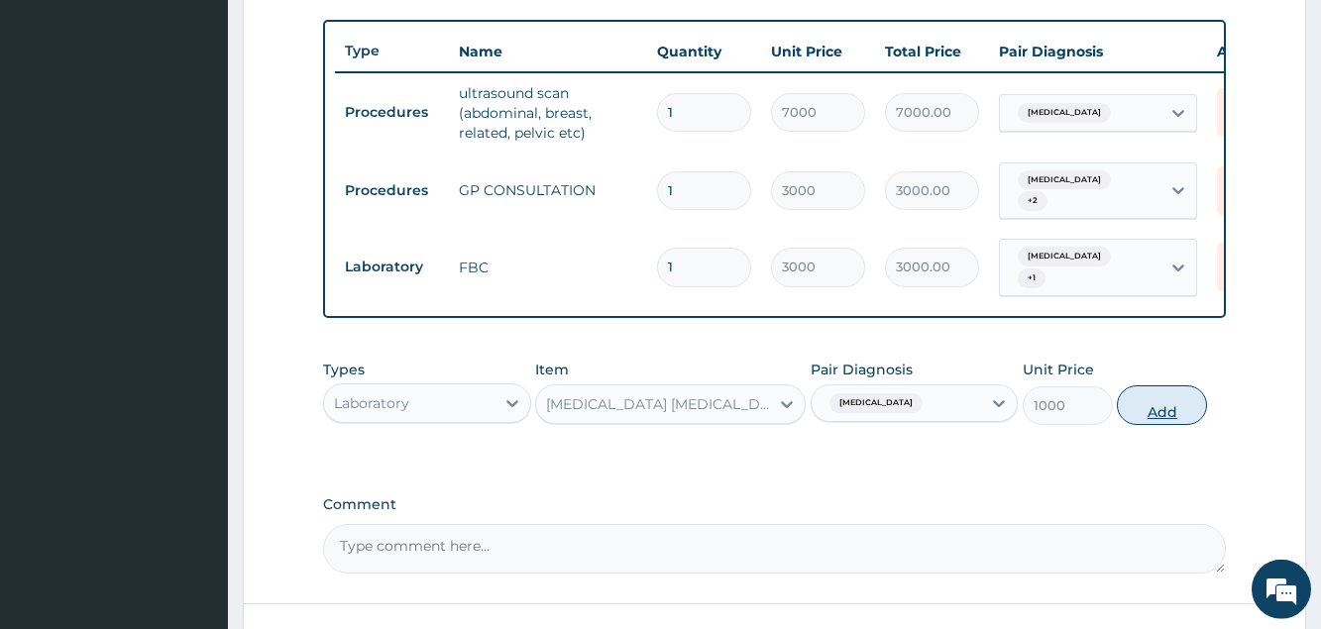
click at [1169, 420] on button "Add" at bounding box center [1162, 405] width 90 height 40
type input "0"
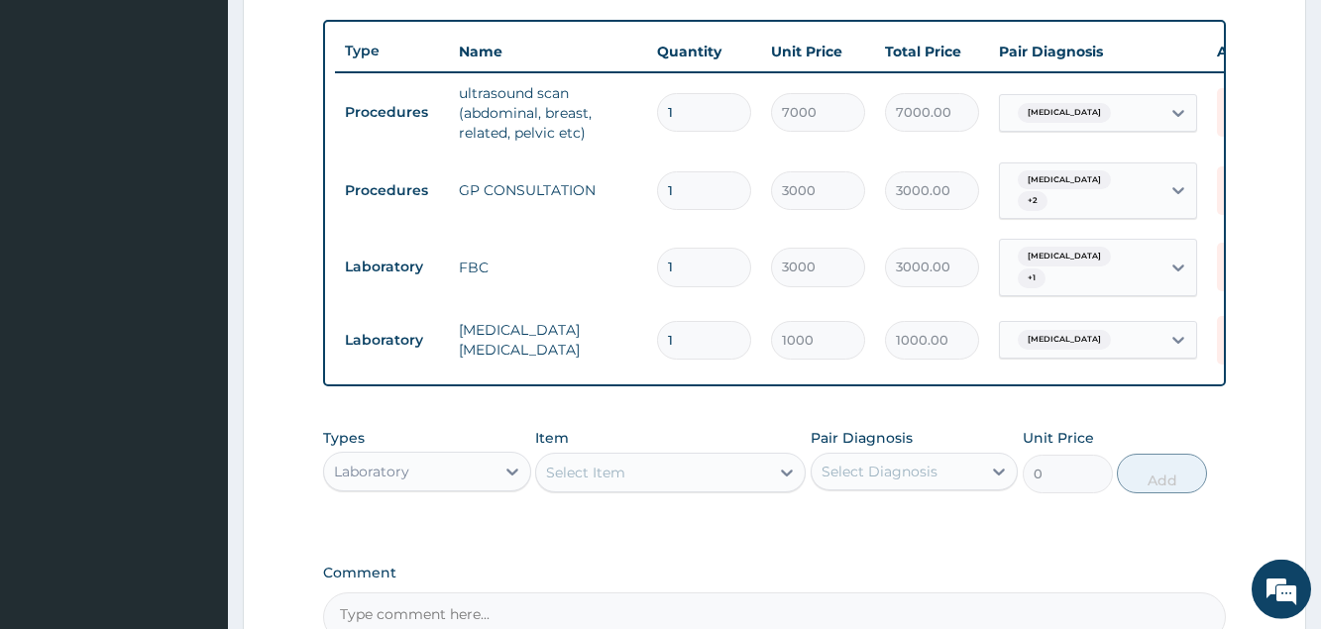
click at [469, 473] on div "Laboratory" at bounding box center [408, 472] width 169 height 32
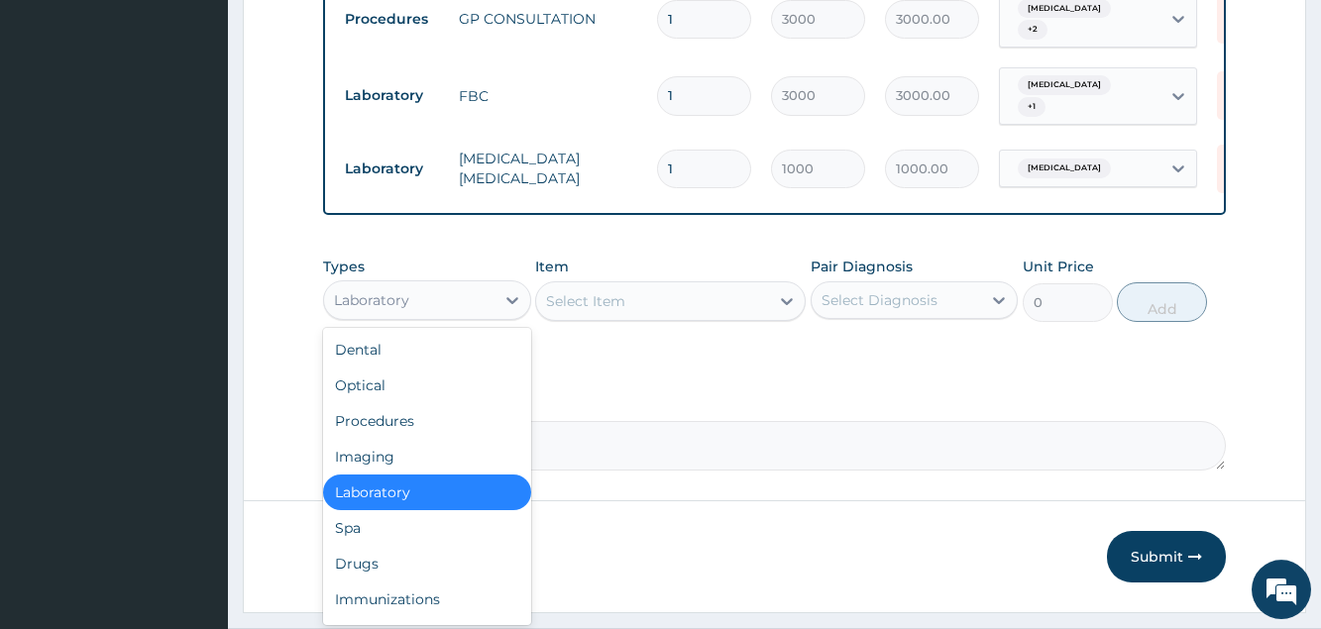
scroll to position [920, 0]
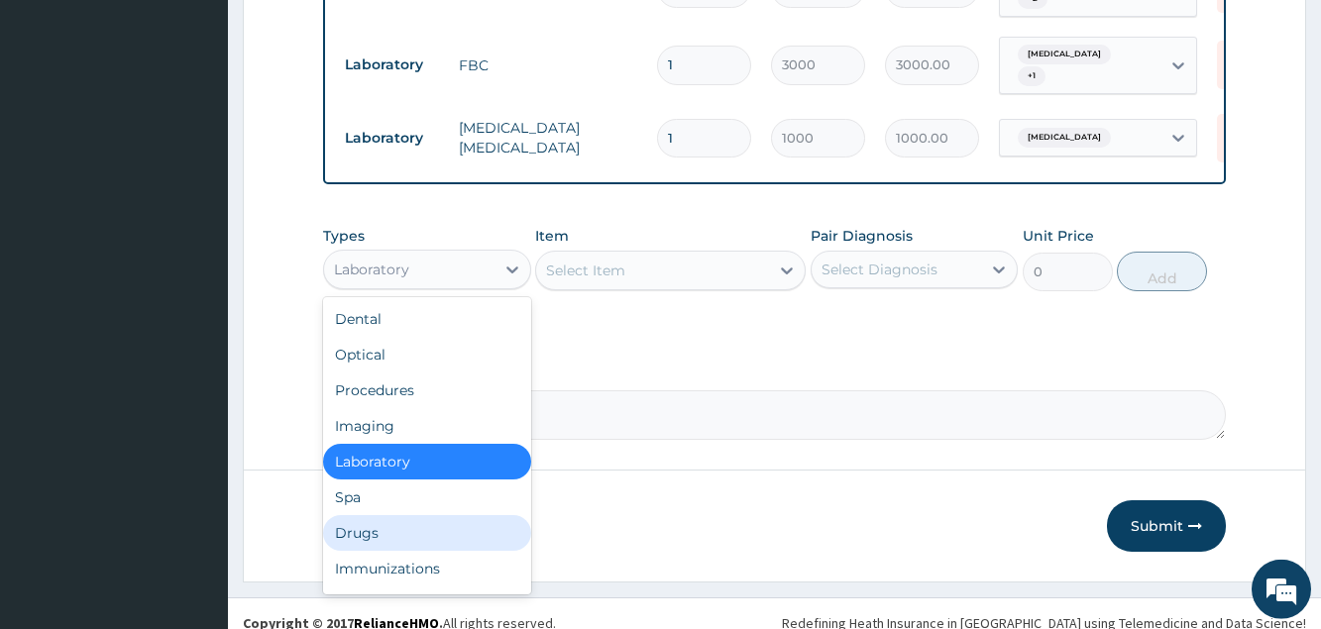
click at [382, 526] on div "Drugs" at bounding box center [426, 533] width 207 height 36
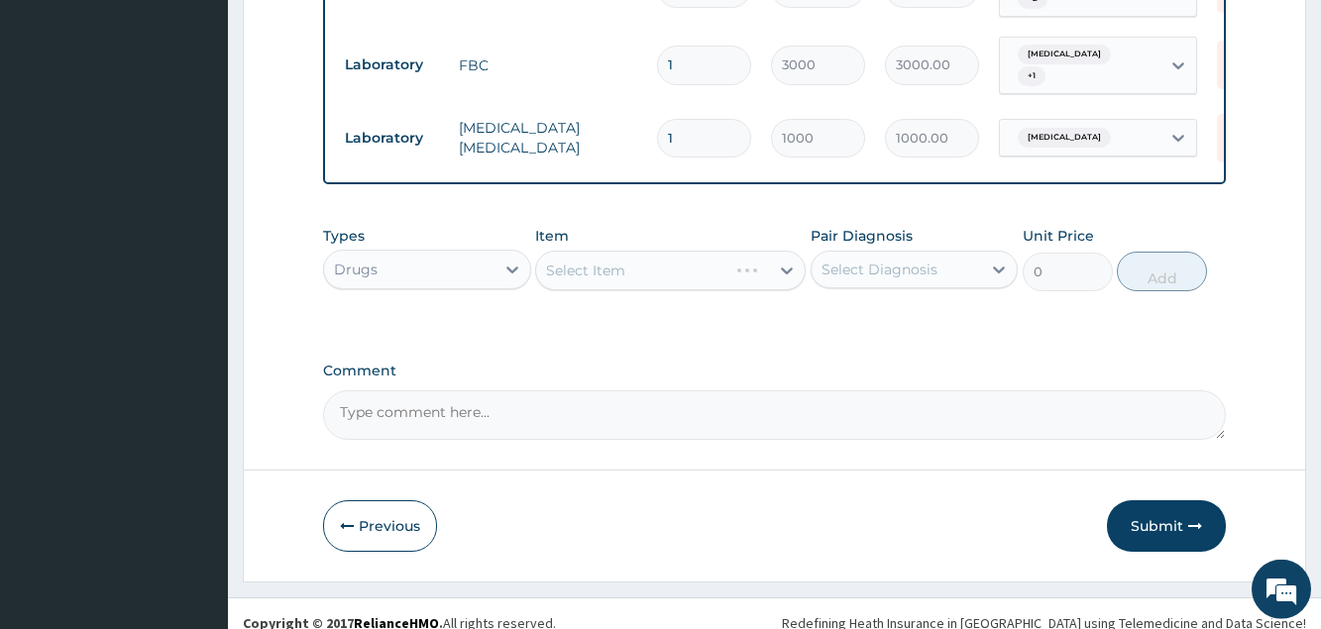
click at [572, 274] on div "Select Item" at bounding box center [670, 271] width 271 height 40
click at [572, 274] on div "Select Item" at bounding box center [585, 271] width 79 height 20
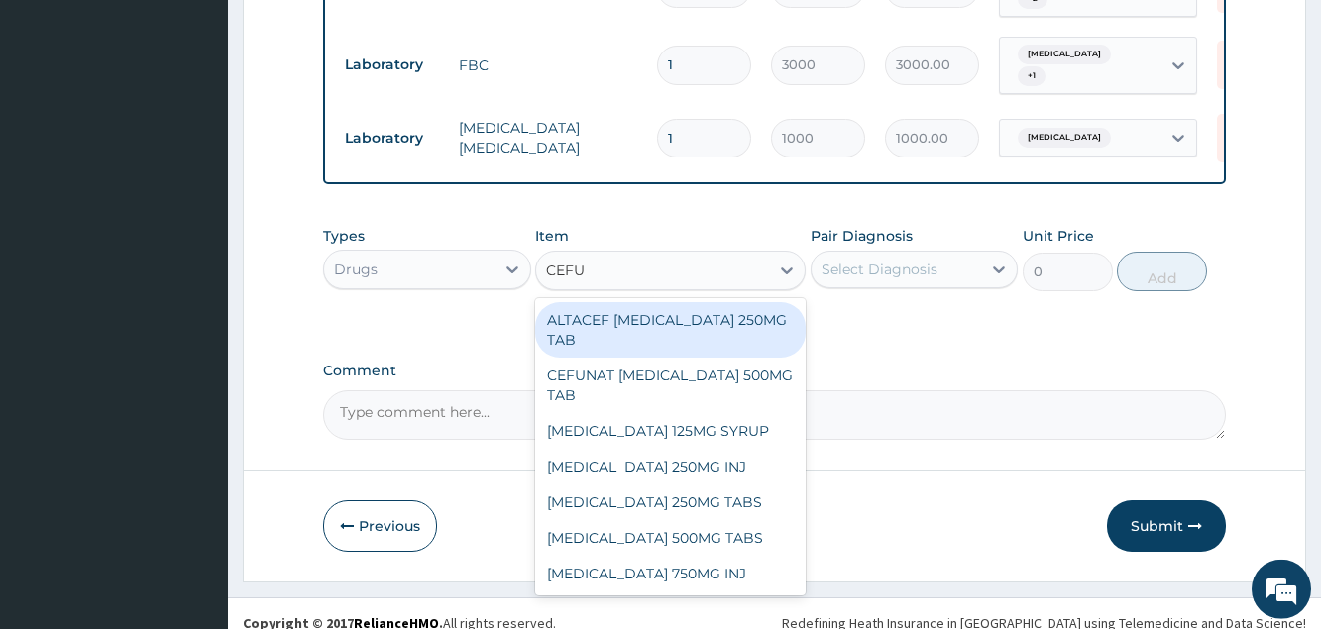
type input "CEFUR"
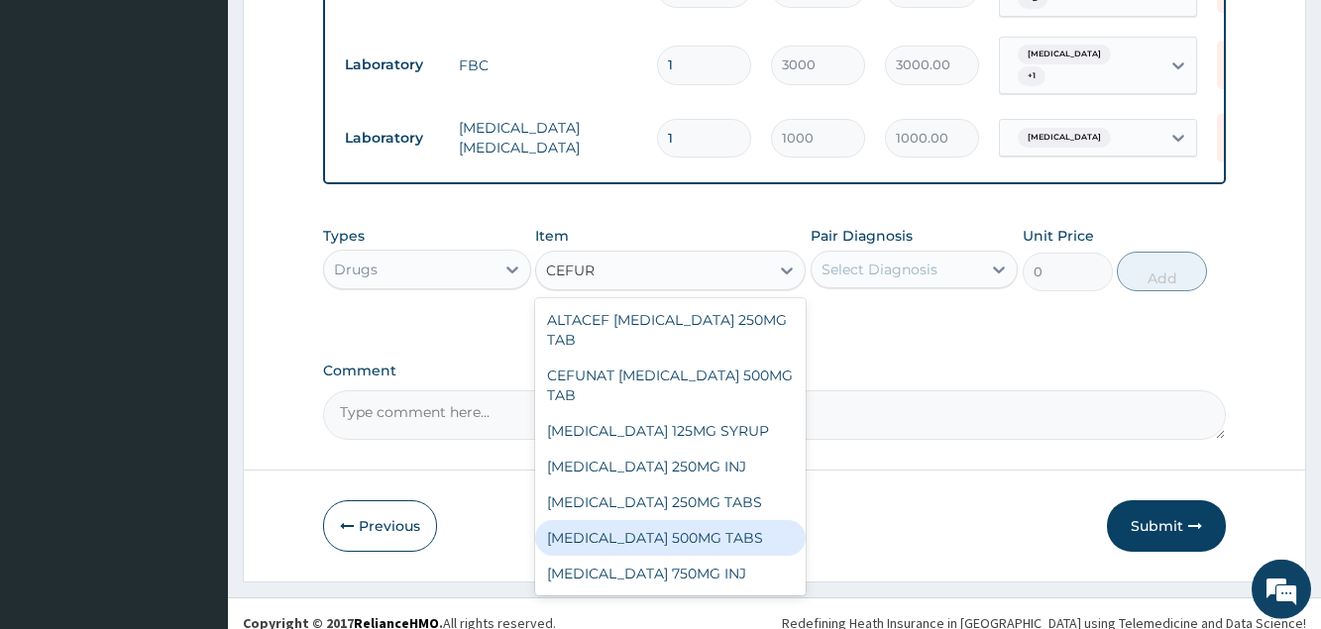
click at [661, 539] on div "CEFUROXIME 500MG TABS" at bounding box center [670, 538] width 271 height 36
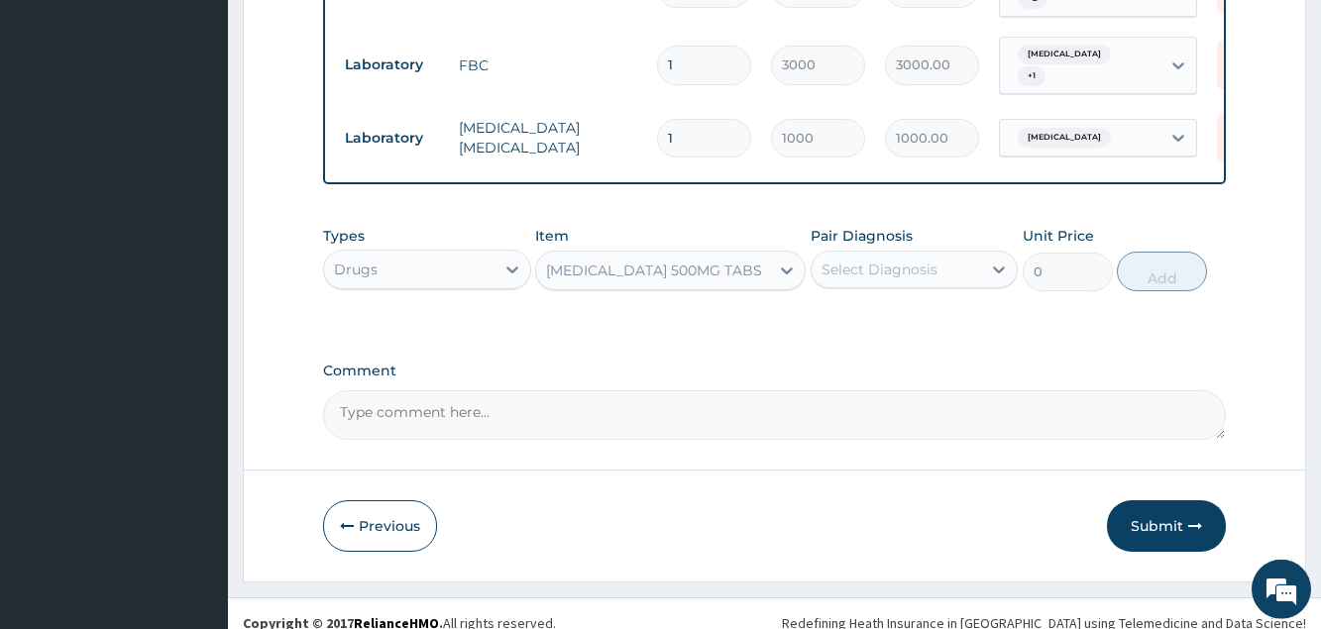
type input "2250"
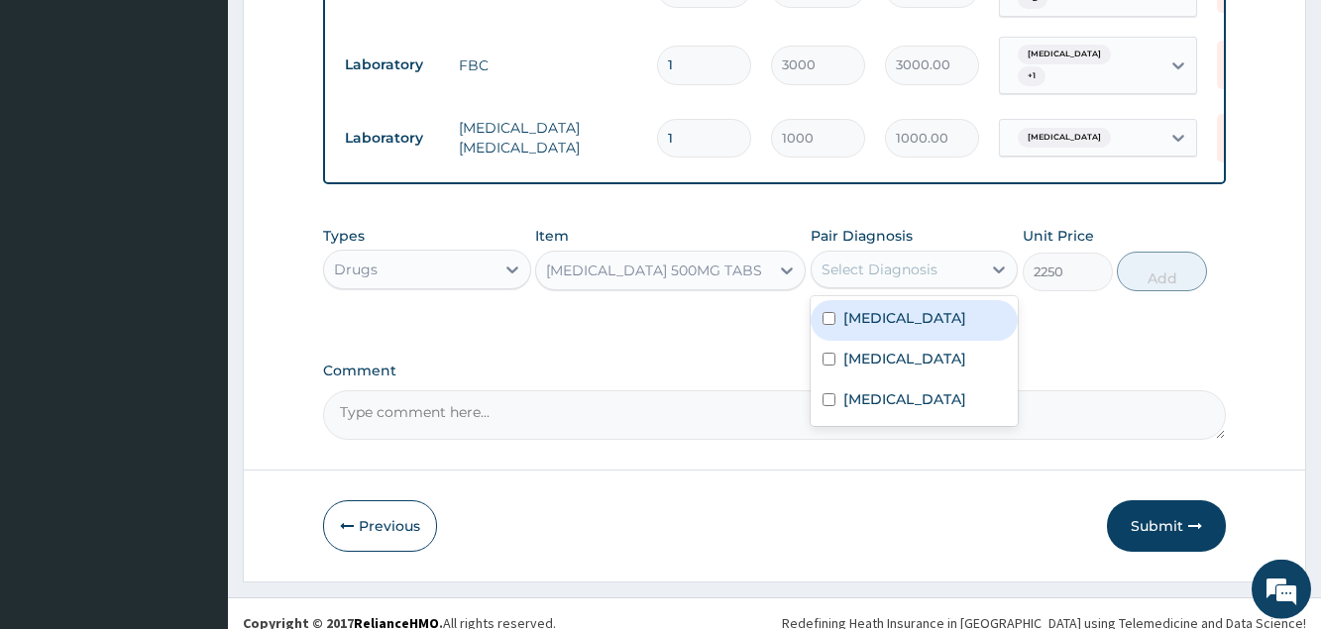
click at [855, 267] on div "Select Diagnosis" at bounding box center [880, 270] width 116 height 20
click at [875, 327] on label "Appendicitis" at bounding box center [904, 318] width 123 height 20
checkbox input "true"
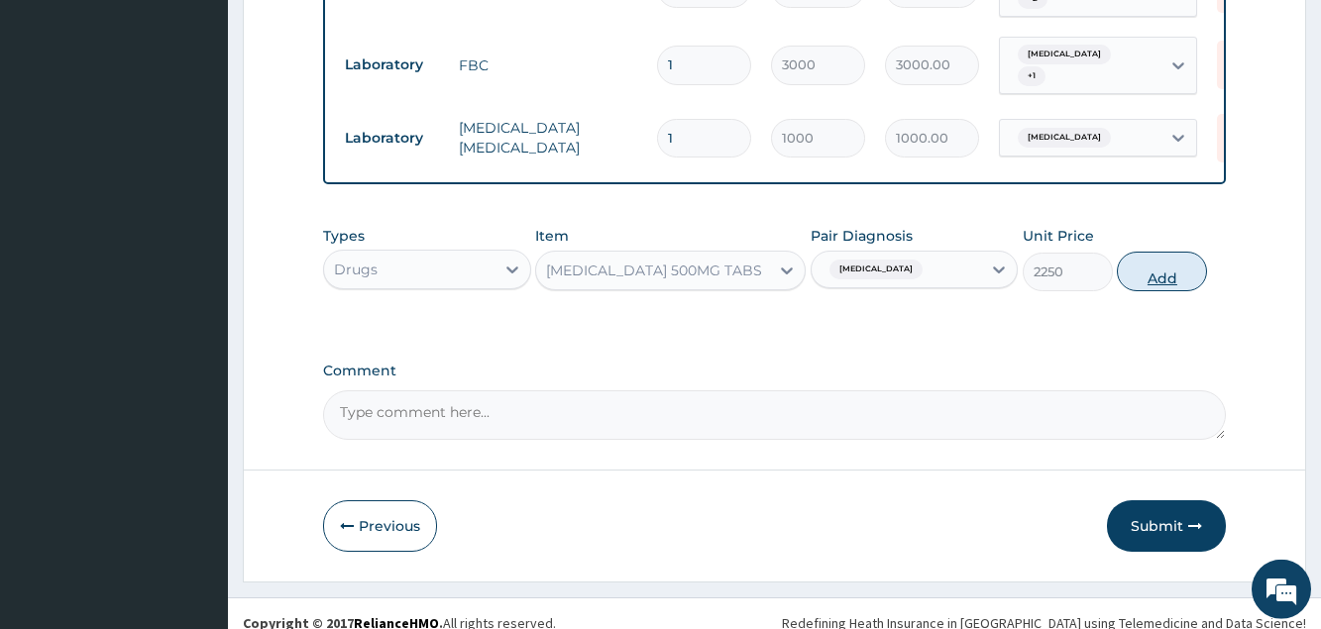
click at [1167, 273] on button "Add" at bounding box center [1162, 272] width 90 height 40
type input "0"
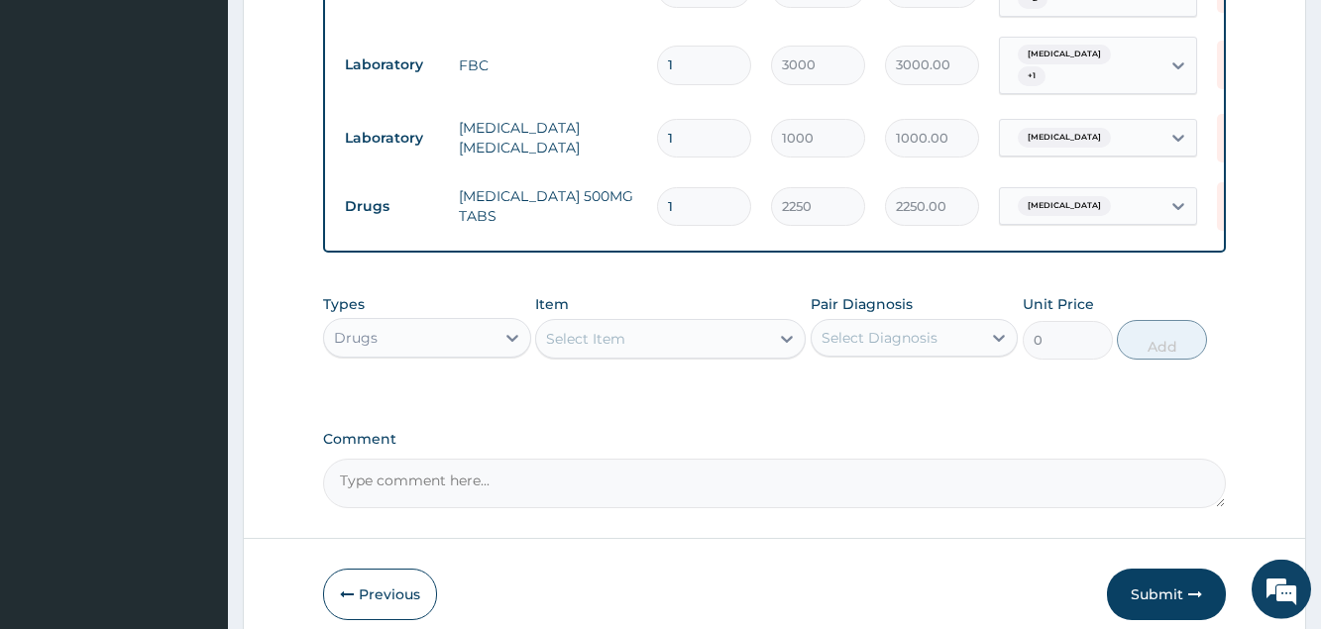
click at [615, 340] on div "Select Item" at bounding box center [585, 339] width 79 height 20
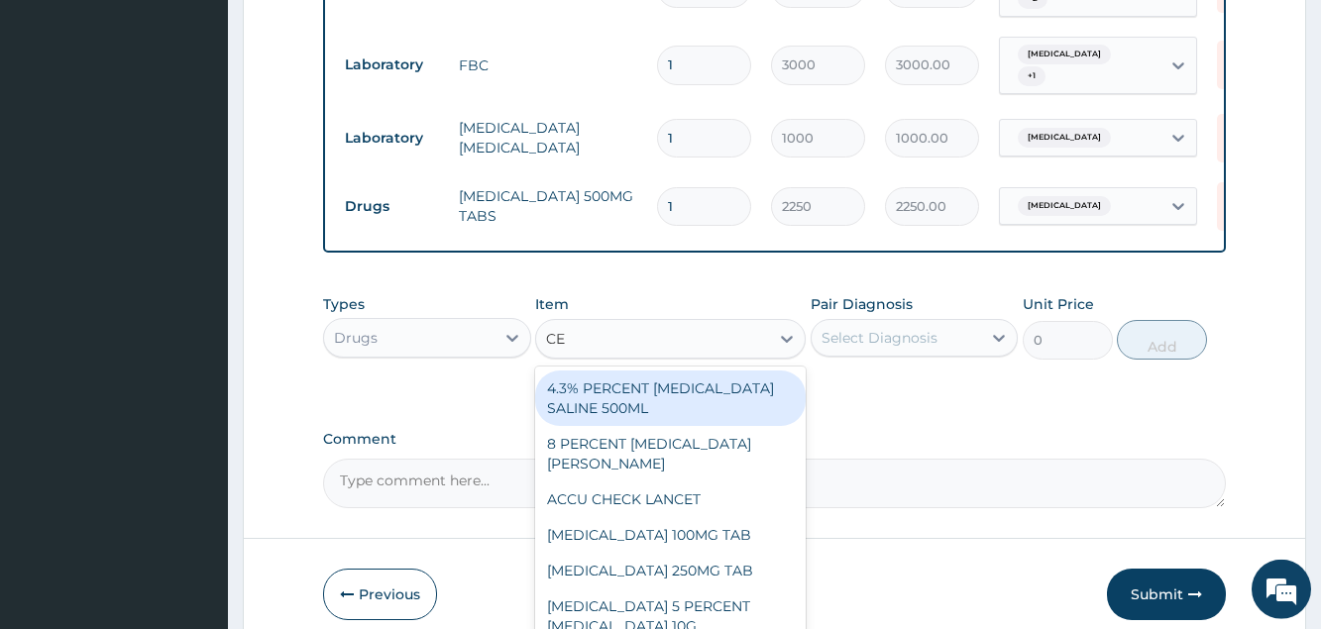
type input "CEL"
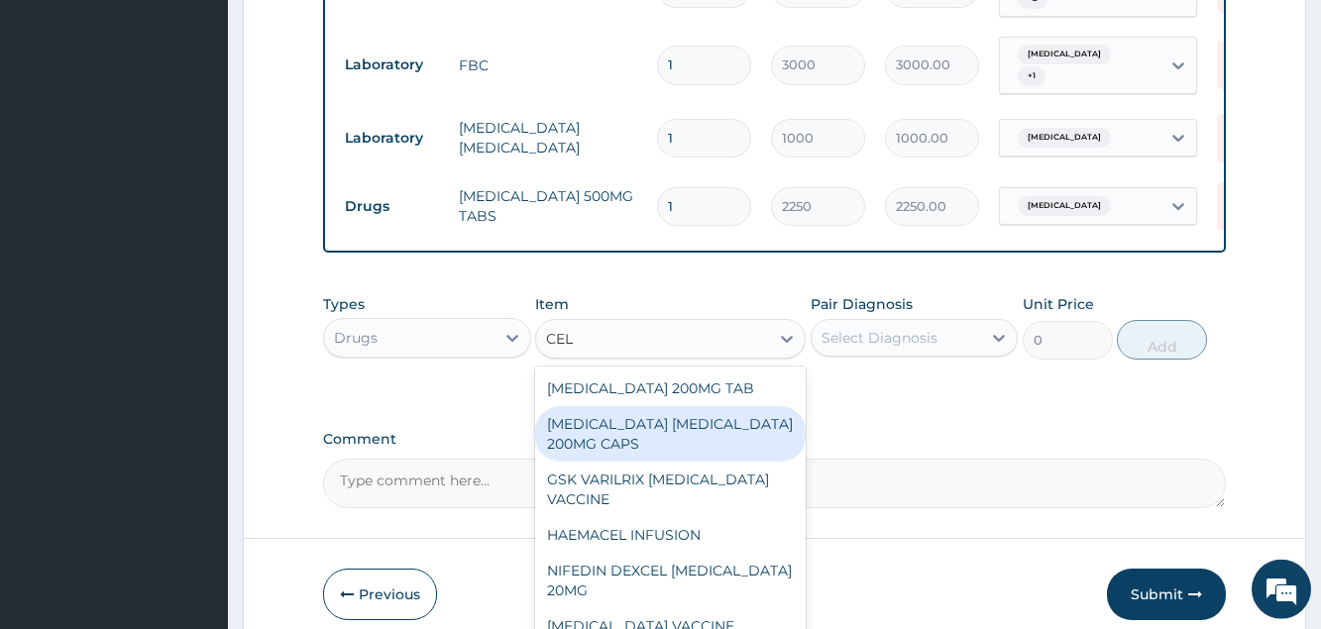
click at [616, 412] on div "CELEBREX CELECOXIB 200MG CAPS" at bounding box center [670, 433] width 271 height 55
type input "300"
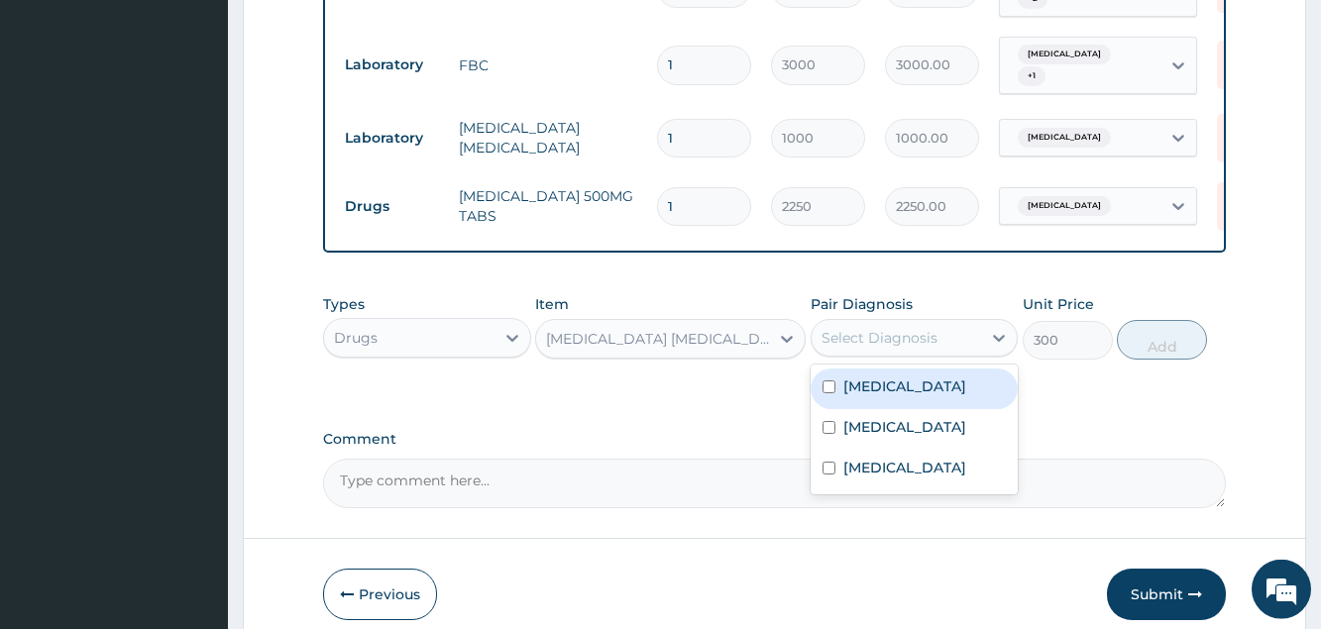
click at [816, 348] on div "Select Diagnosis" at bounding box center [896, 338] width 169 height 32
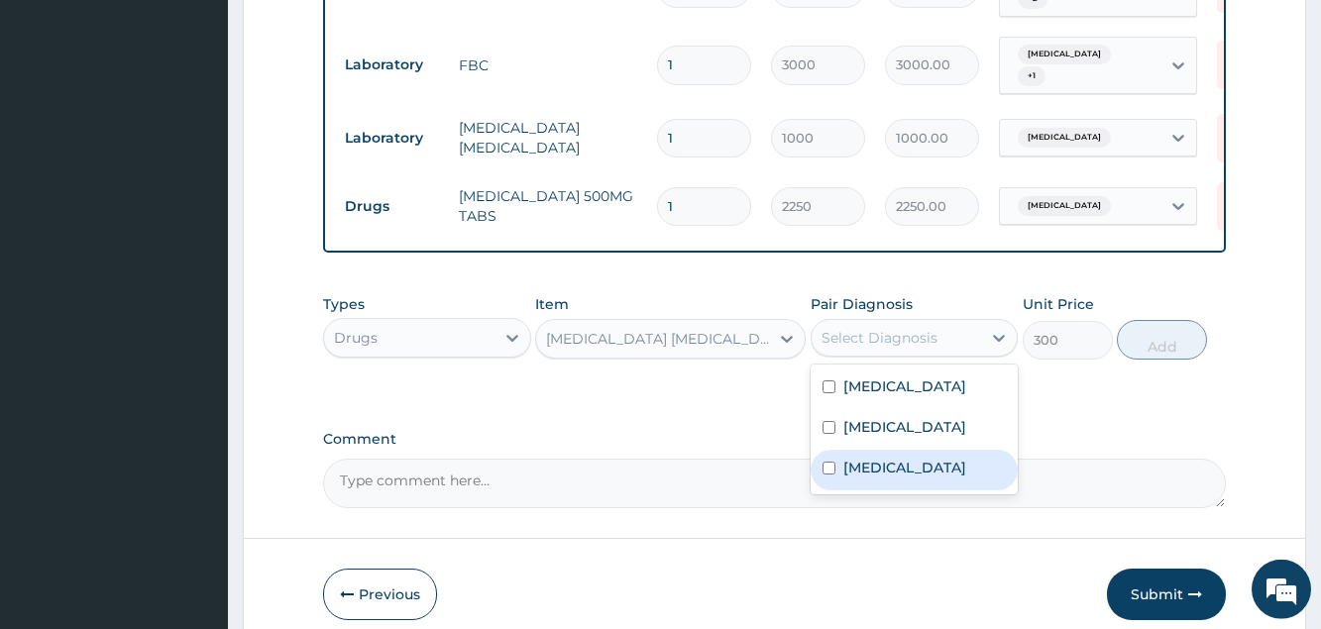
click at [867, 468] on label "Acute abdomen" at bounding box center [904, 468] width 123 height 20
checkbox input "true"
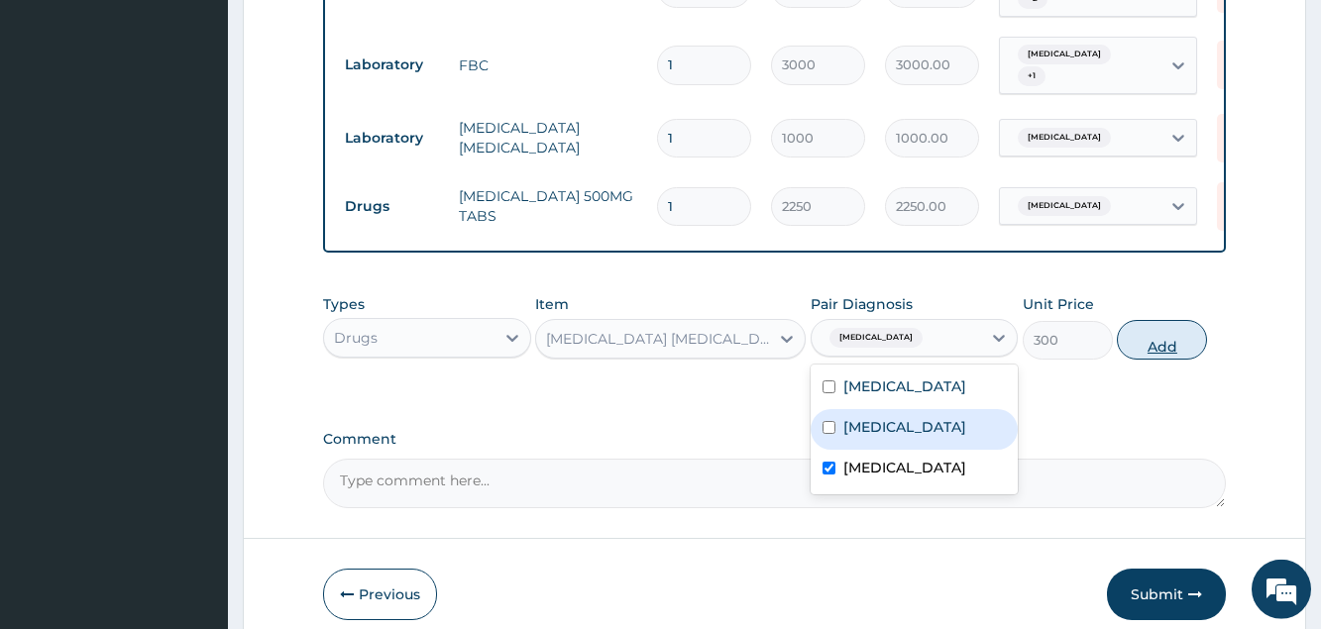
click at [1166, 340] on button "Add" at bounding box center [1162, 340] width 90 height 40
type input "0"
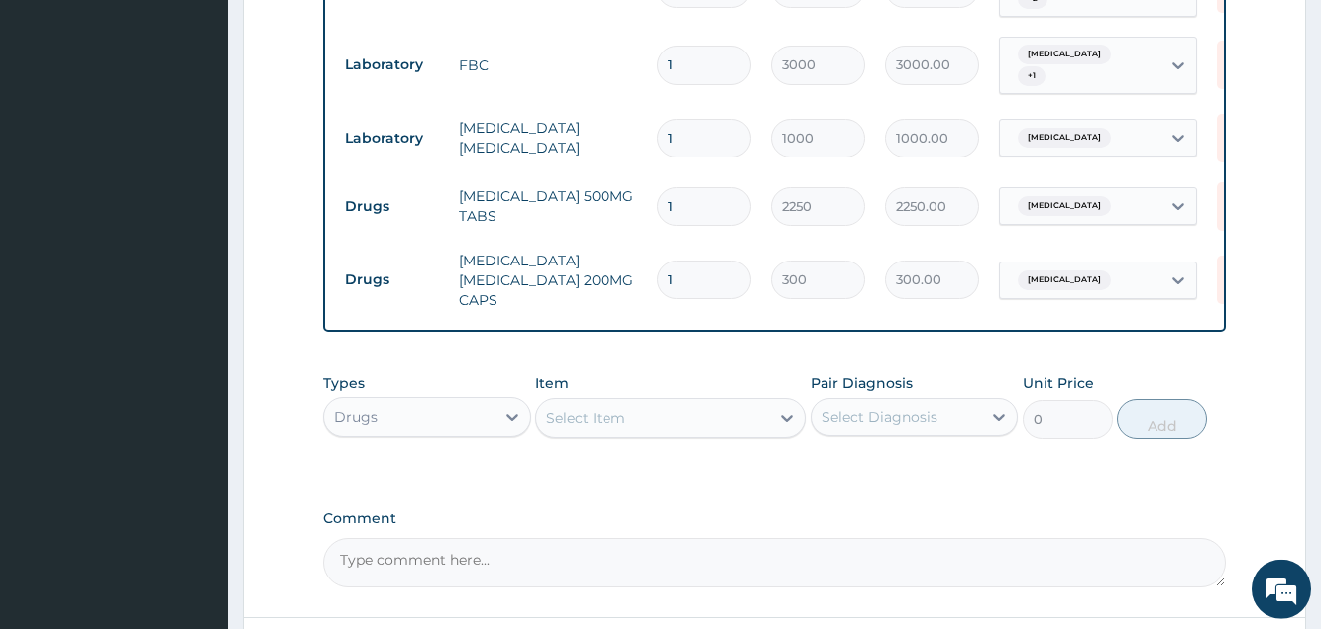
click at [576, 408] on div "Select Item" at bounding box center [585, 418] width 79 height 20
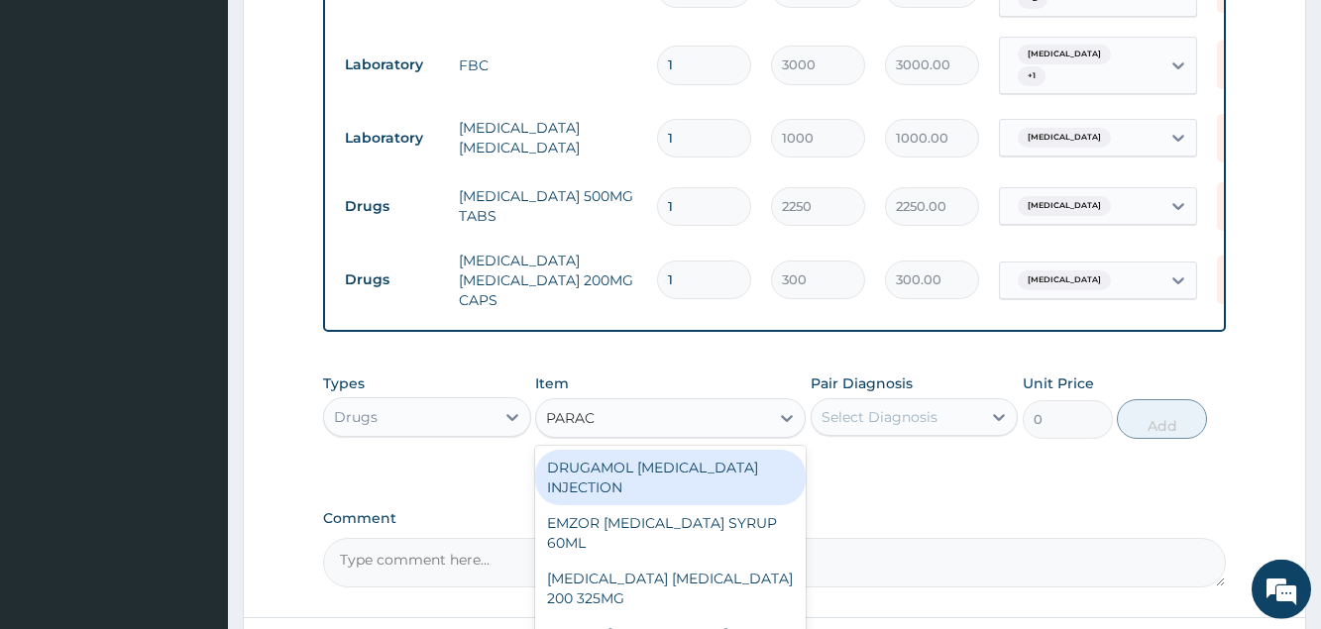
type input "PARACE"
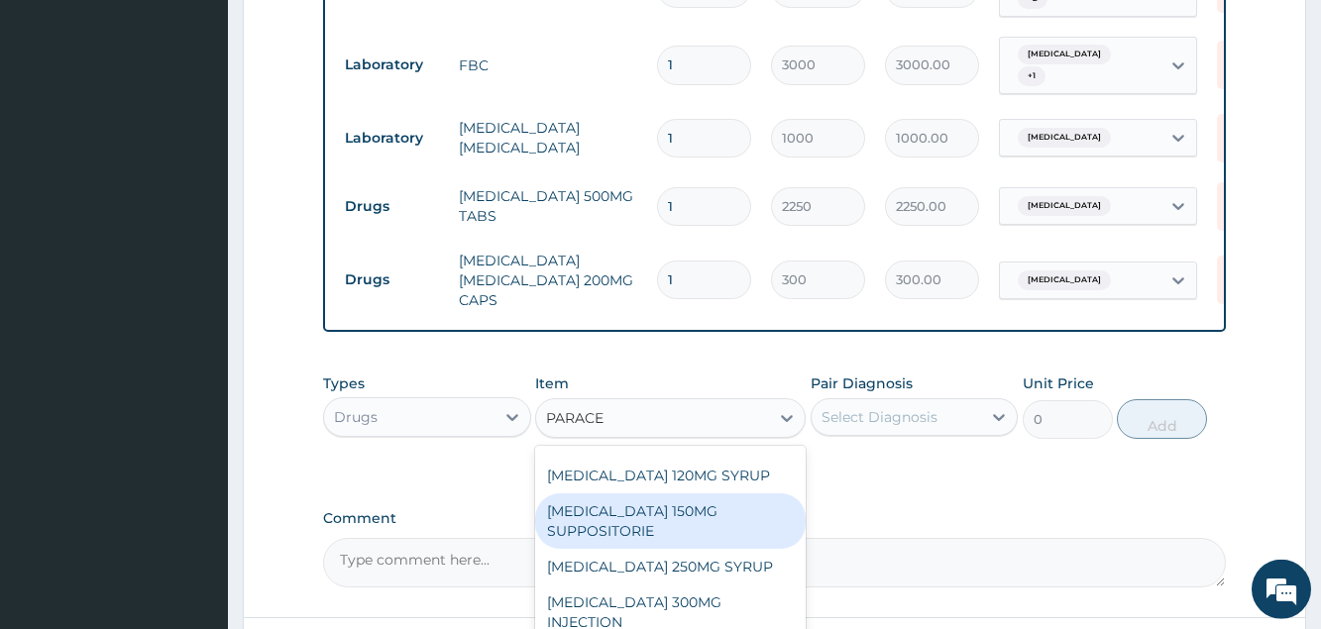
scroll to position [297, 0]
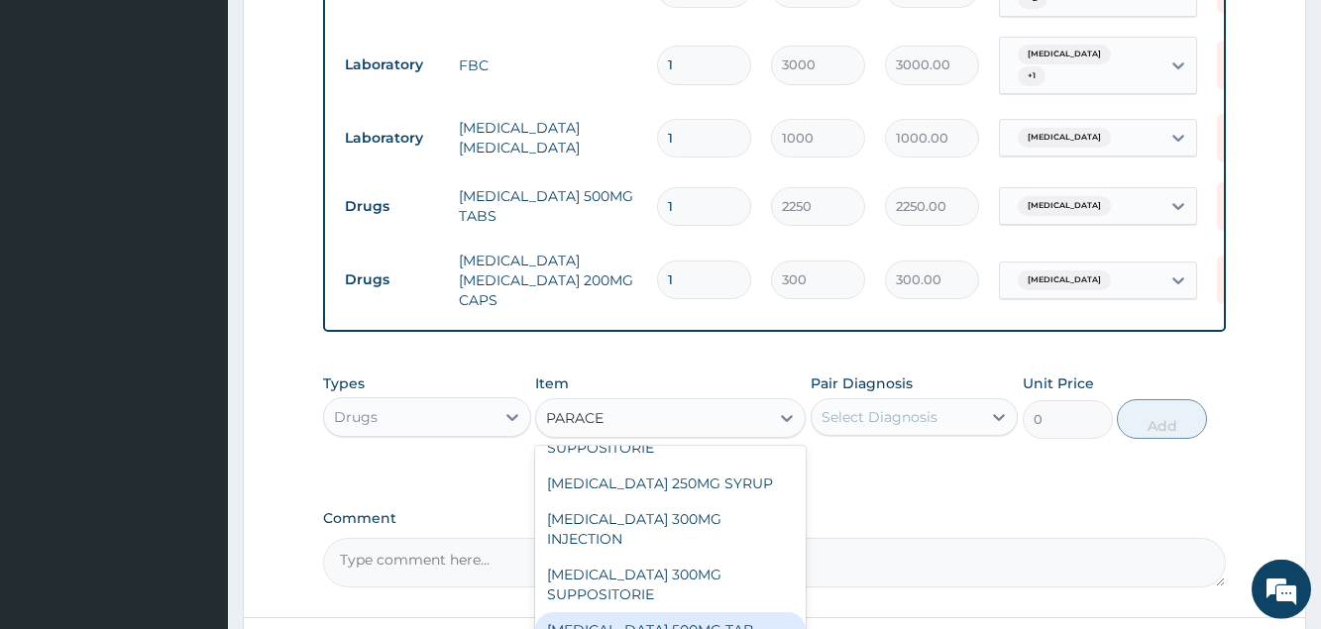
click at [665, 616] on div "PARACETAMOL 500MG TAB" at bounding box center [670, 630] width 271 height 36
type input "20"
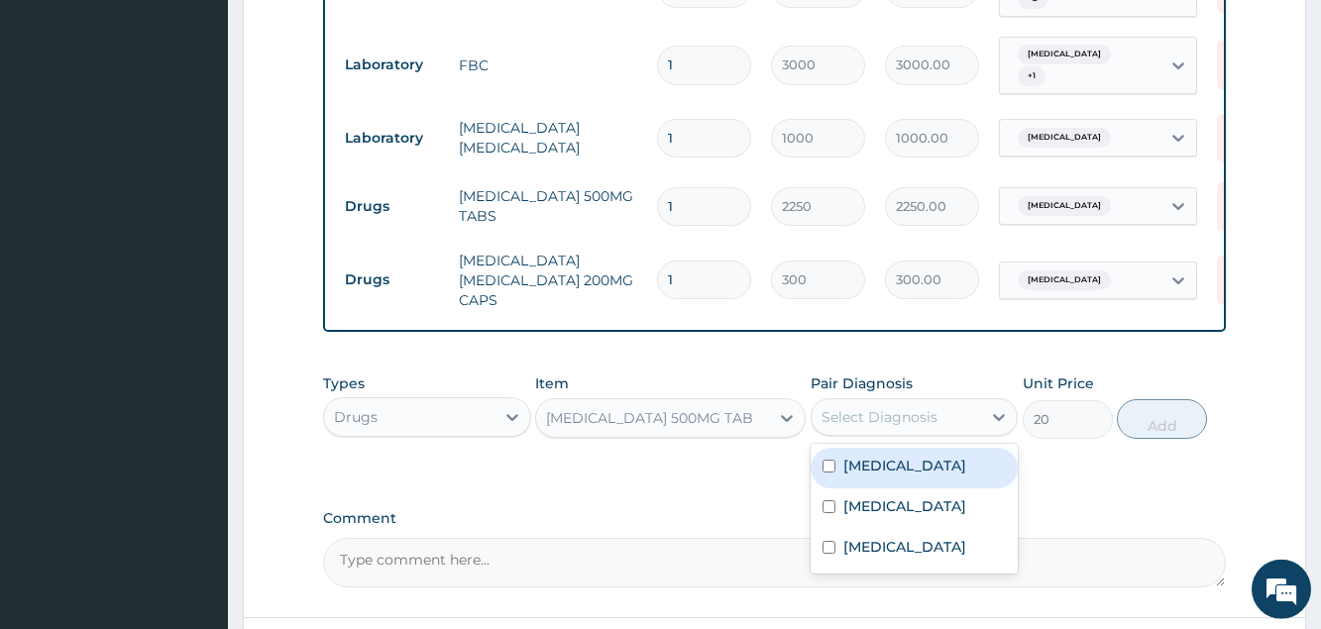
click at [868, 414] on div "Select Diagnosis" at bounding box center [880, 417] width 116 height 20
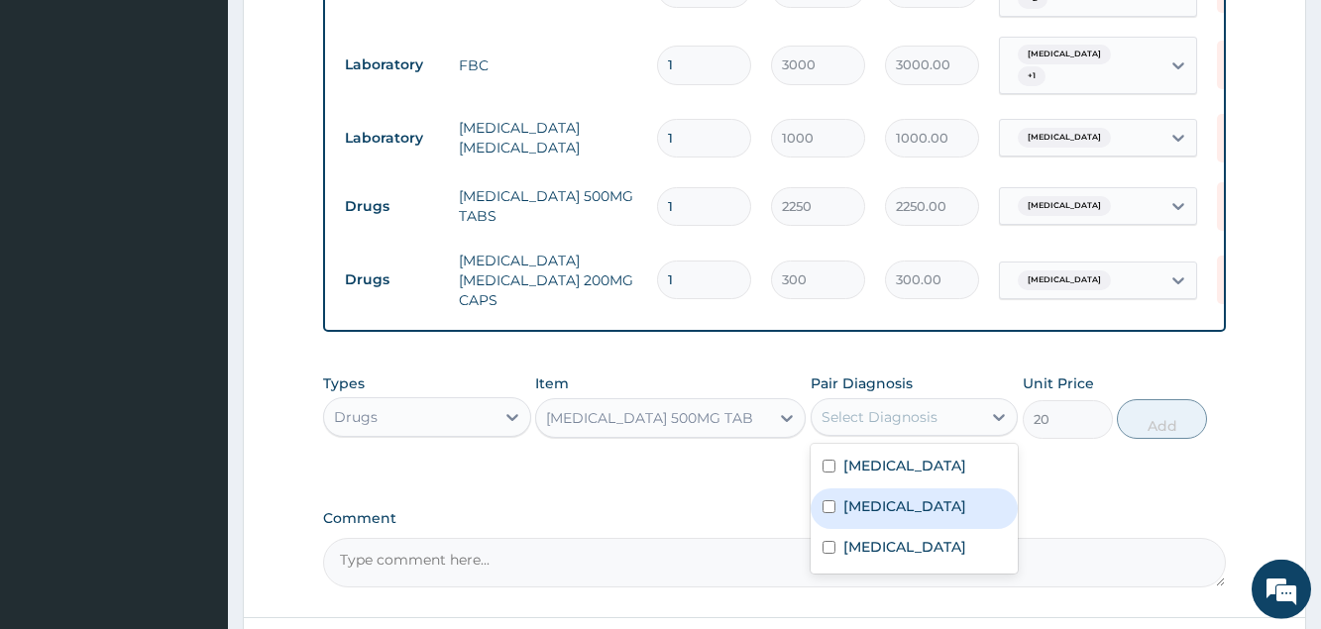
drag, startPoint x: 869, startPoint y: 497, endPoint x: 953, endPoint y: 501, distance: 84.3
click at [870, 498] on label "Malaria, unspecified" at bounding box center [904, 506] width 123 height 20
checkbox input "true"
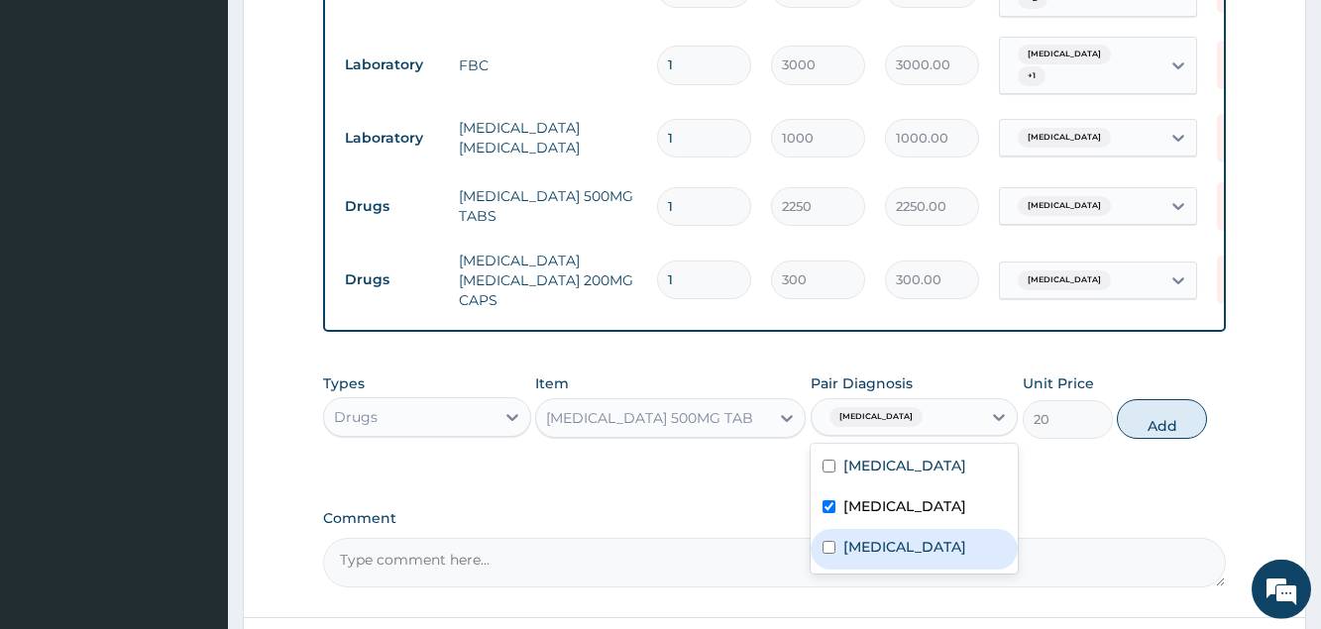
click at [978, 532] on div "Acute abdomen" at bounding box center [914, 549] width 207 height 41
checkbox input "true"
click at [1140, 411] on button "Add" at bounding box center [1162, 419] width 90 height 40
type input "0"
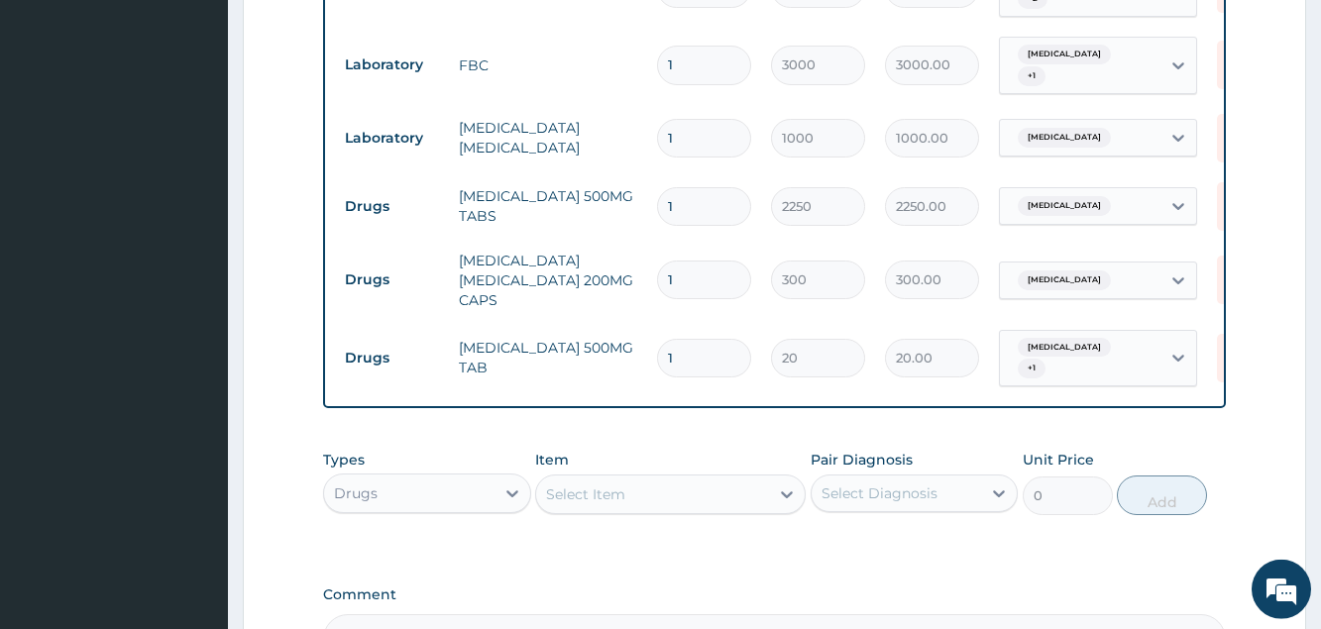
click at [613, 485] on div "Select Item" at bounding box center [585, 495] width 79 height 20
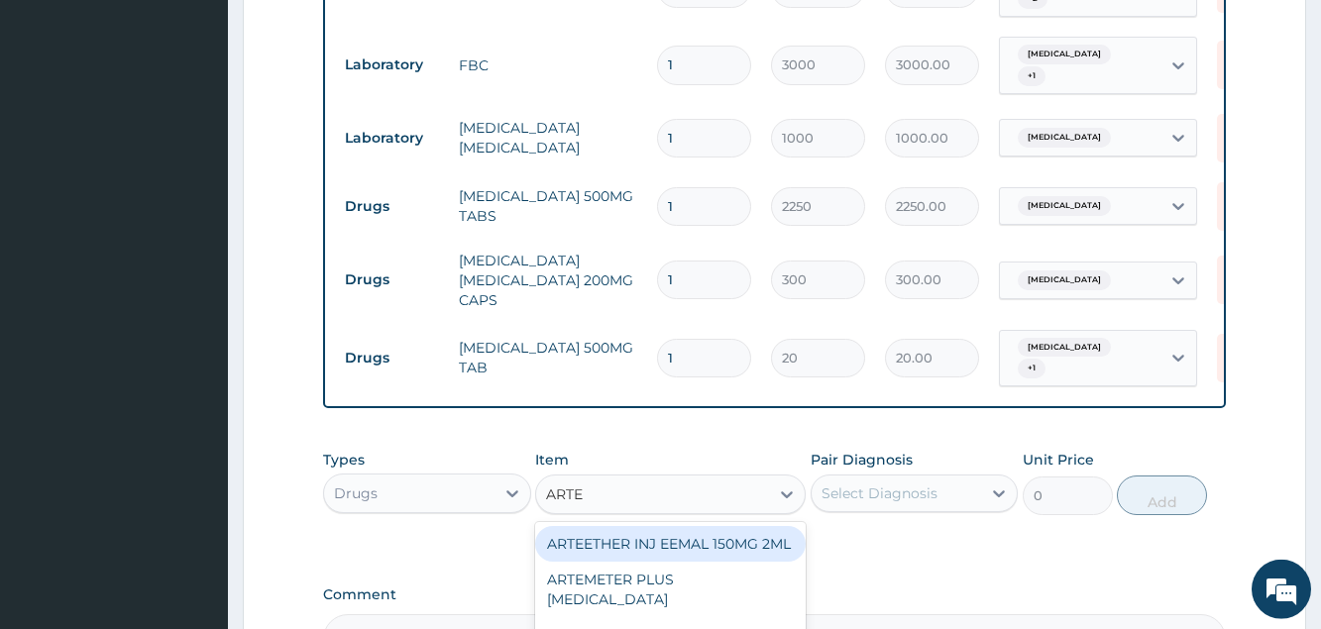
type input "ARTEM"
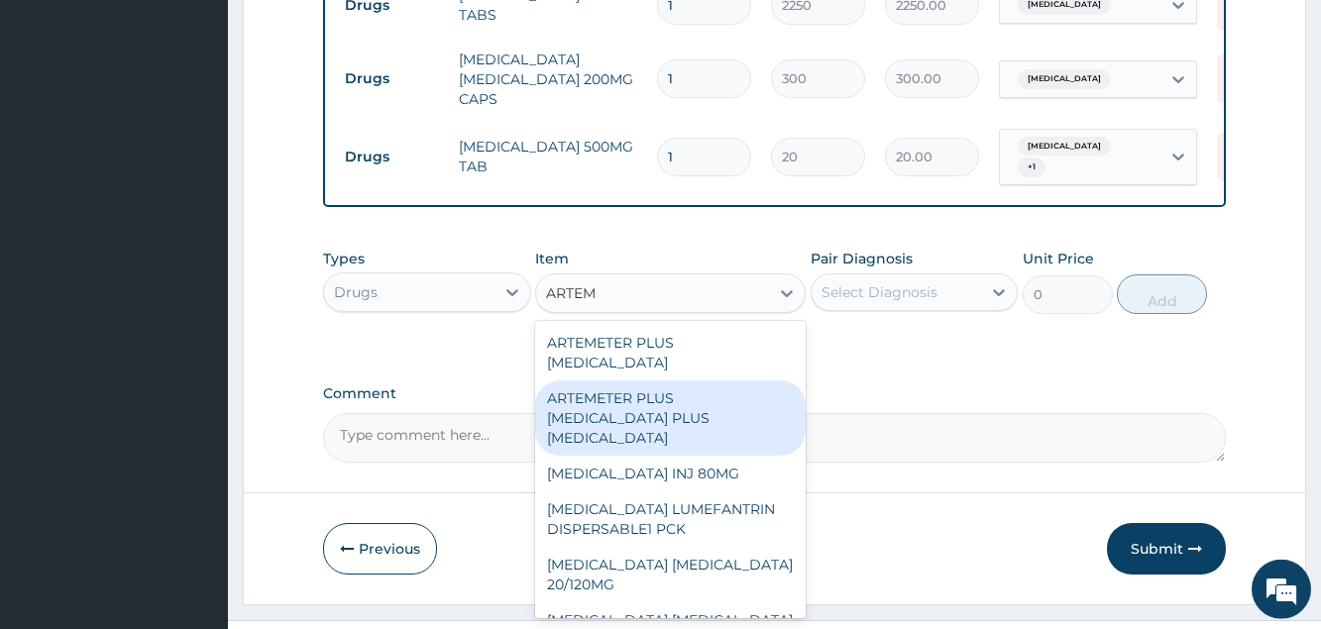
scroll to position [1122, 0]
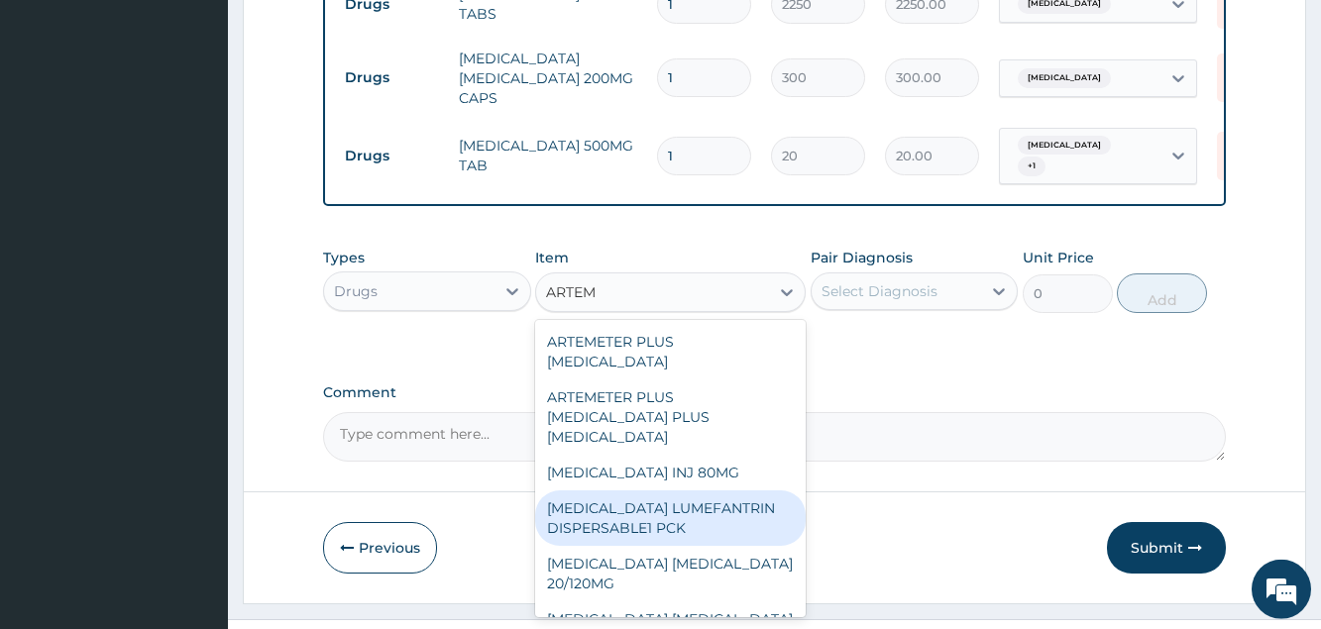
click at [701, 491] on div "ARTEMETHER LUMEFANTRIN DISPERSABLE1 PCK" at bounding box center [670, 518] width 271 height 55
type input "1200"
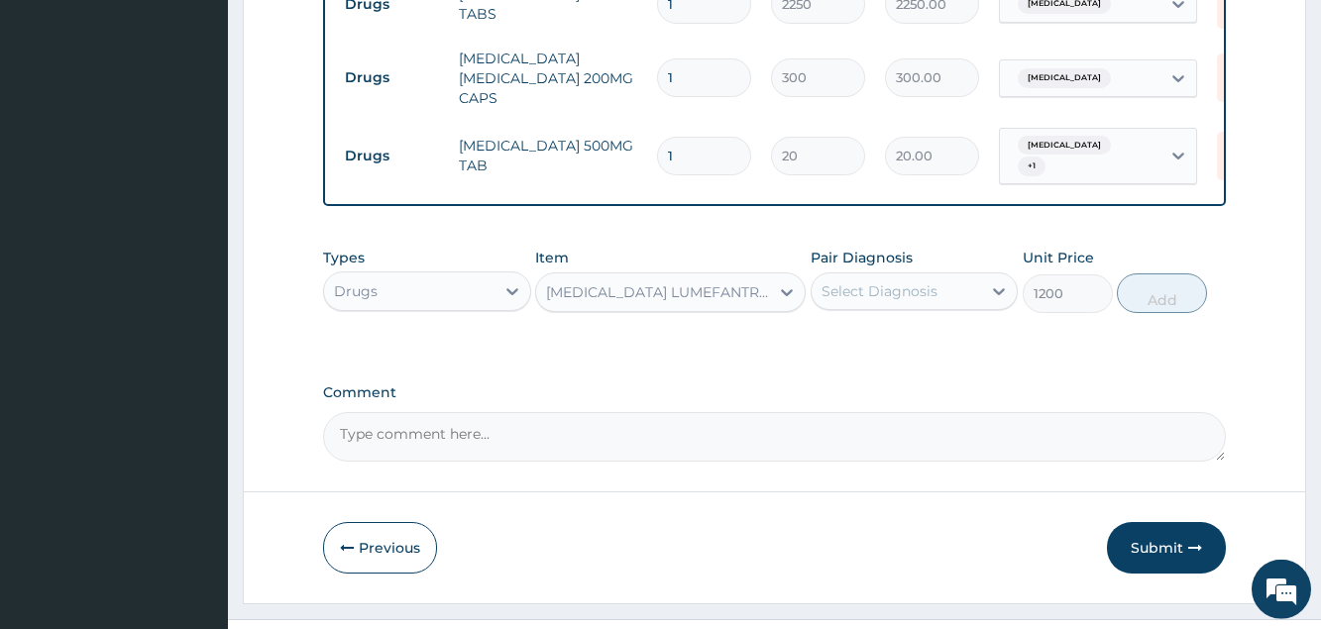
click at [840, 281] on div "Select Diagnosis" at bounding box center [880, 291] width 116 height 20
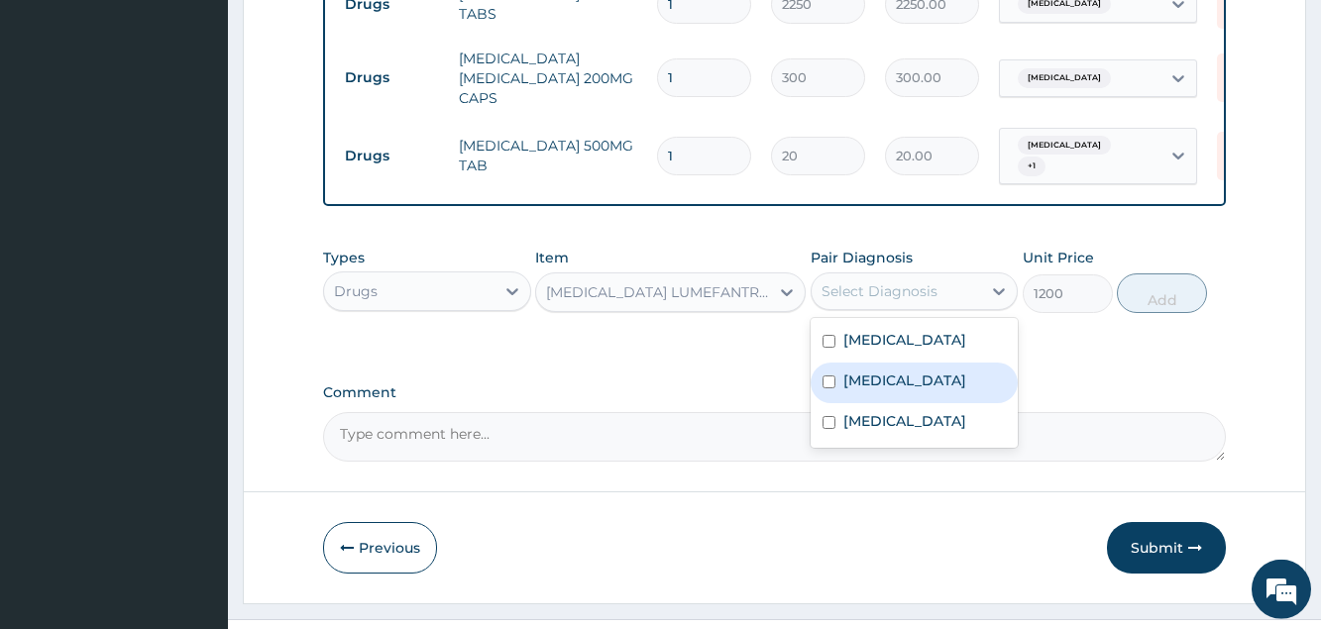
click at [861, 372] on label "Malaria, unspecified" at bounding box center [904, 381] width 123 height 20
checkbox input "true"
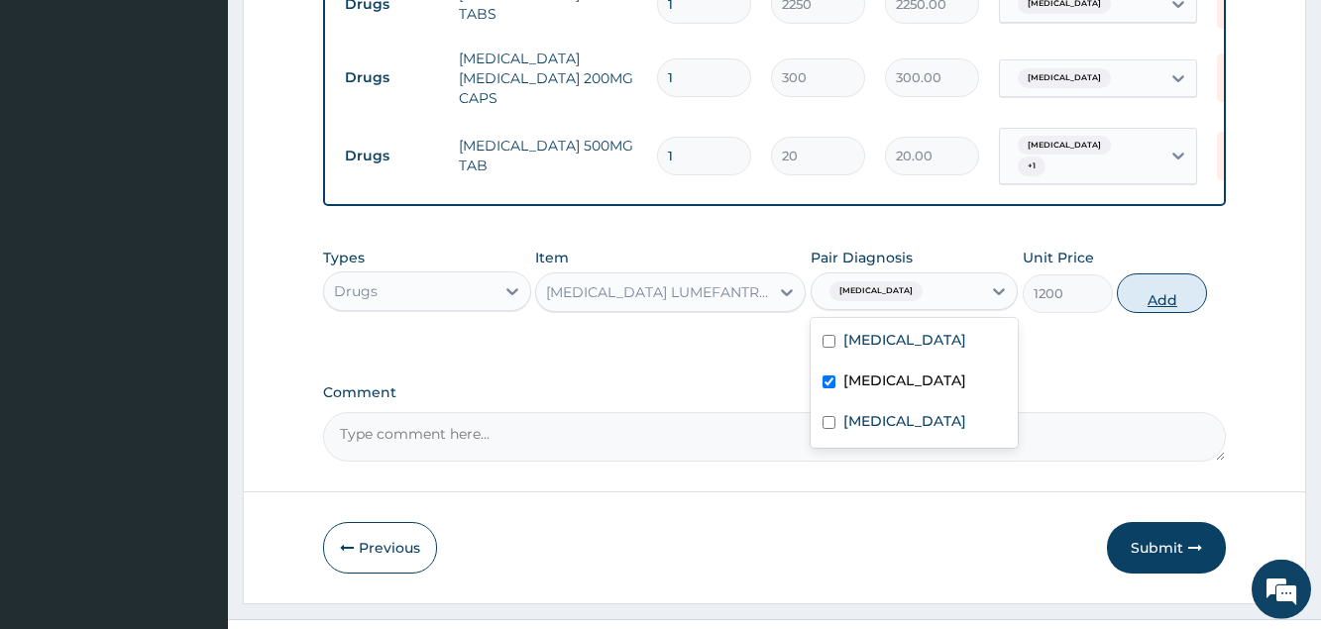
click at [1157, 290] on button "Add" at bounding box center [1162, 294] width 90 height 40
type input "0"
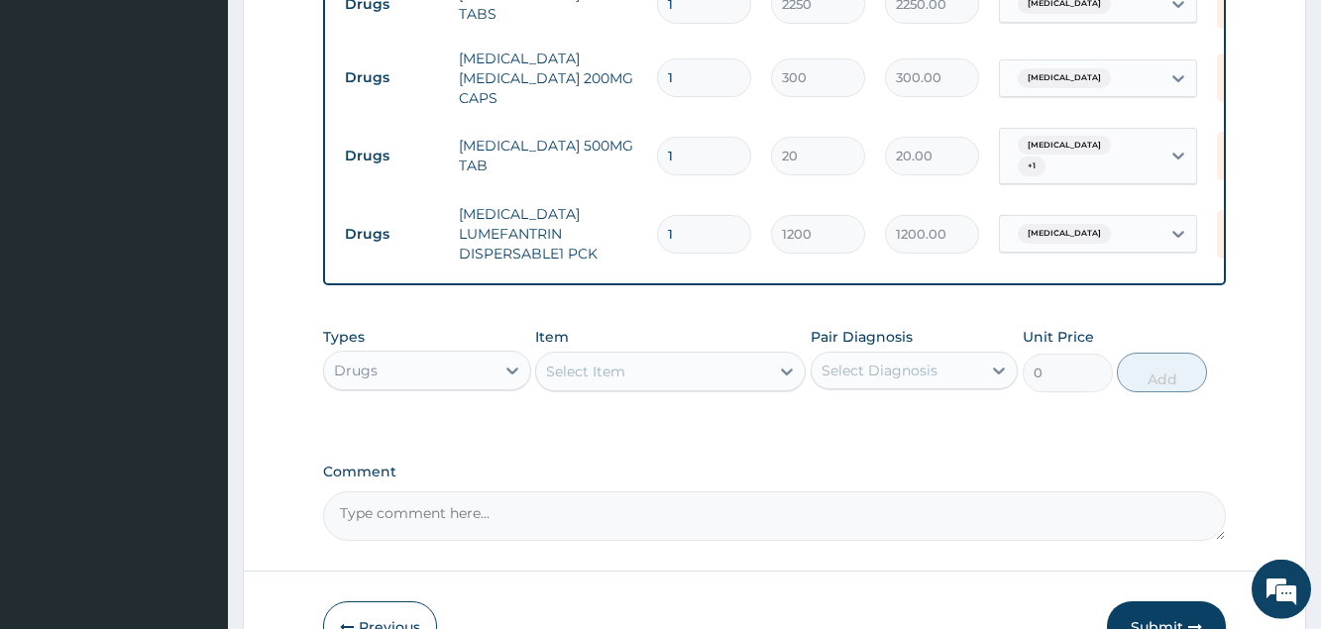
click at [689, 137] on input "1" at bounding box center [704, 156] width 94 height 39
type input "18"
type input "360.00"
type input "18"
click at [688, 58] on input "1" at bounding box center [704, 77] width 94 height 39
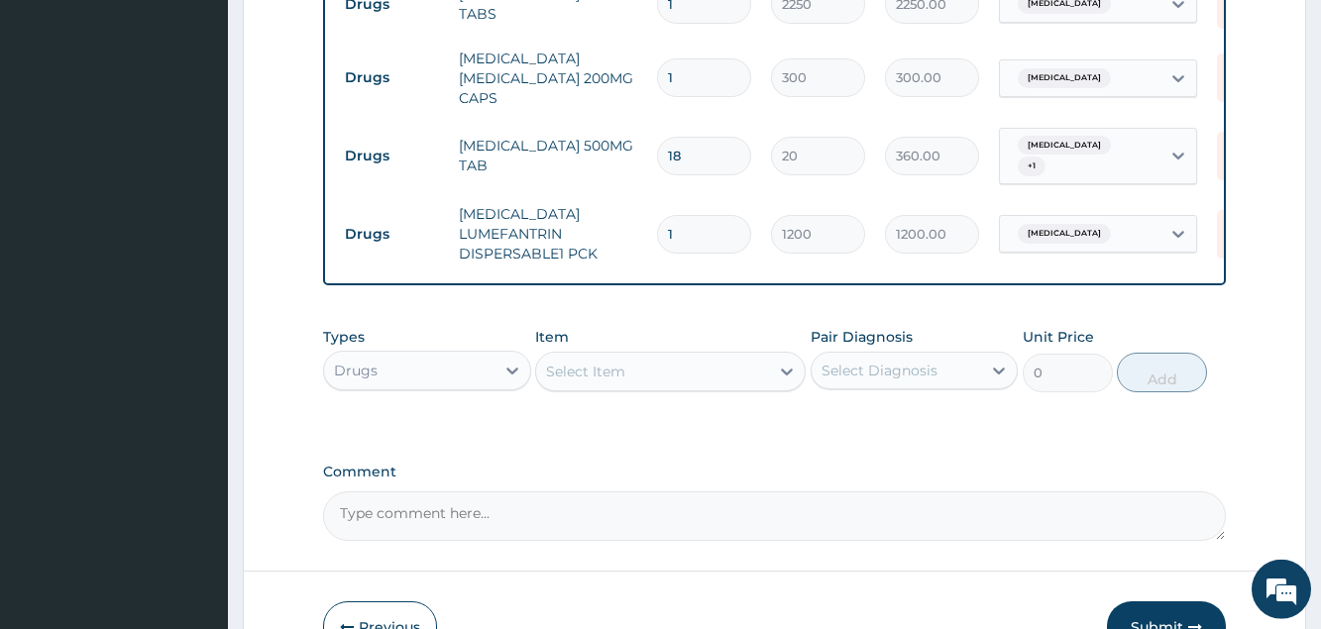
type input "10"
type input "3000.00"
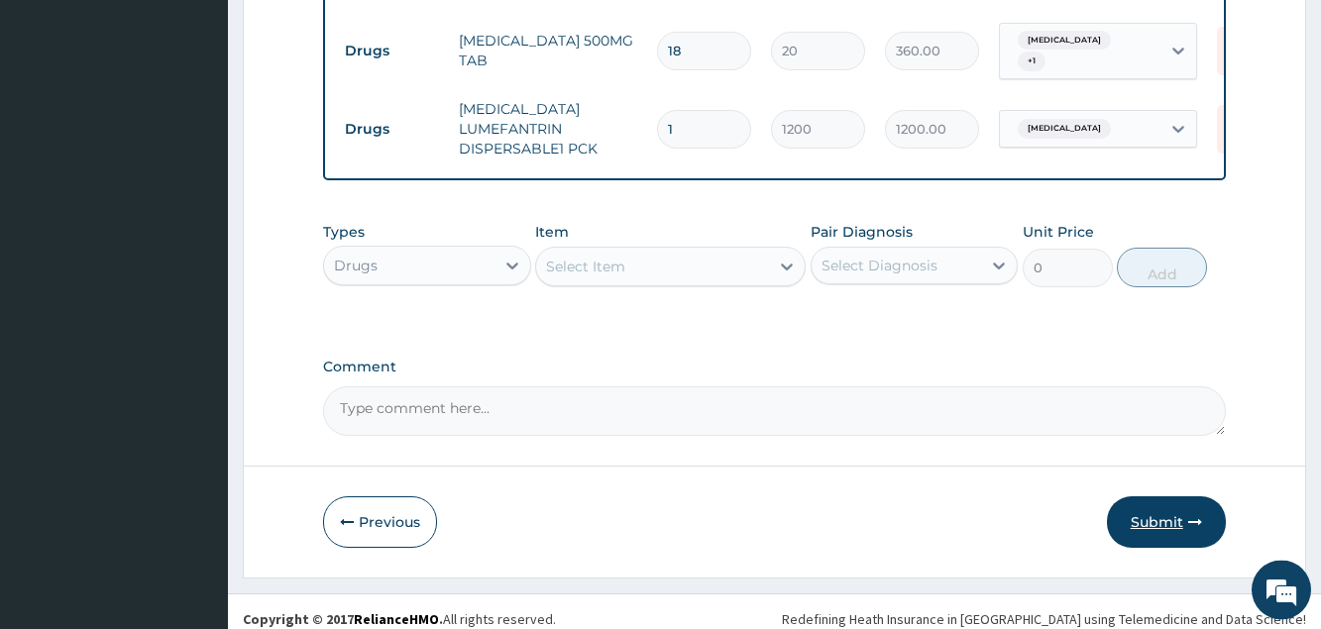
scroll to position [1231, 0]
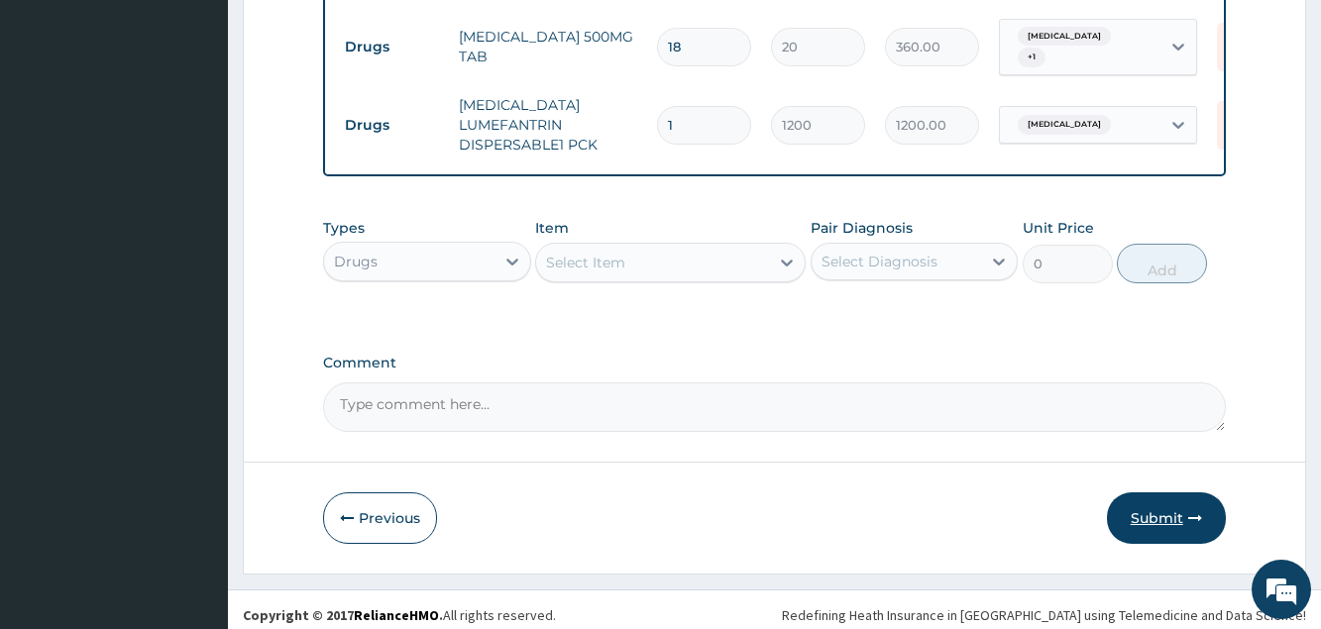
type input "10"
click at [1168, 497] on button "Submit" at bounding box center [1166, 519] width 119 height 52
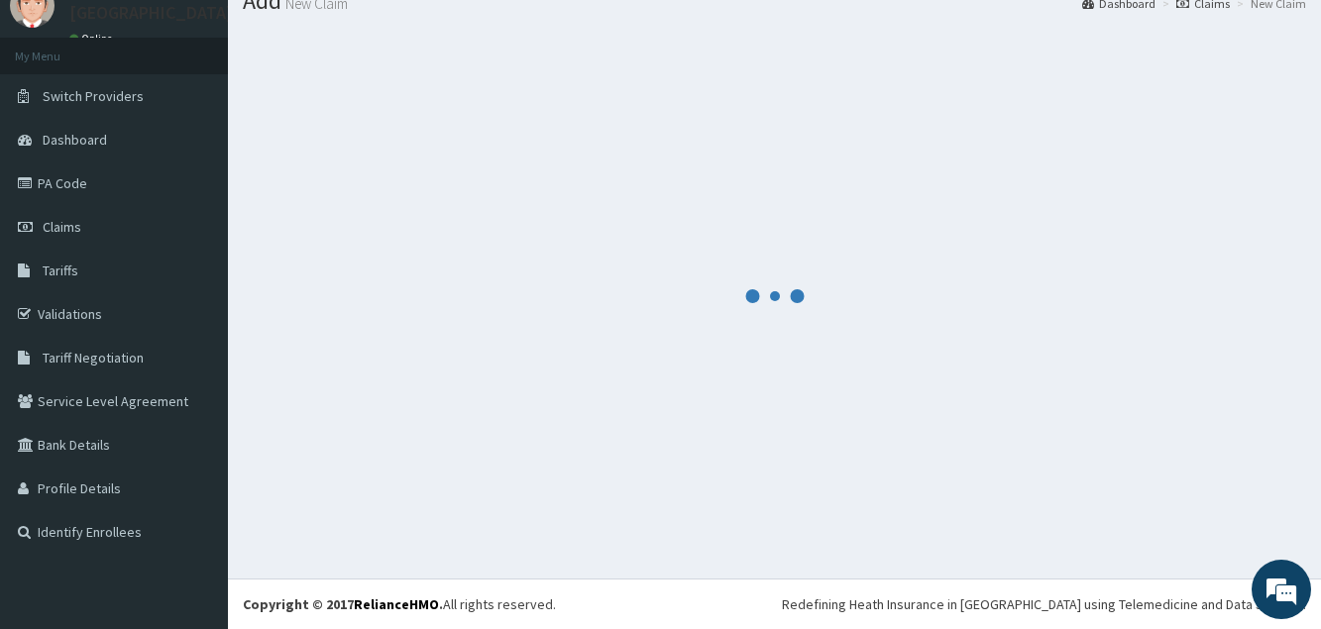
scroll to position [76, 0]
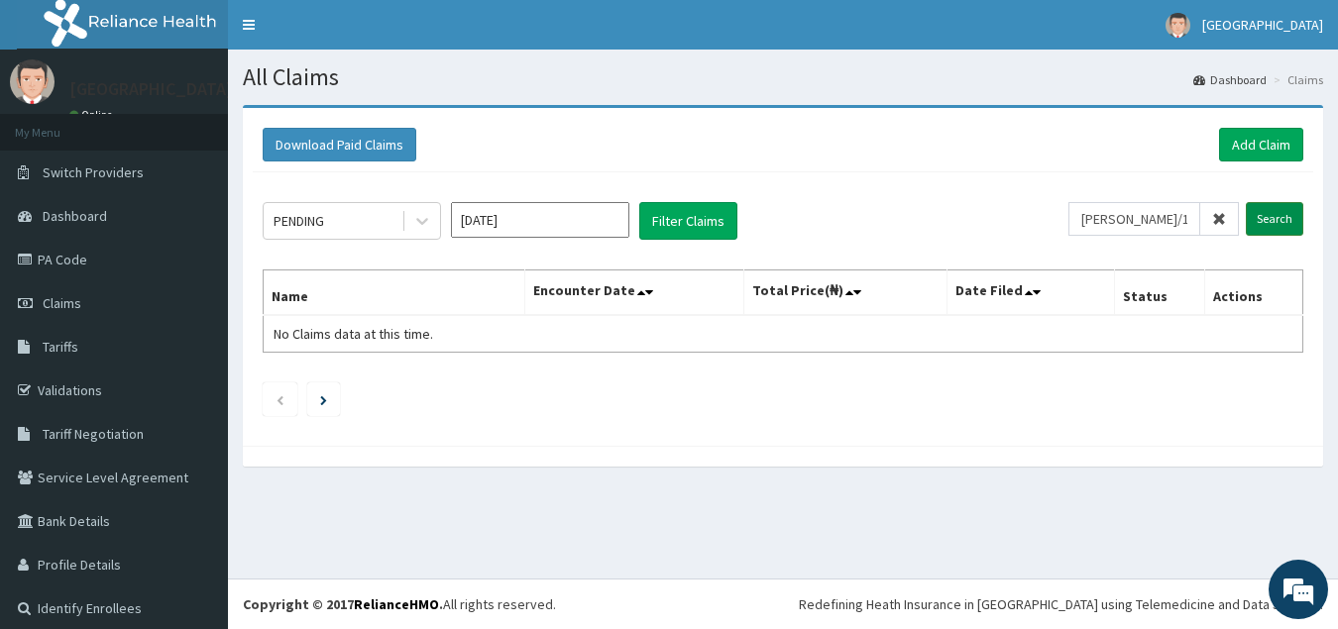
click at [1261, 211] on input "Search" at bounding box center [1274, 219] width 57 height 34
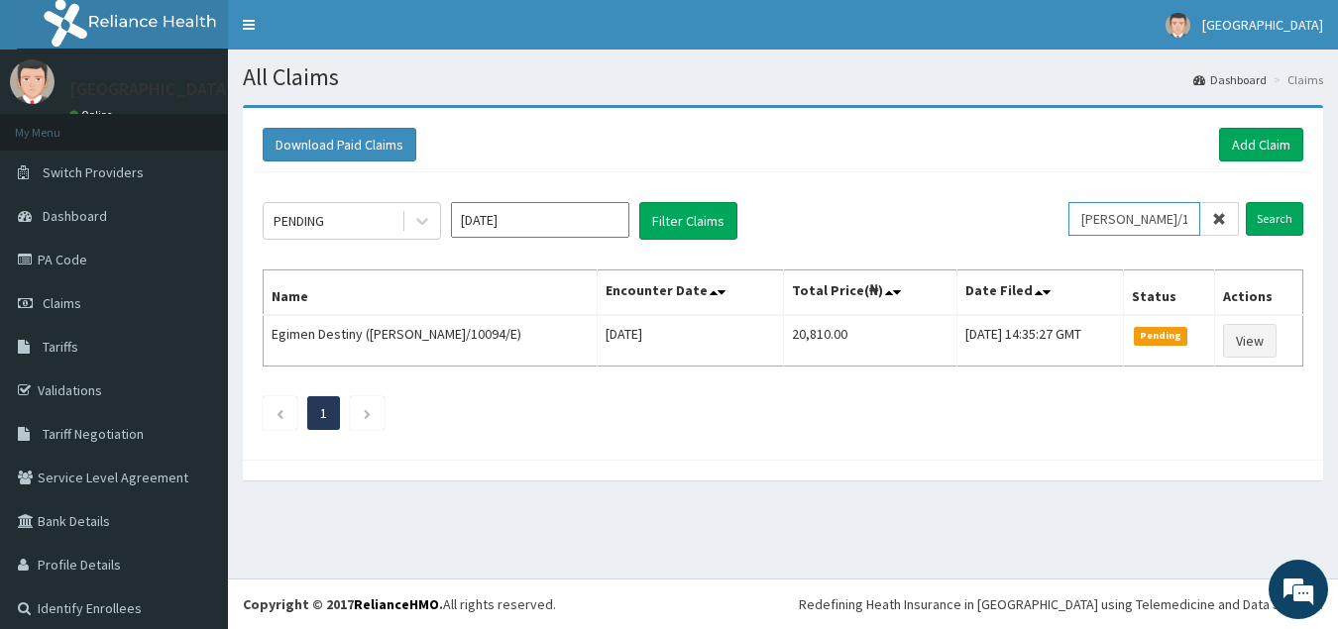
drag, startPoint x: 1153, startPoint y: 223, endPoint x: 1035, endPoint y: 229, distance: 119.1
click at [1068, 229] on input "[PERSON_NAME]/10094/E" at bounding box center [1134, 219] width 132 height 34
type input "RHG/10001/A"
click at [1270, 232] on input "Search" at bounding box center [1274, 219] width 57 height 34
